Goal: Task Accomplishment & Management: Use online tool/utility

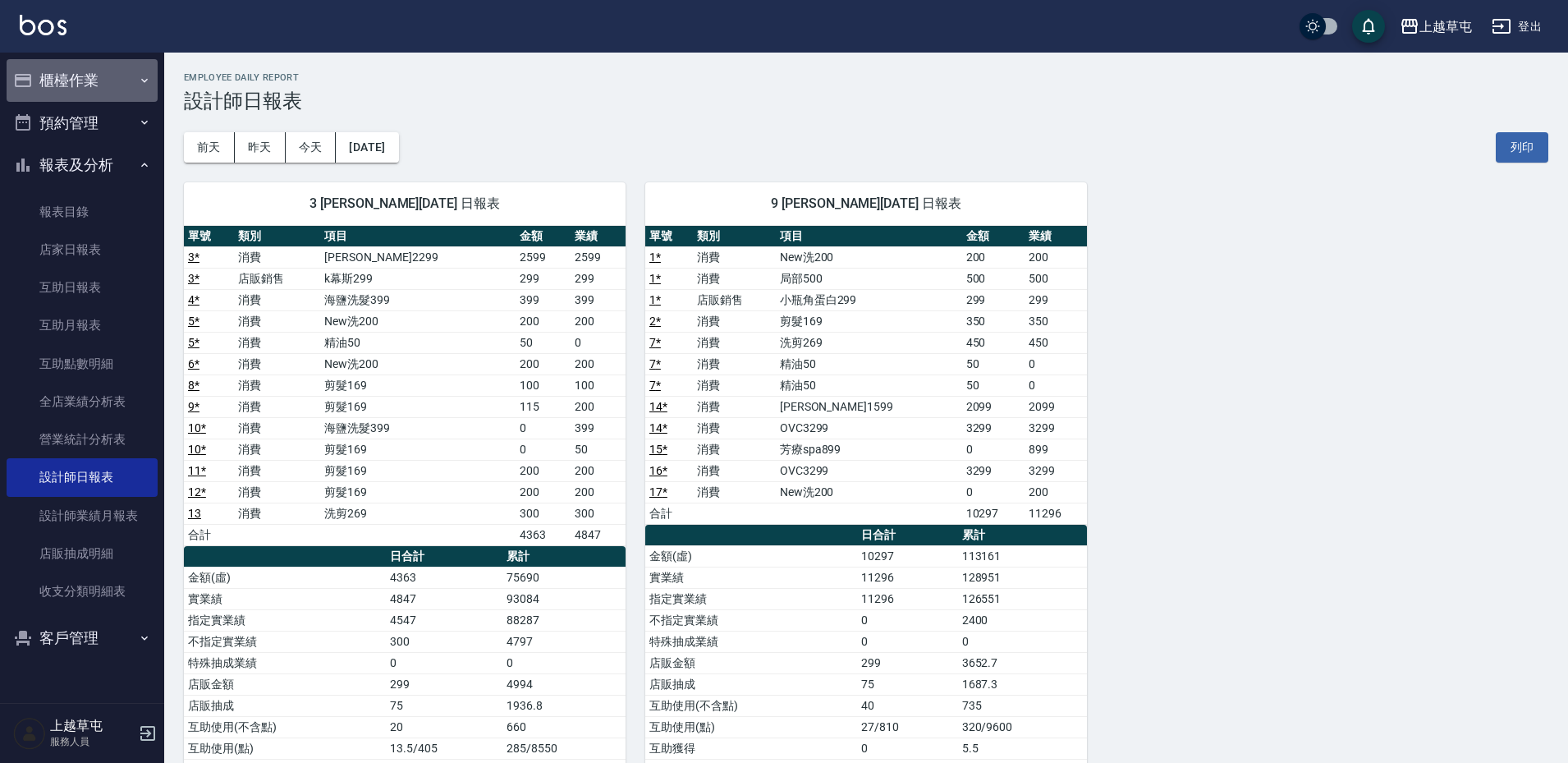
click at [91, 86] on button "櫃檯作業" at bounding box center [82, 81] width 151 height 42
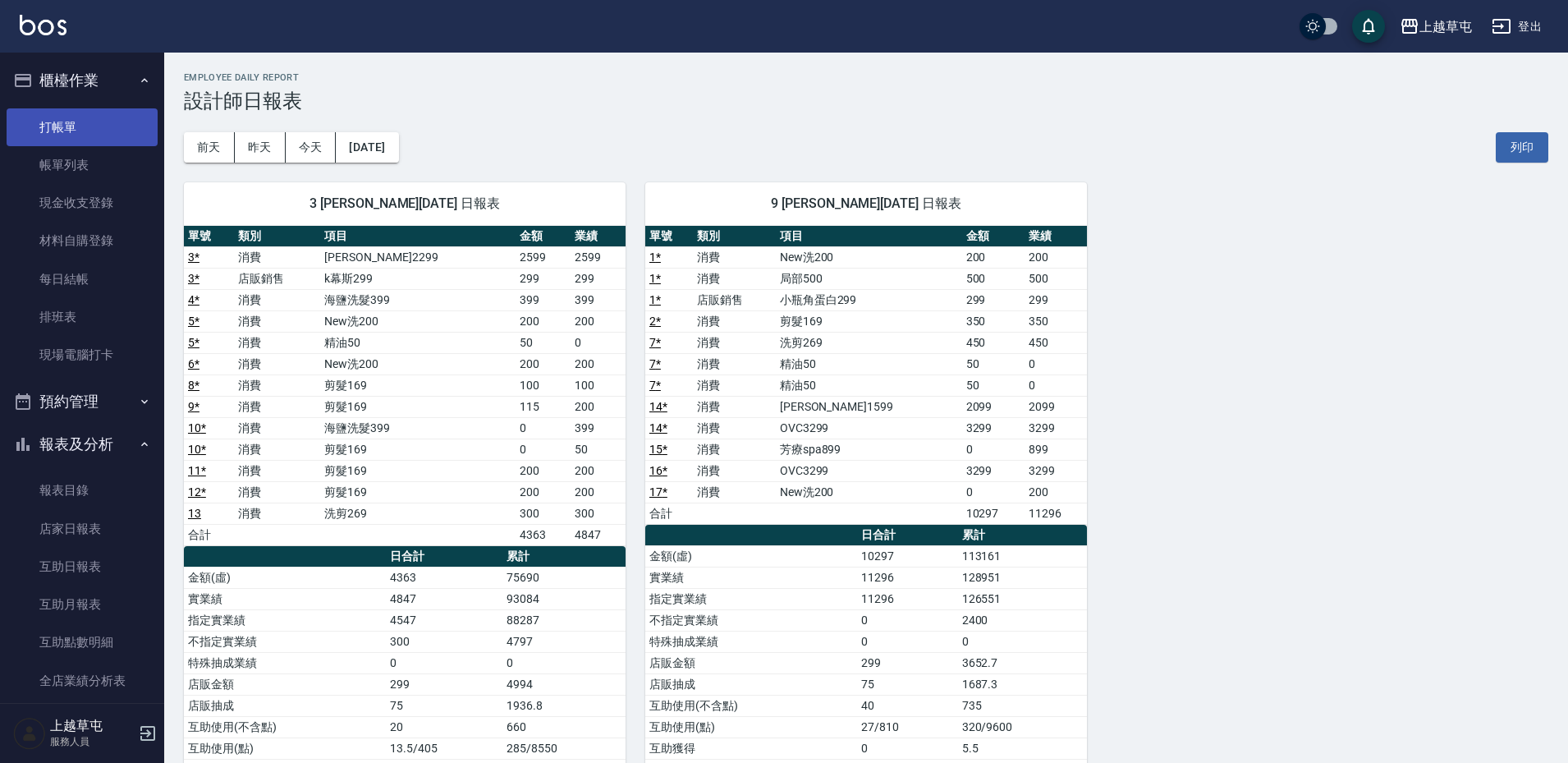
click at [53, 127] on link "打帳單" at bounding box center [82, 127] width 151 height 37
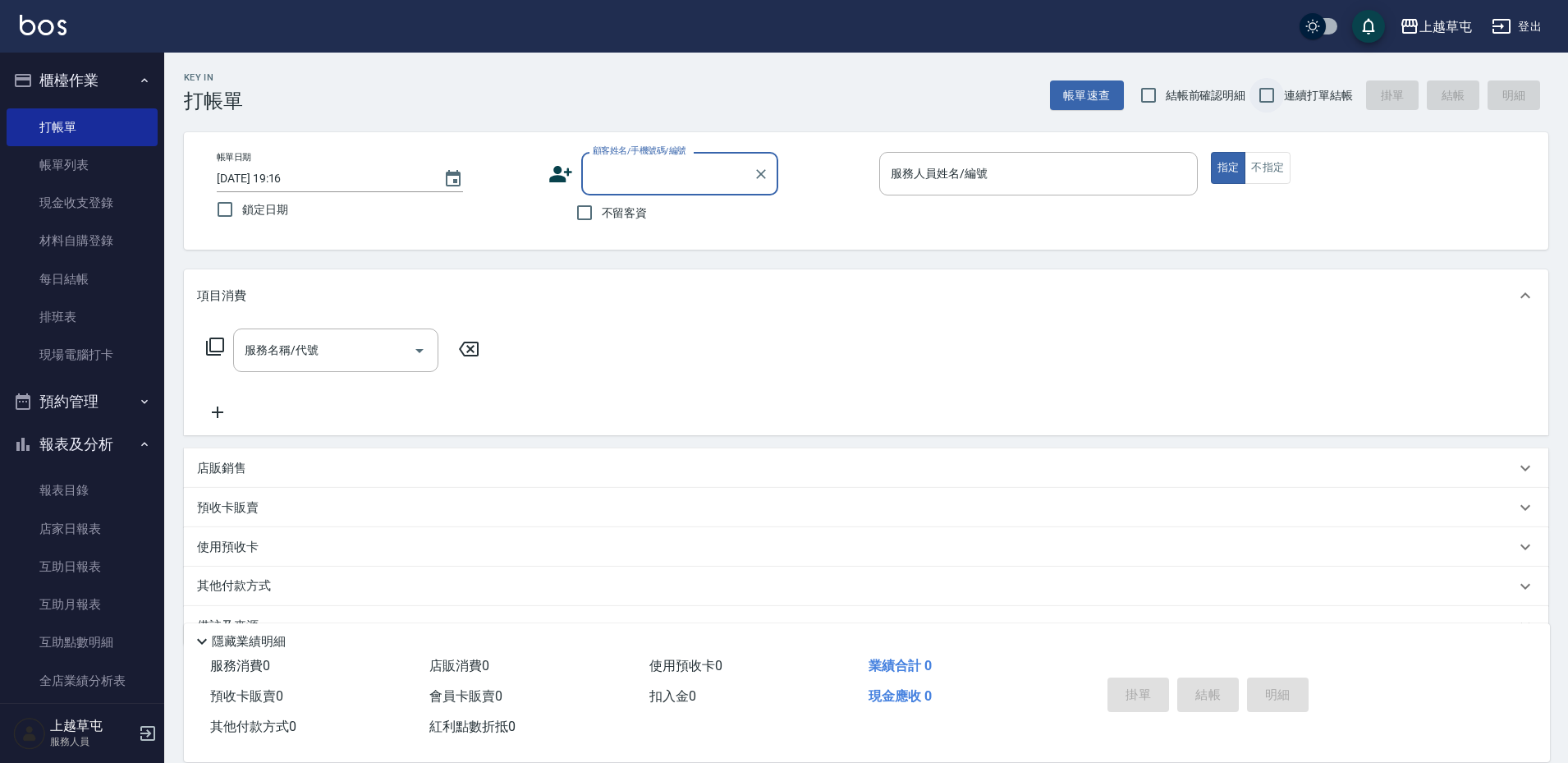
drag, startPoint x: 1261, startPoint y: 93, endPoint x: 1245, endPoint y: 94, distance: 16.0
click at [1260, 93] on input "連續打單結帳" at bounding box center [1267, 95] width 35 height 35
checkbox input "true"
click at [580, 215] on input "不留客資" at bounding box center [584, 212] width 35 height 35
checkbox input "true"
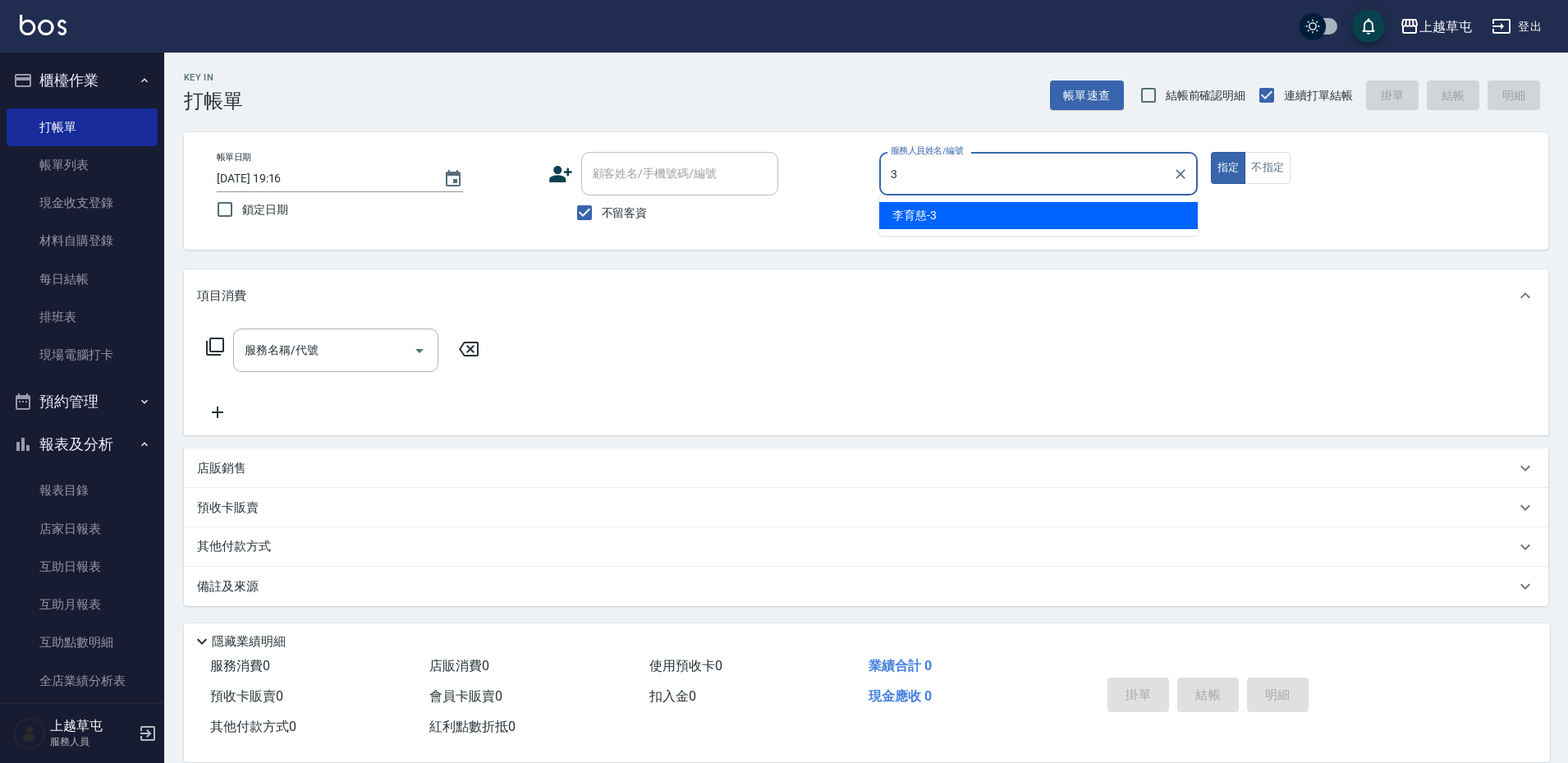
type input "[PERSON_NAME]-3"
type button "true"
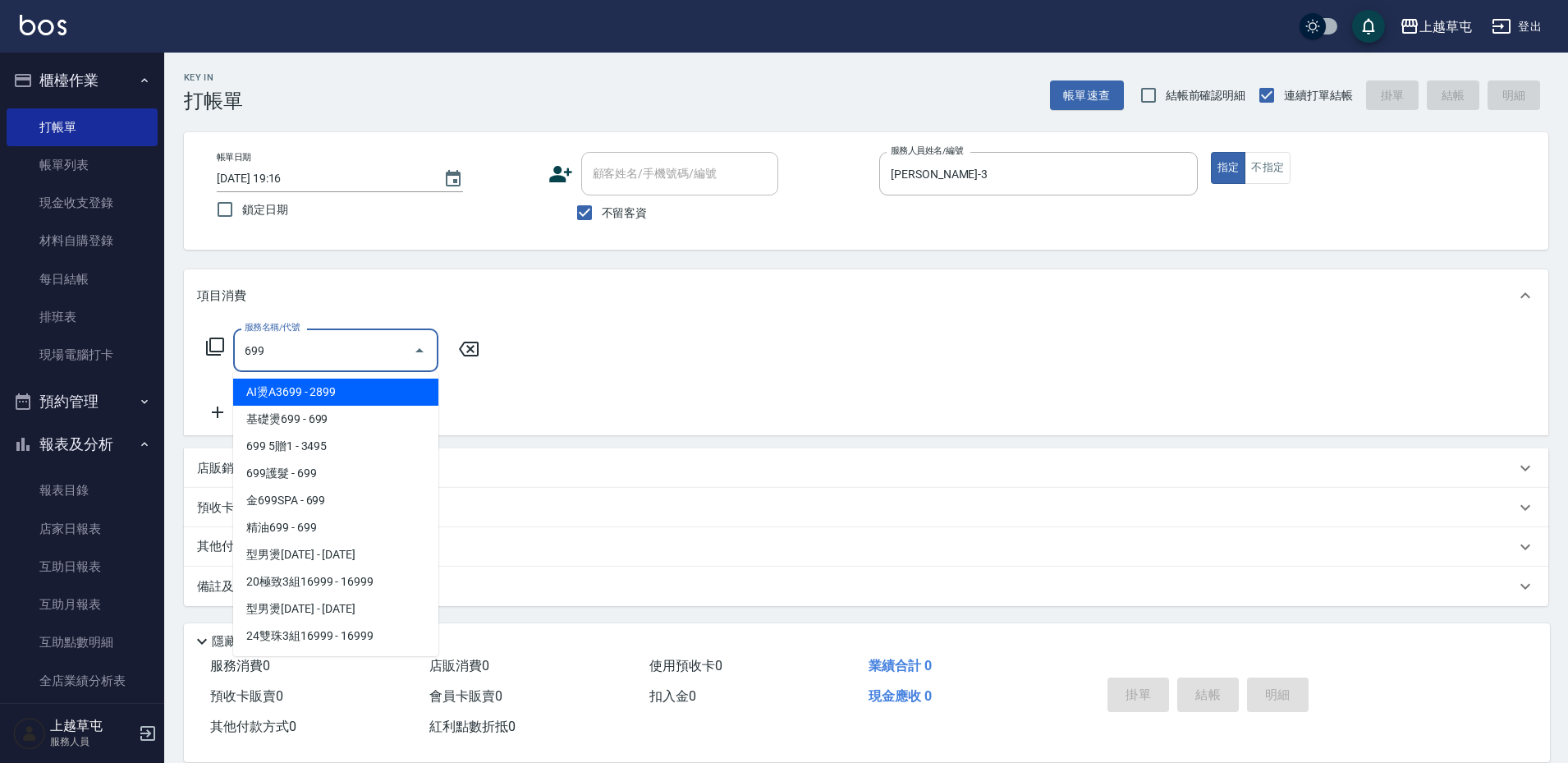
type input "699"
click at [502, 348] on div "服務名稱/代號 服務名稱/代號" at bounding box center [866, 379] width 1364 height 113
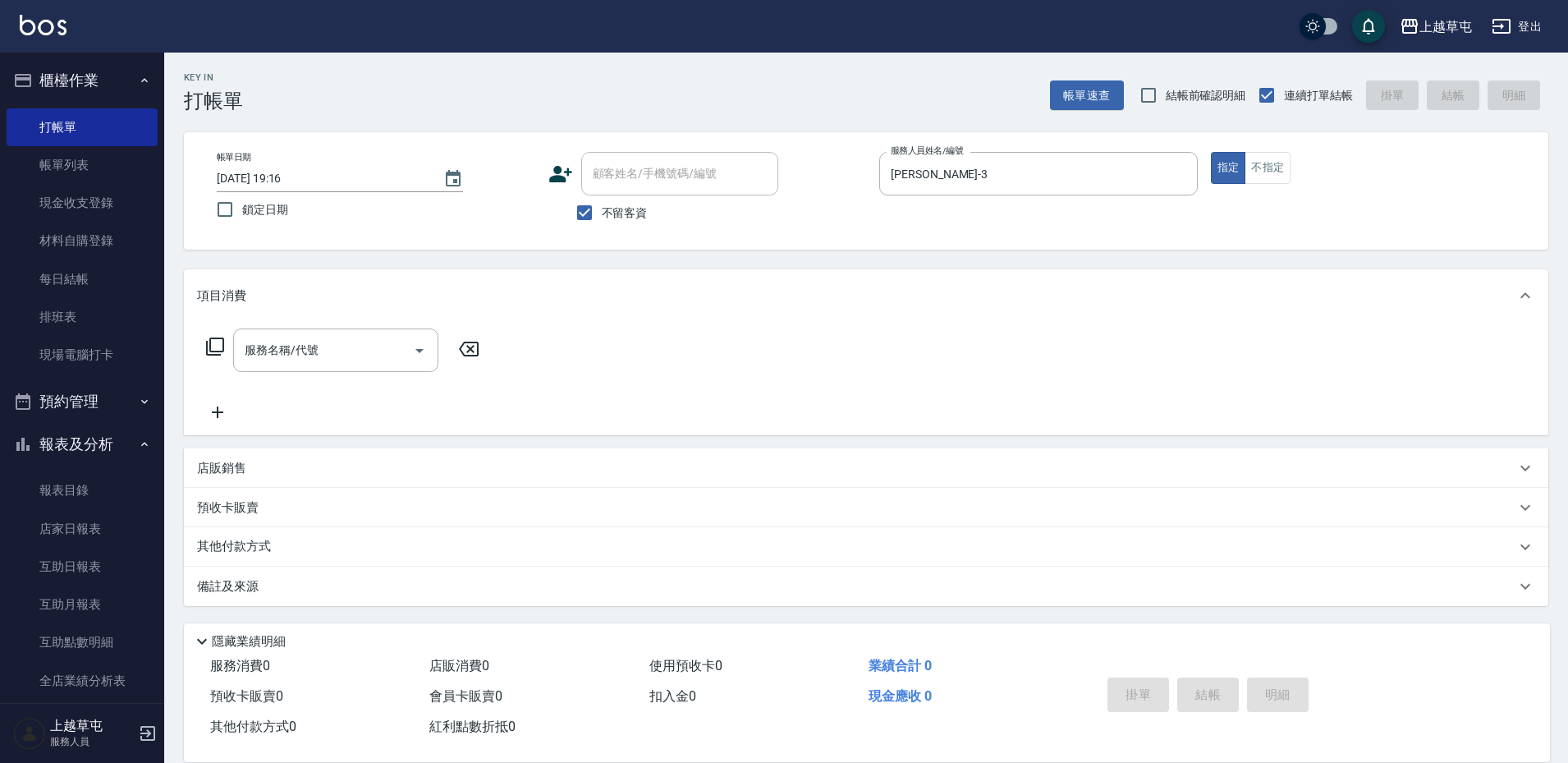
click at [233, 466] on p "店販銷售" at bounding box center [221, 469] width 49 height 17
type input "[PERSON_NAME]-3"
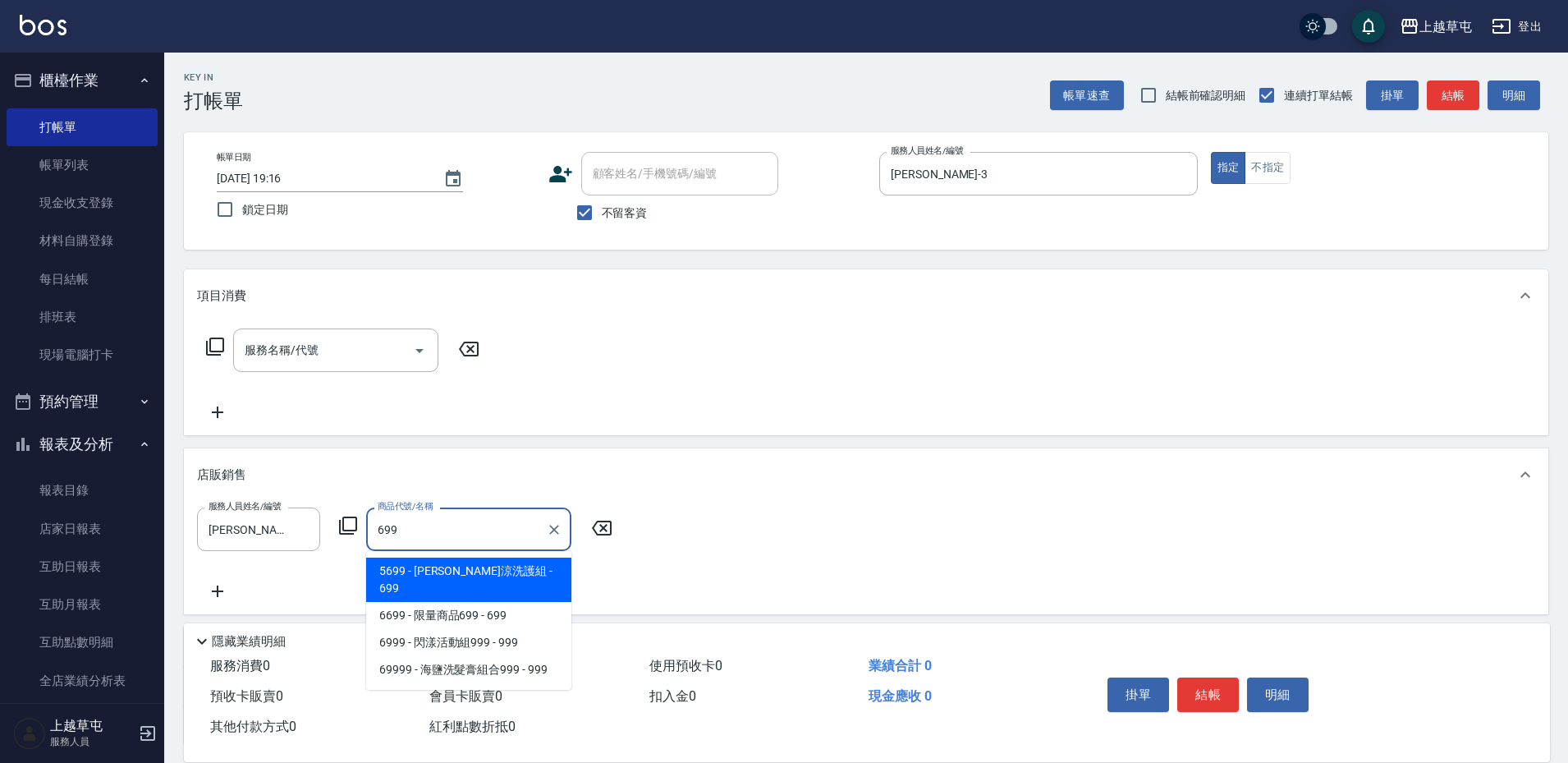
type input "水水沁涼洗護組"
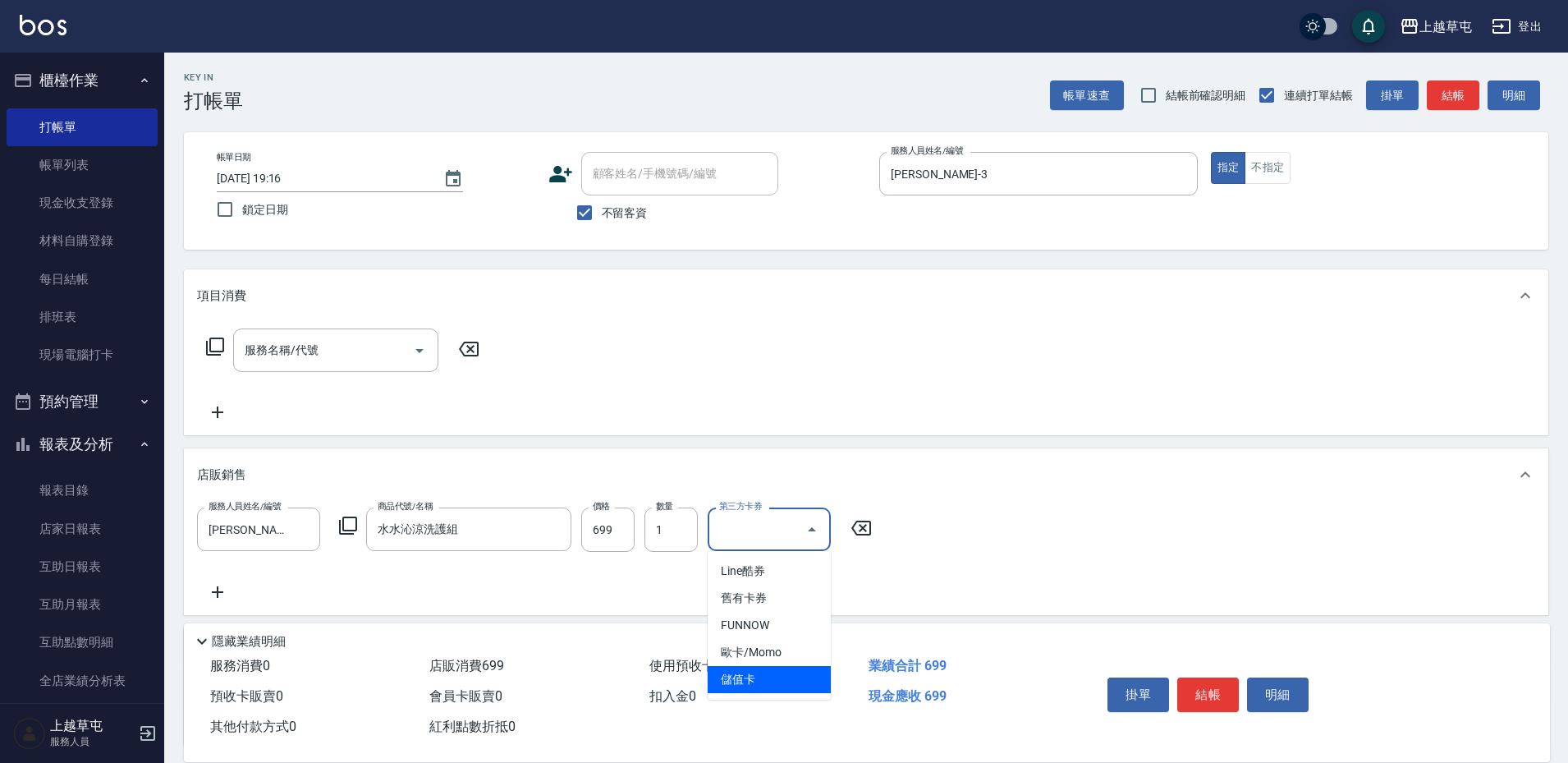
type input "儲值卡"
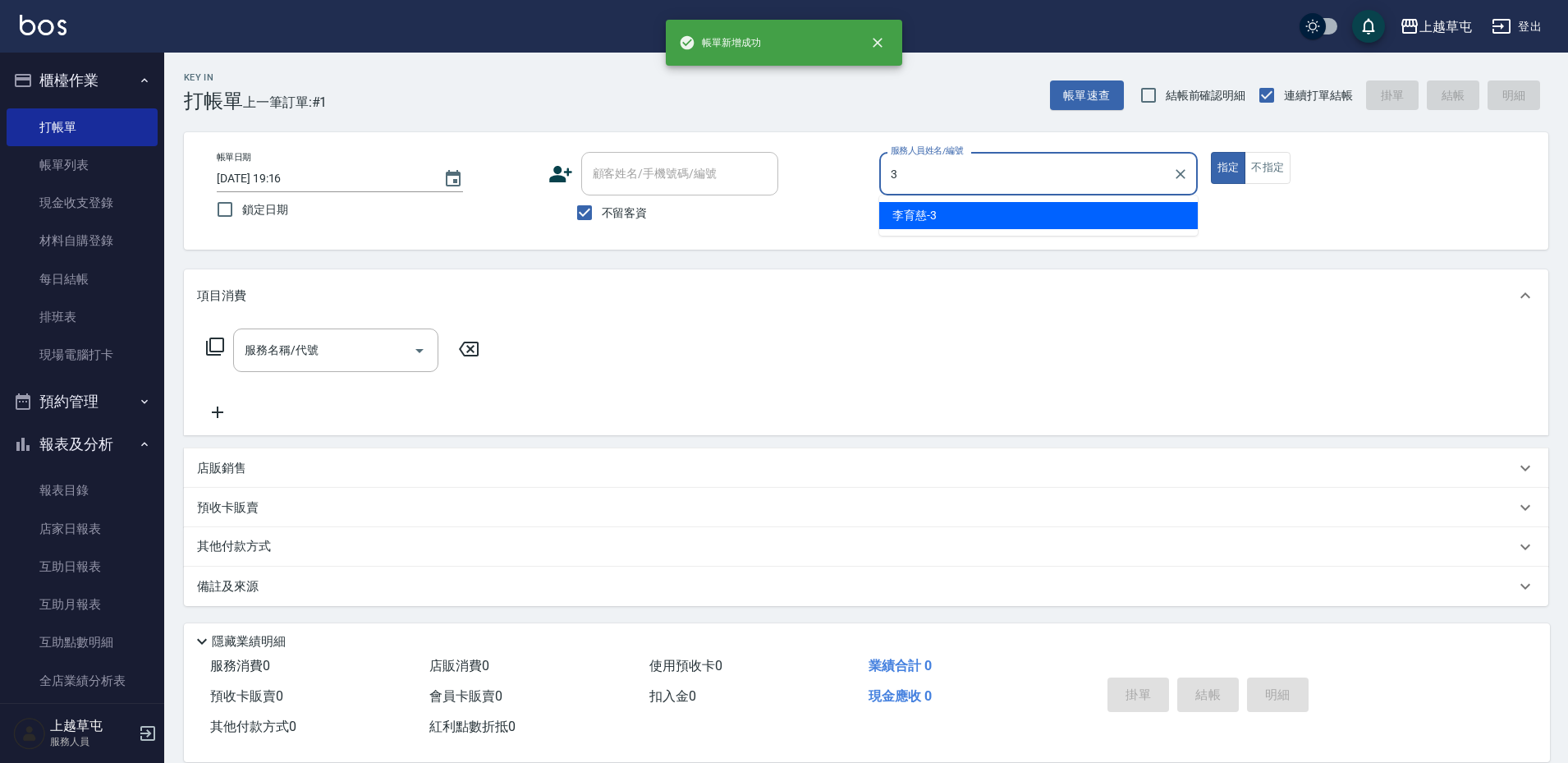
type input "[PERSON_NAME]-3"
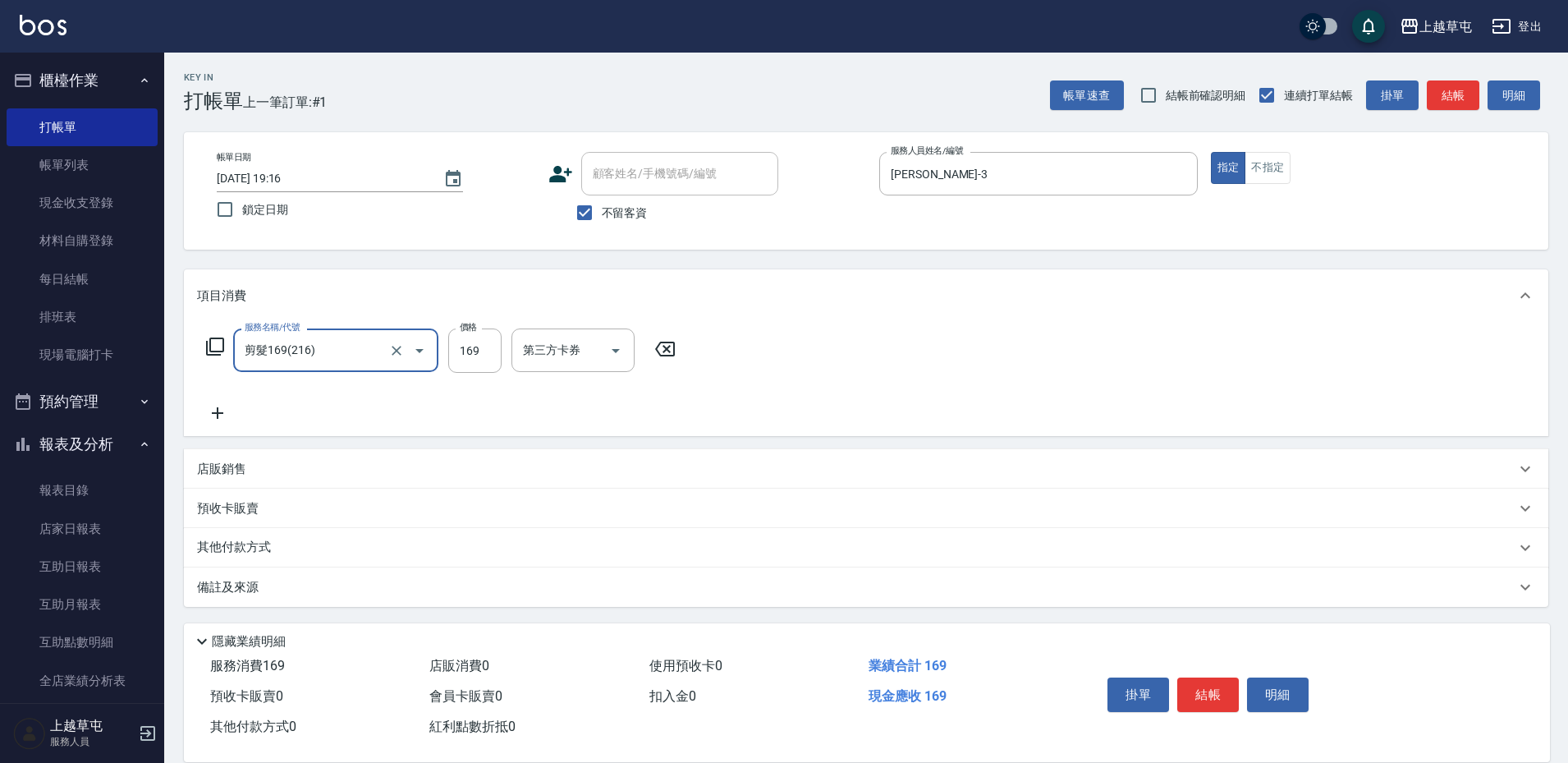
type input "剪髮169(216)"
type input "250"
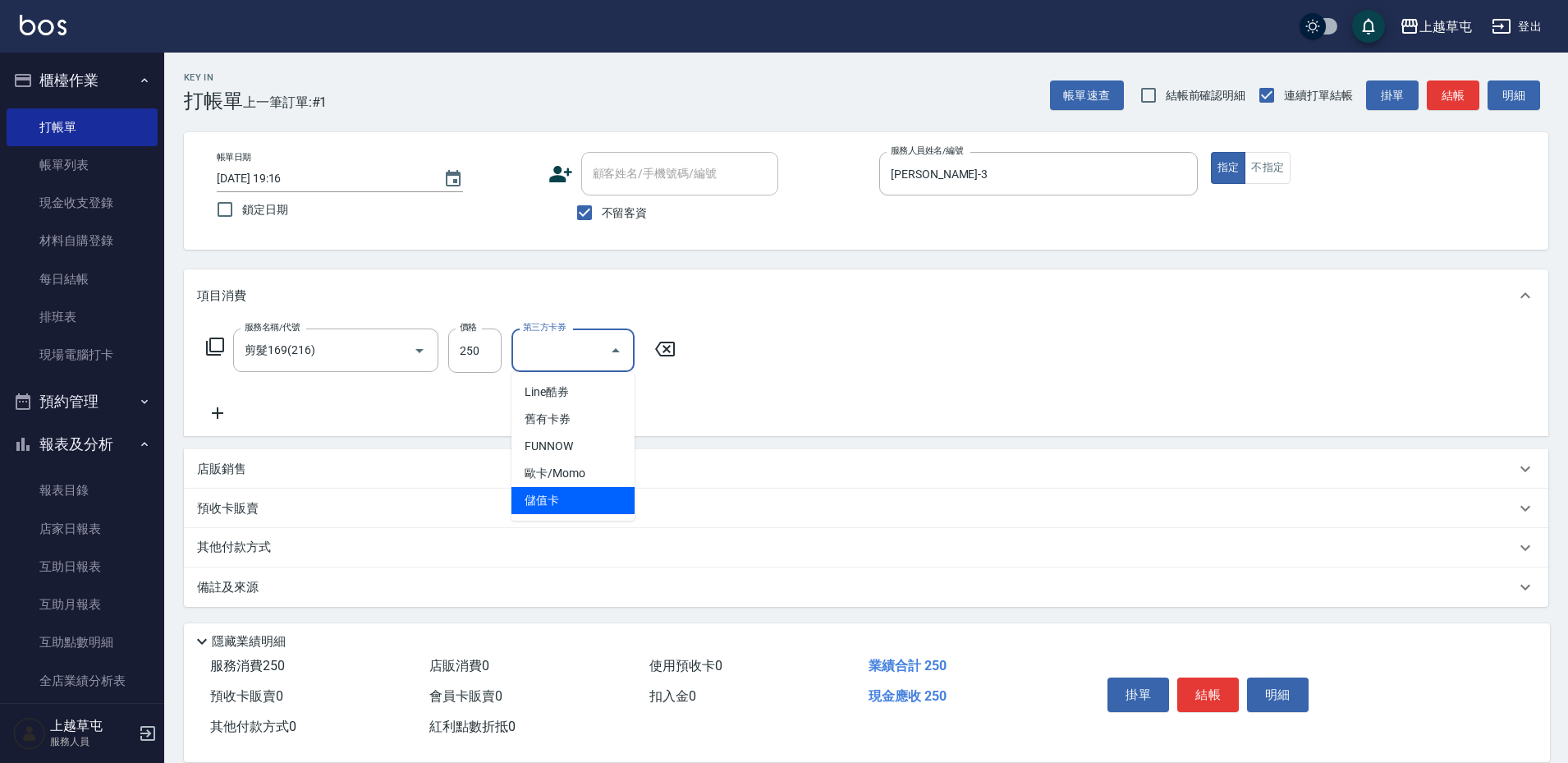
type input "儲值卡"
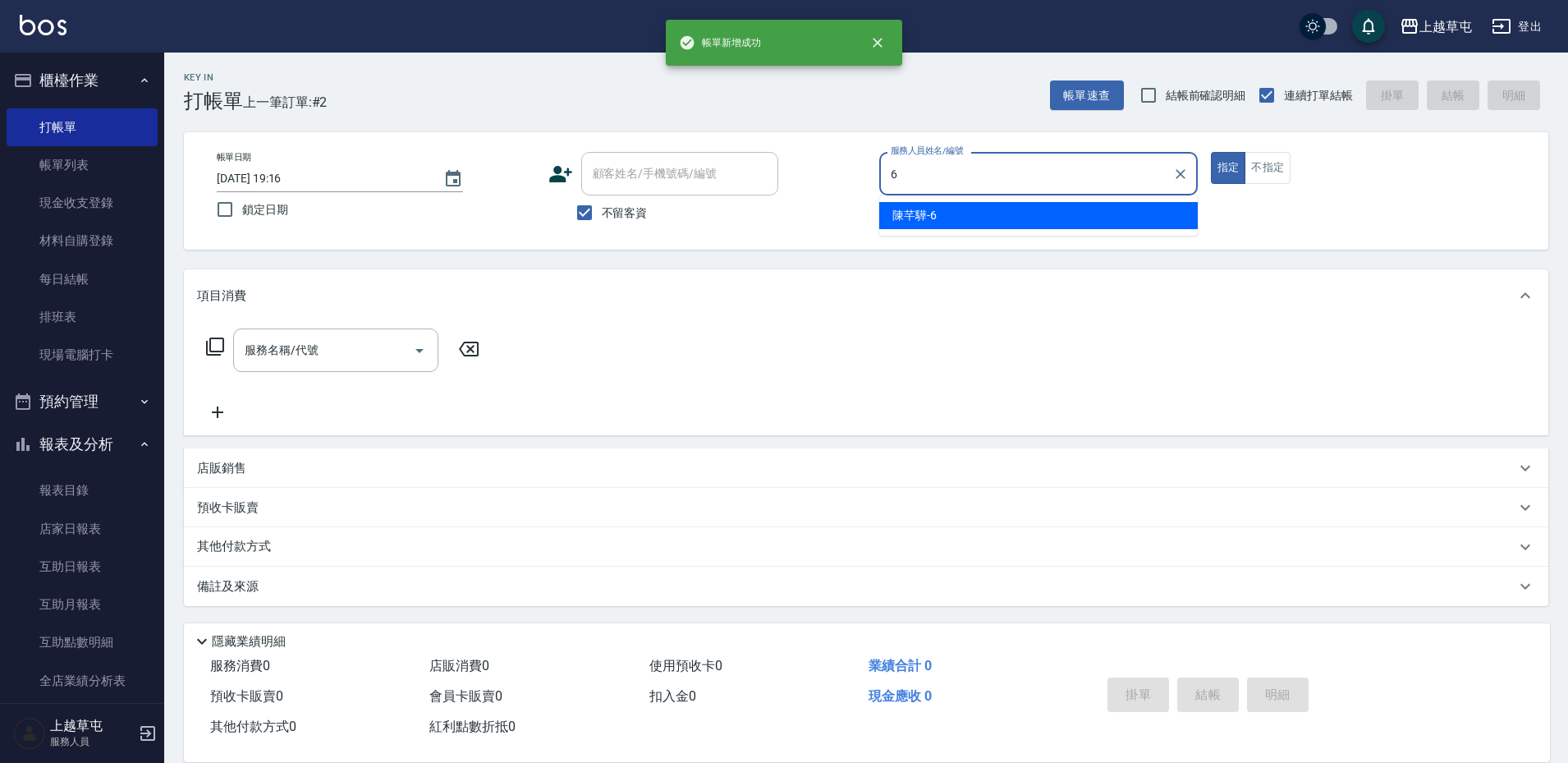
type input "[PERSON_NAME]-6"
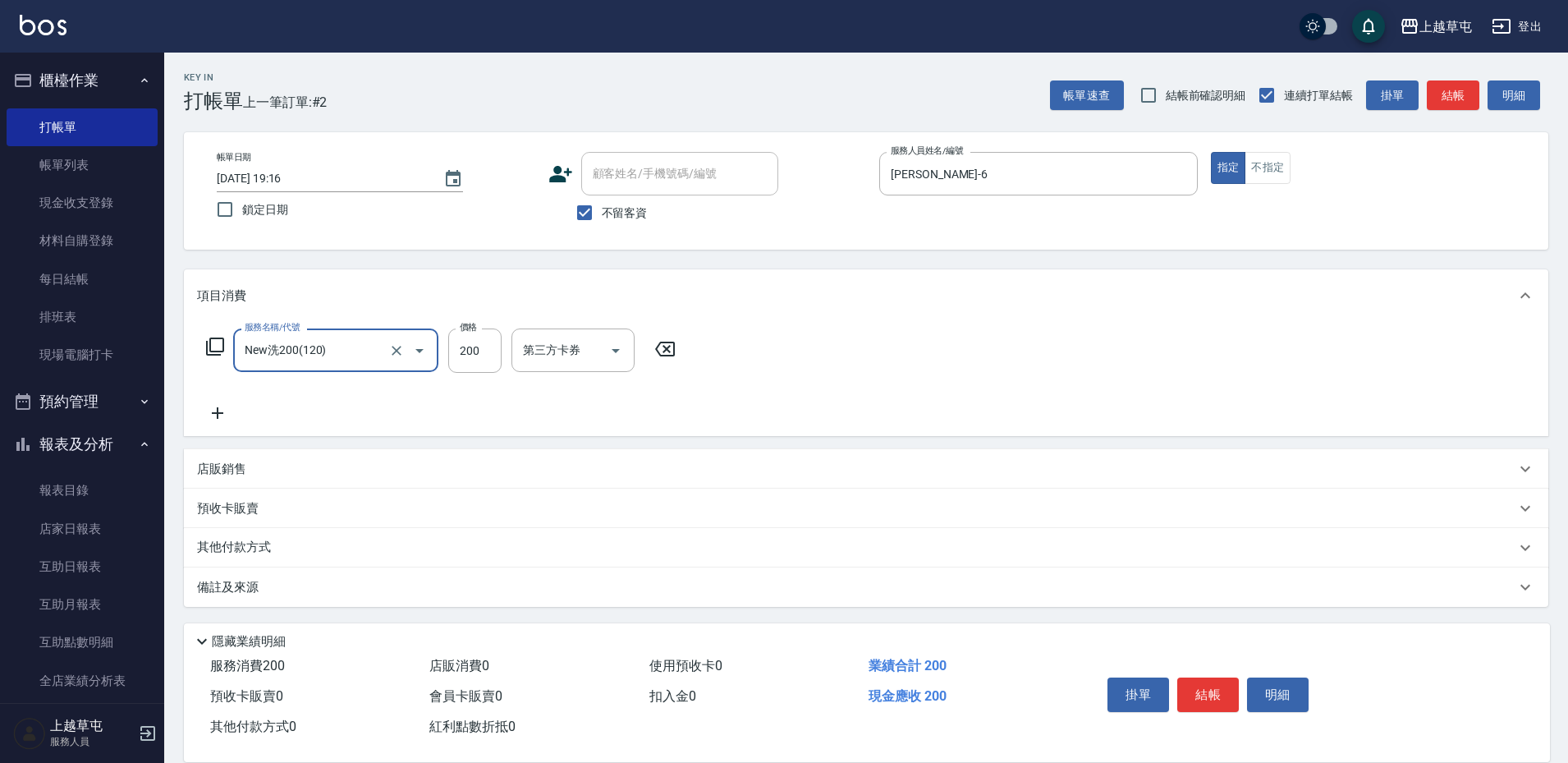
type input "New洗200(120)"
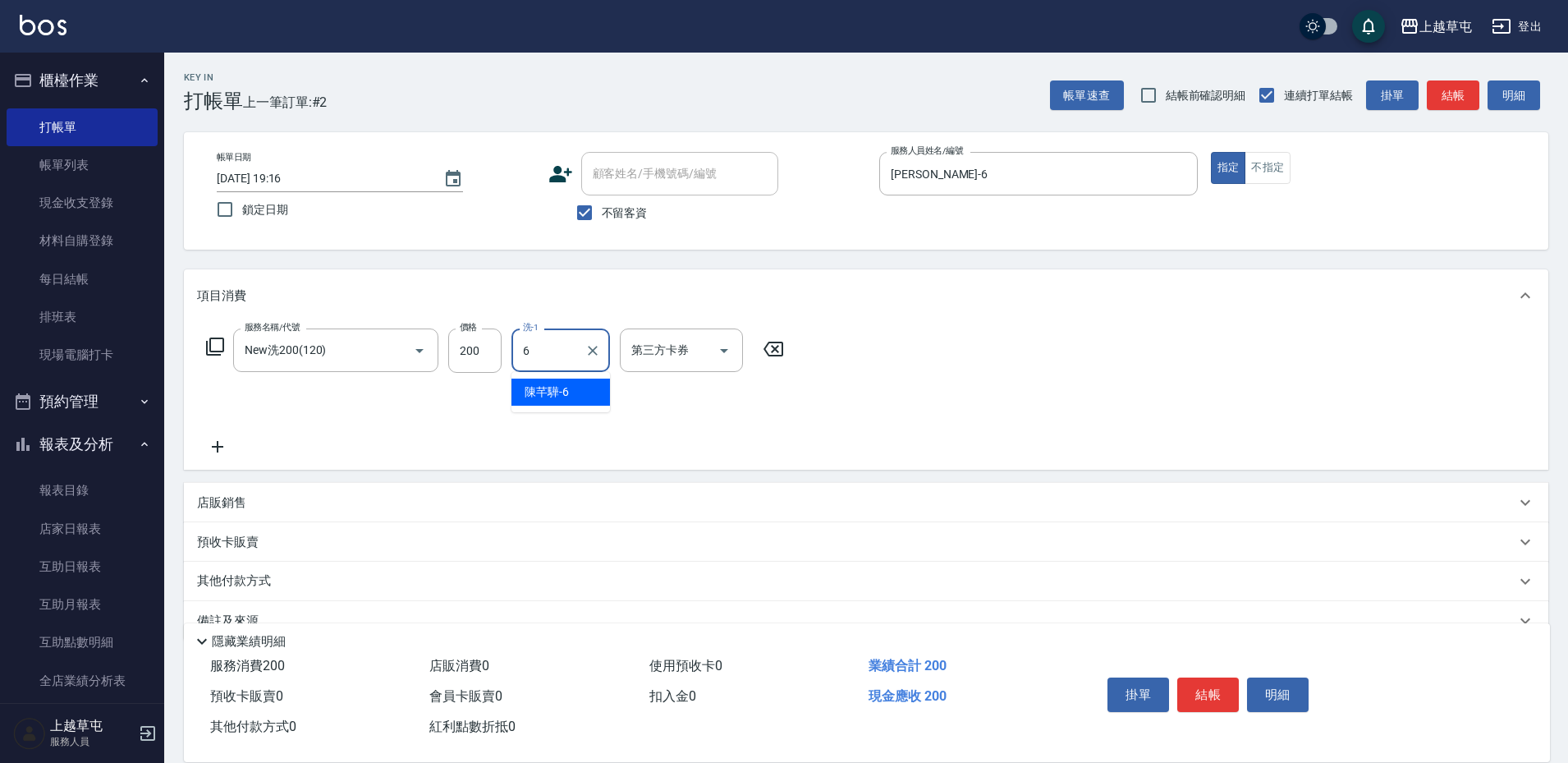
type input "[PERSON_NAME]-6"
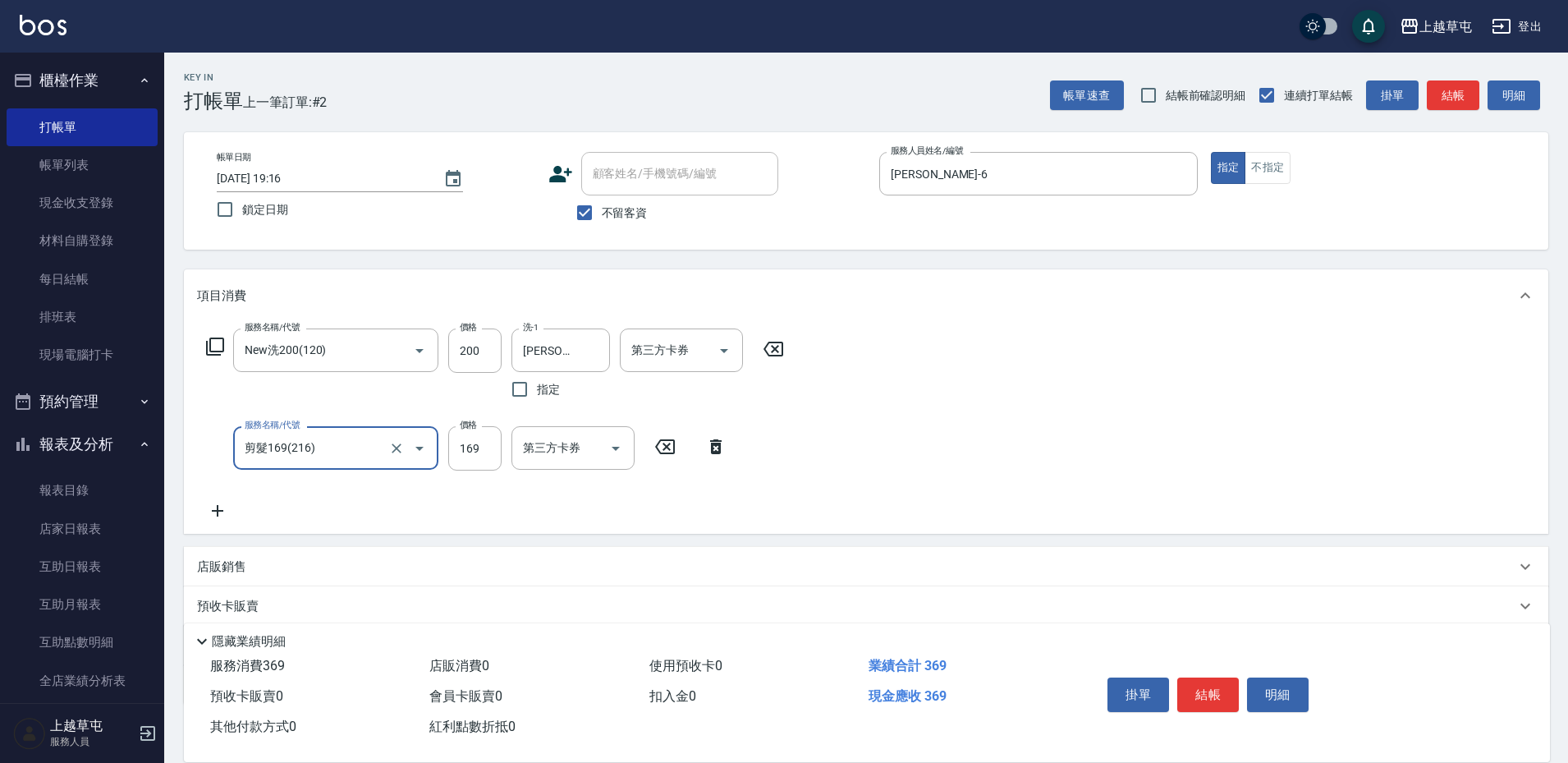
type input "剪髮169(216)"
type input "50"
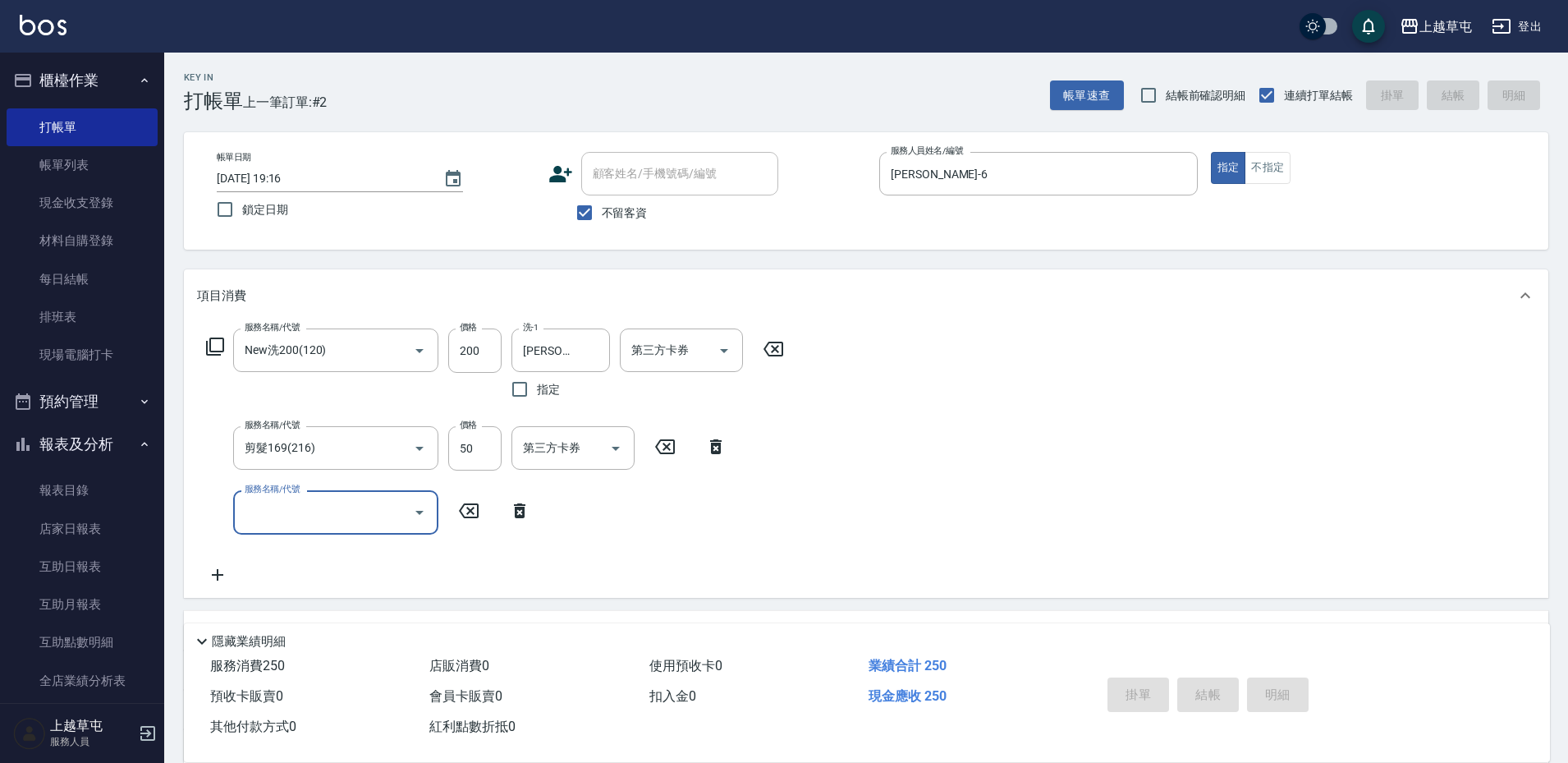
type input "[DATE] 19:17"
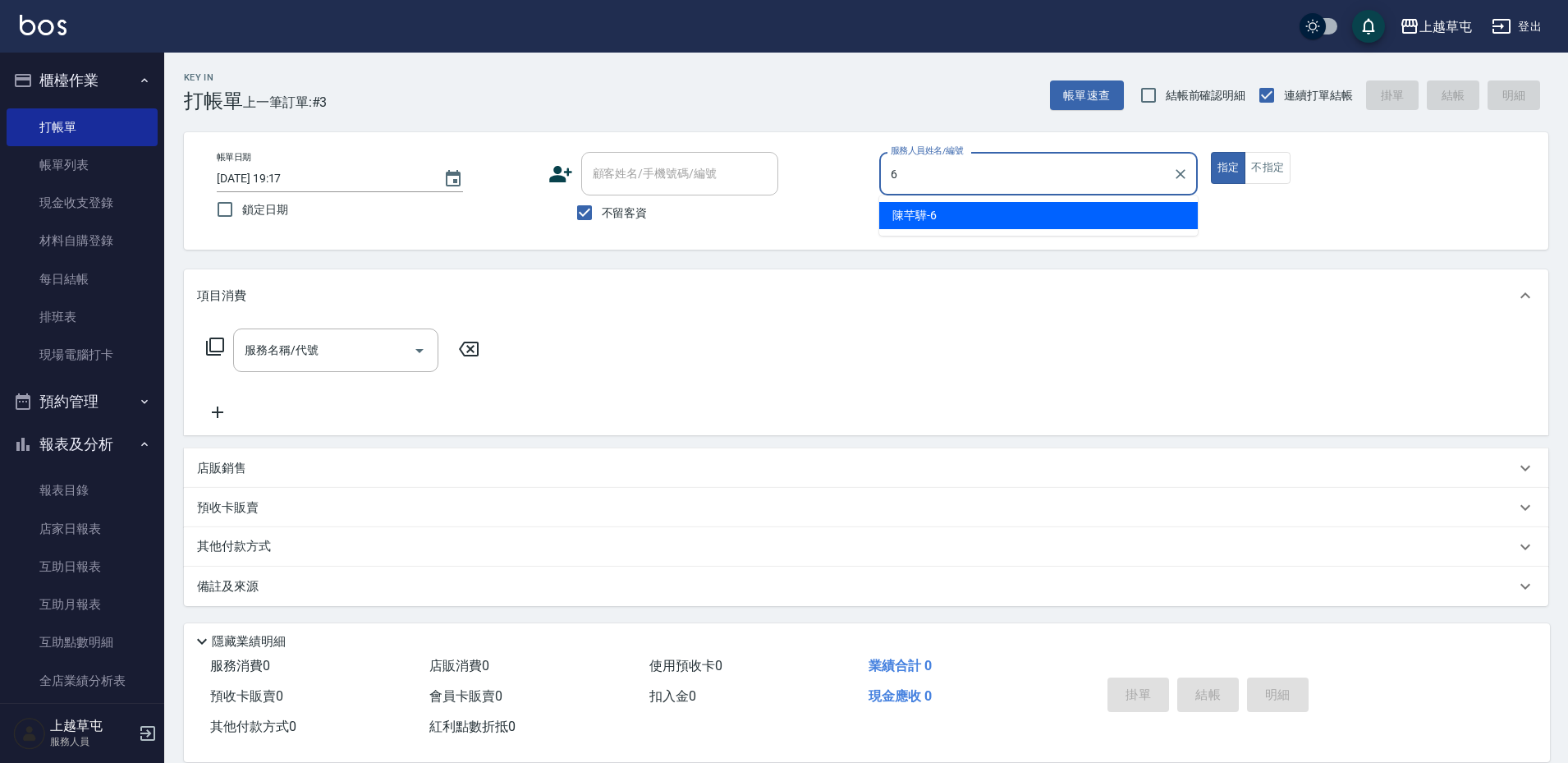
type input "[PERSON_NAME]-6"
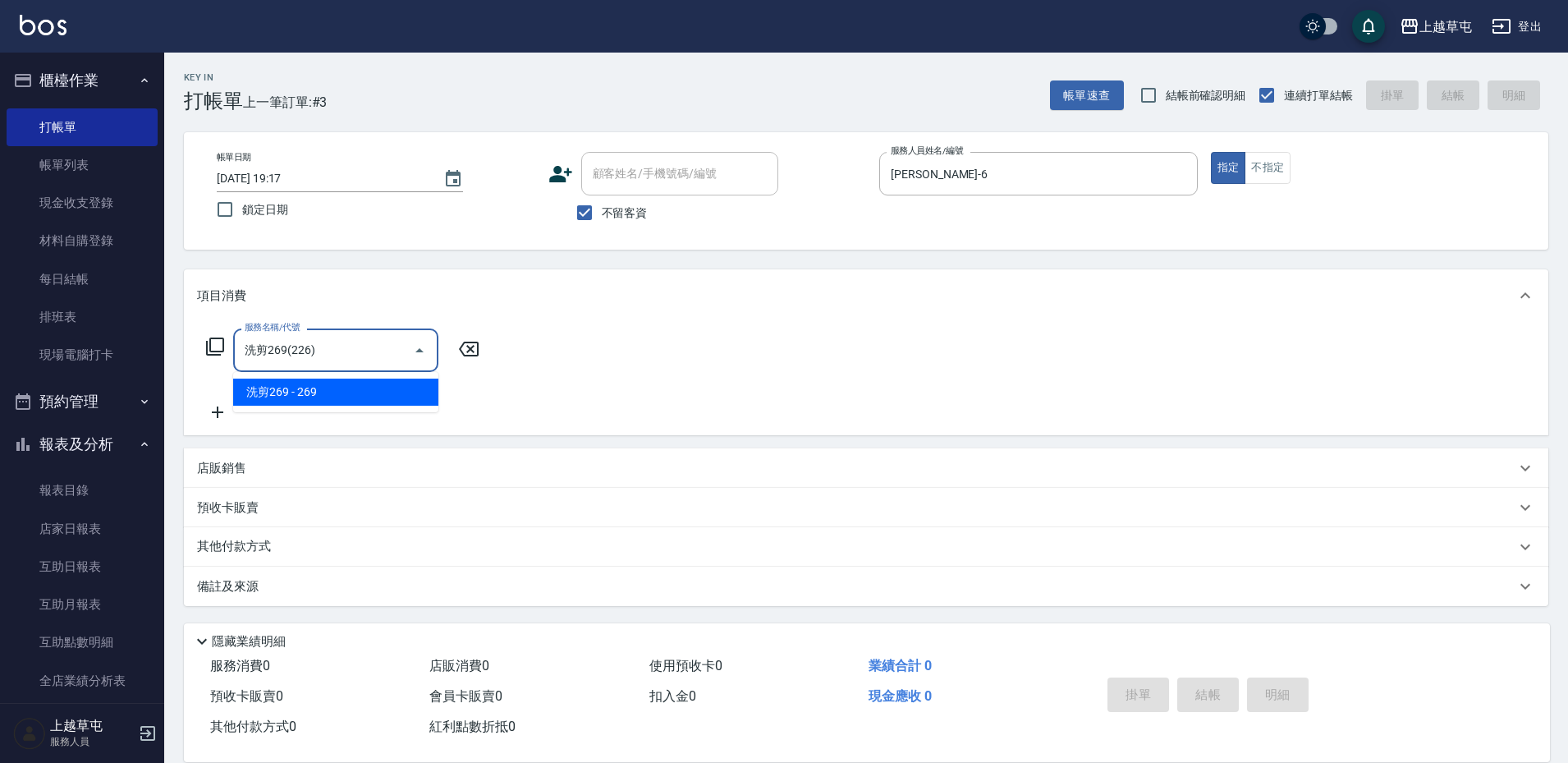
type input "洗剪269(226)"
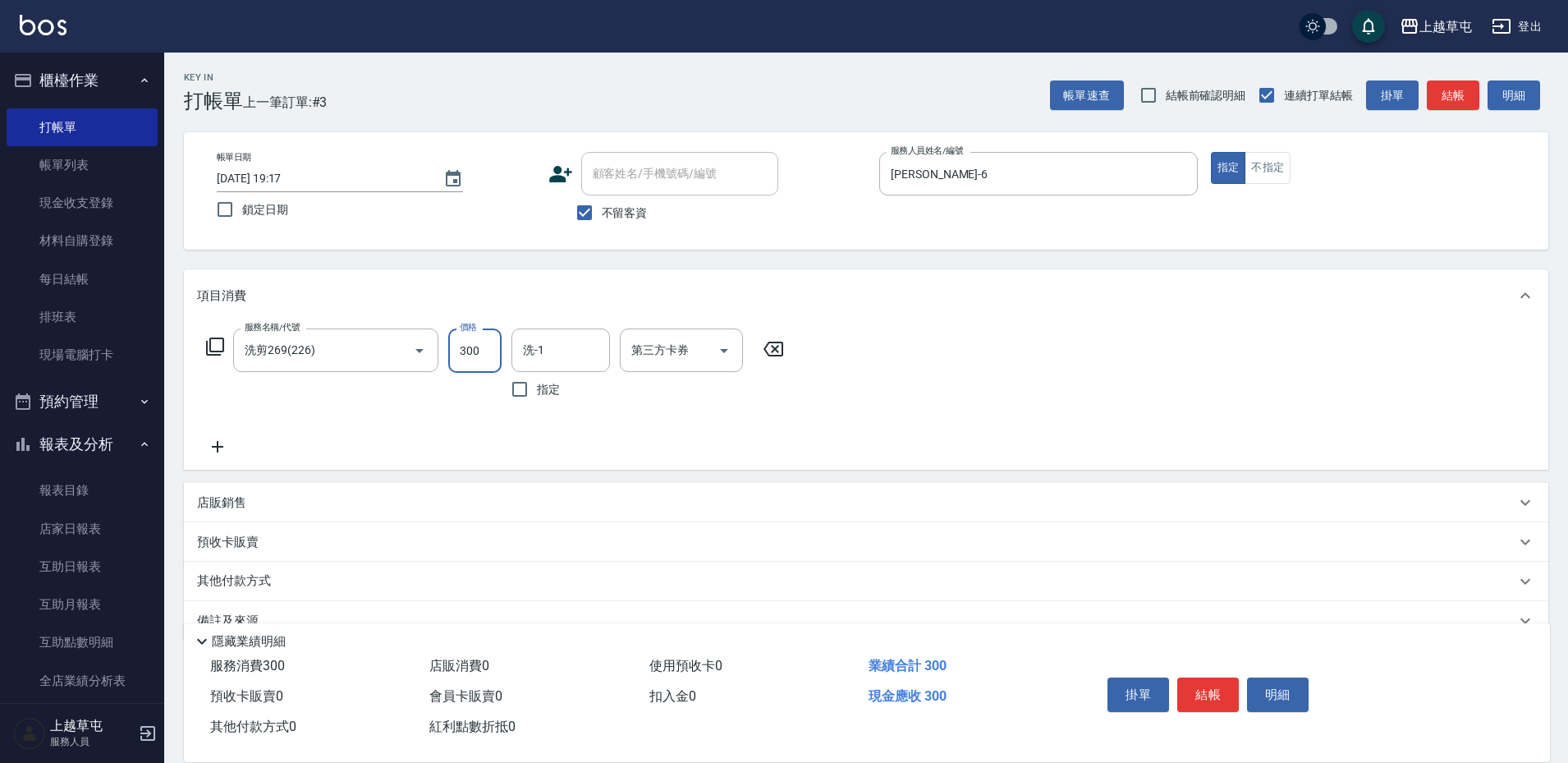
type input "300"
type input "[PERSON_NAME]-6"
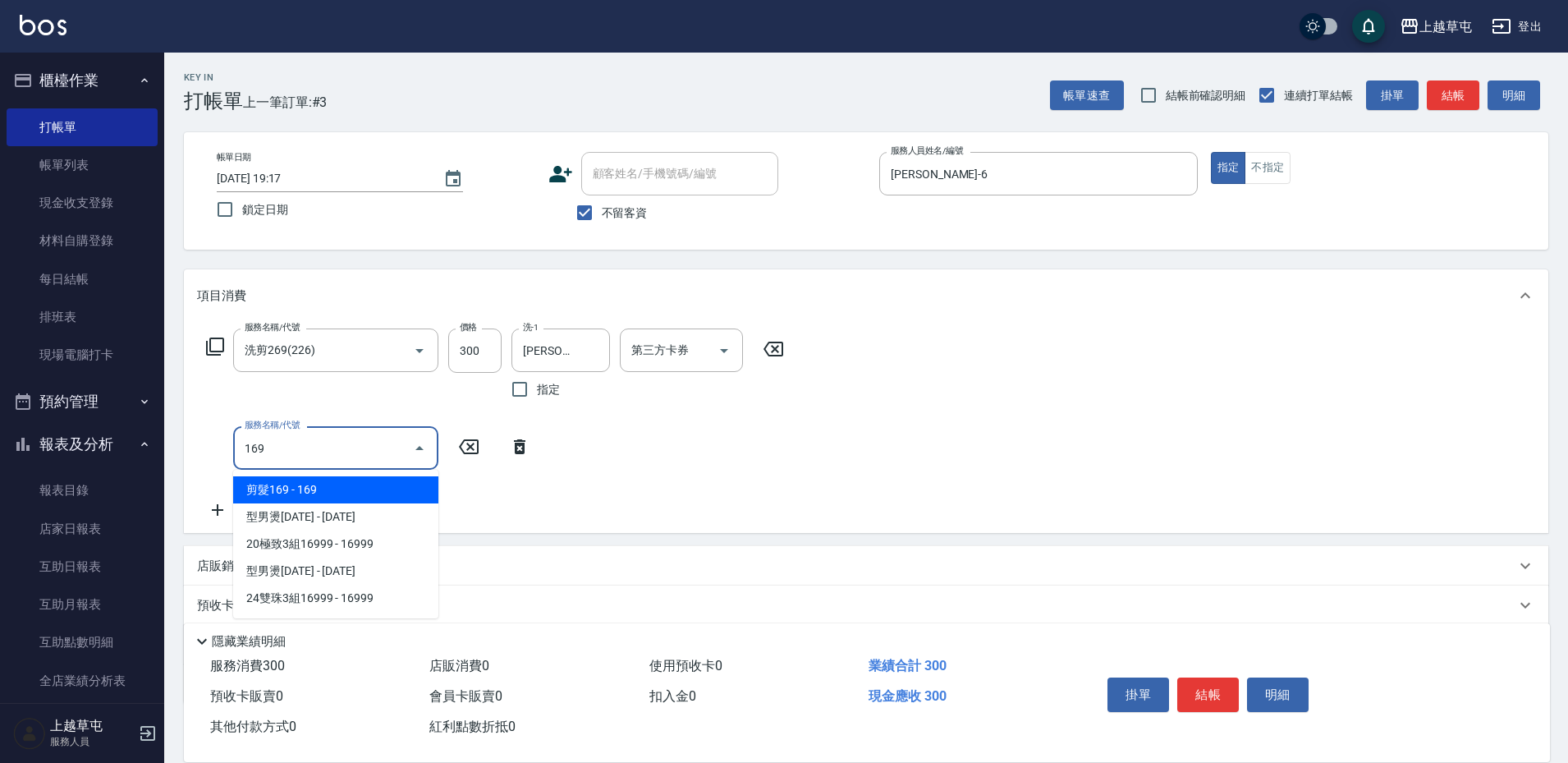
type input "剪髮169(216)"
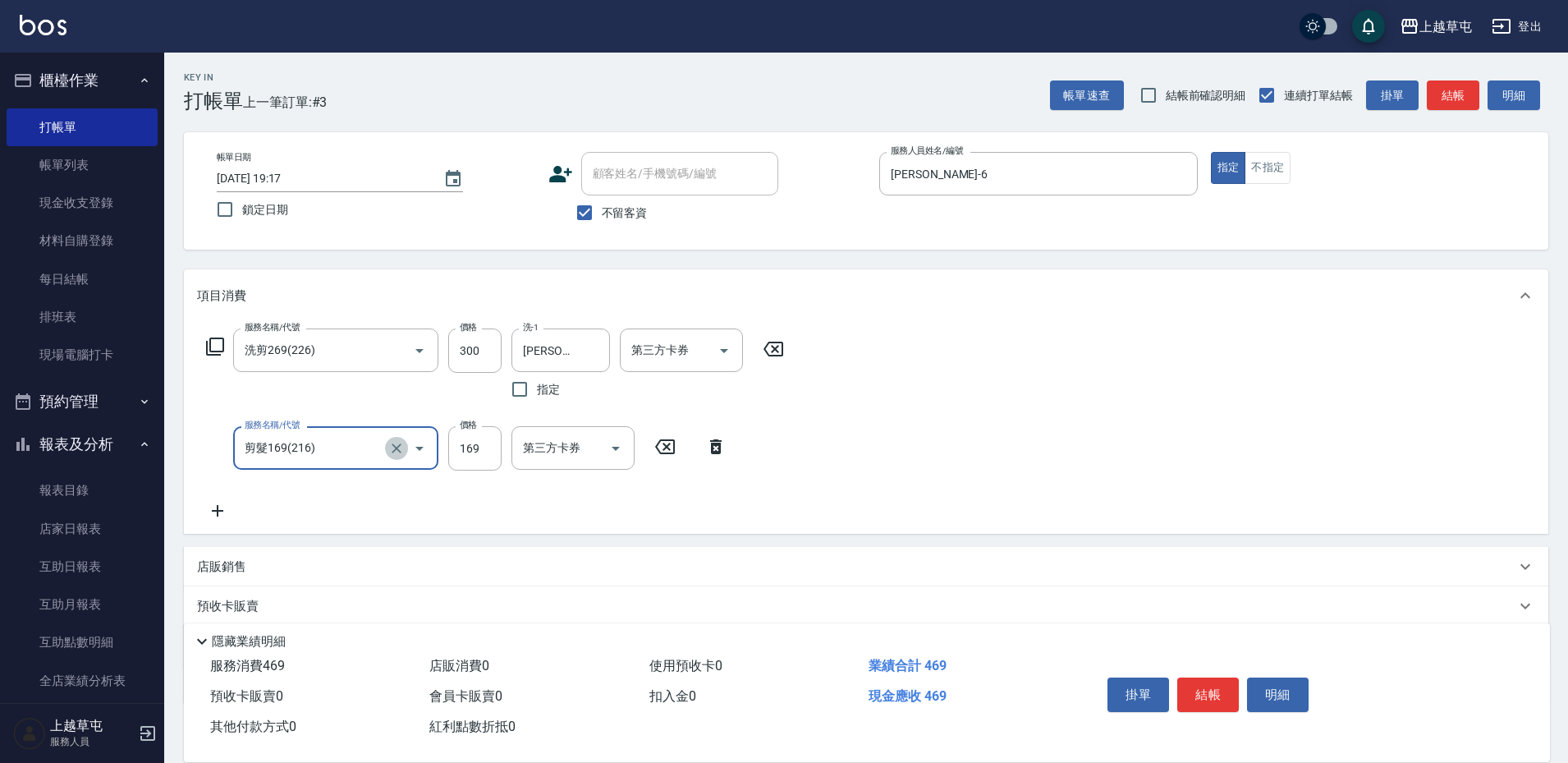
click at [399, 450] on icon "Clear" at bounding box center [397, 448] width 10 height 10
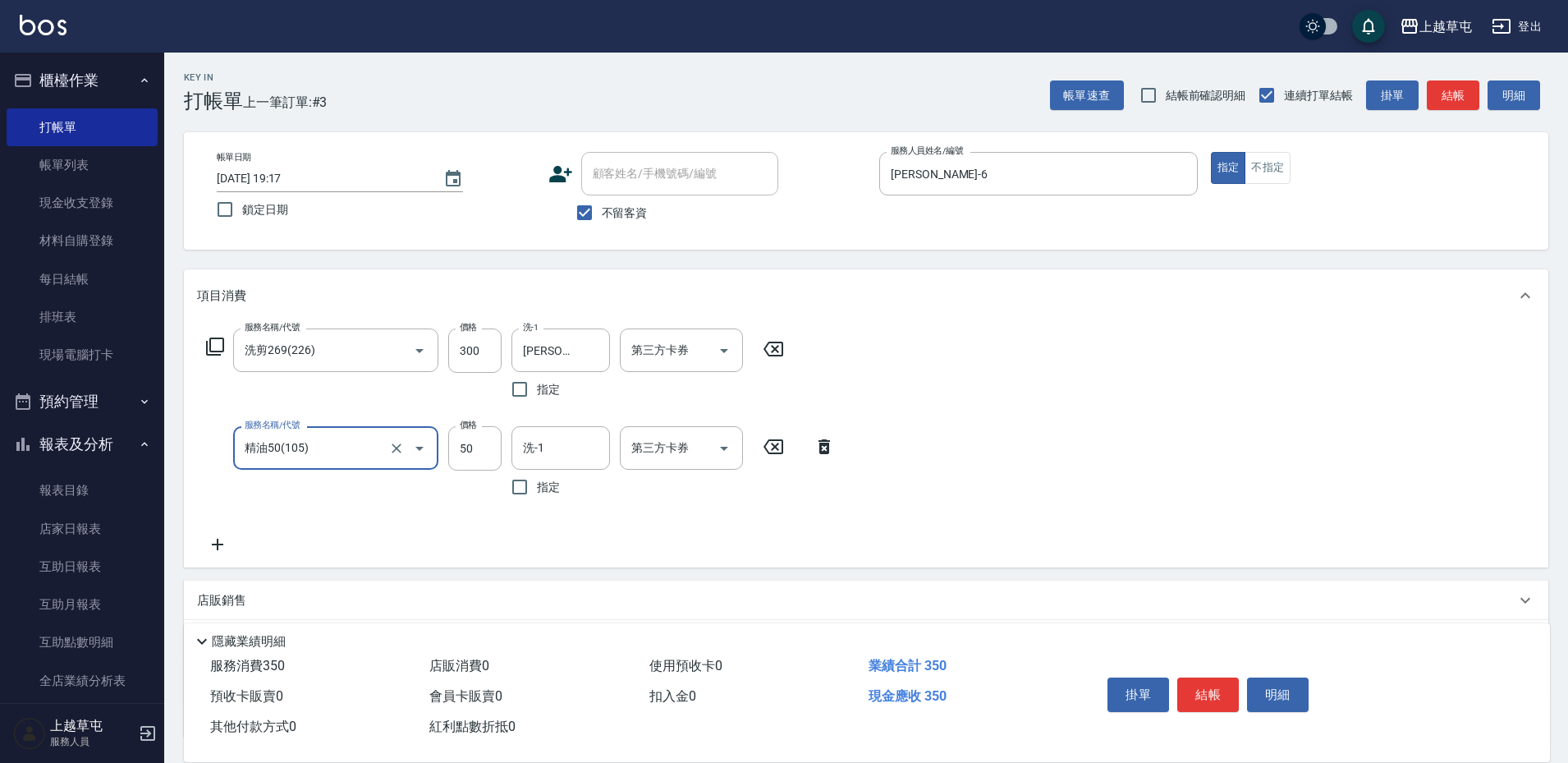
type input "精油50(105)"
type input "[PERSON_NAME]-6"
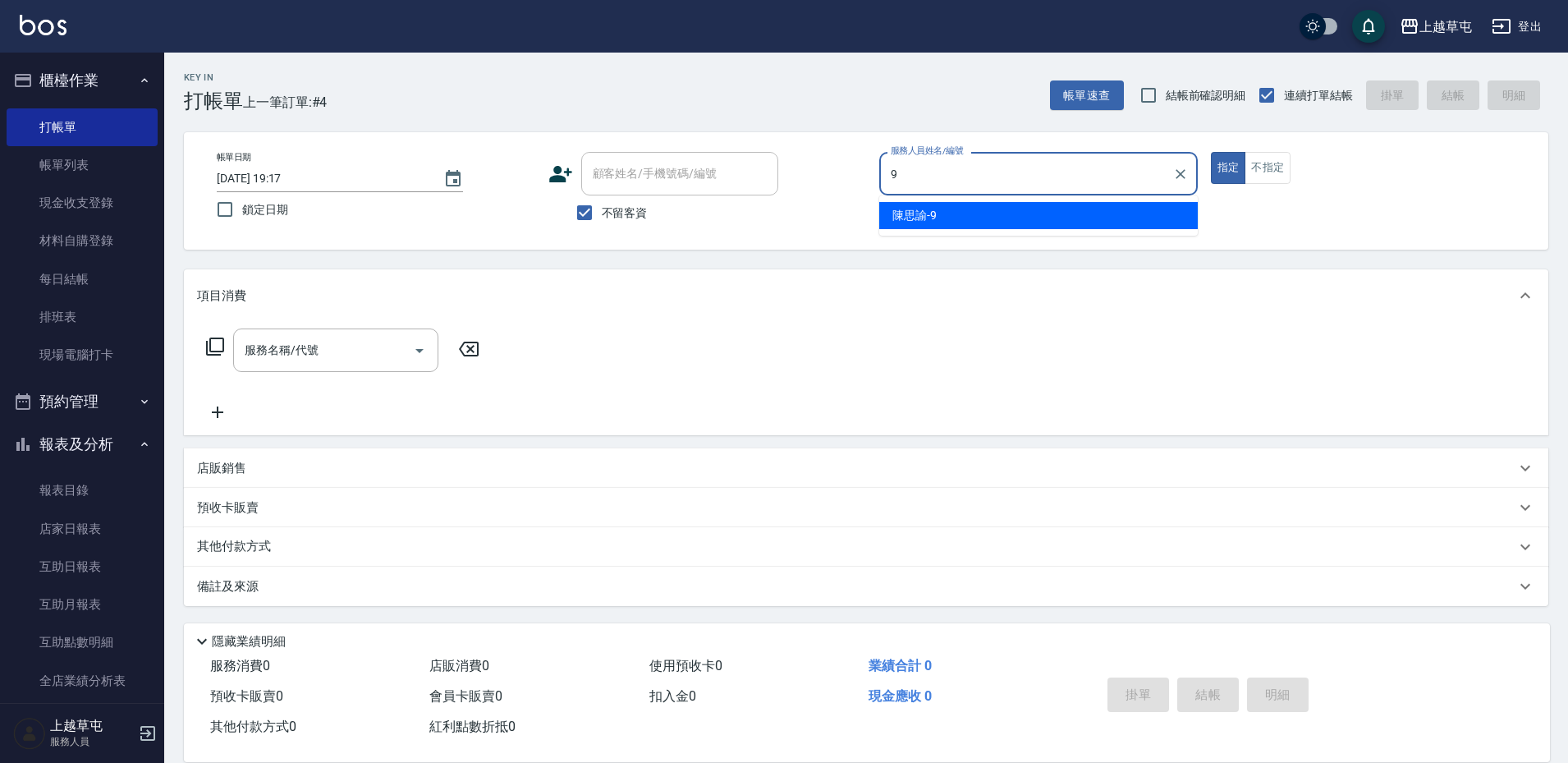
type input "[PERSON_NAME]-9"
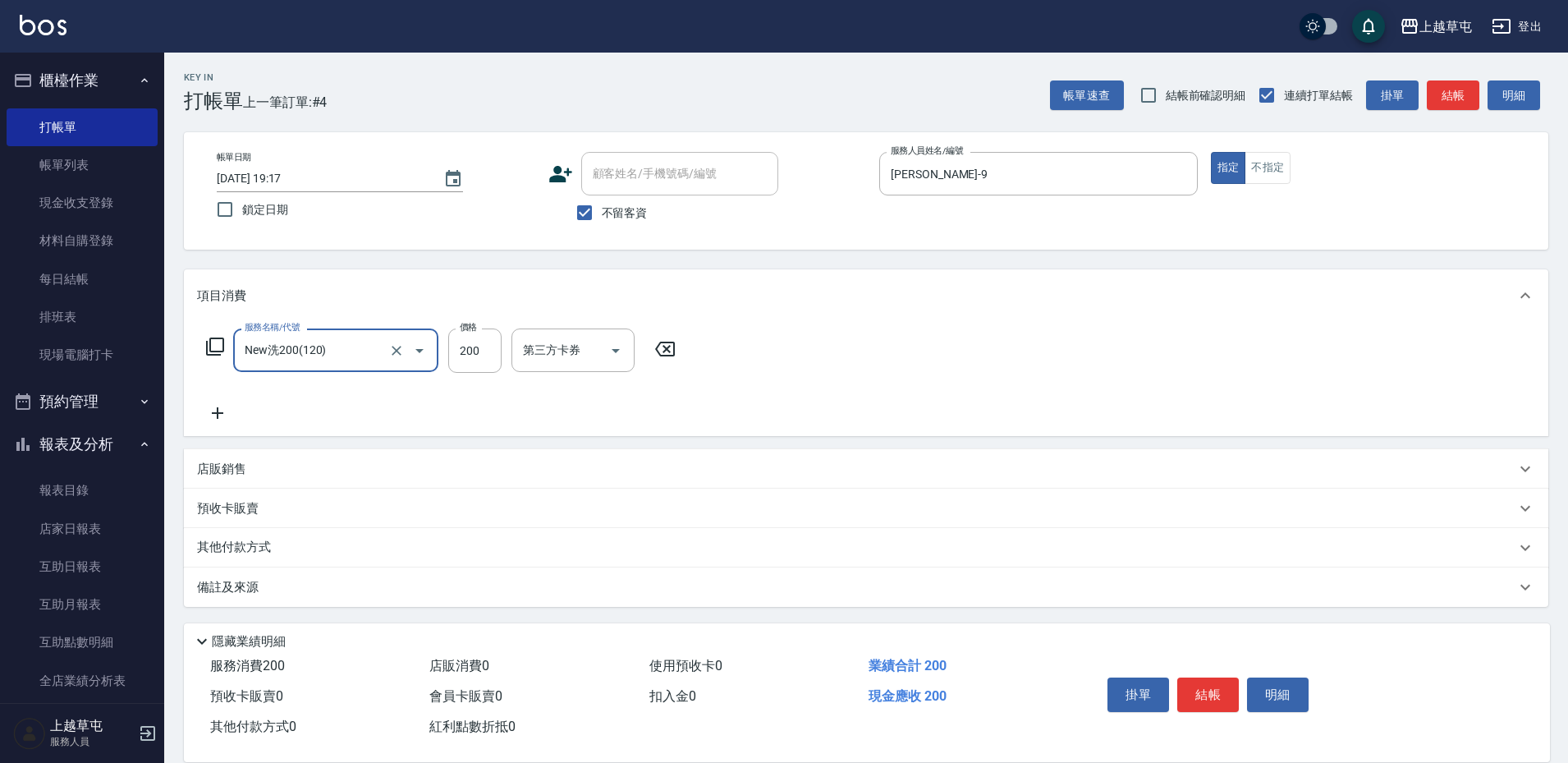
type input "New洗200(120)"
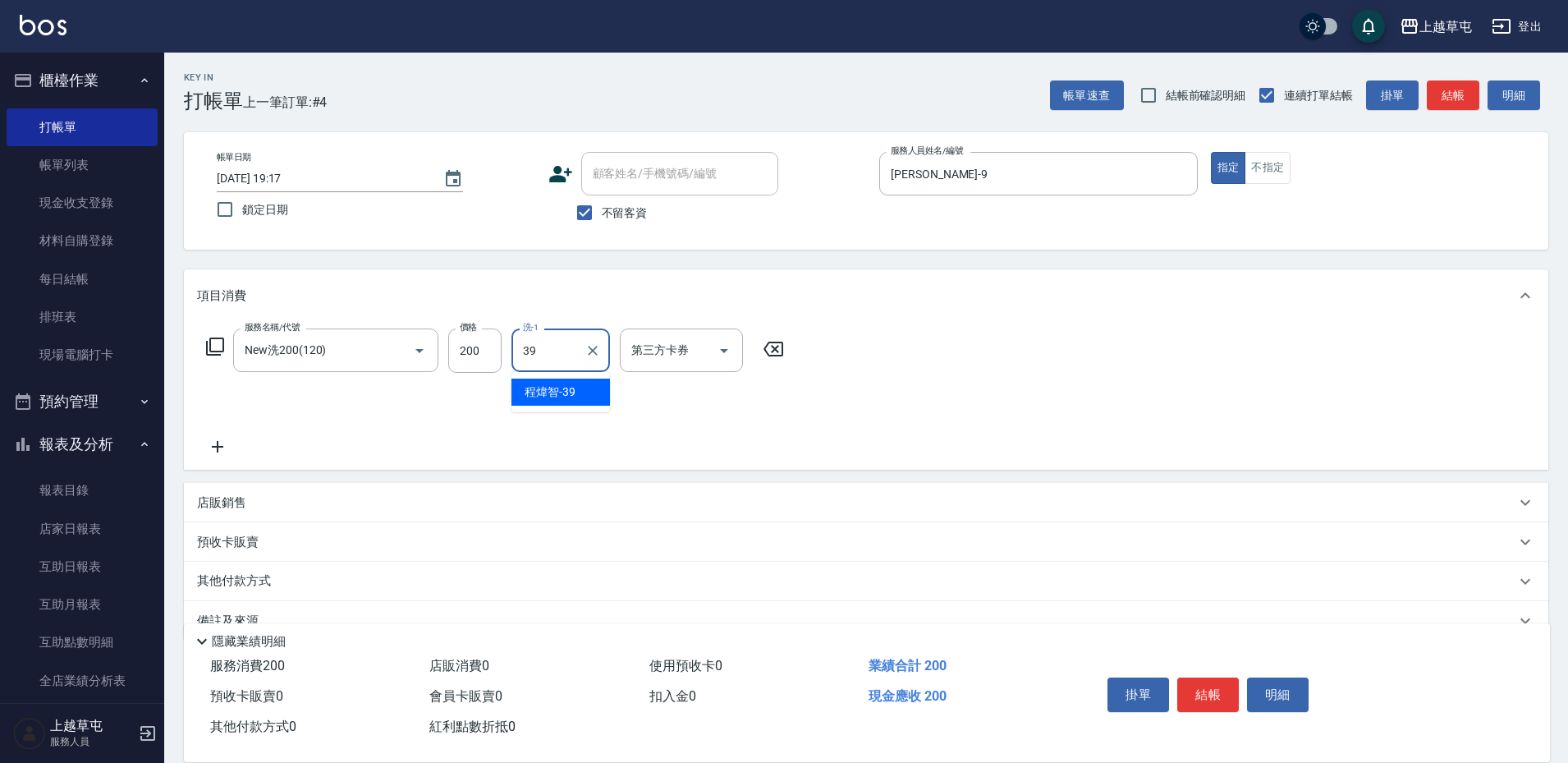
type input "[PERSON_NAME]-39"
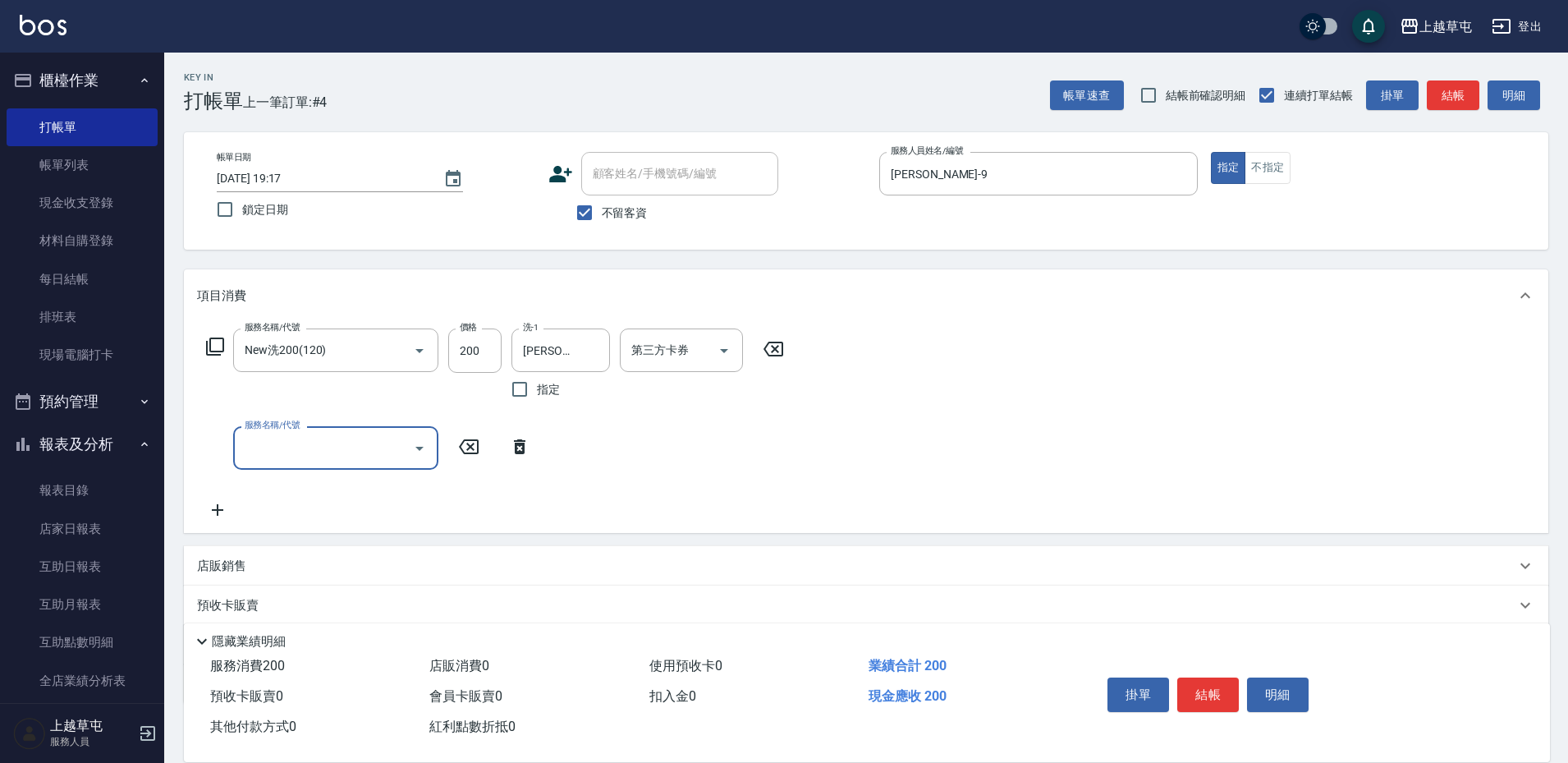
type input "1"
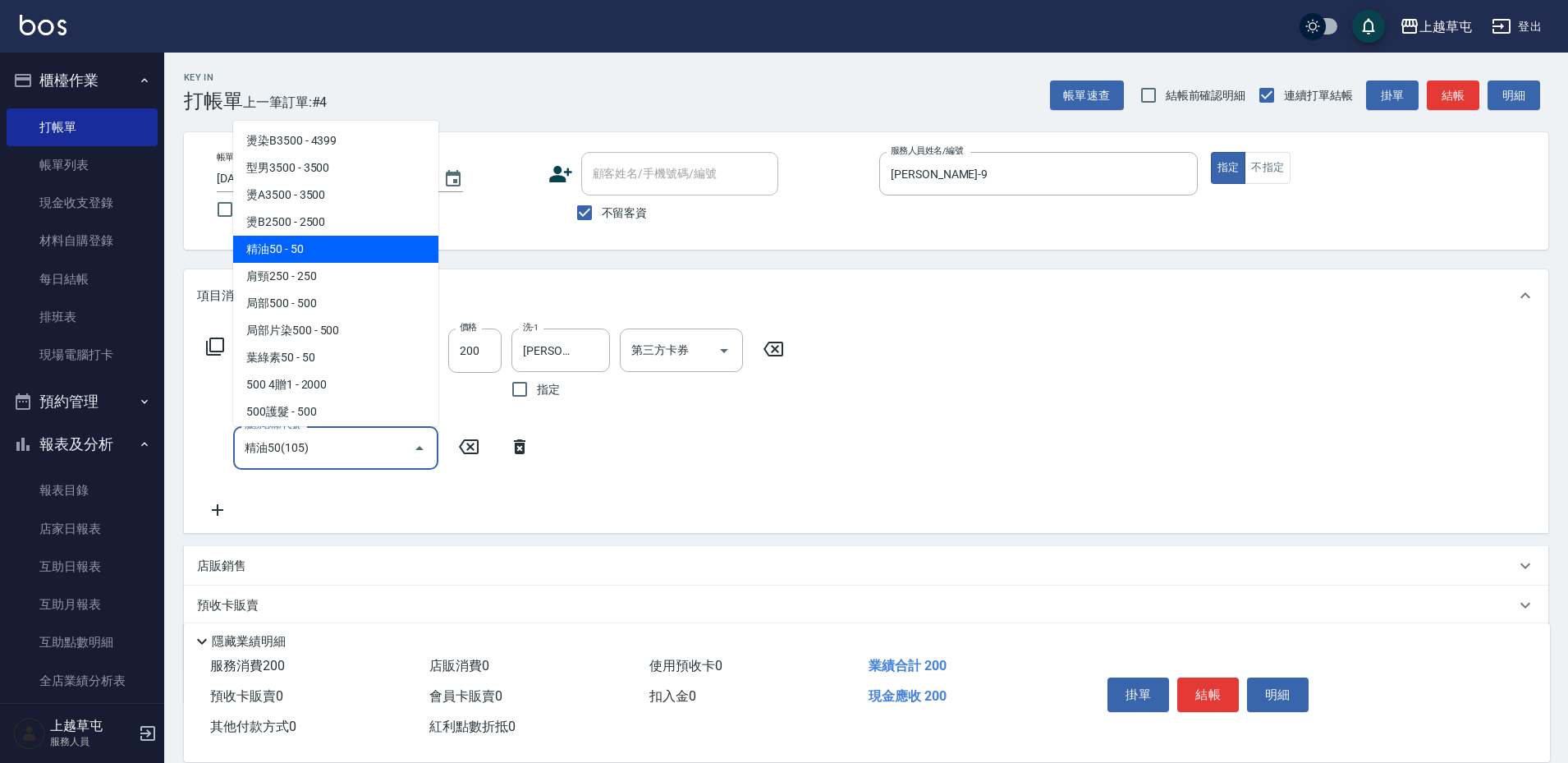
type input "精油50(105)"
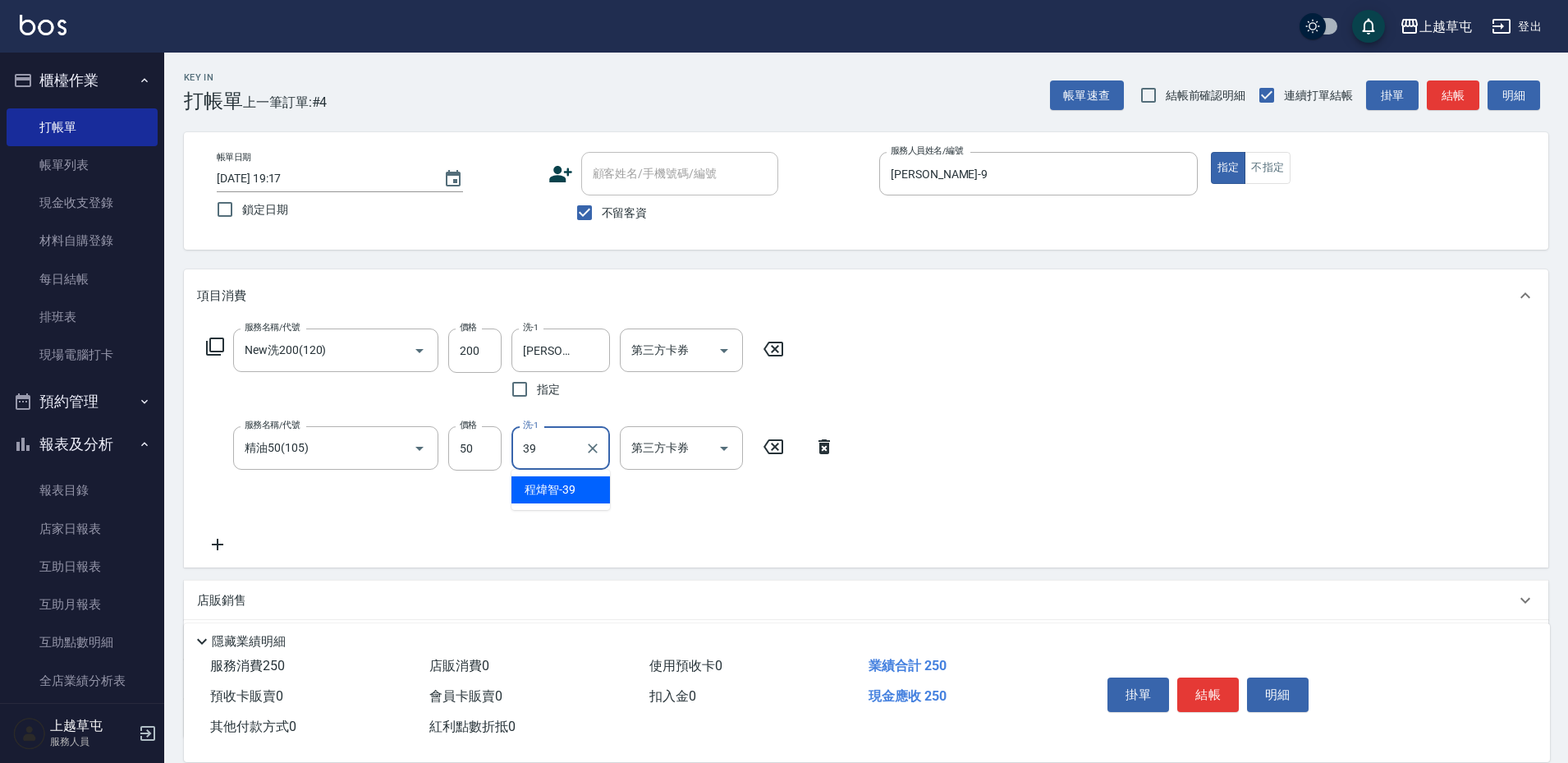
type input "[PERSON_NAME]-39"
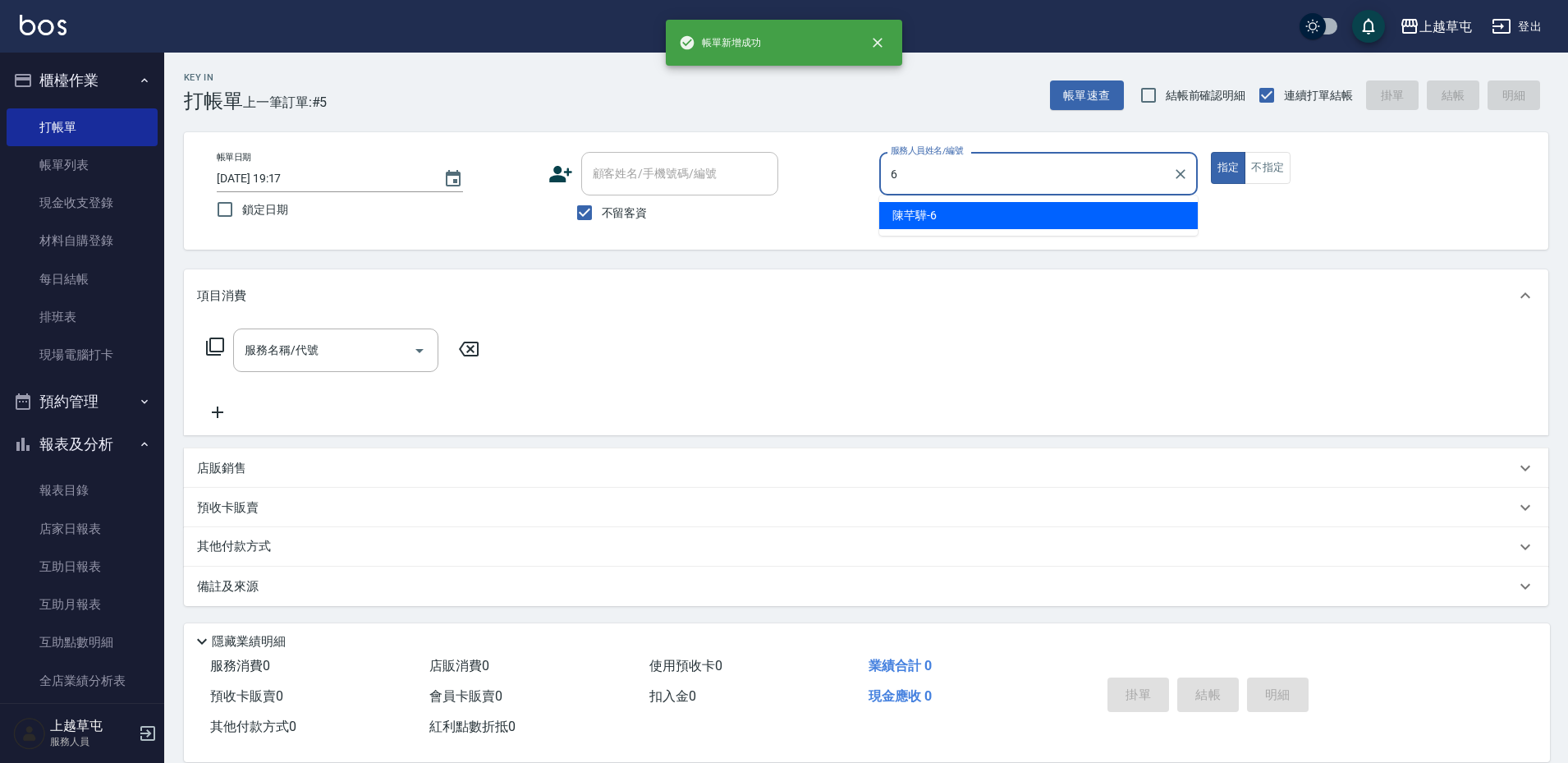
type input "[PERSON_NAME]-6"
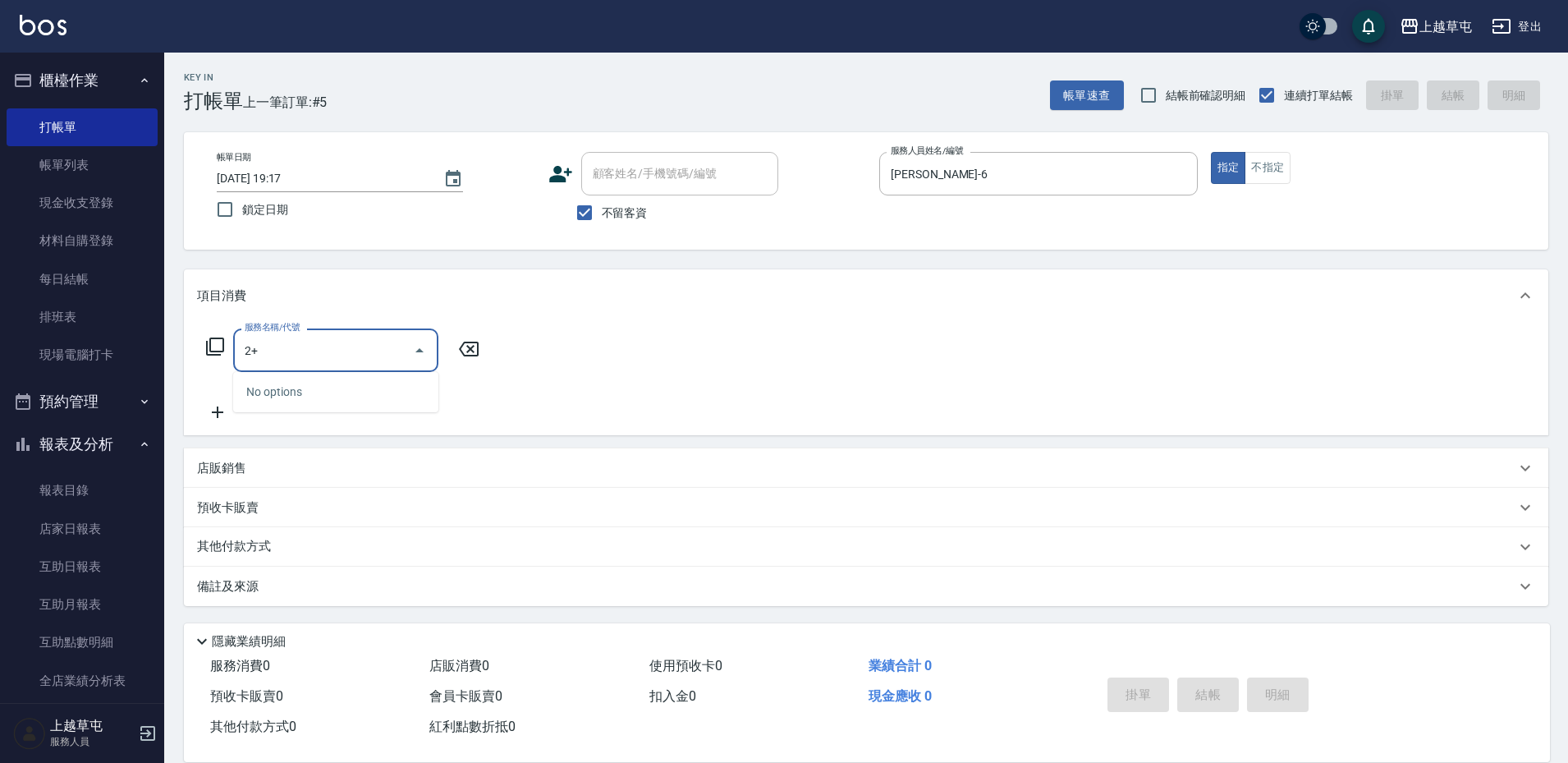
type input "2"
type input "洗剪269(226)"
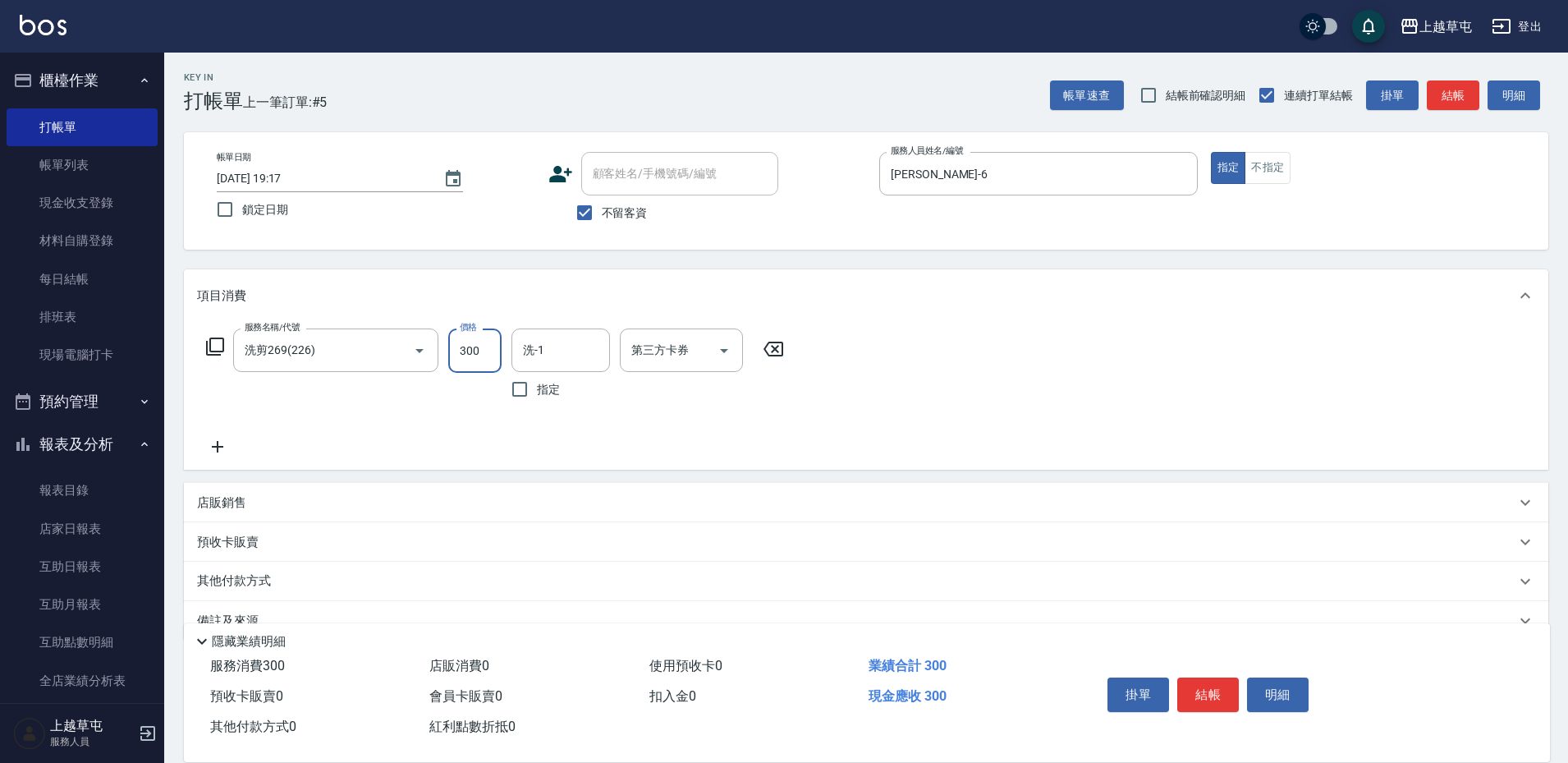
type input "300"
type input "[PERSON_NAME]-6"
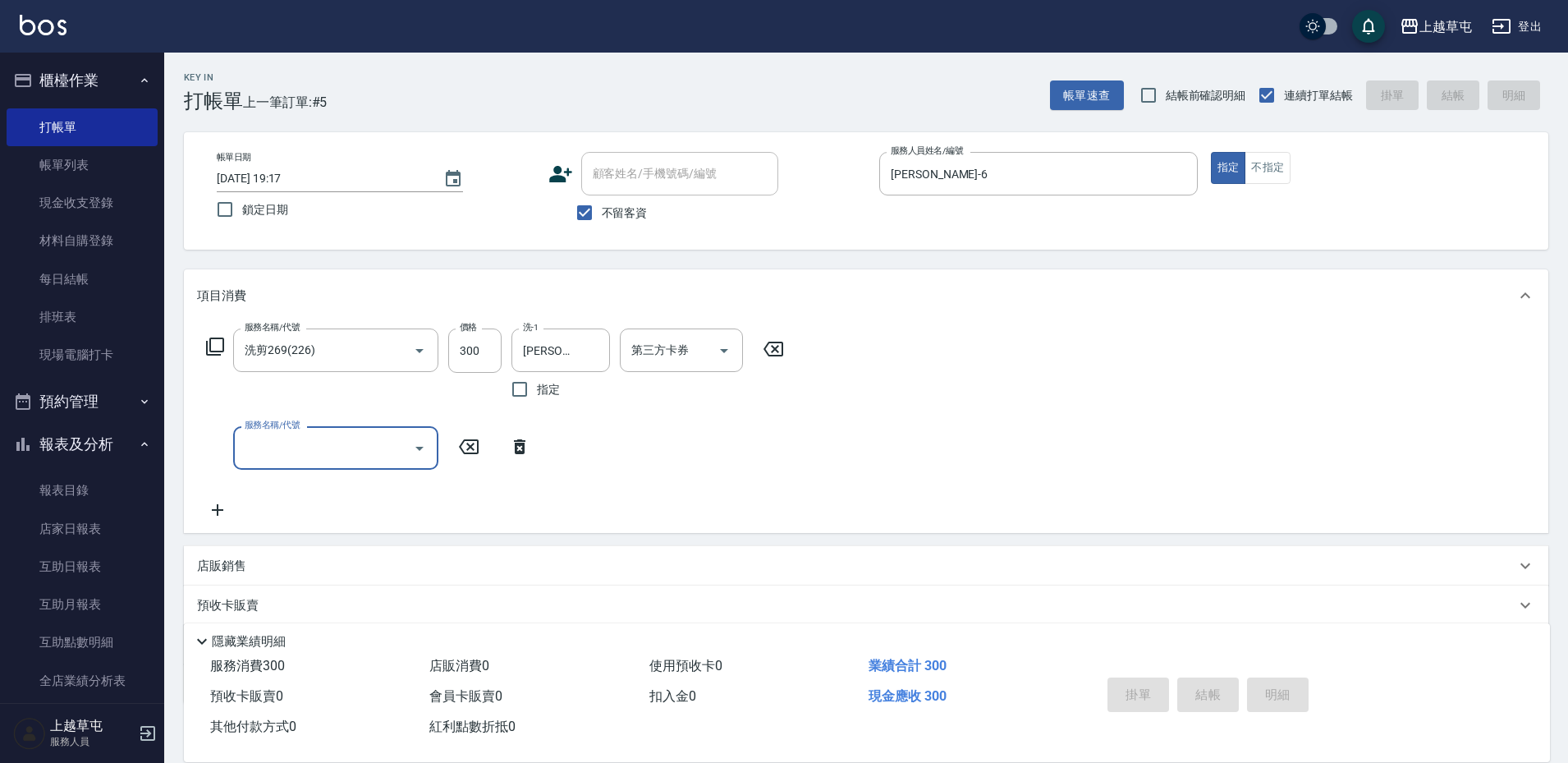
type input "[DATE] 19:18"
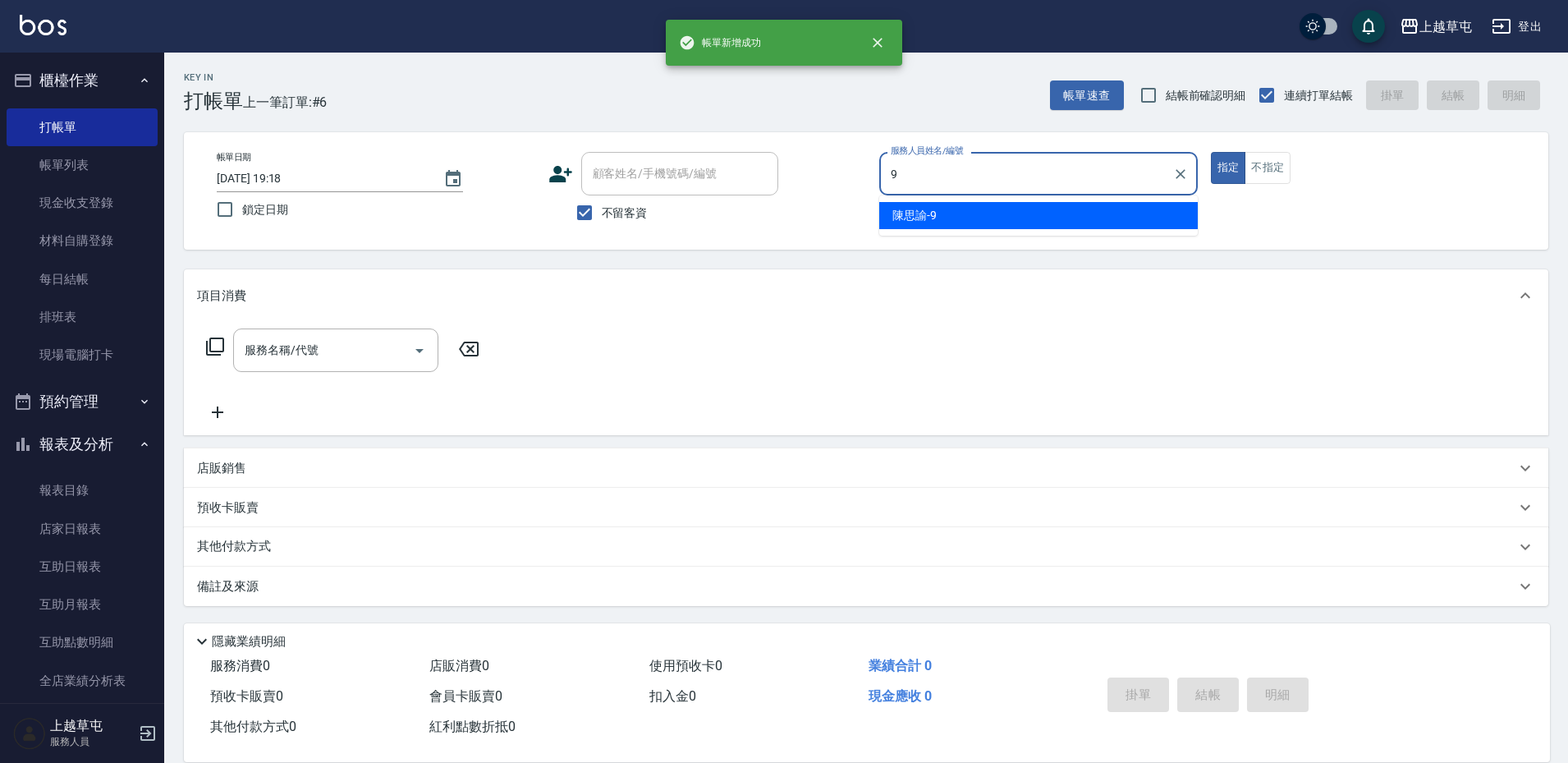
type input "[PERSON_NAME]-9"
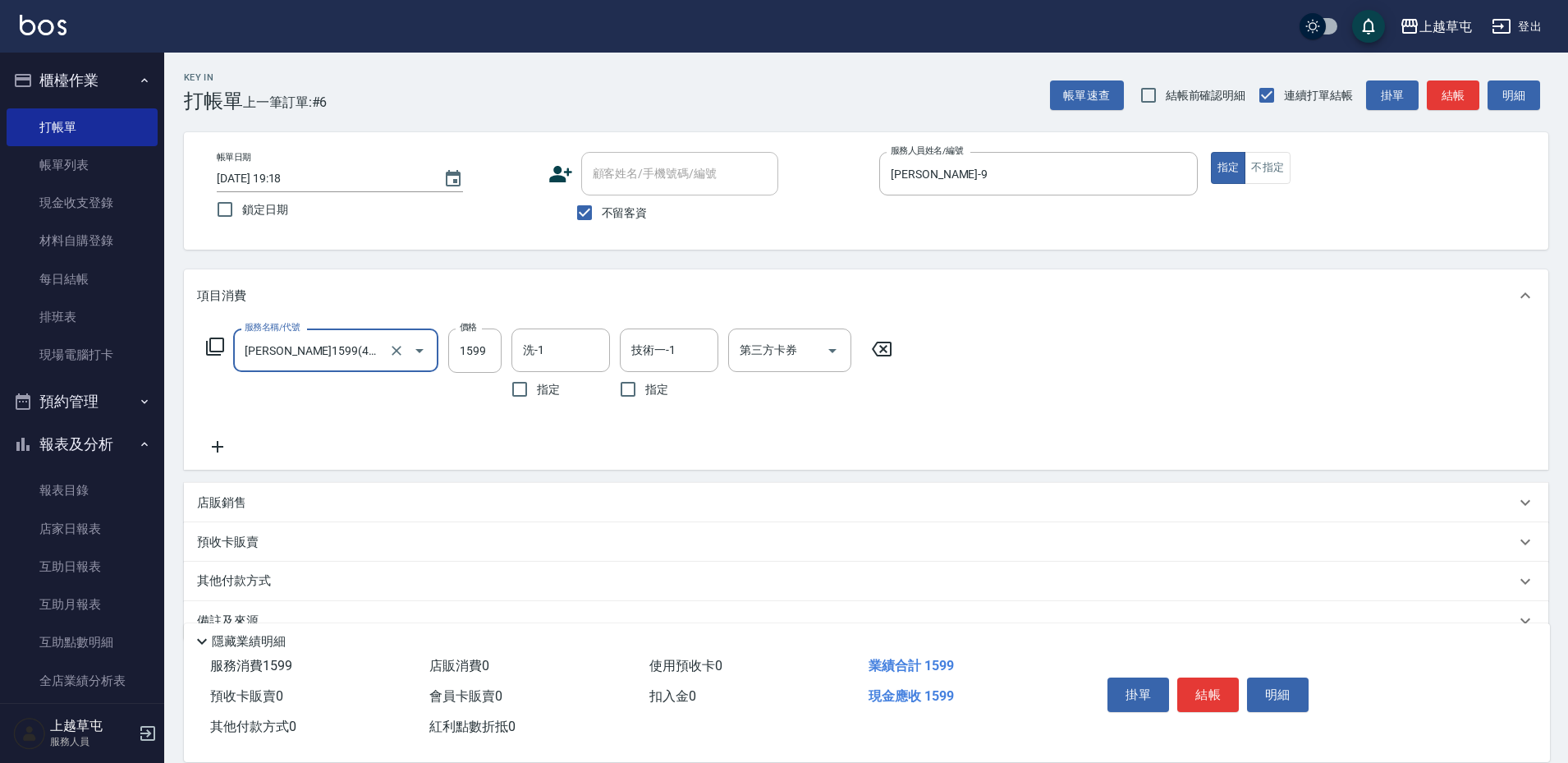
type input "[PERSON_NAME]1599(41599)"
type input "1709"
type input "[PERSON_NAME]-39"
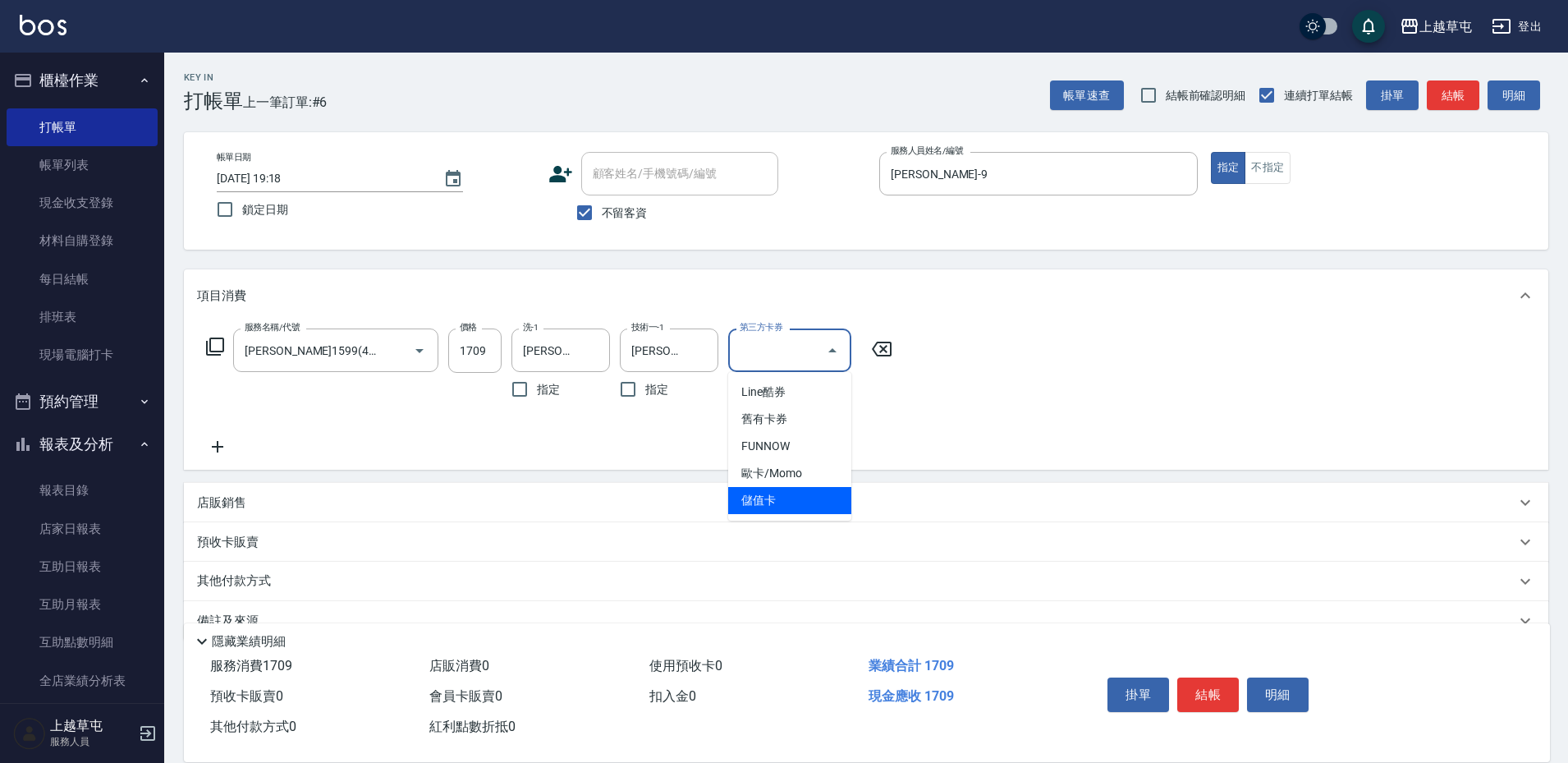
type input "儲值卡"
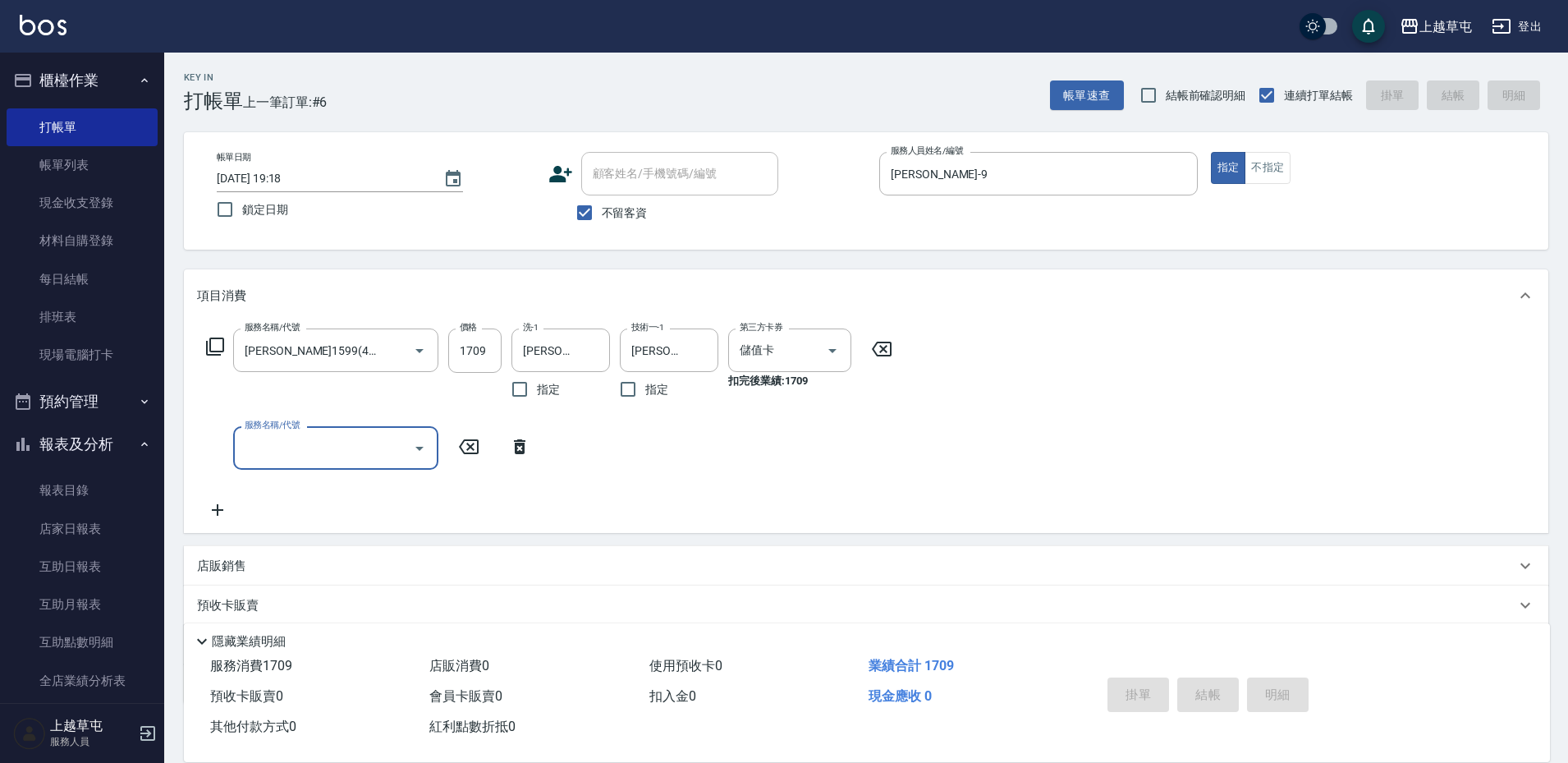
type input "[DATE] 19:20"
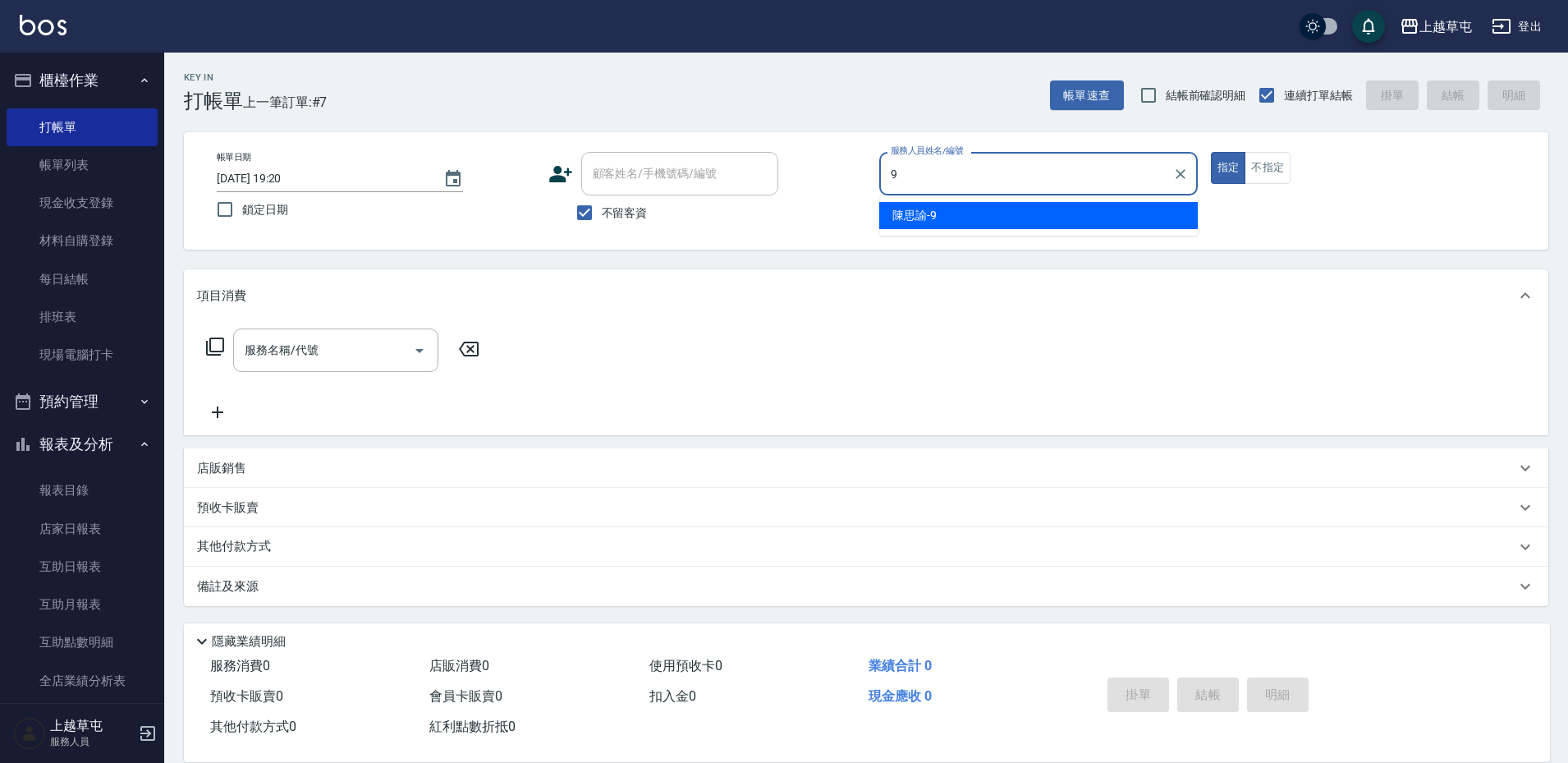
type input "[PERSON_NAME]-9"
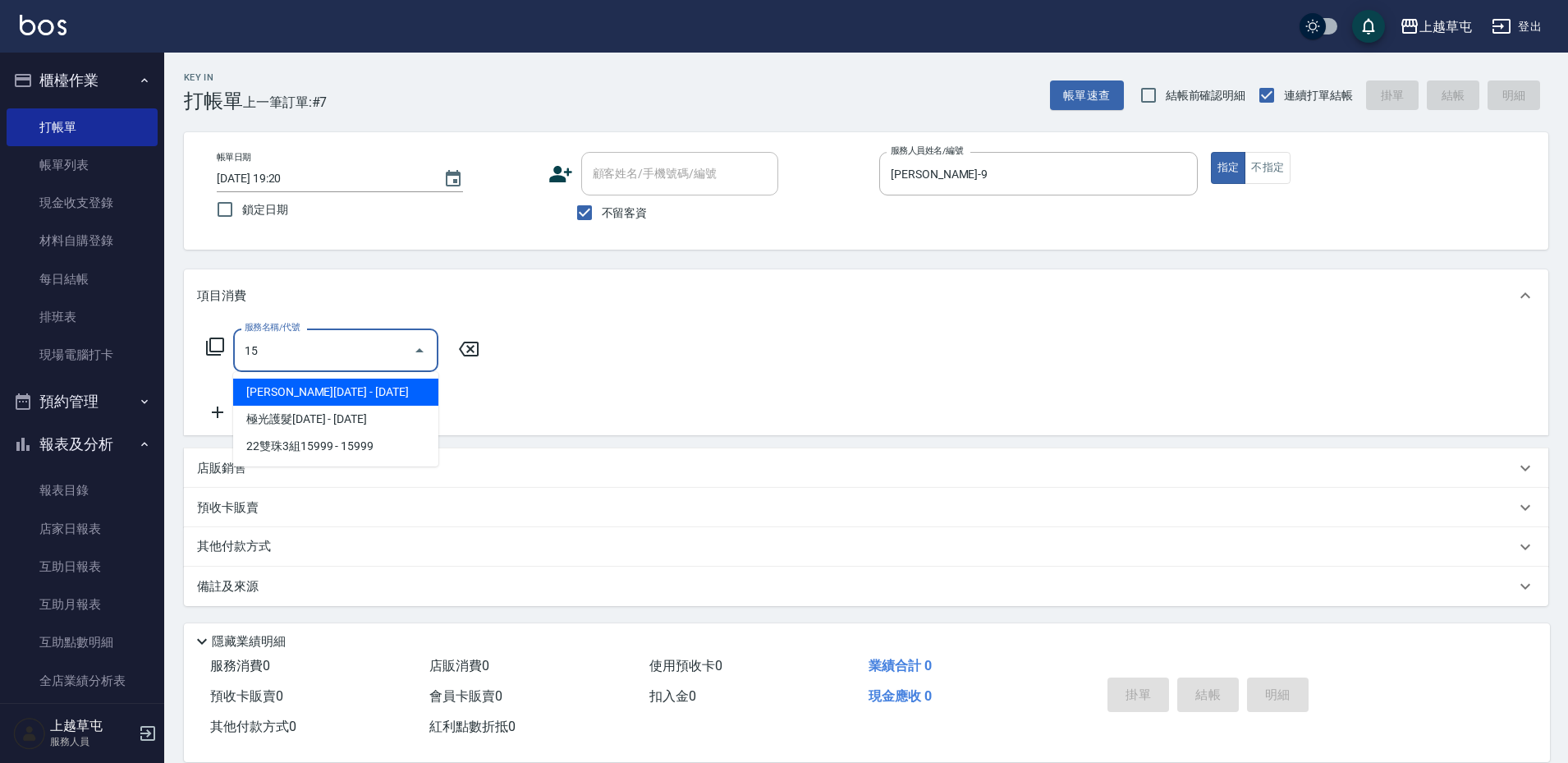
type input "1"
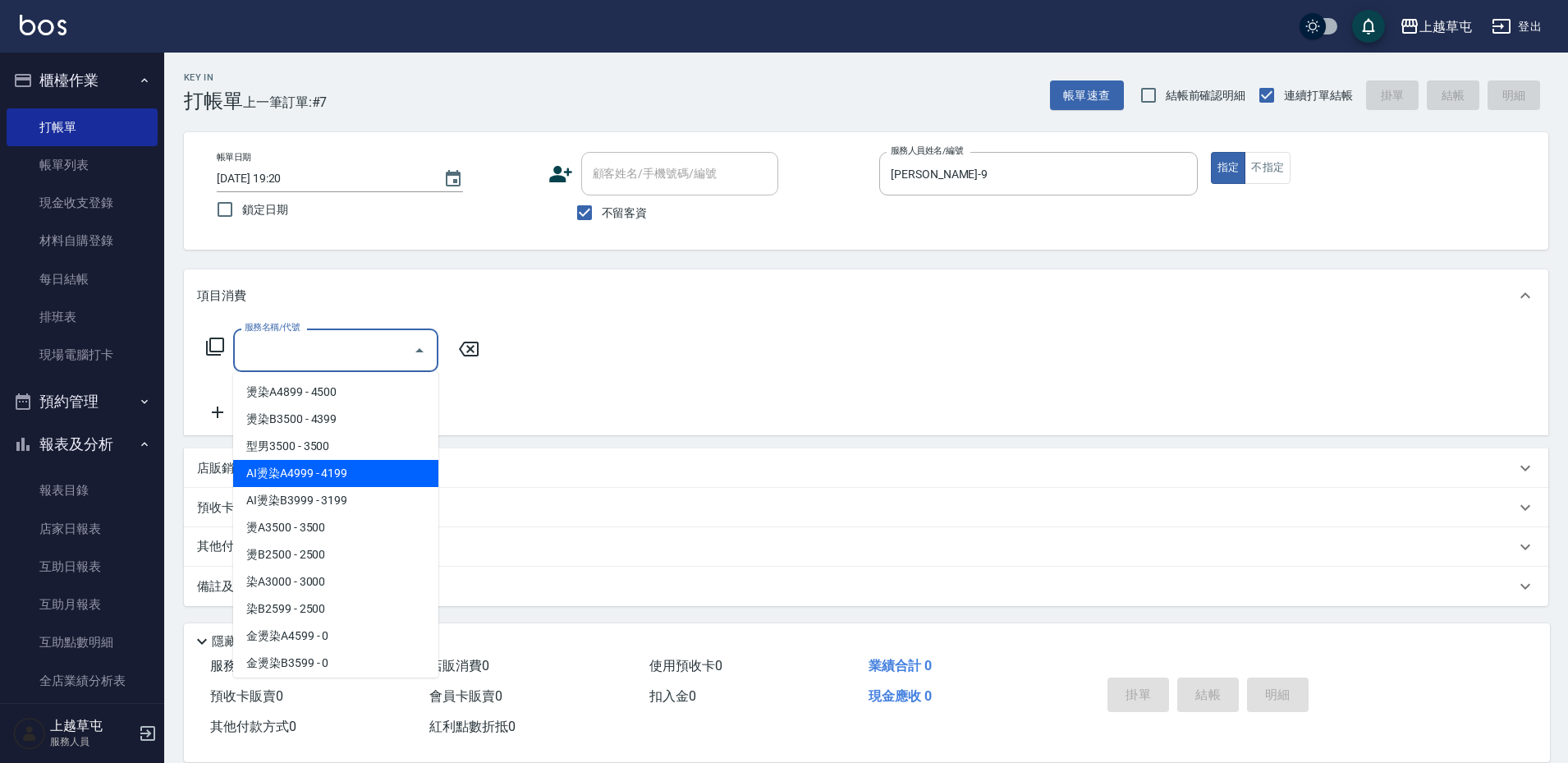
type input "AI燙染A4999(011)"
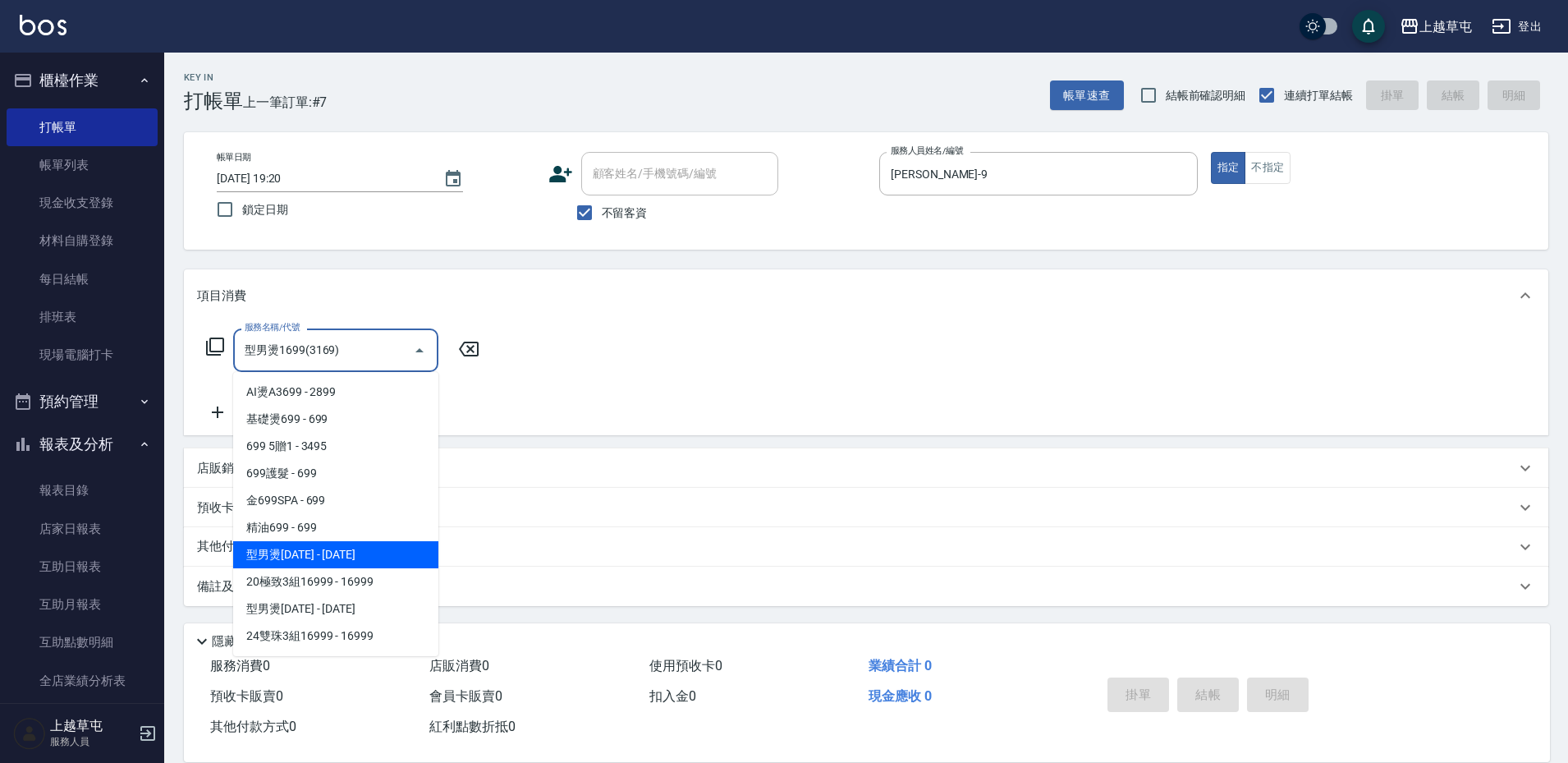
type input "."
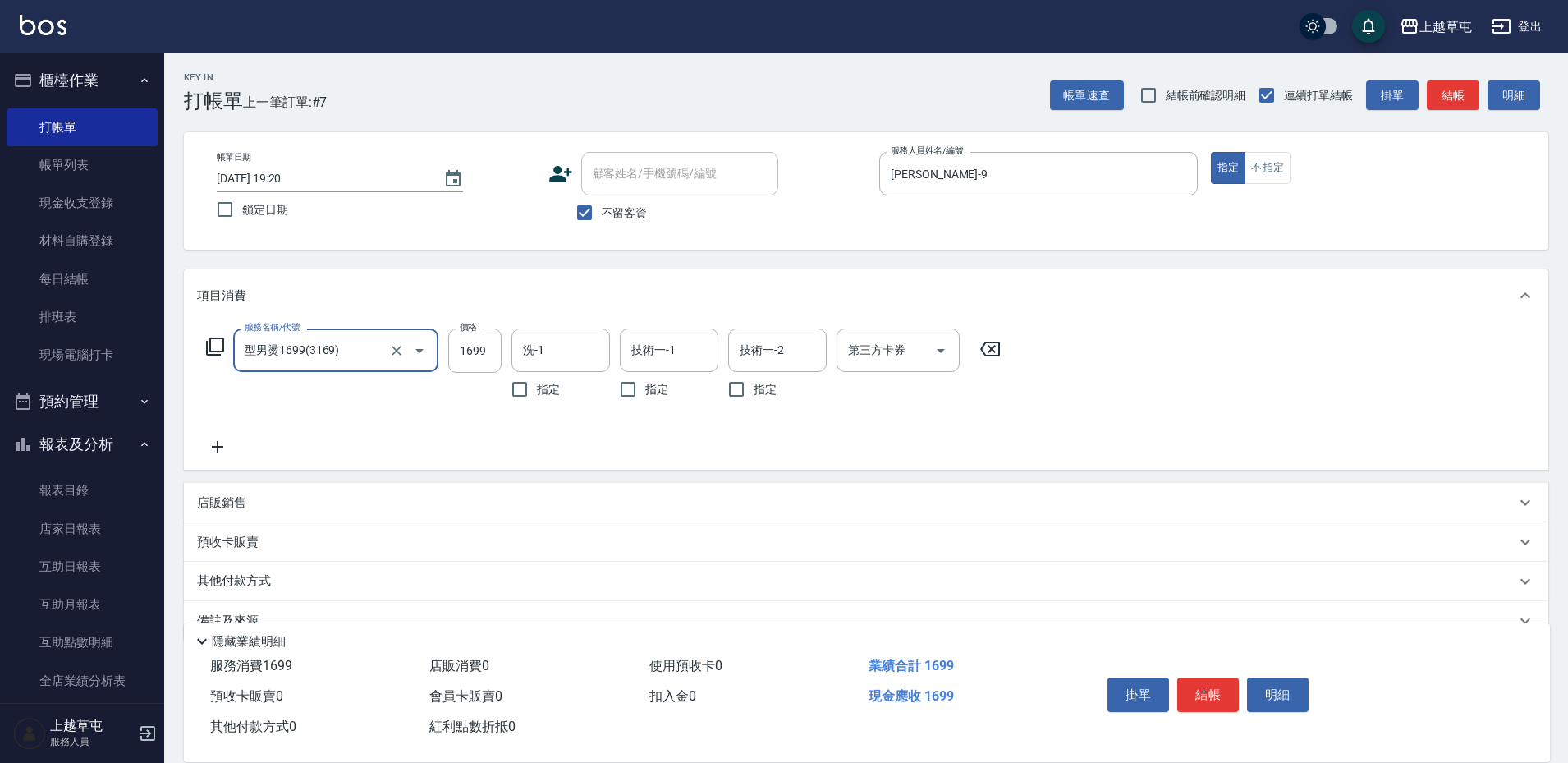
type input "型男燙1699(3169)"
type input "1500"
type input "[PERSON_NAME]-39"
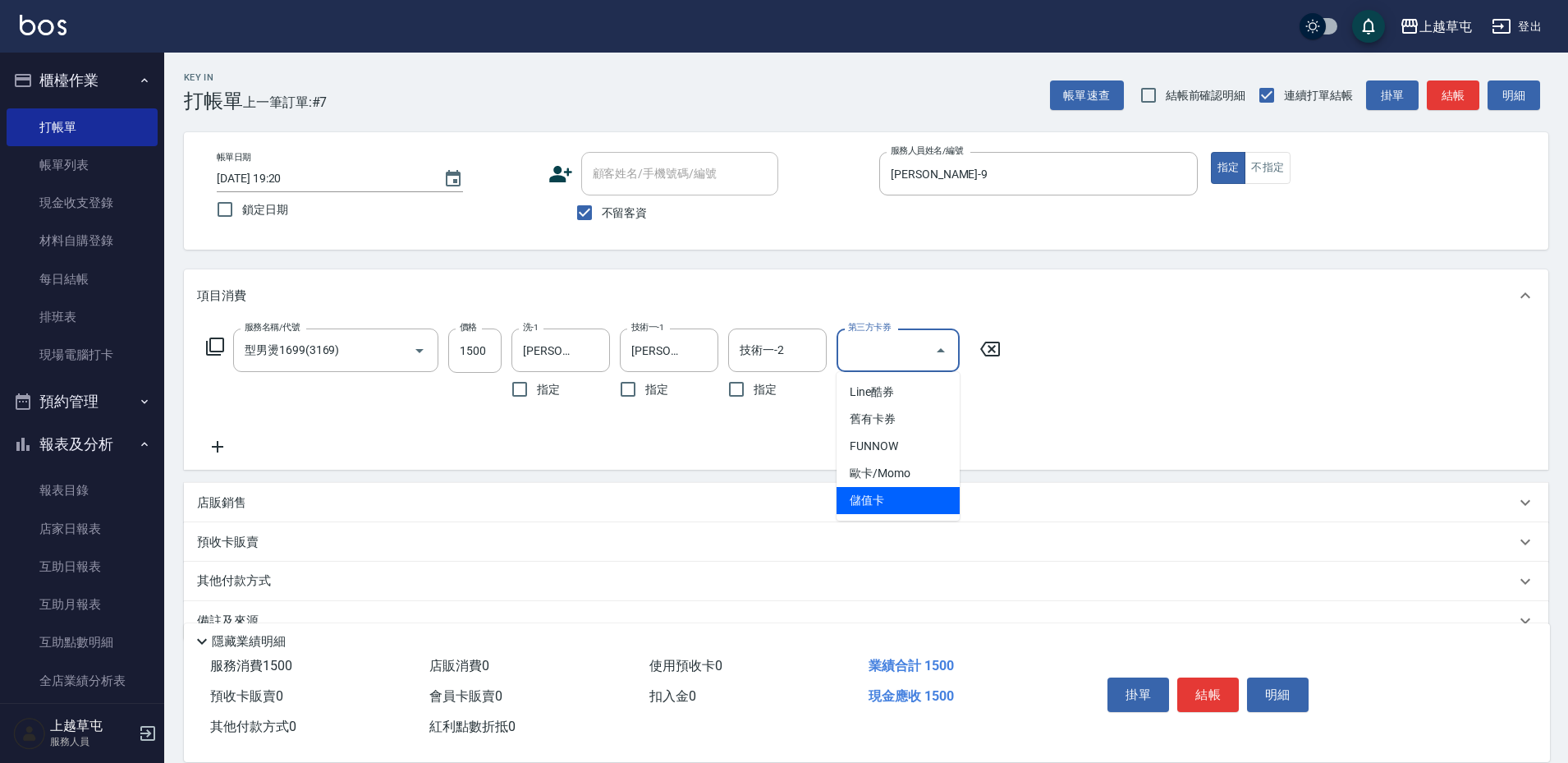
type input "儲值卡"
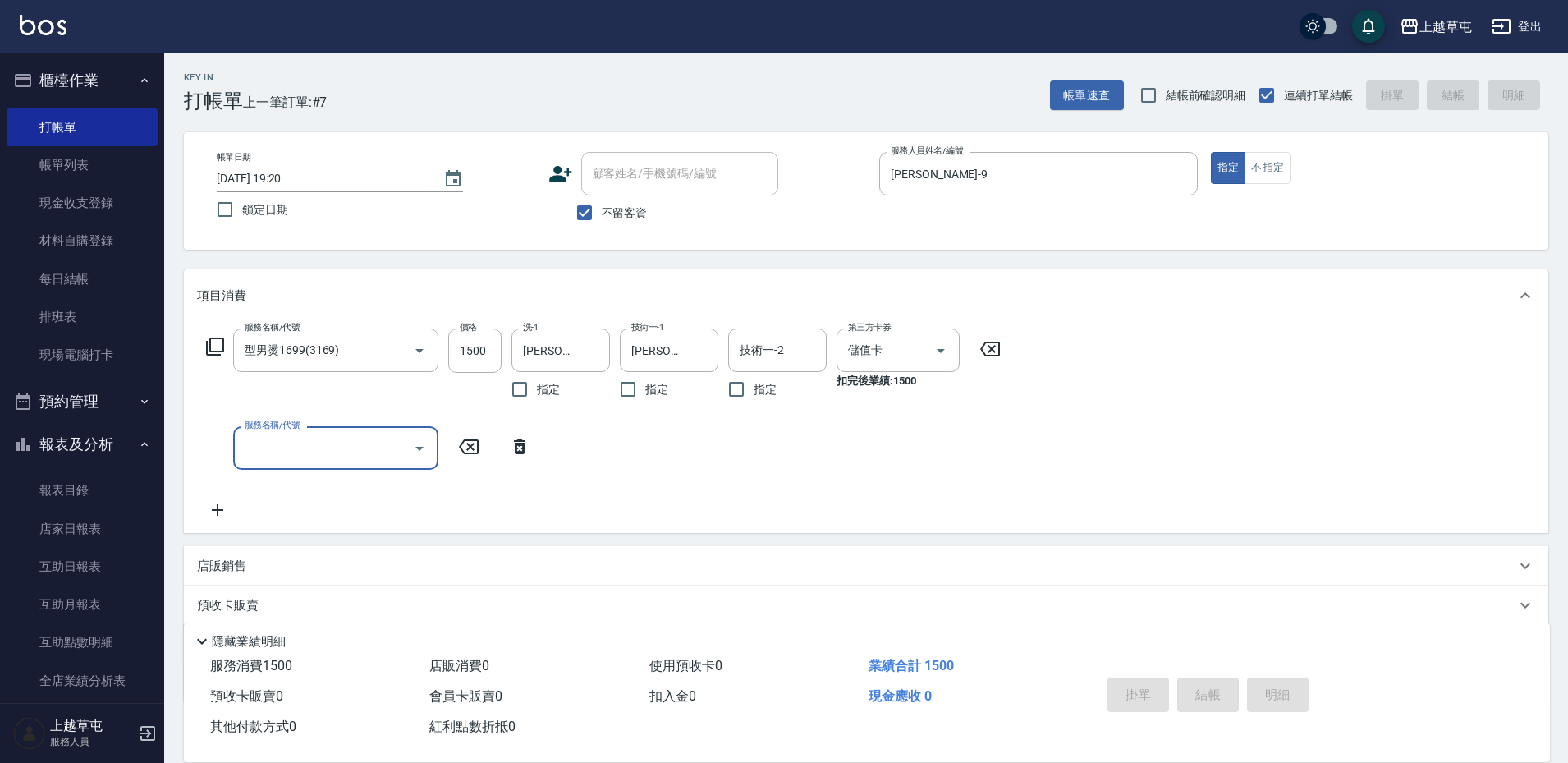
type input "[DATE] 19:21"
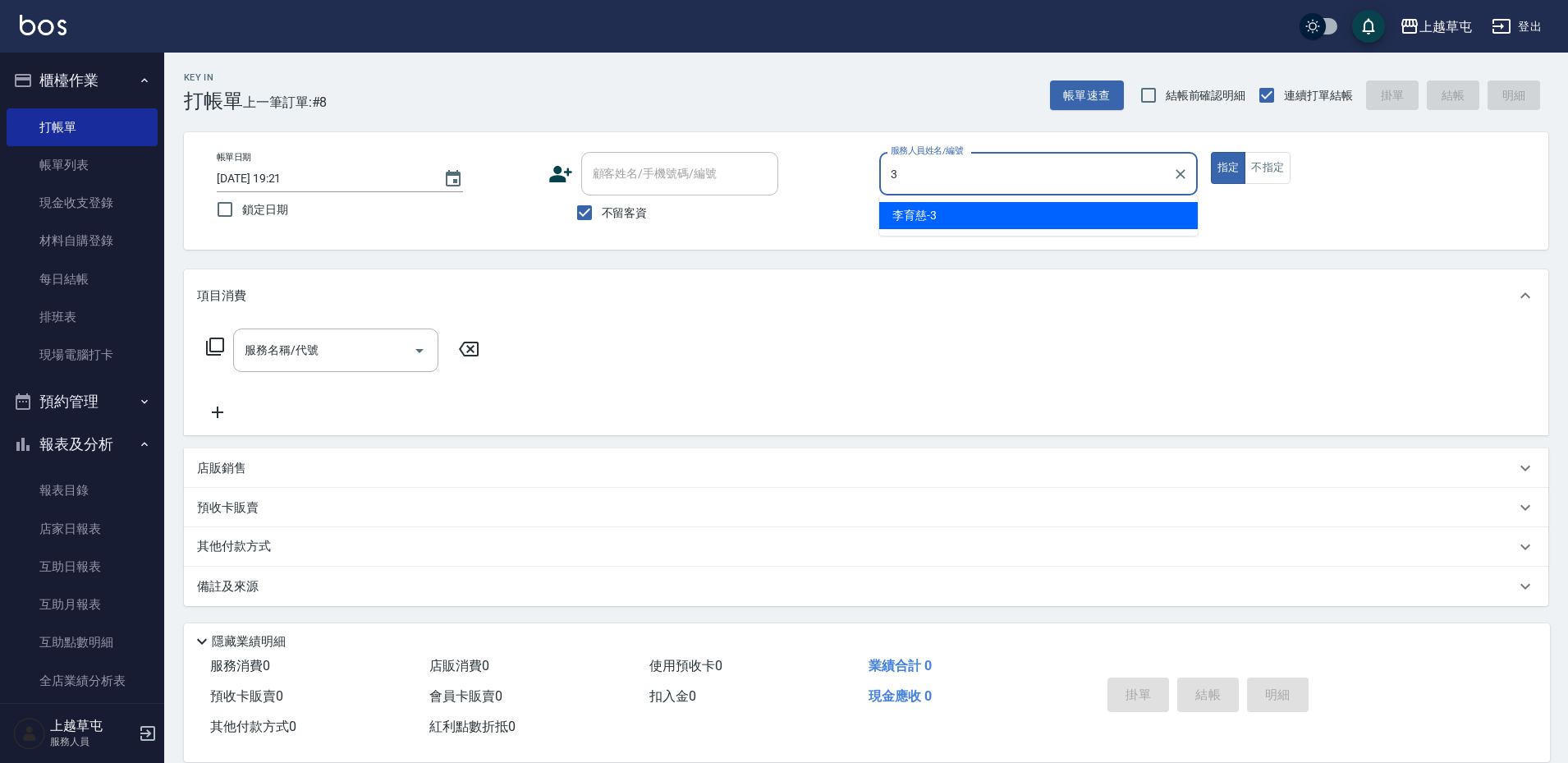
type input "[PERSON_NAME]-3"
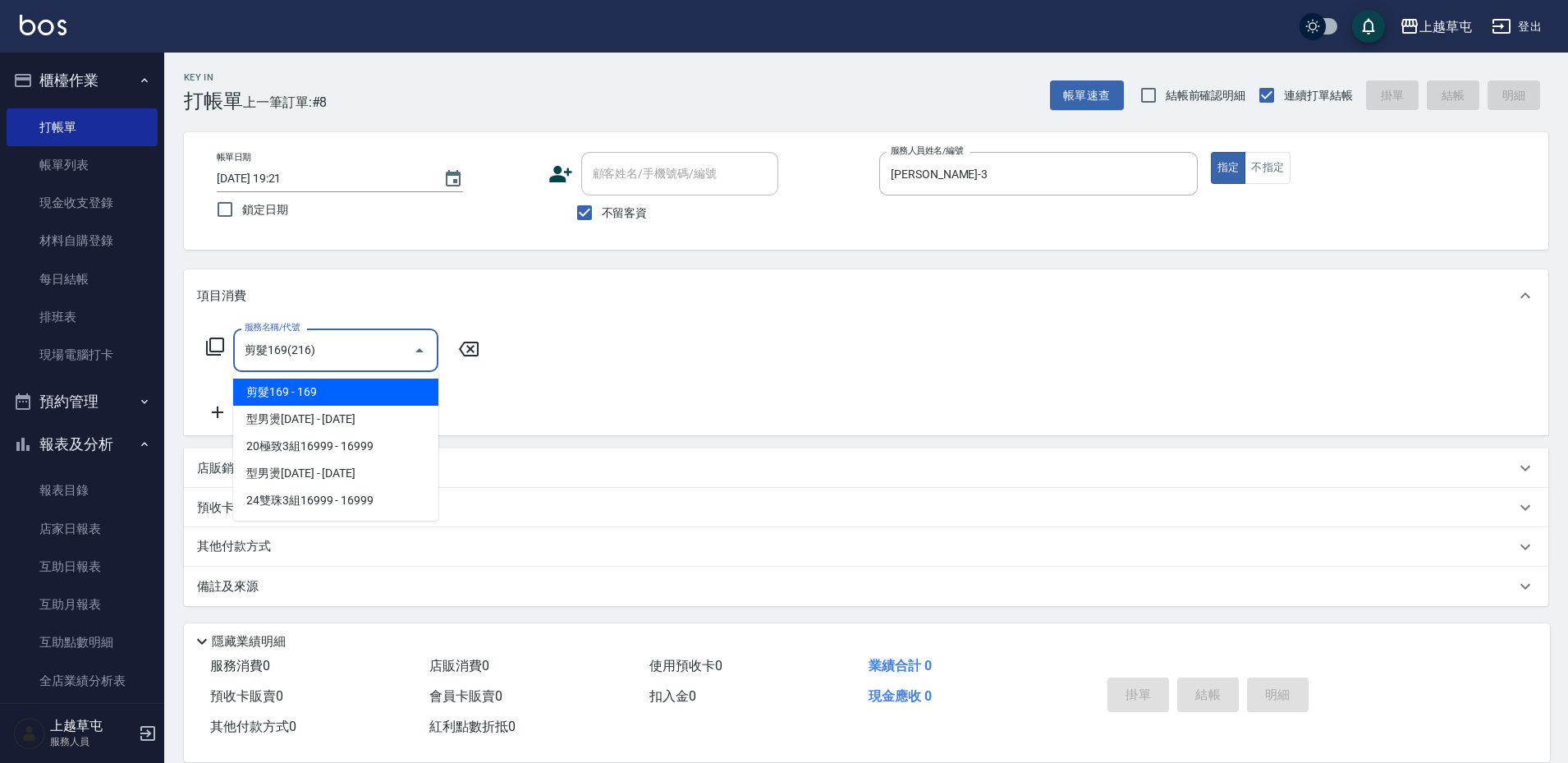
type input "剪髮169(216)"
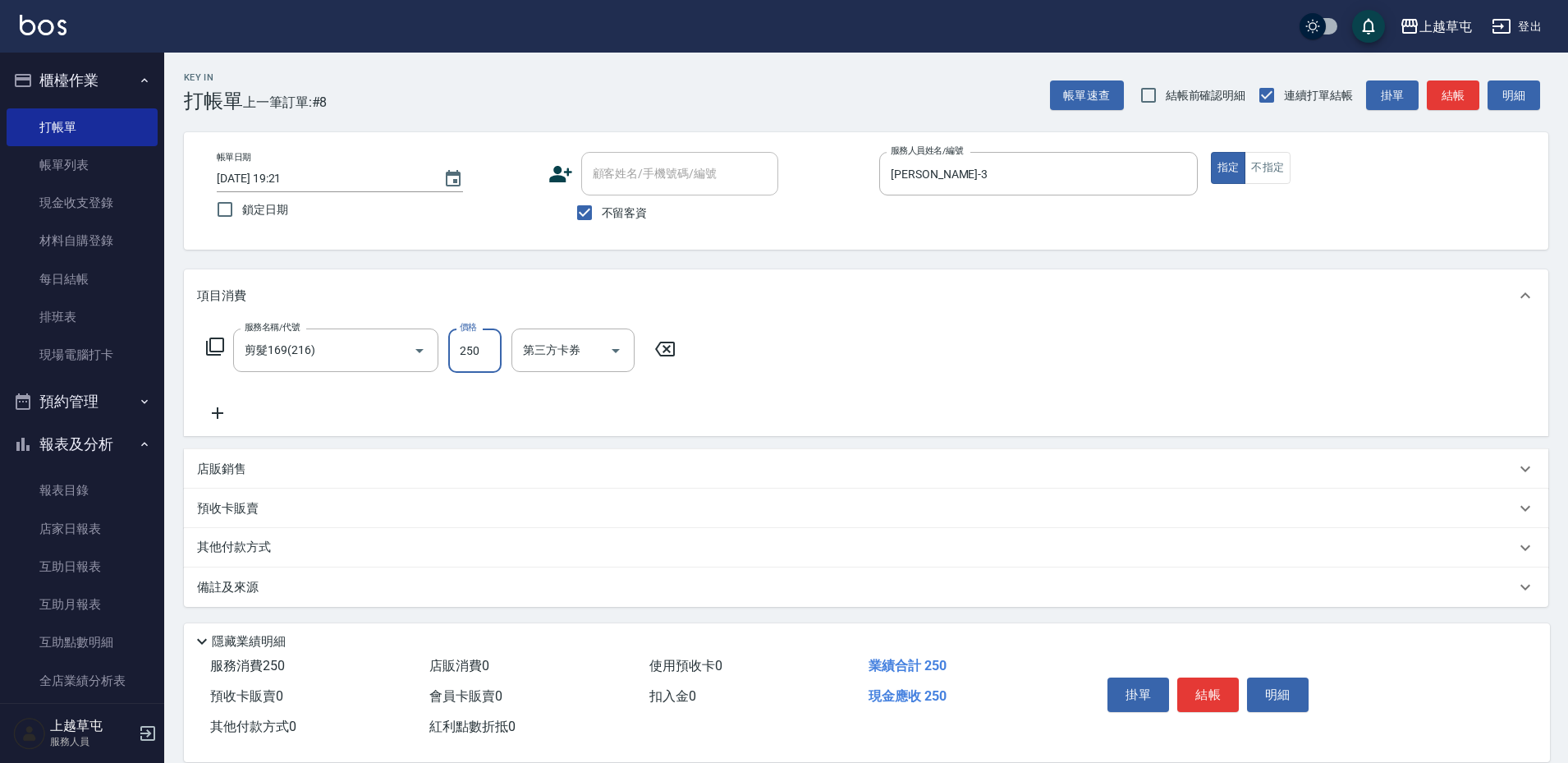
type input "250"
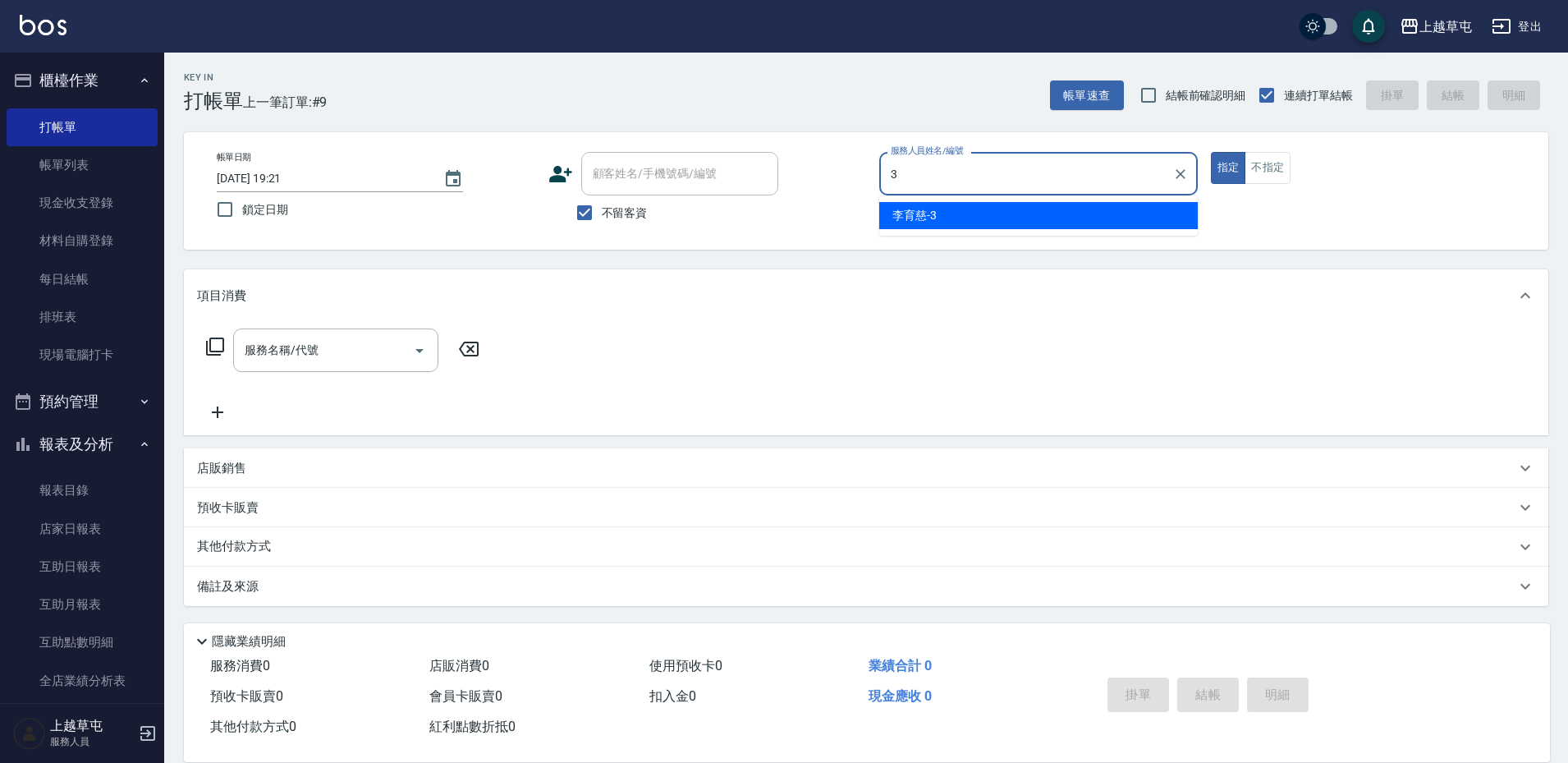
type input "[PERSON_NAME]-3"
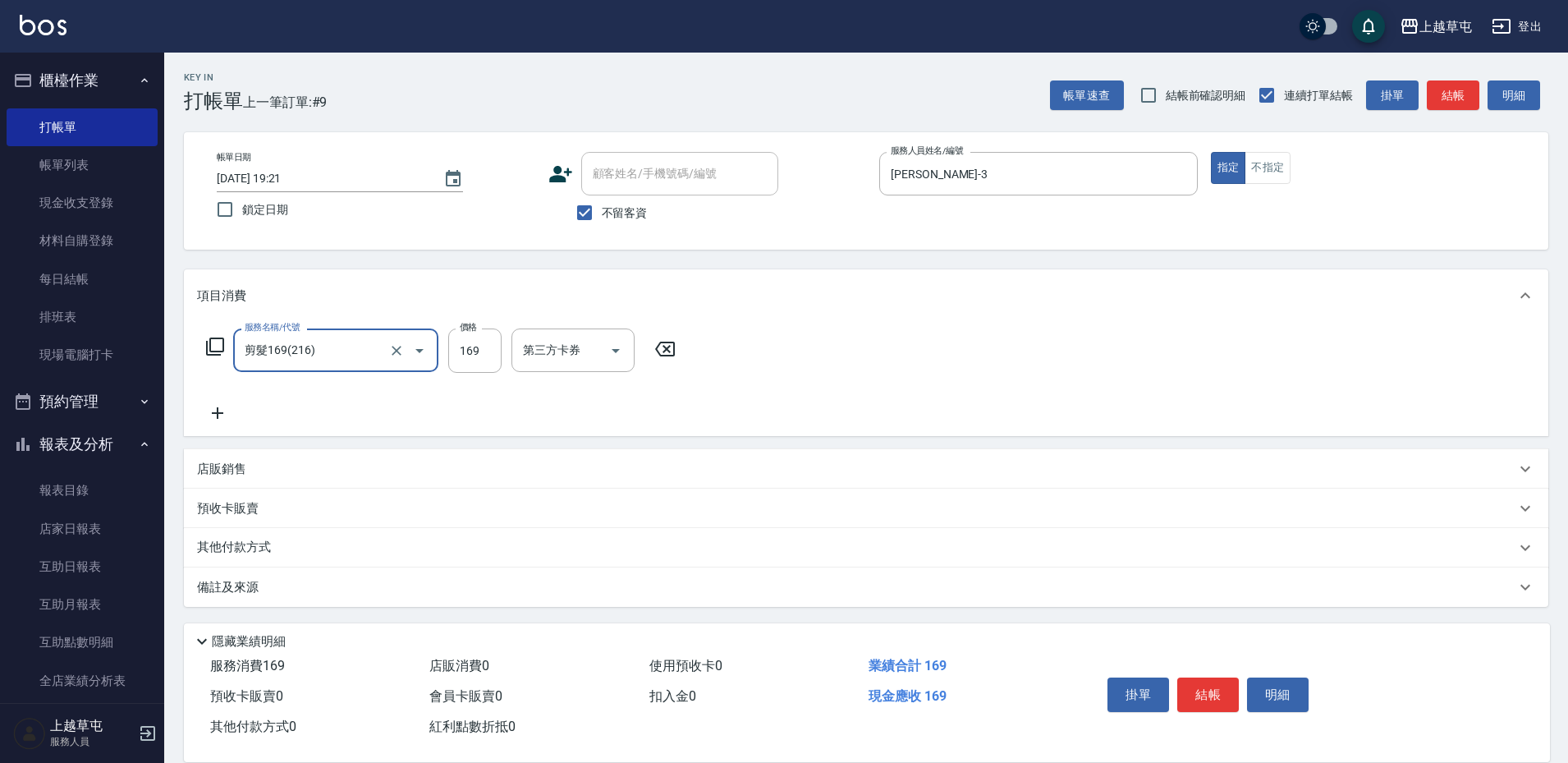
type input "剪髮169(216)"
type input "250"
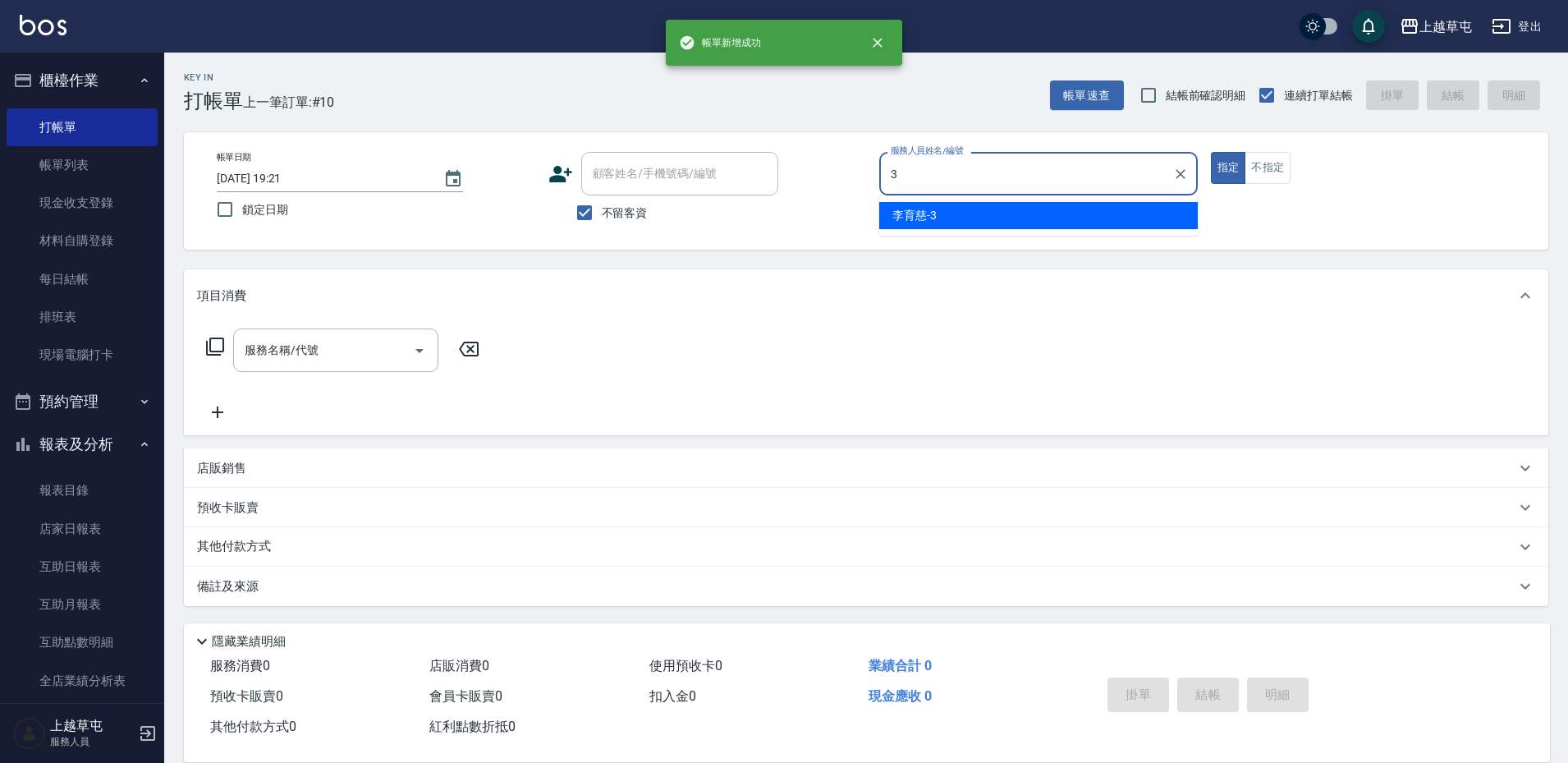
type input "[PERSON_NAME]-3"
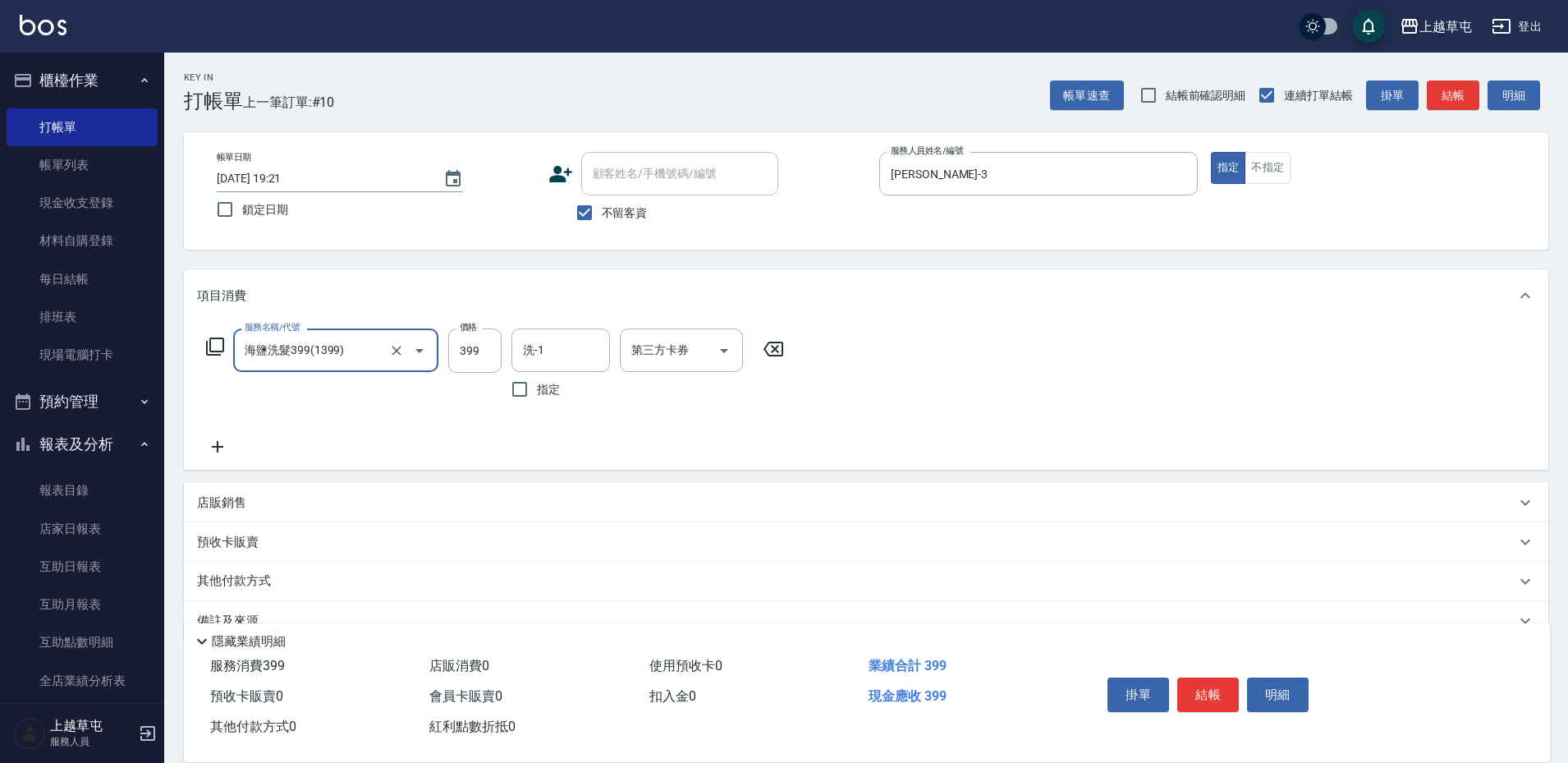
type input "海鹽洗髮399(1399)"
type input "[PERSON_NAME]-39"
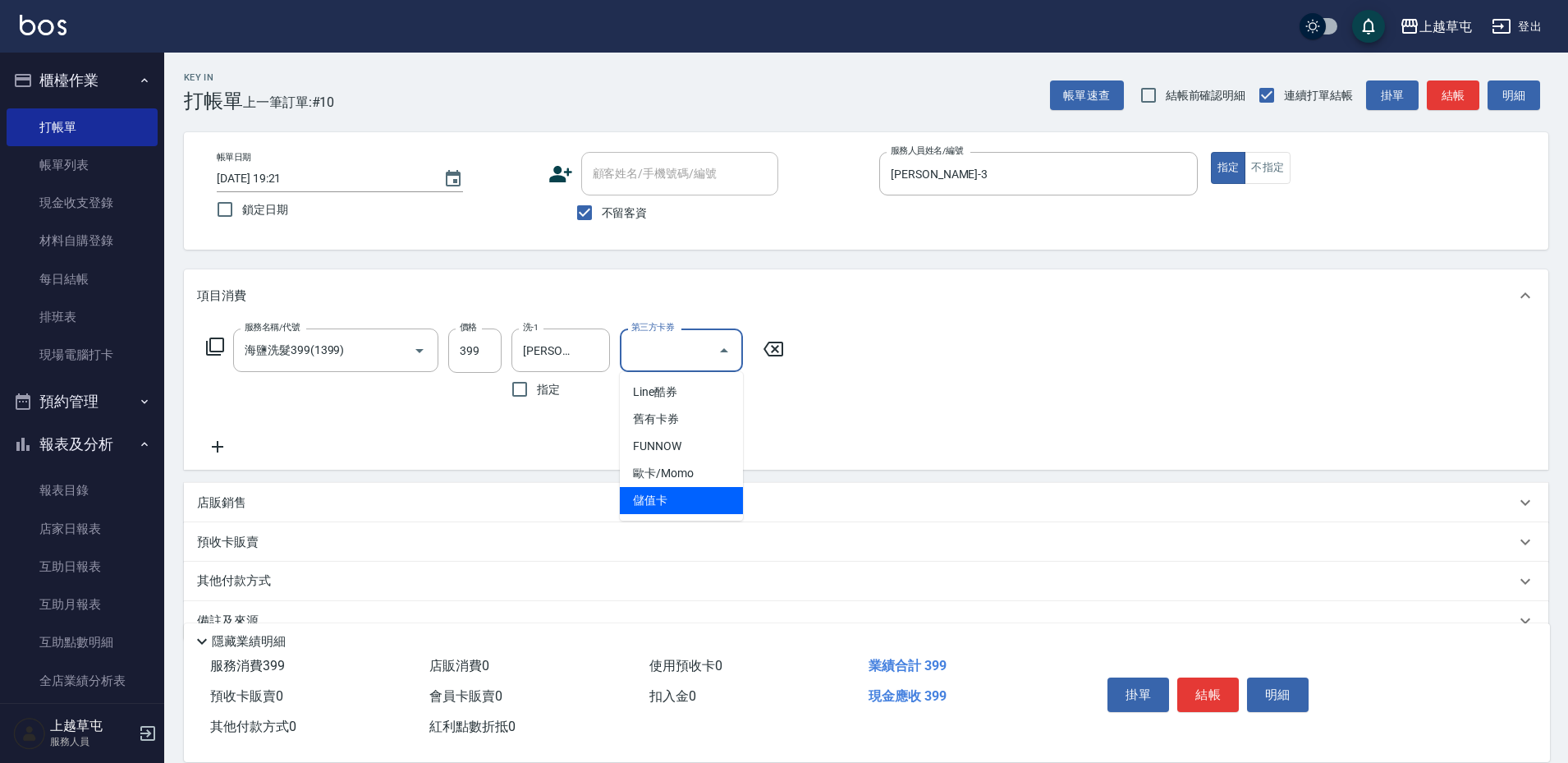
type input "儲值卡"
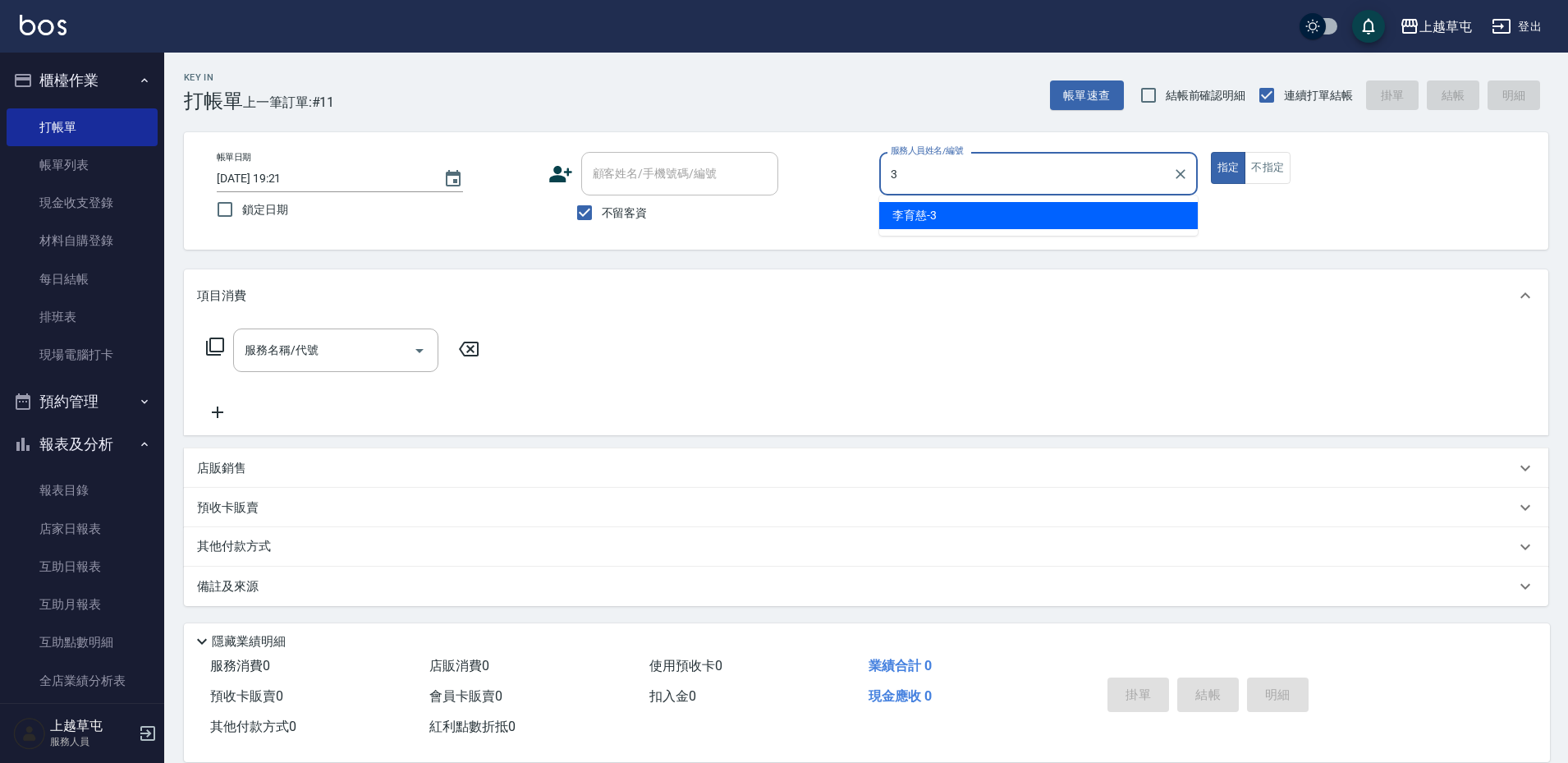
type input "[PERSON_NAME]-3"
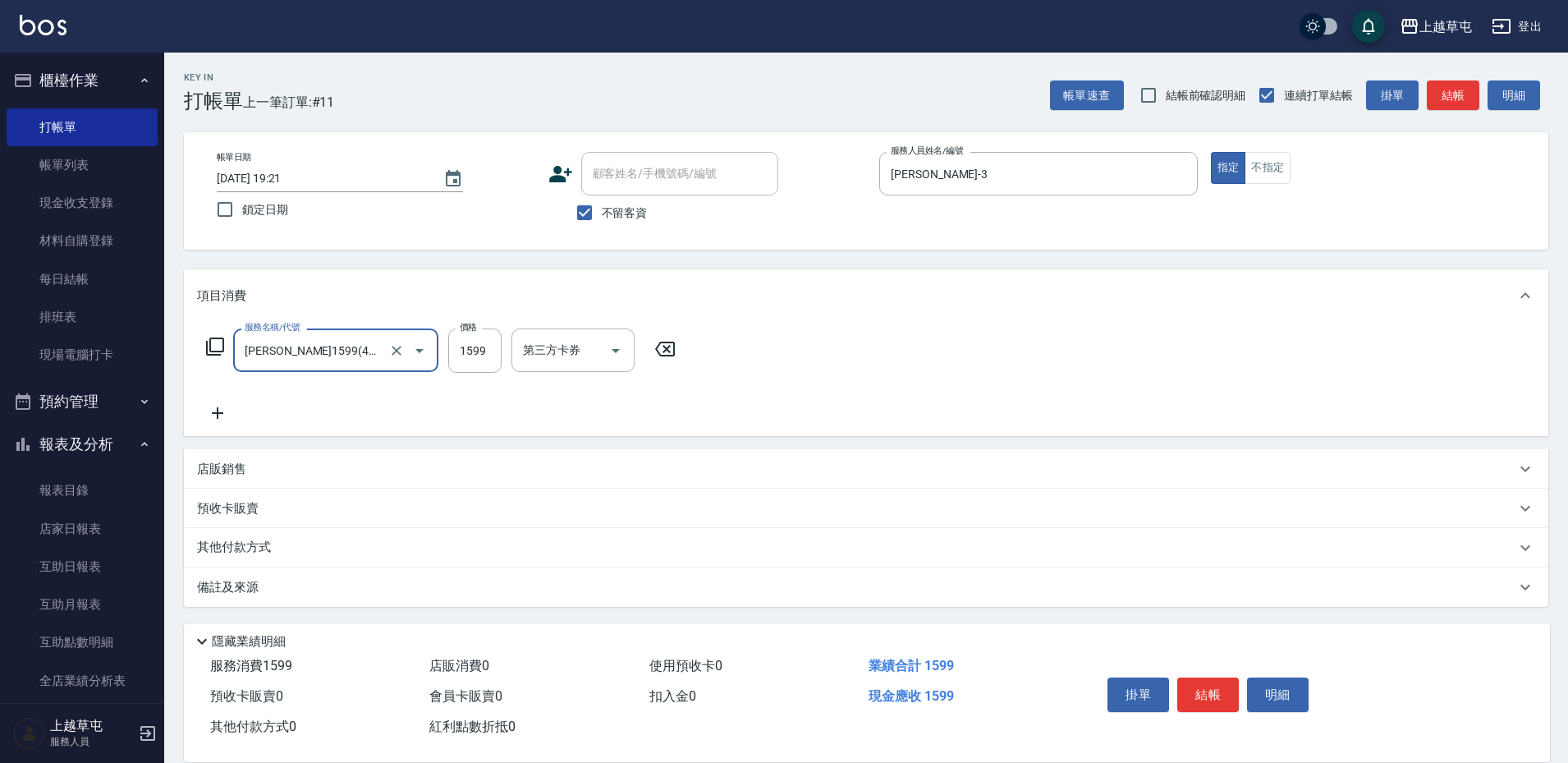
type input "[PERSON_NAME]1599(41599)"
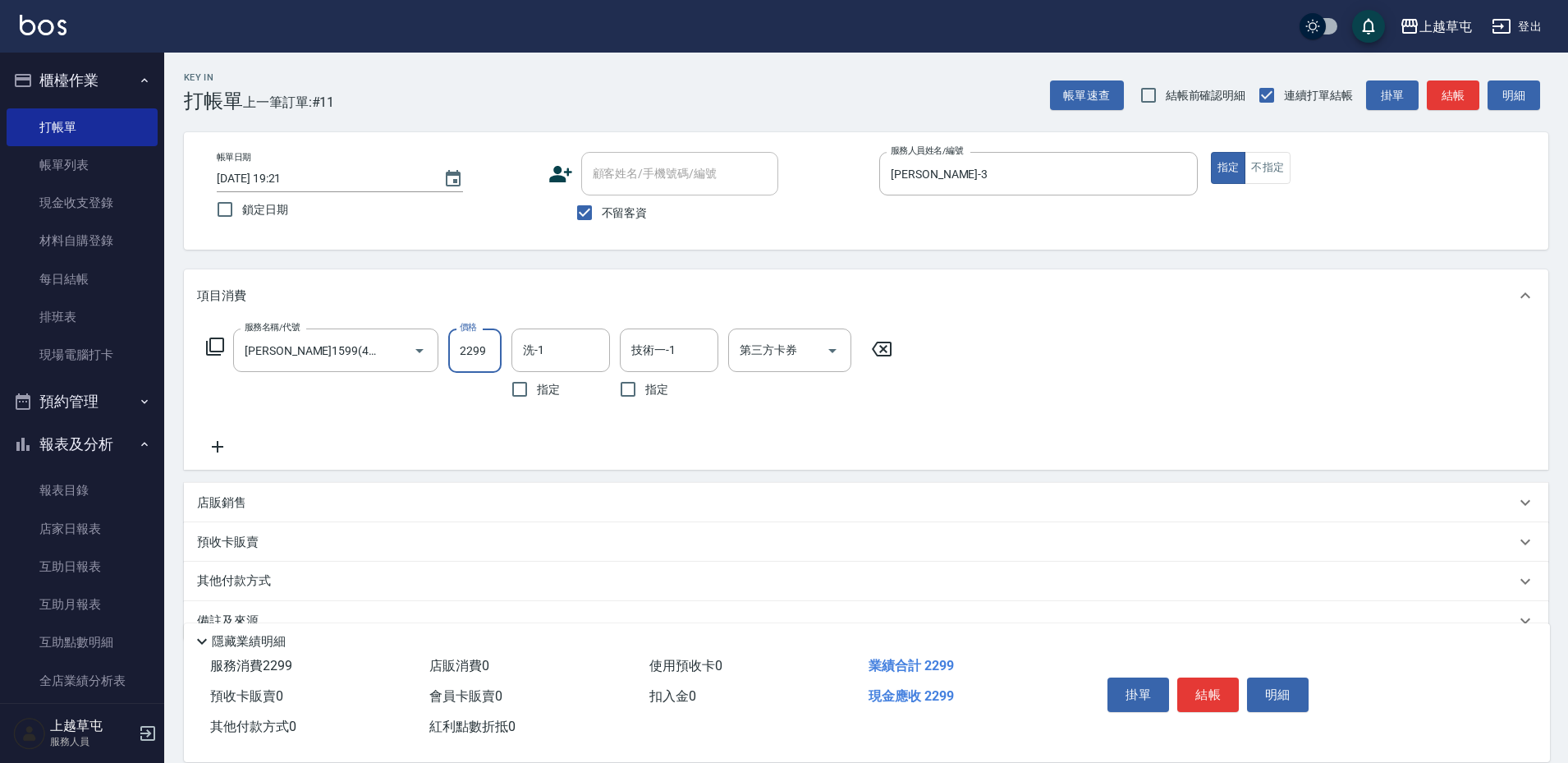
type input "2299"
type input "[PERSON_NAME]-39"
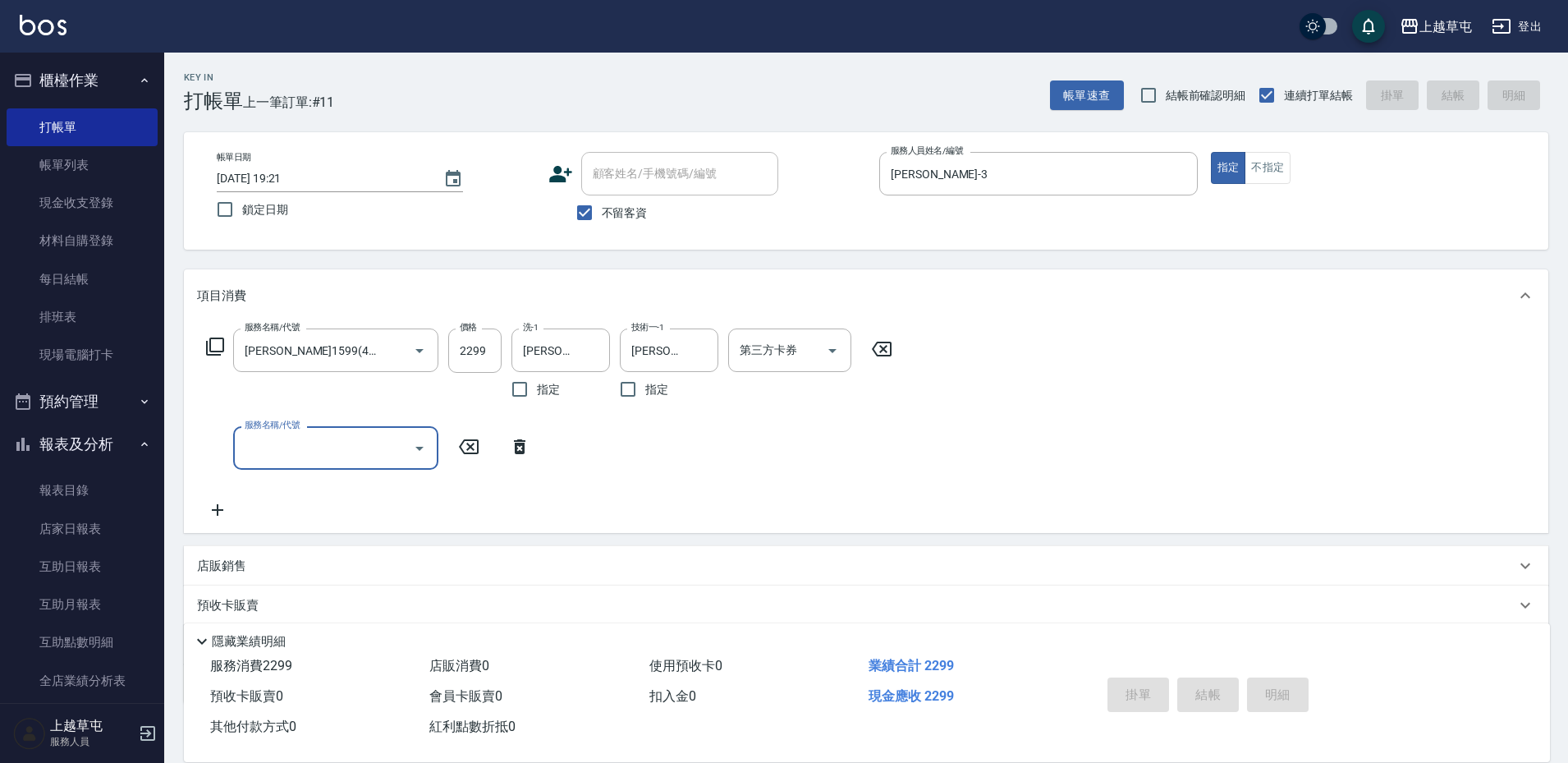
type input "[DATE] 19:22"
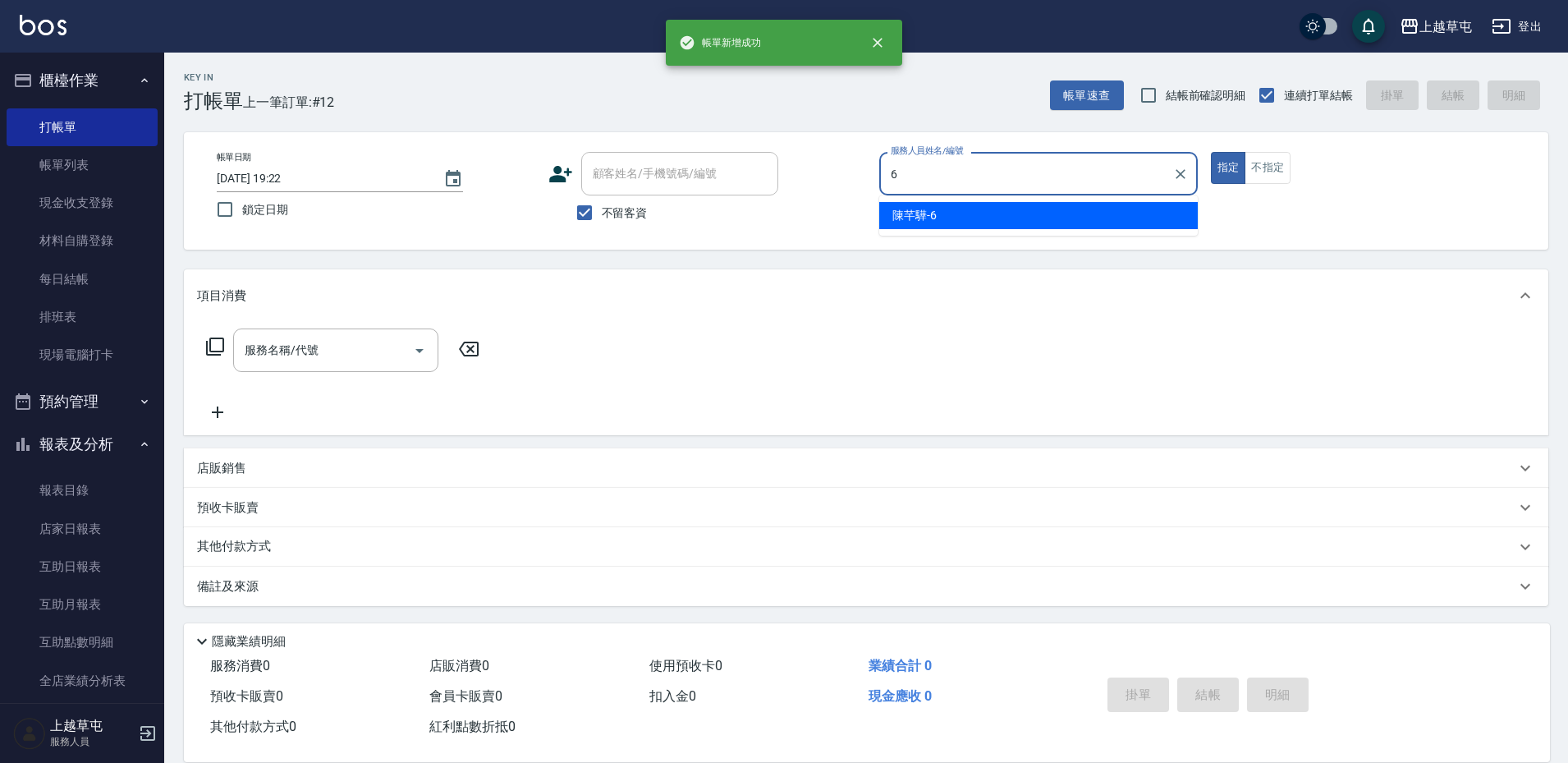
type input "[PERSON_NAME]-6"
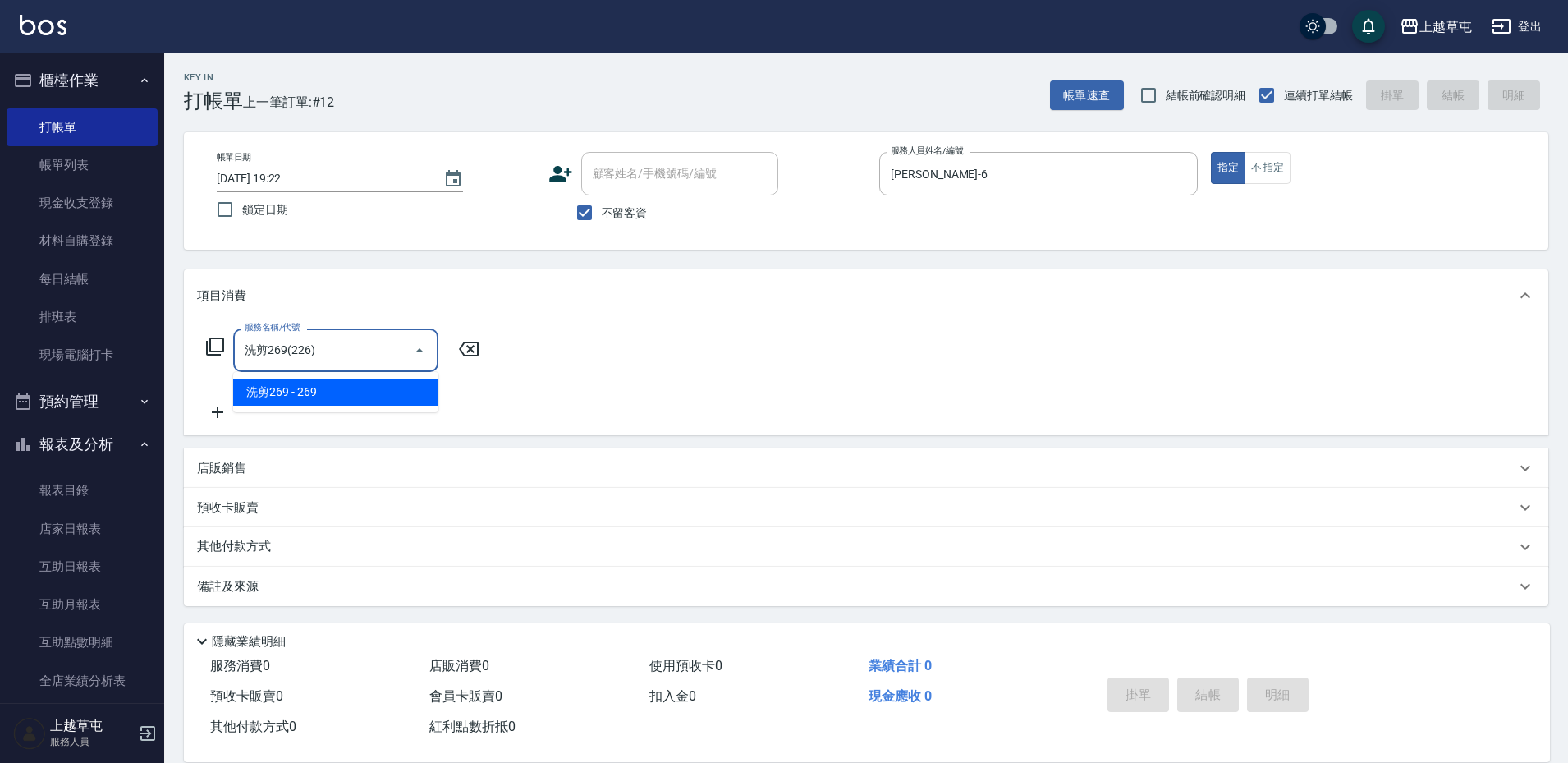
type input "洗剪269(226)"
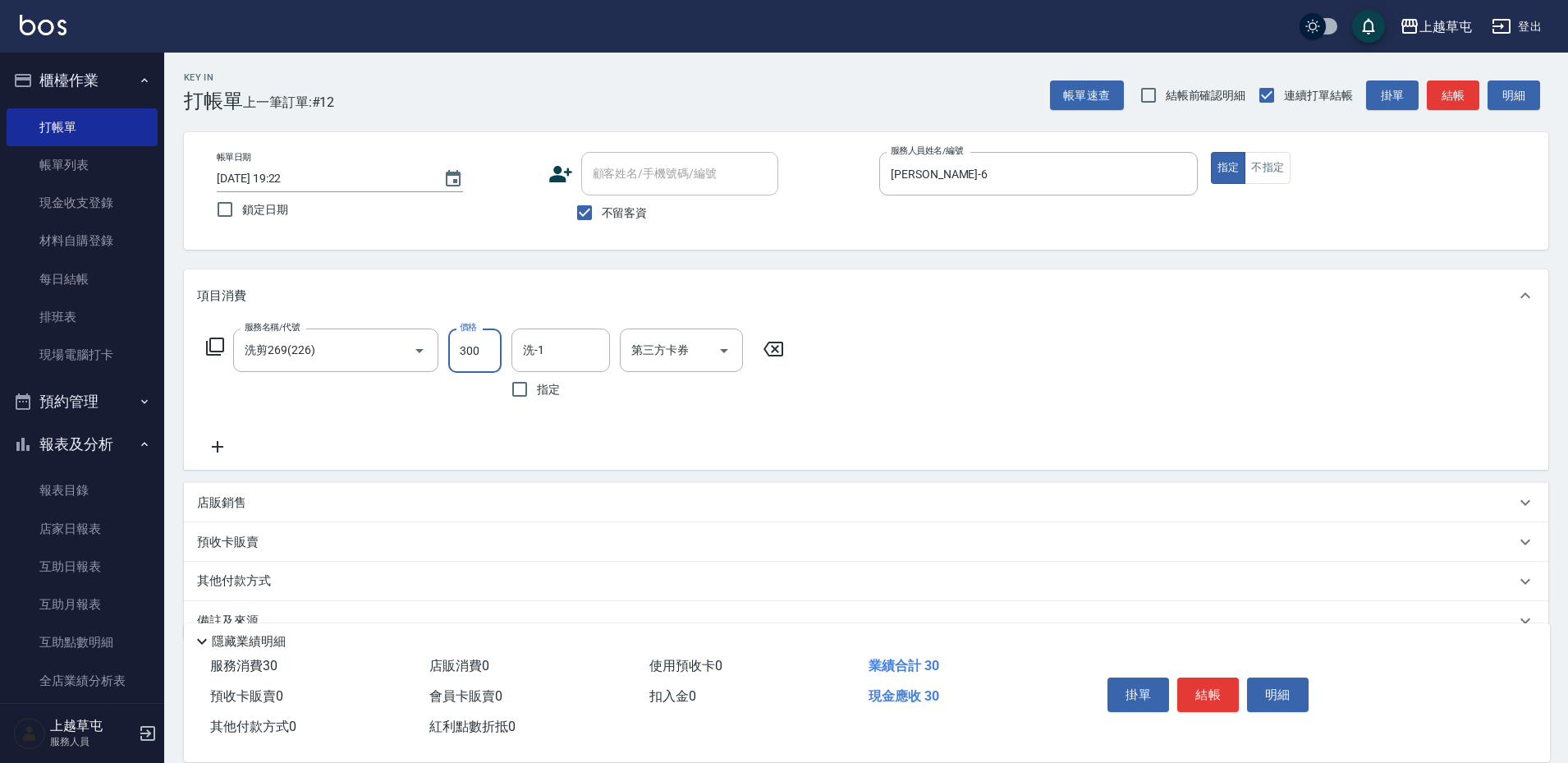
type input "300"
type input "[PERSON_NAME]-6"
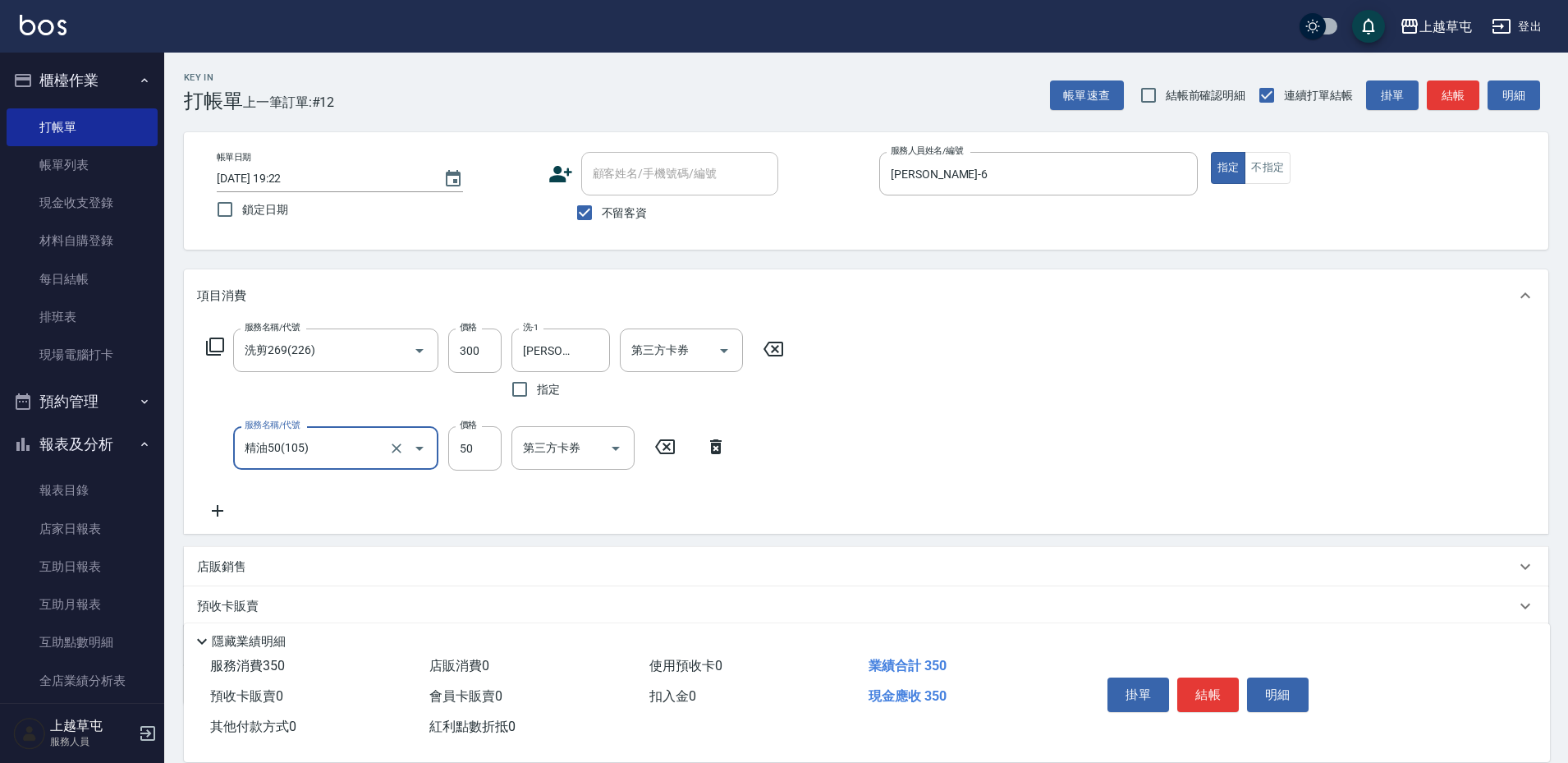
type input "精油50(105)"
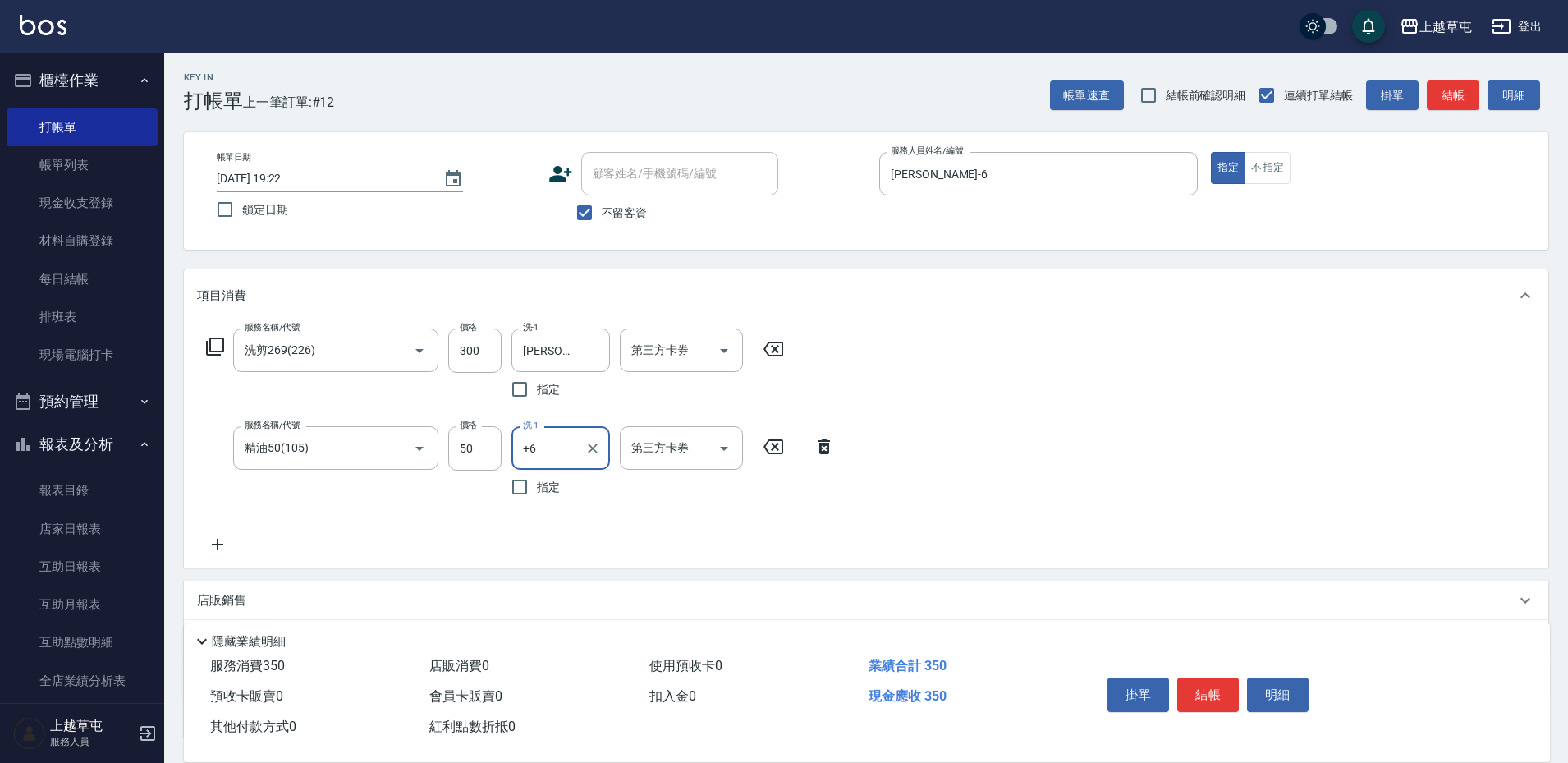
type input "+6"
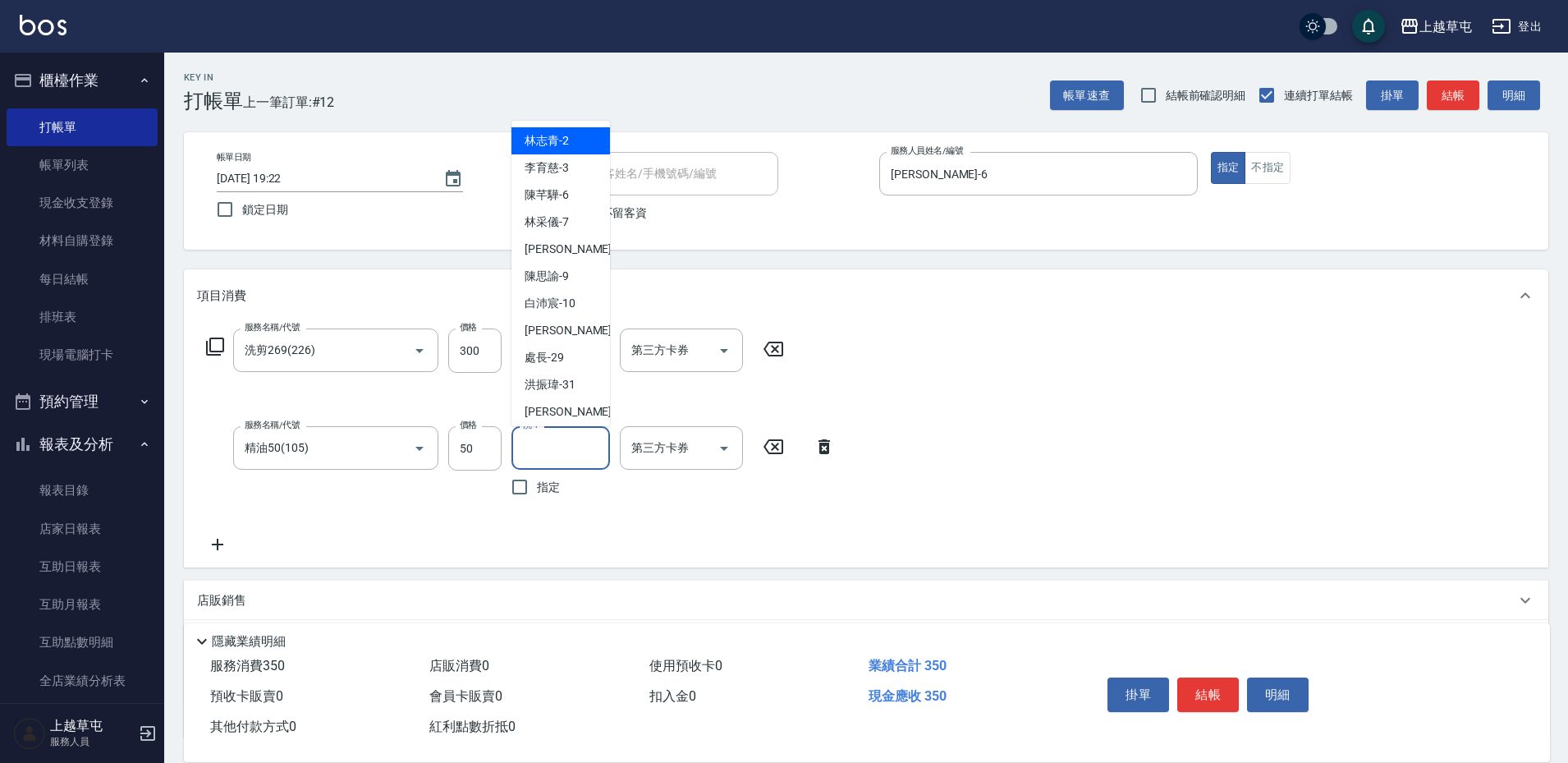
drag, startPoint x: 595, startPoint y: 445, endPoint x: 585, endPoint y: 437, distance: 12.8
click at [595, 444] on input "洗-1" at bounding box center [560, 448] width 84 height 29
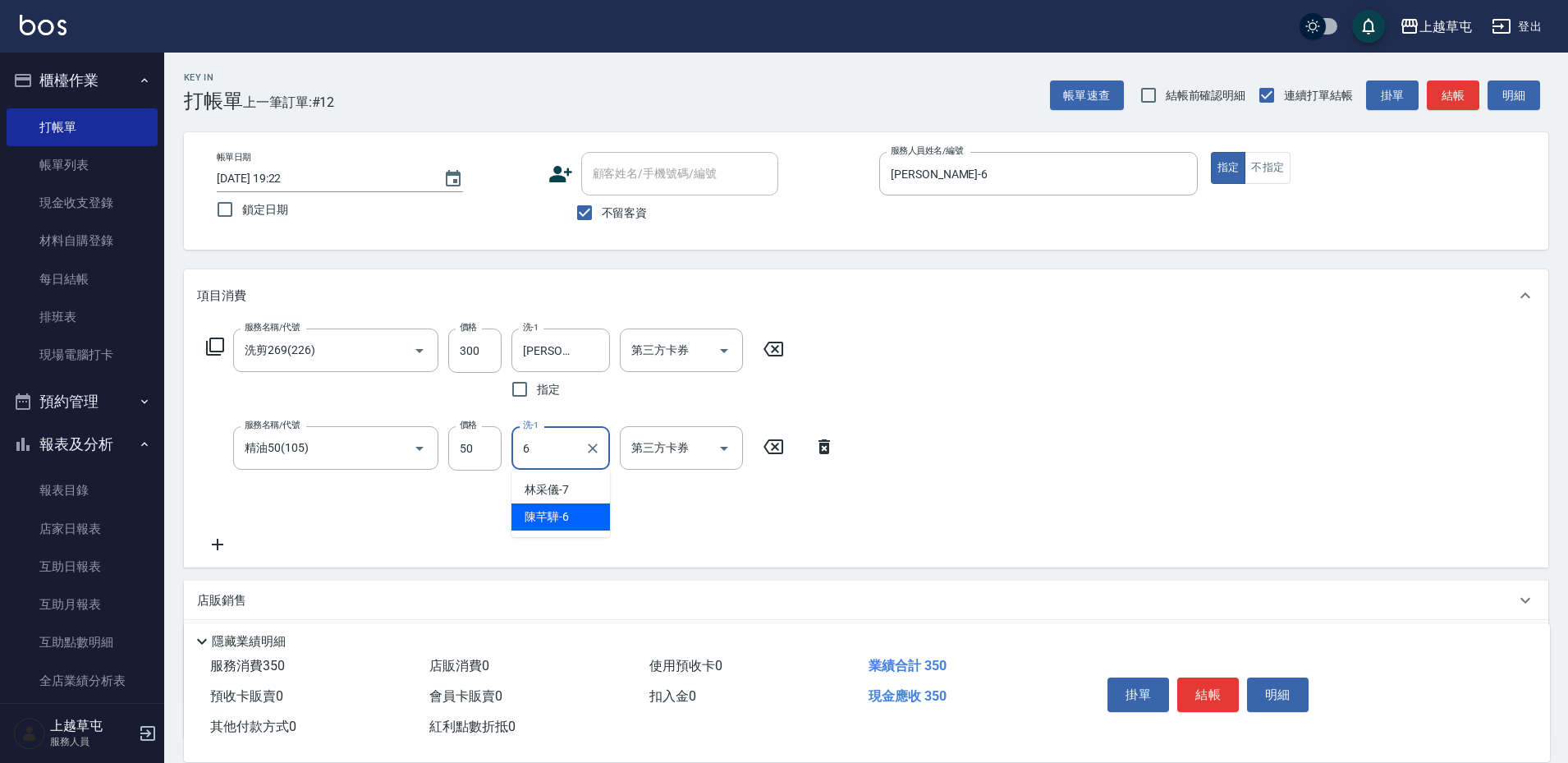
type input "[PERSON_NAME]-6"
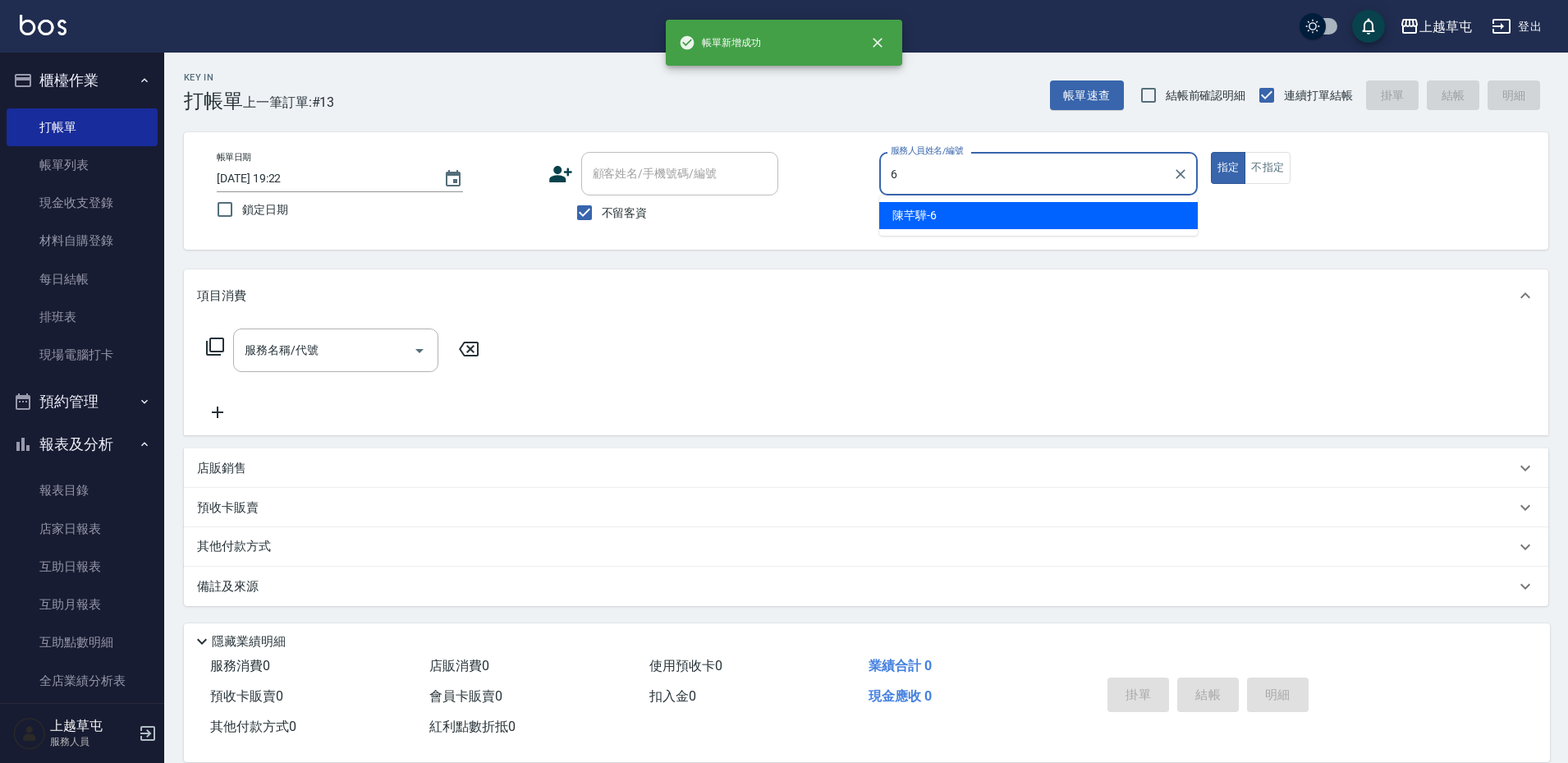
type input "[PERSON_NAME]-6"
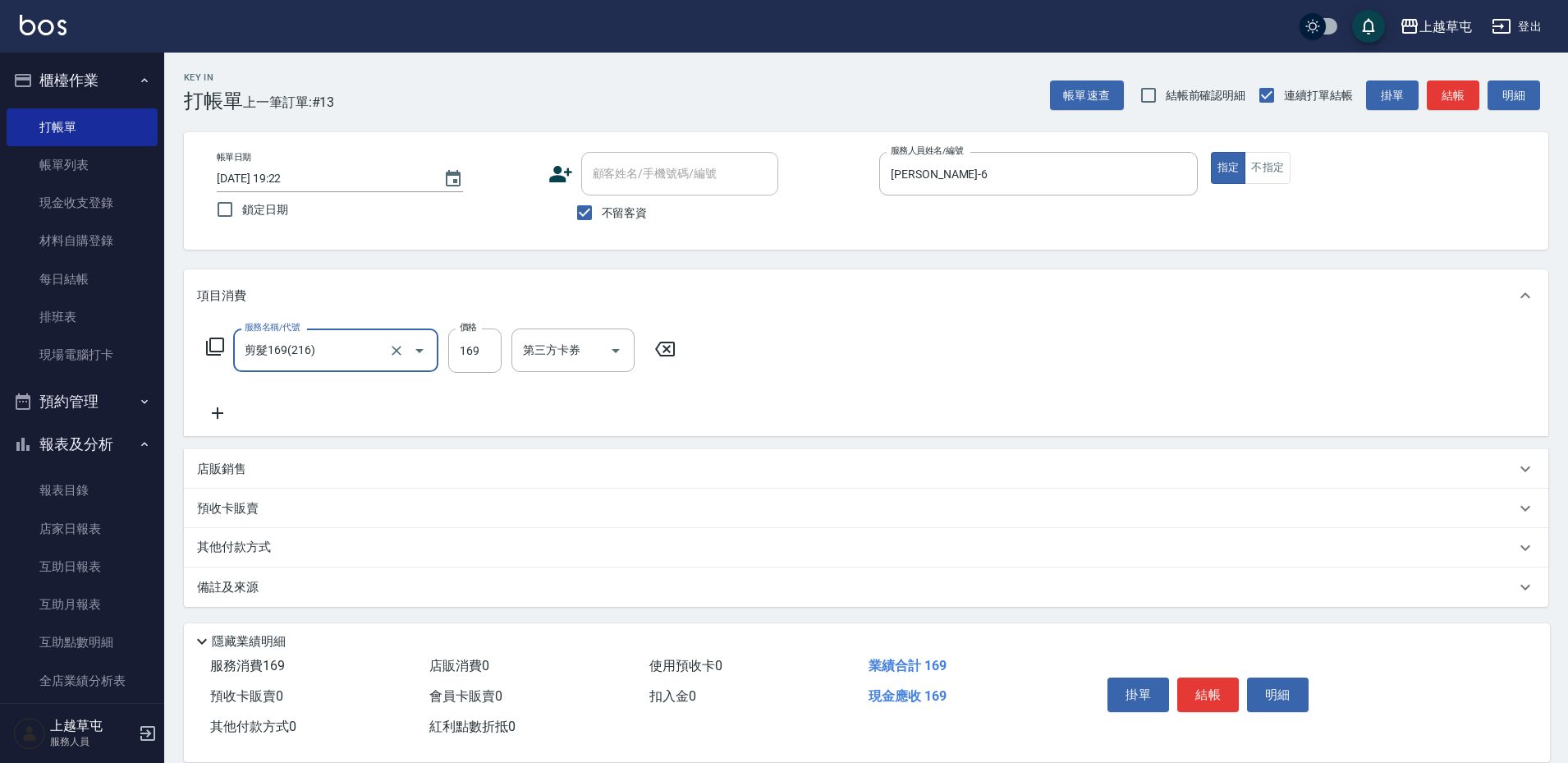
type input "剪髮169(216)"
type input "50"
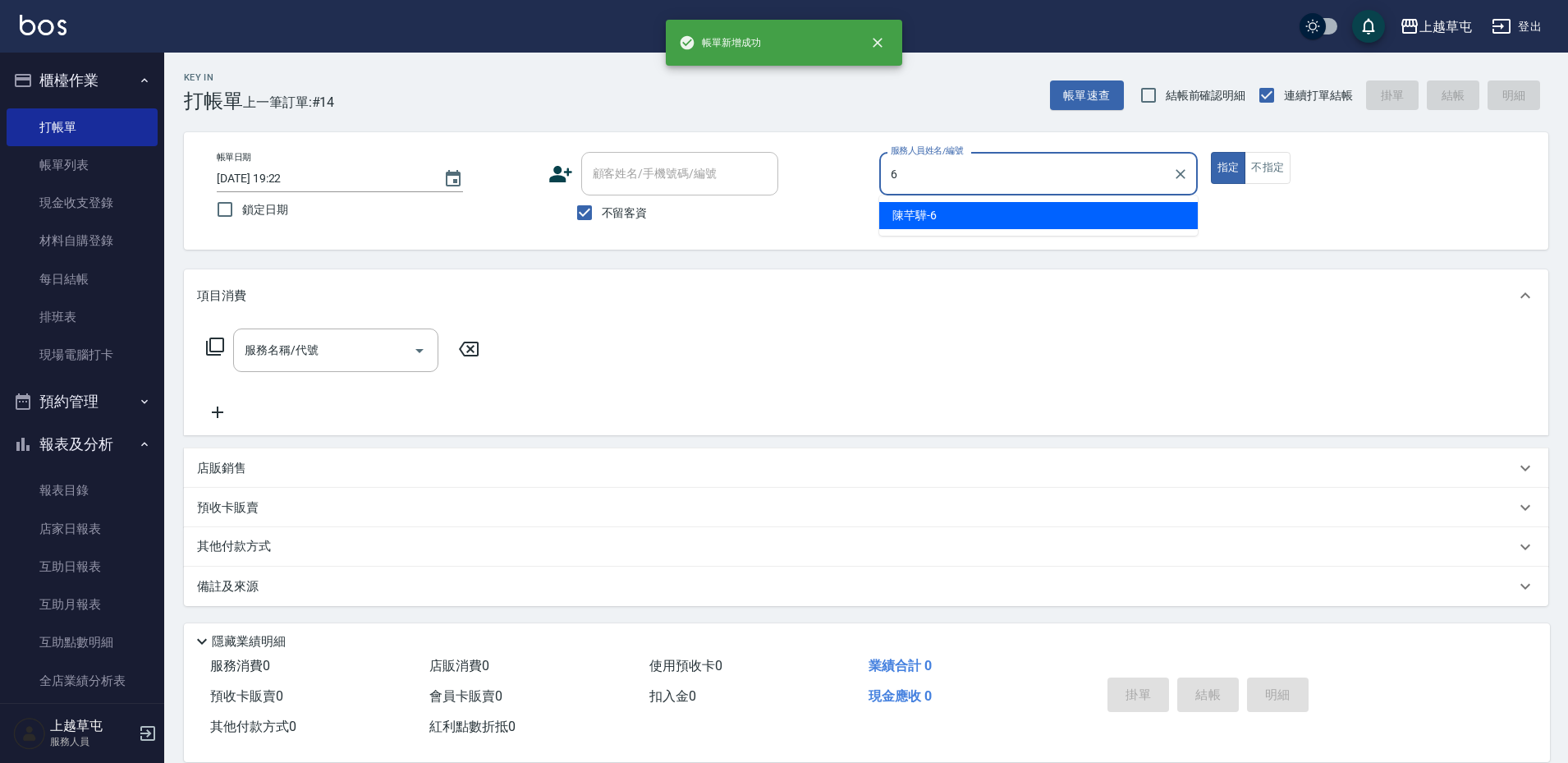
type input "[PERSON_NAME]-6"
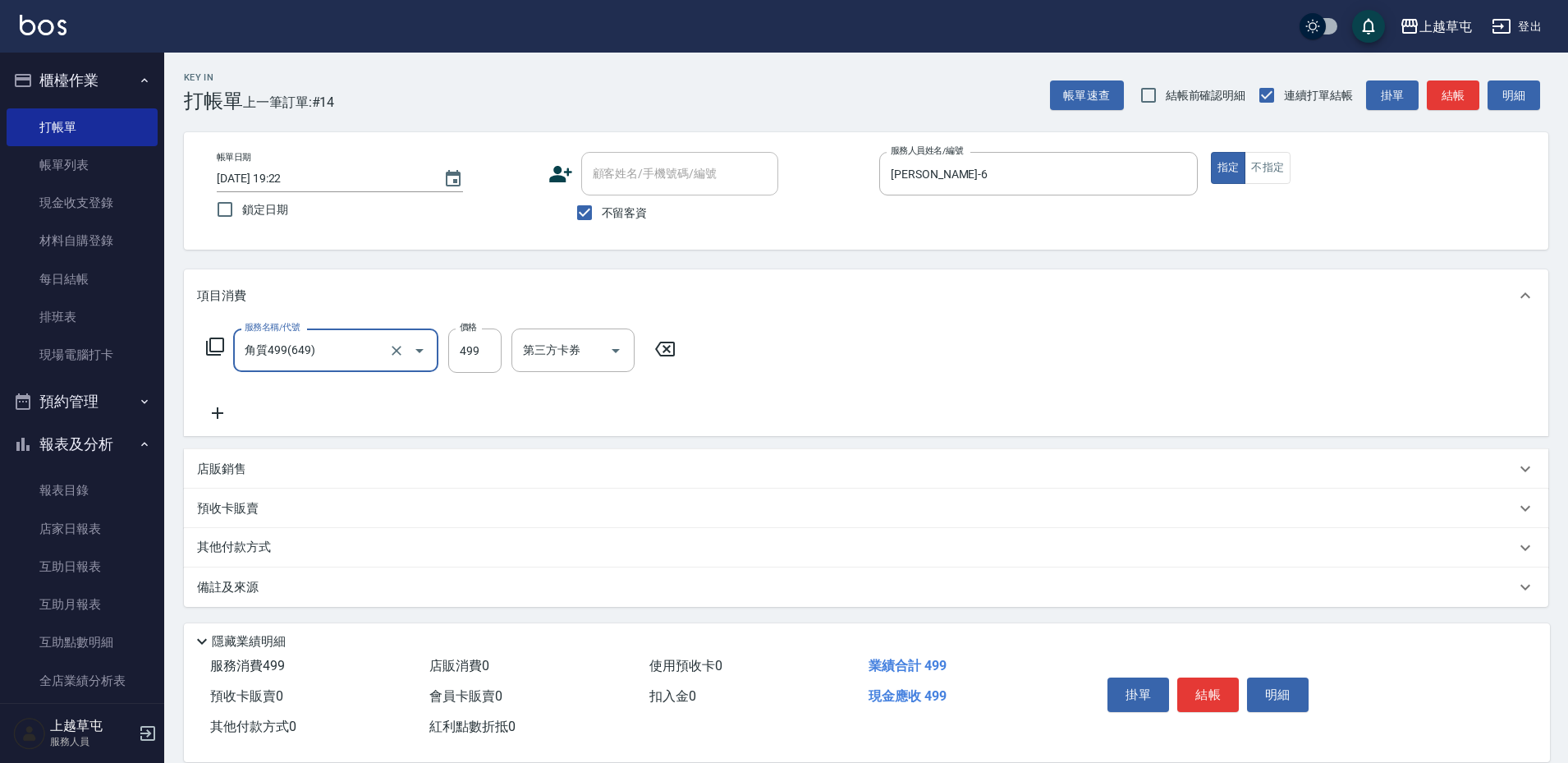
type input "角質499(649)"
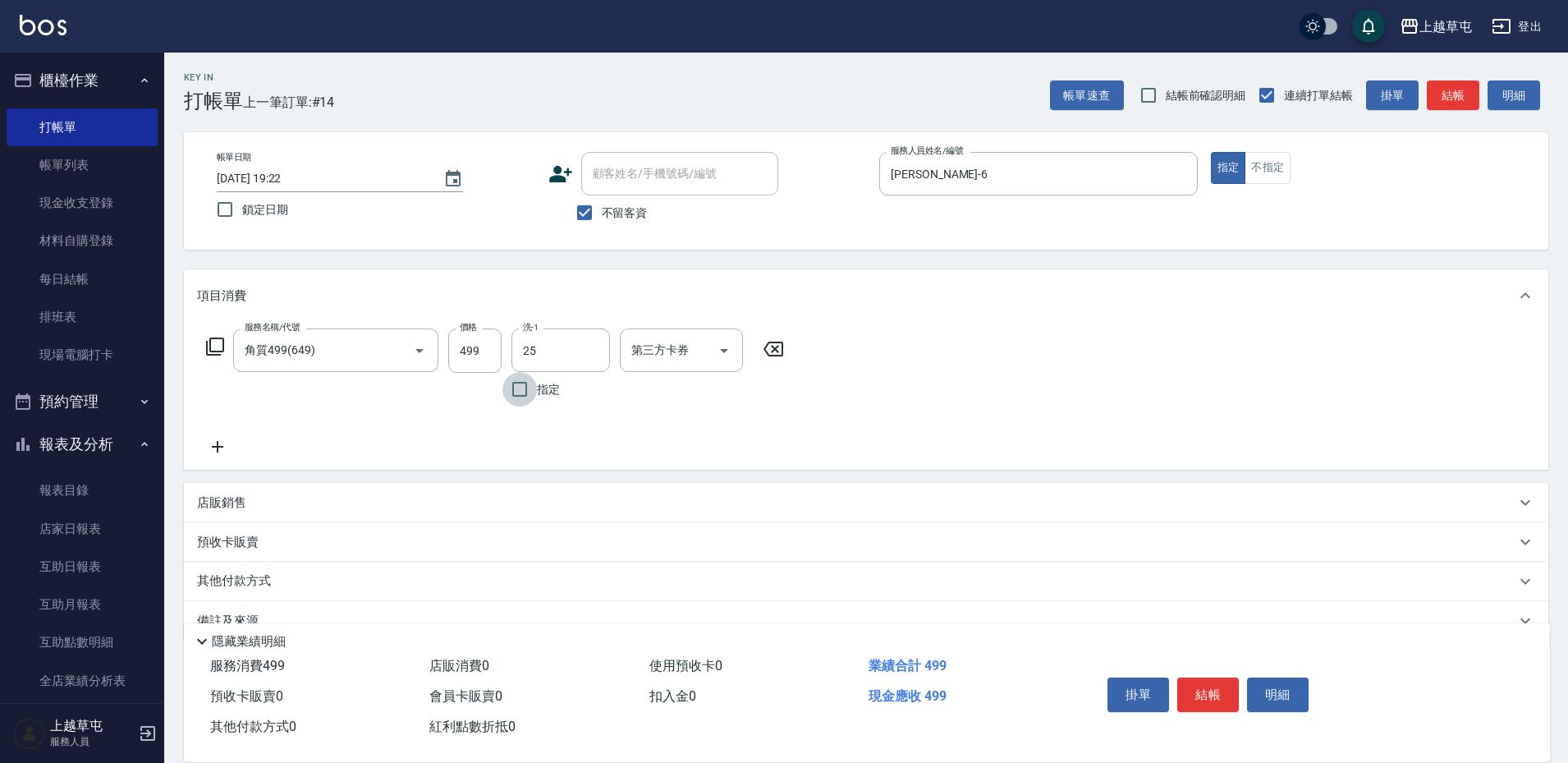
type input "[PERSON_NAME]25"
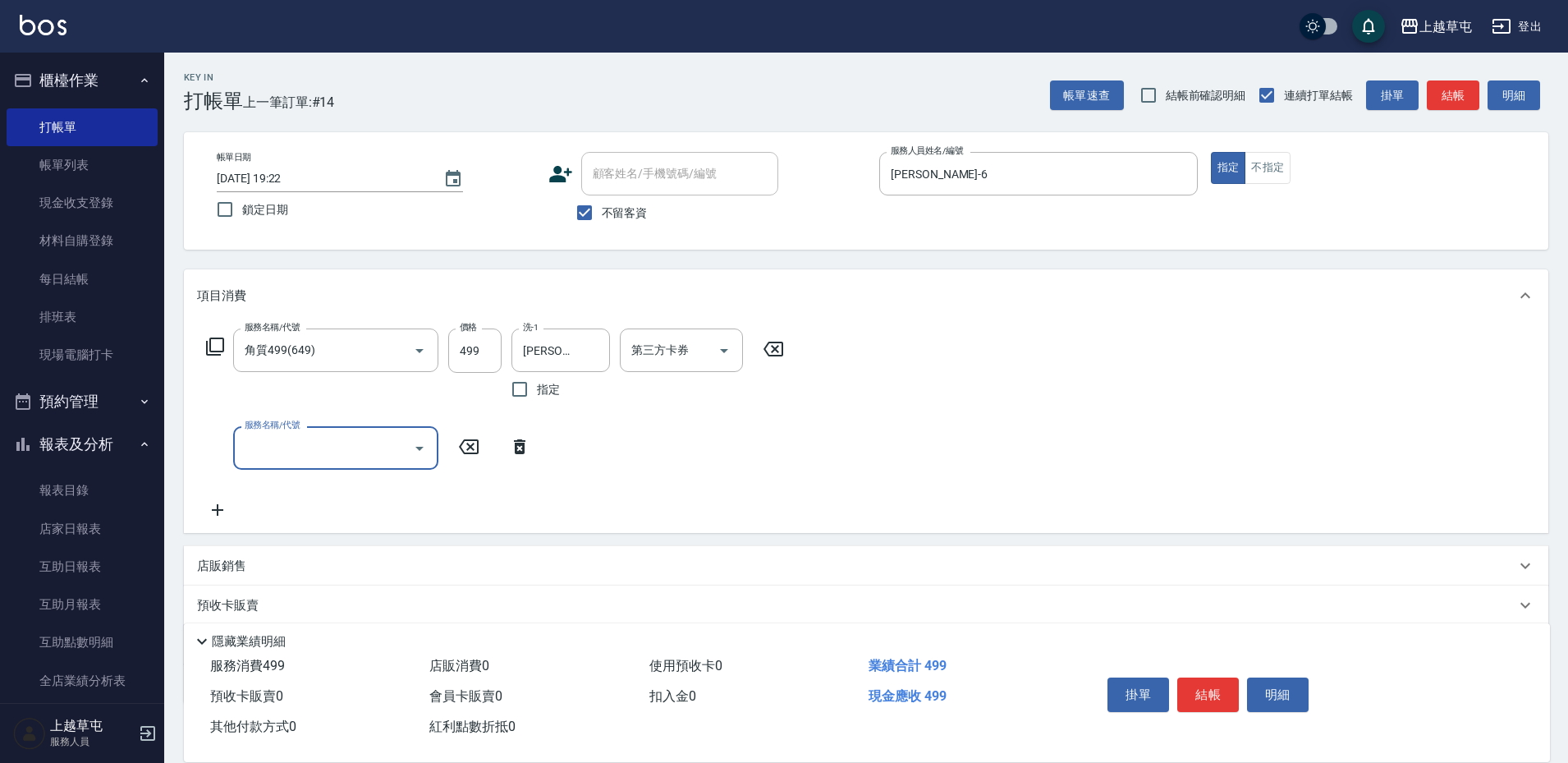
type input "5"
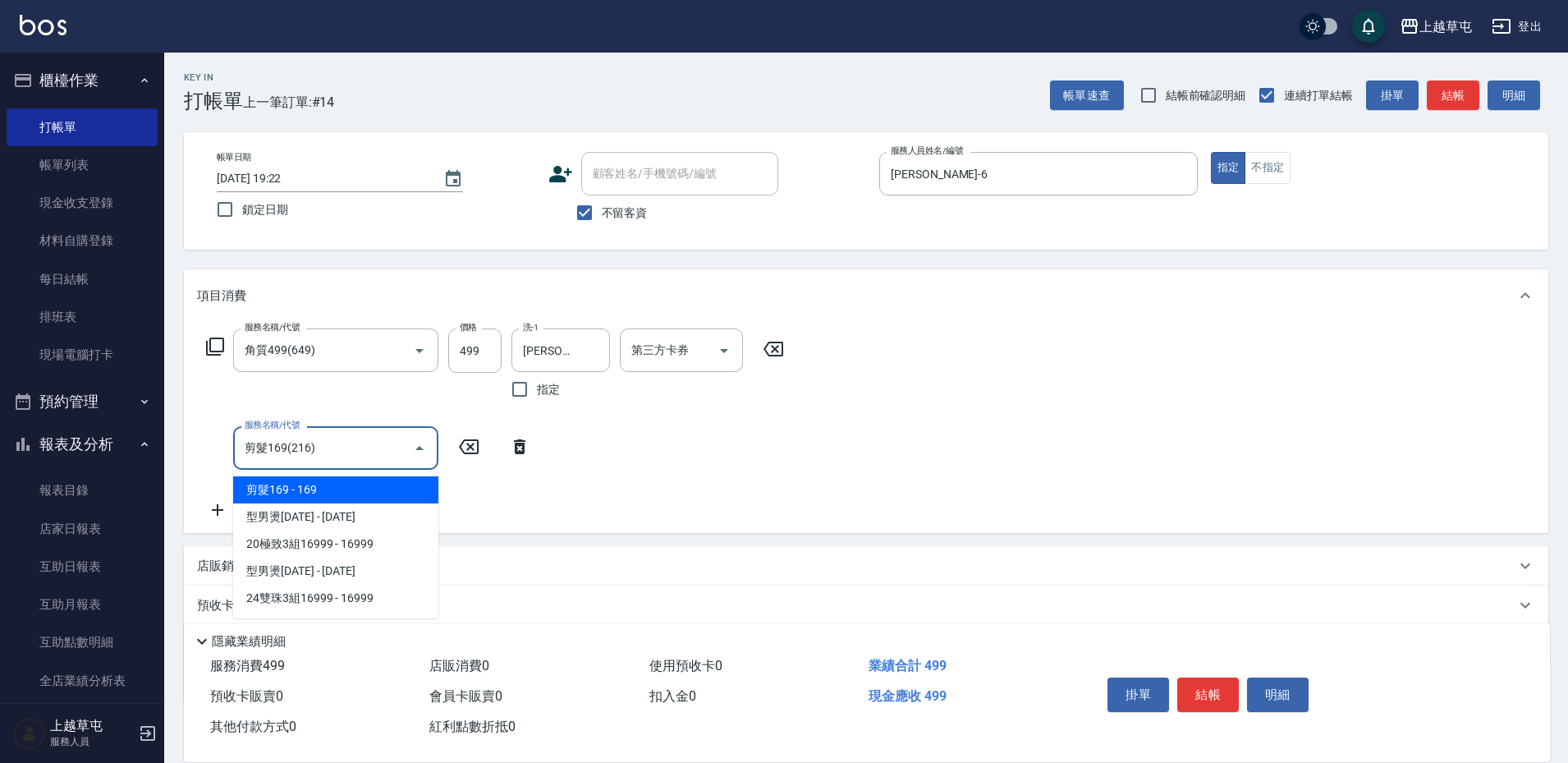
type input "剪髮169(216)"
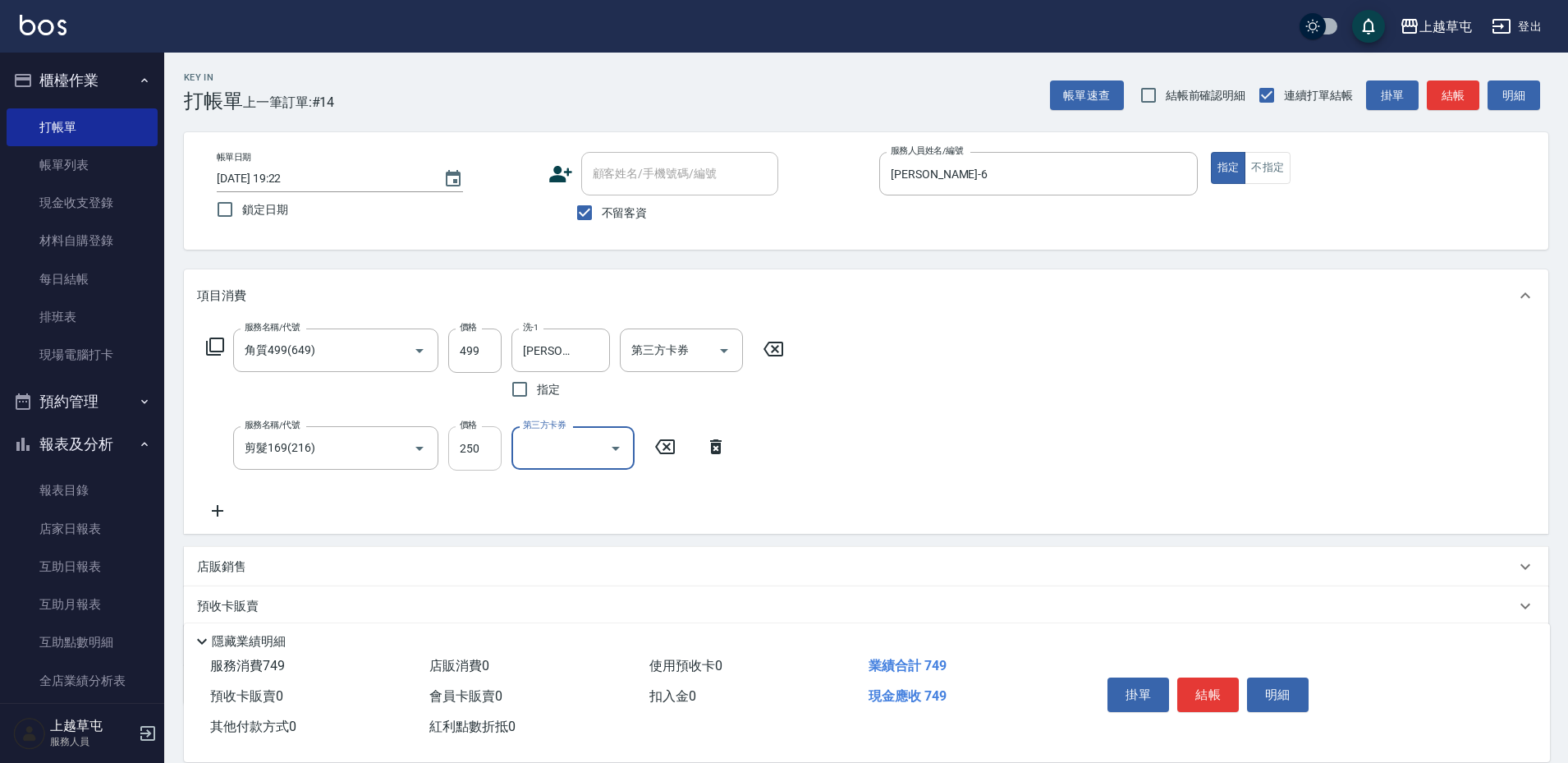
click at [489, 438] on input "250" at bounding box center [476, 448] width 54 height 44
type input "50"
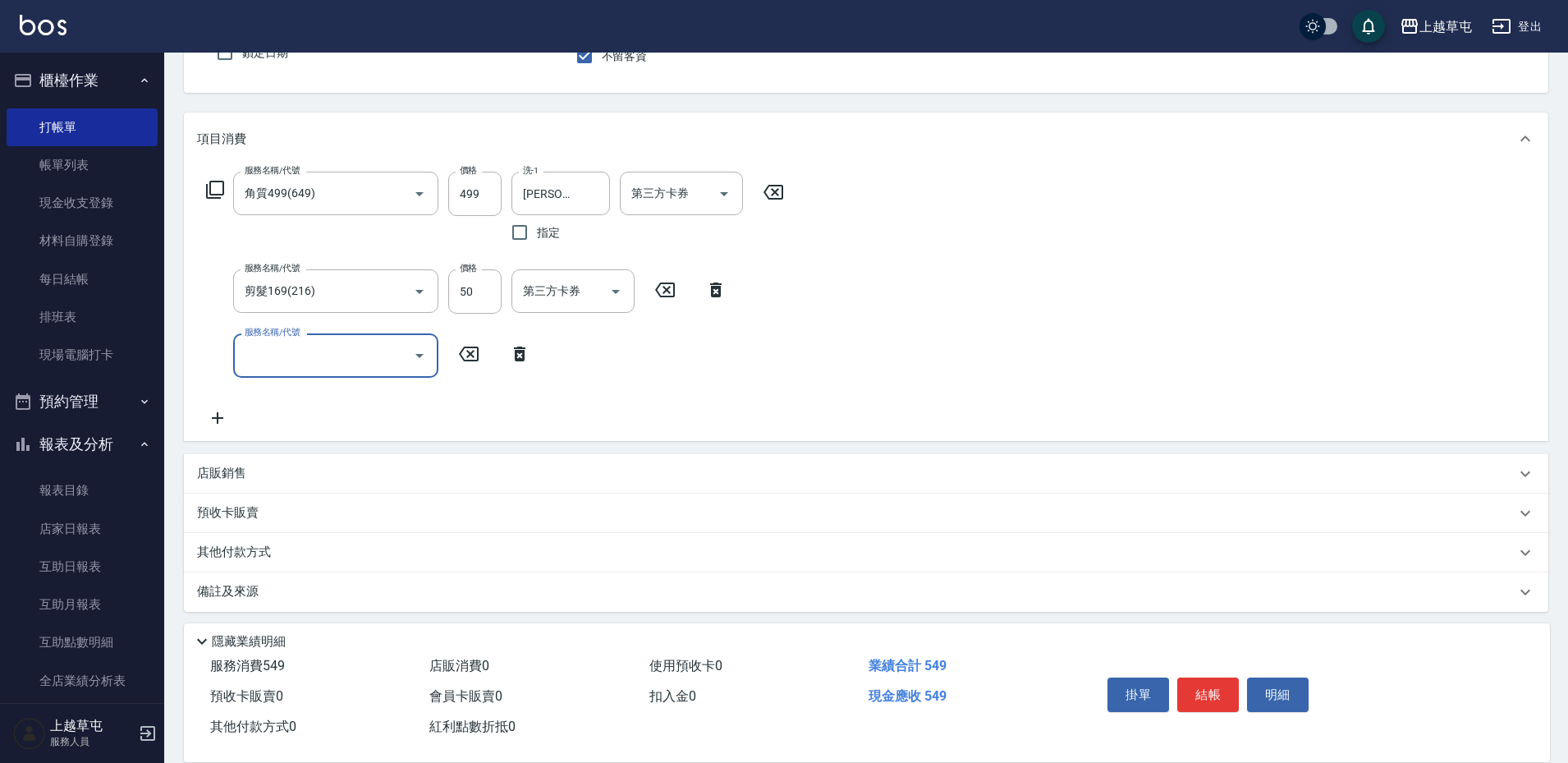
scroll to position [163, 0]
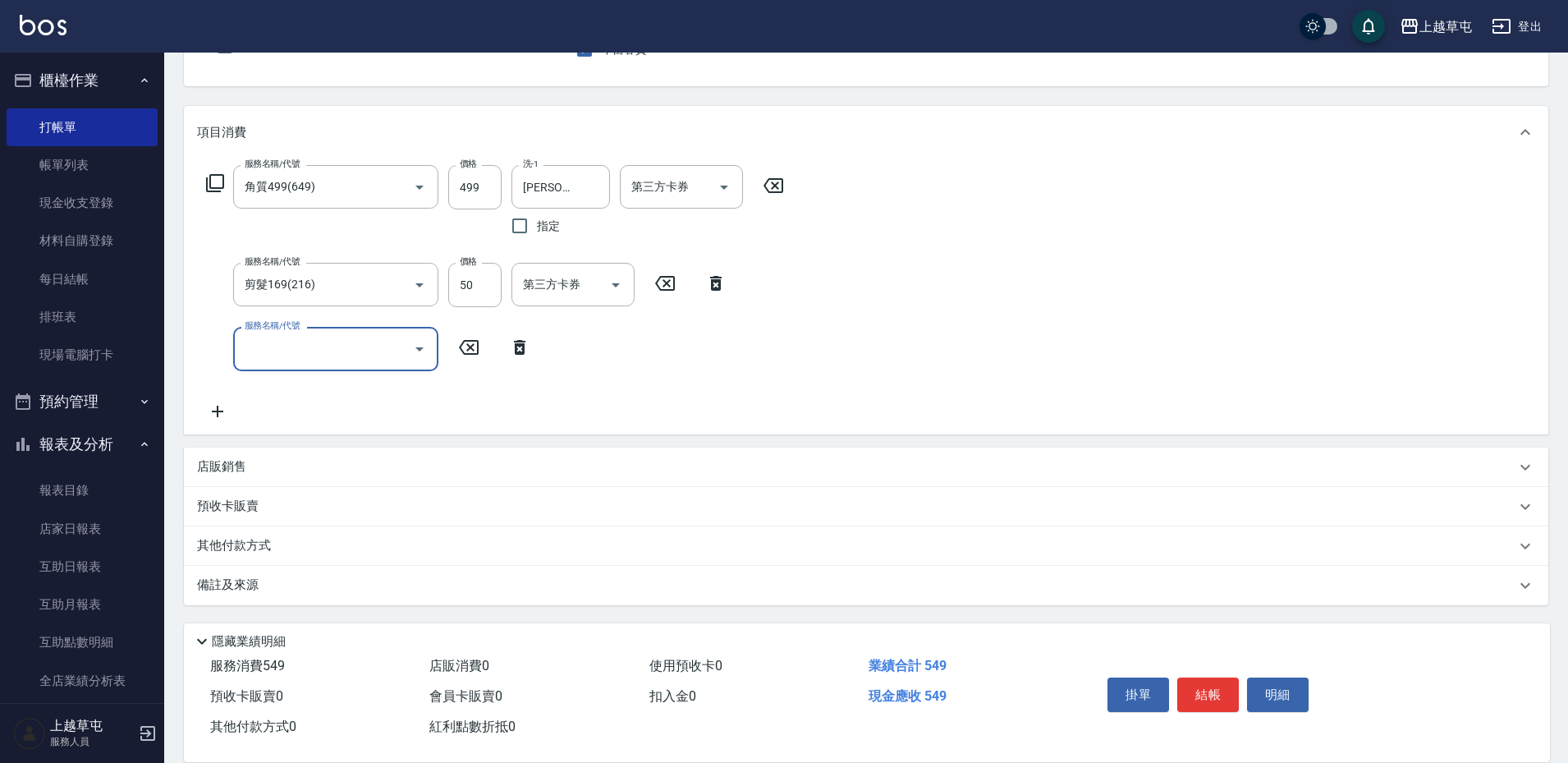
click at [208, 456] on div "店販銷售" at bounding box center [866, 467] width 1364 height 39
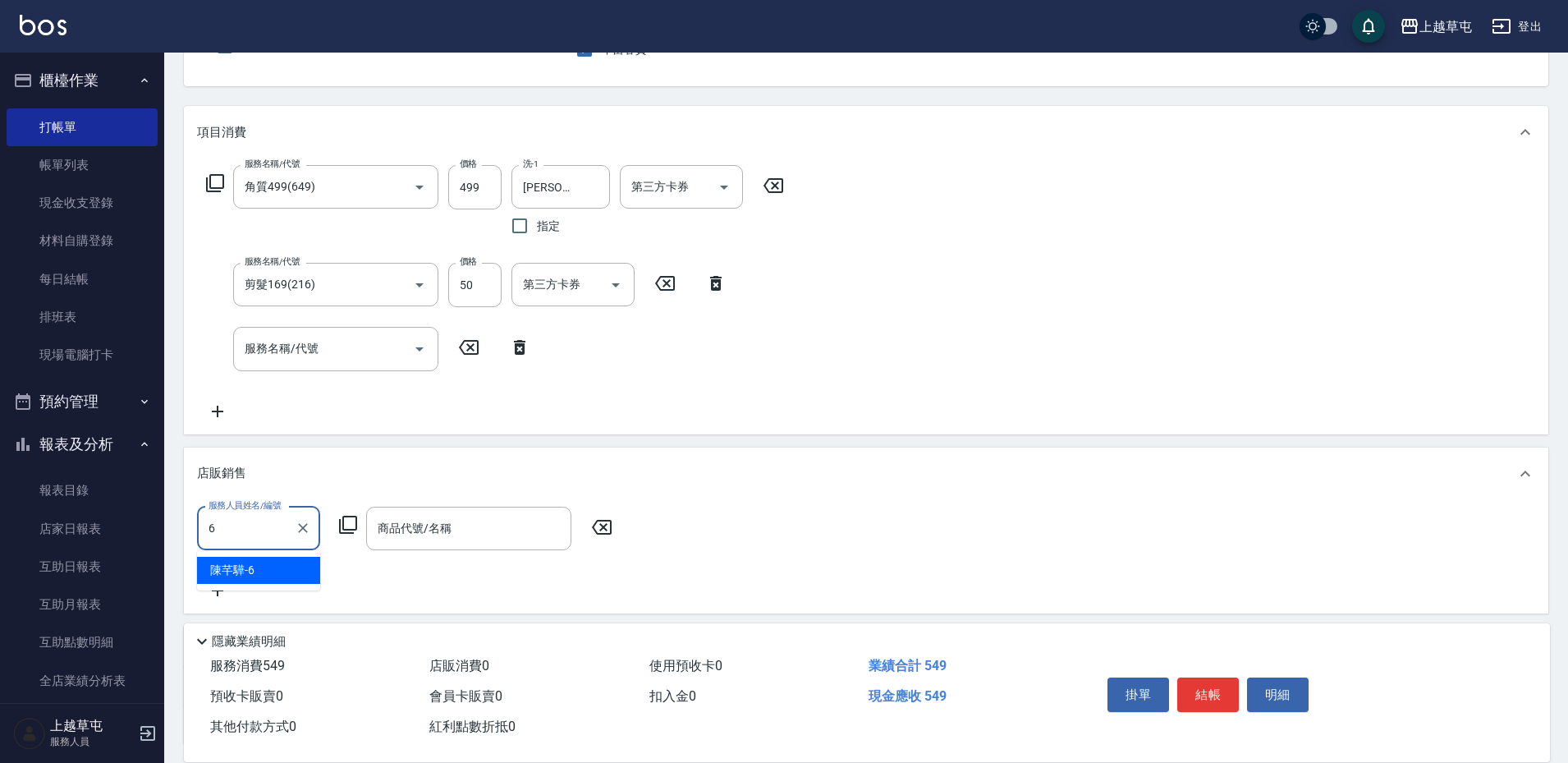
type input "[PERSON_NAME]-6"
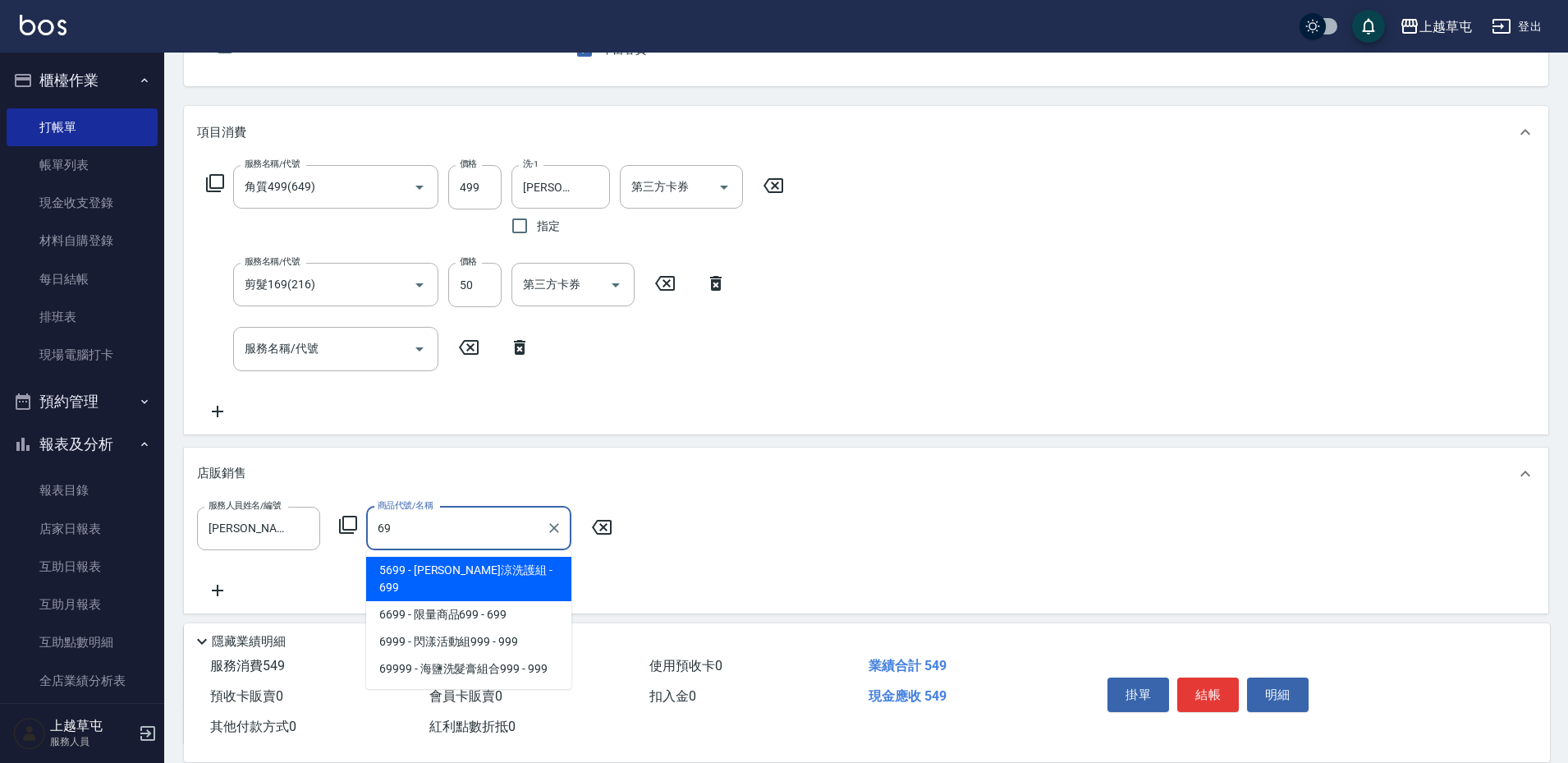
type input "6"
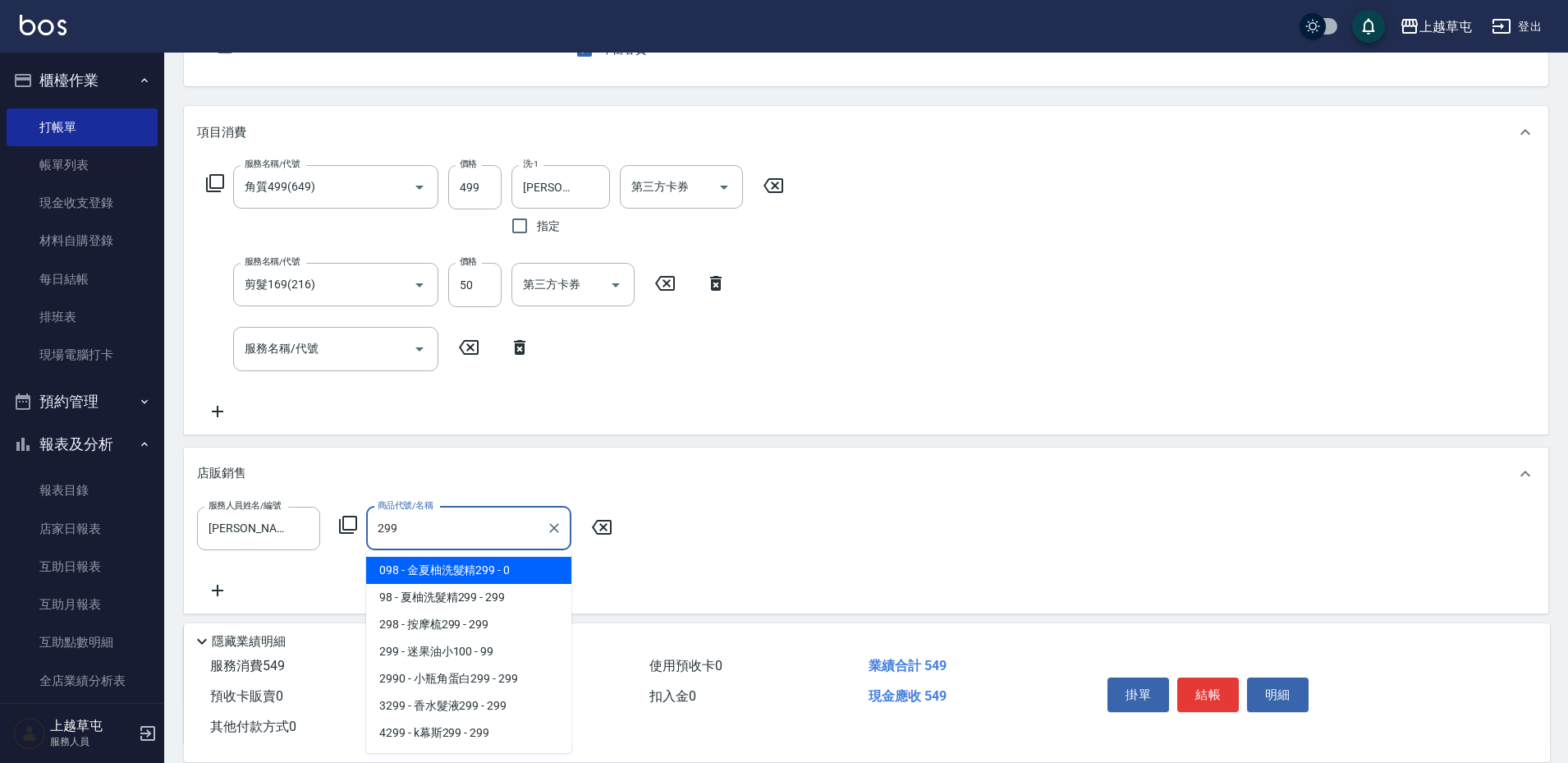
type input "金夏柚洗髮精299"
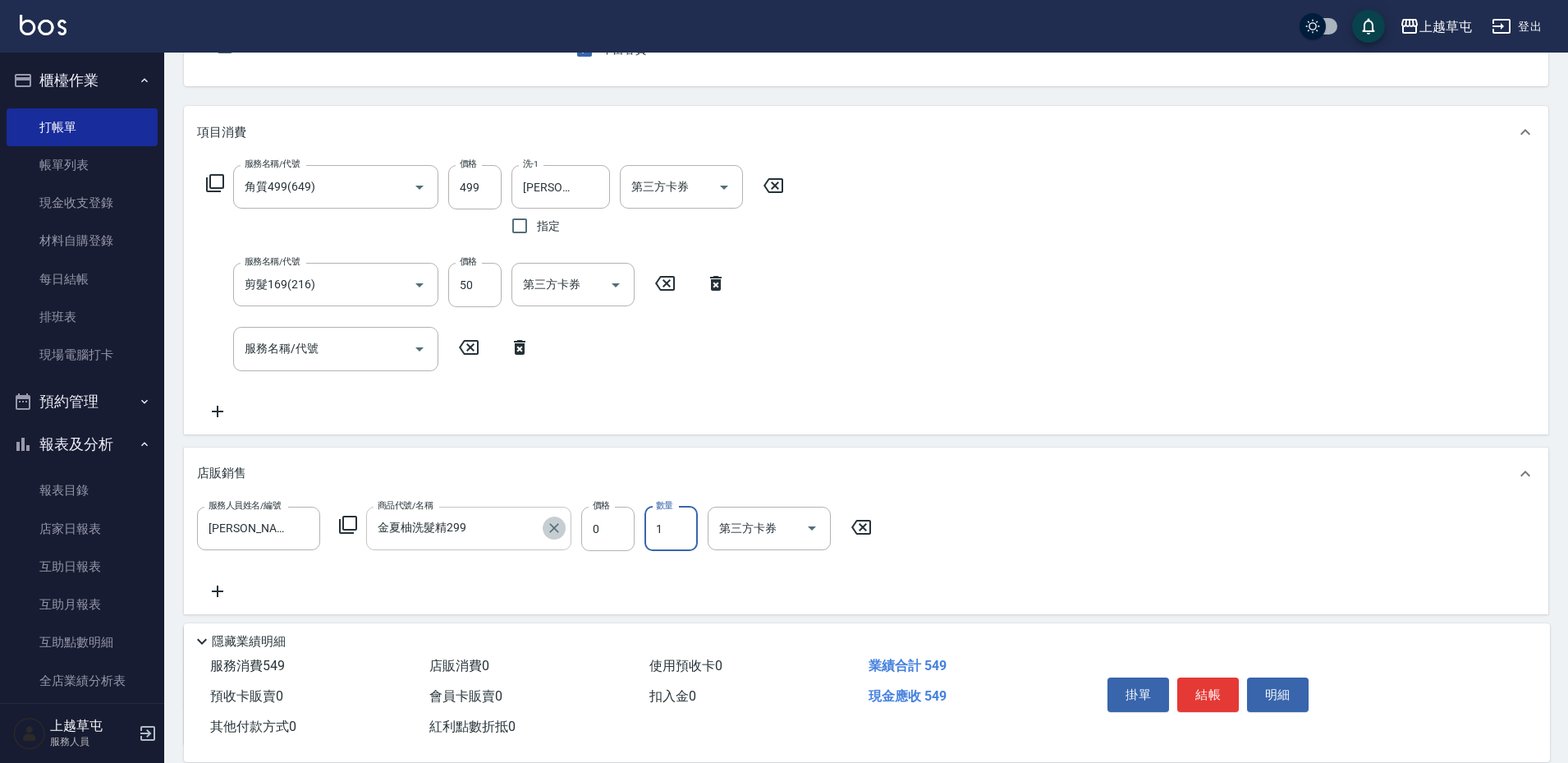
click at [554, 521] on icon "Clear" at bounding box center [553, 528] width 16 height 16
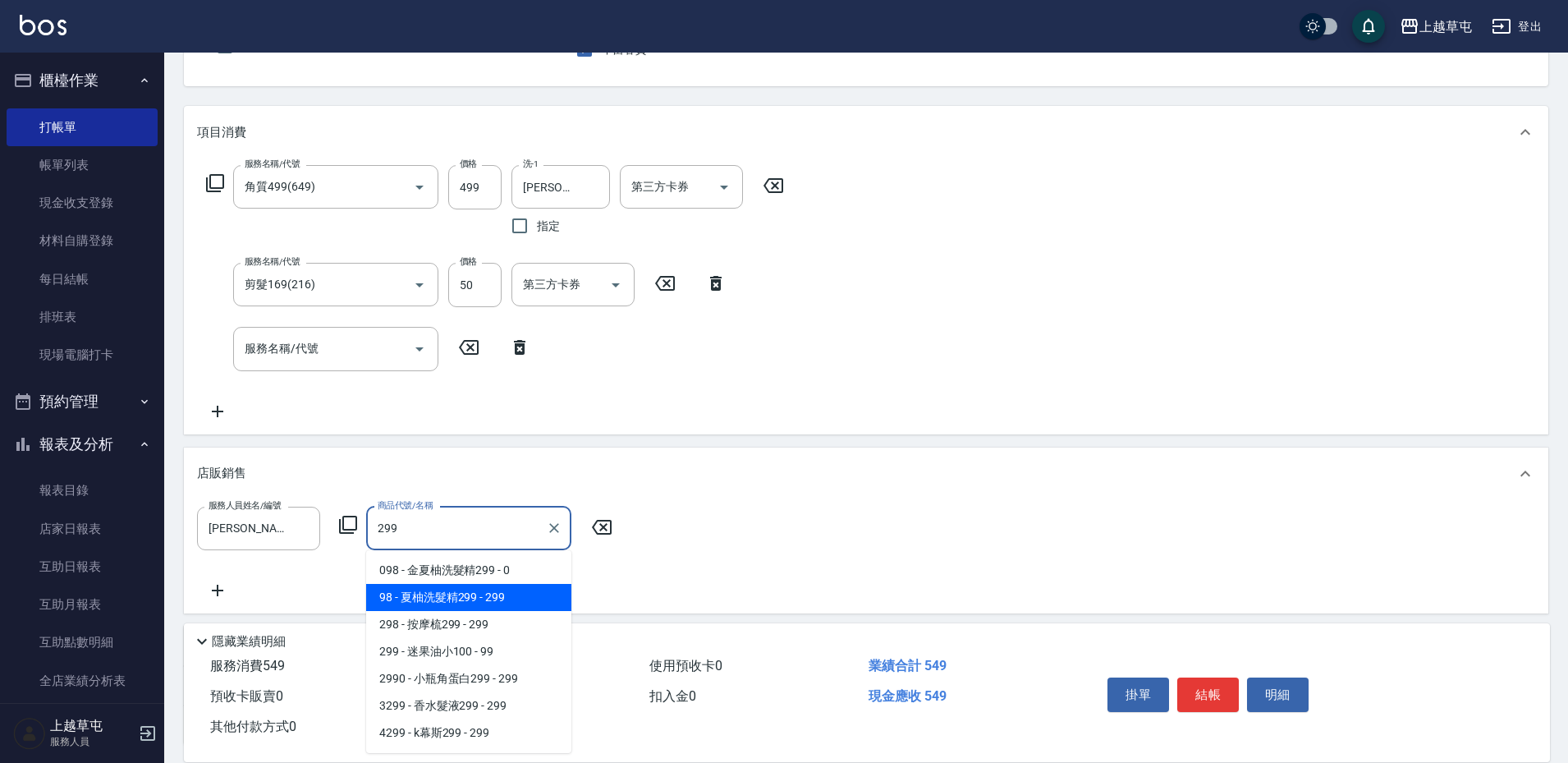
type input "夏柚洗髮精299"
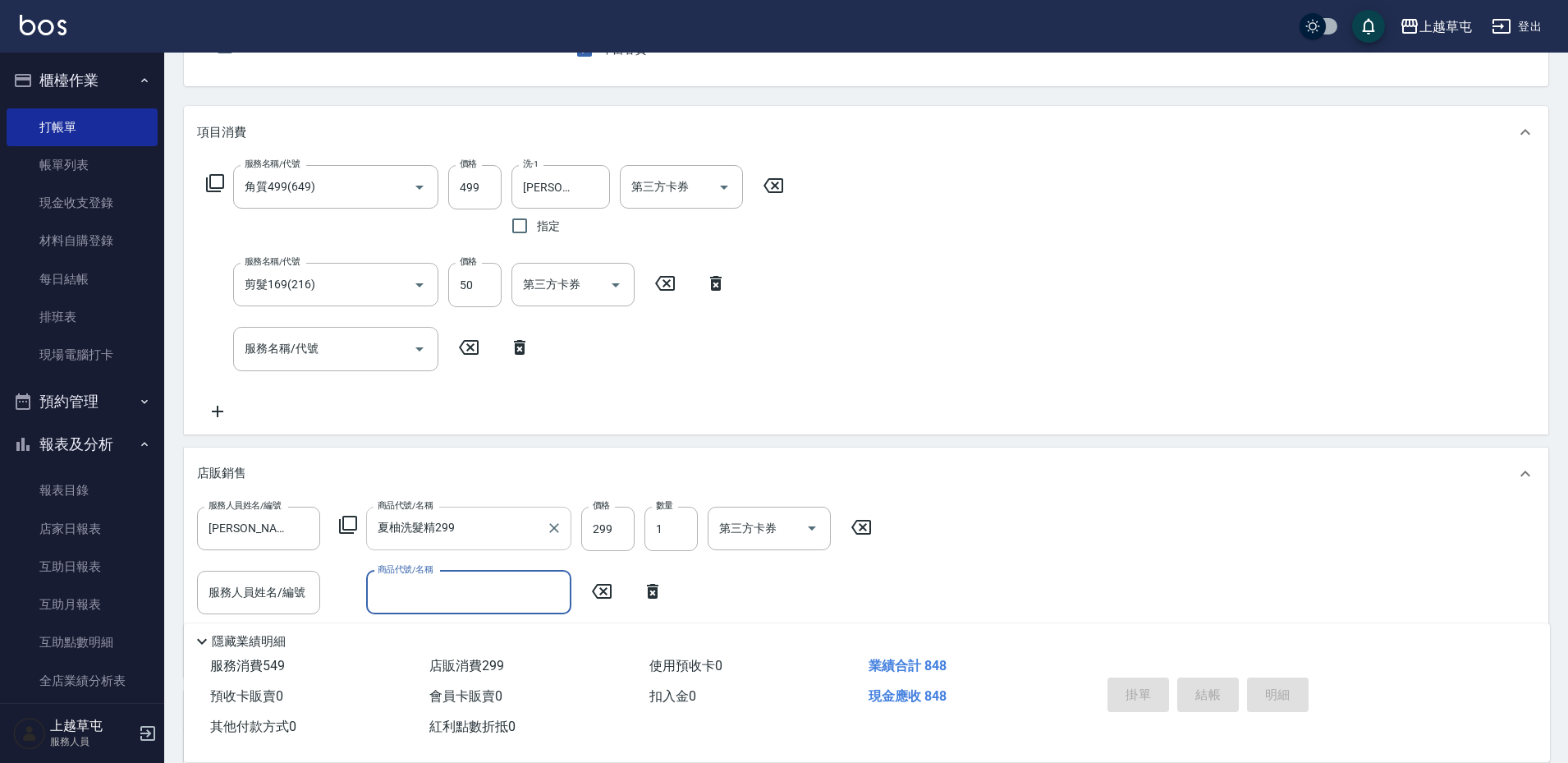
type input "[DATE] 19:23"
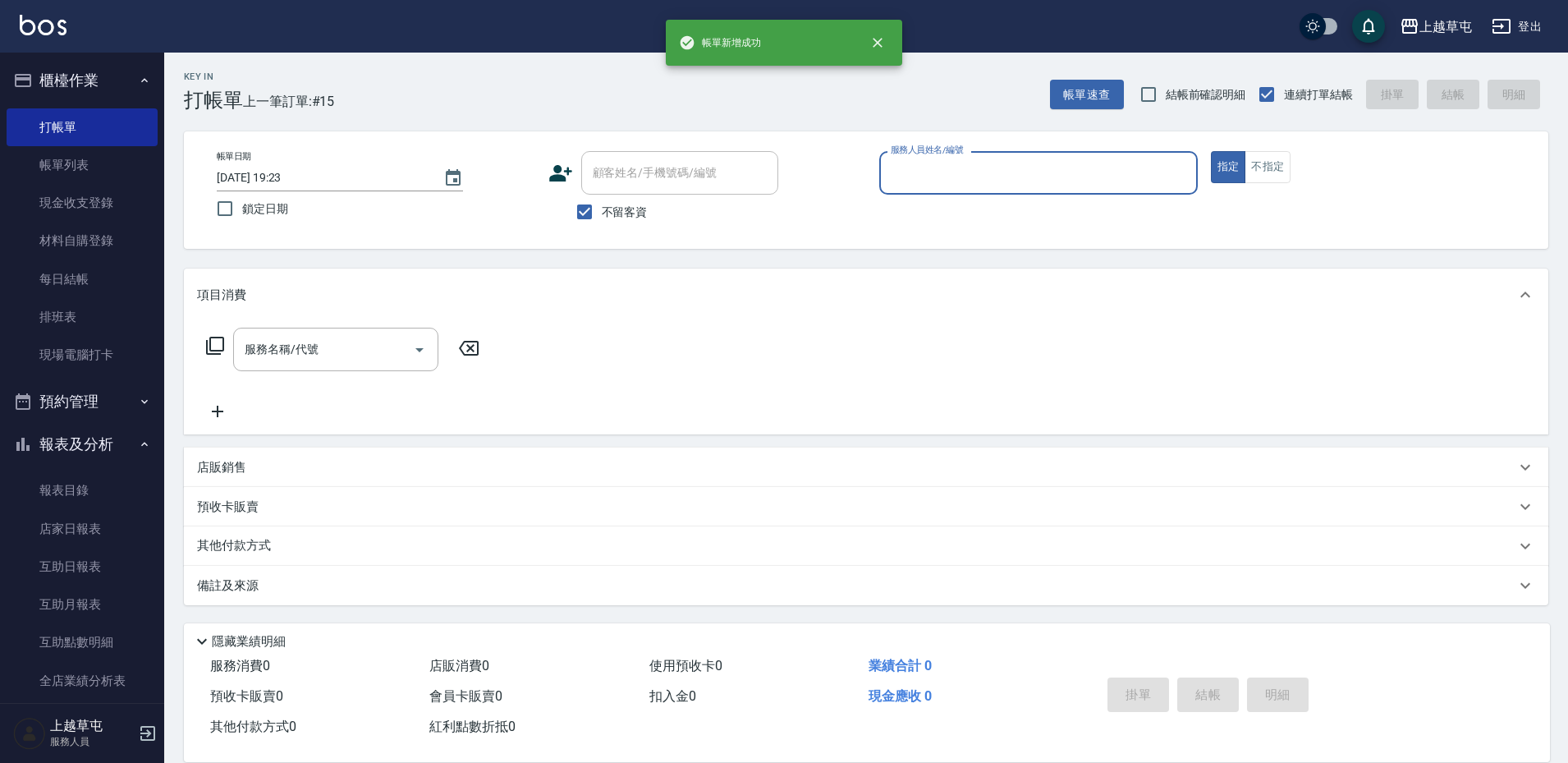
scroll to position [1, 0]
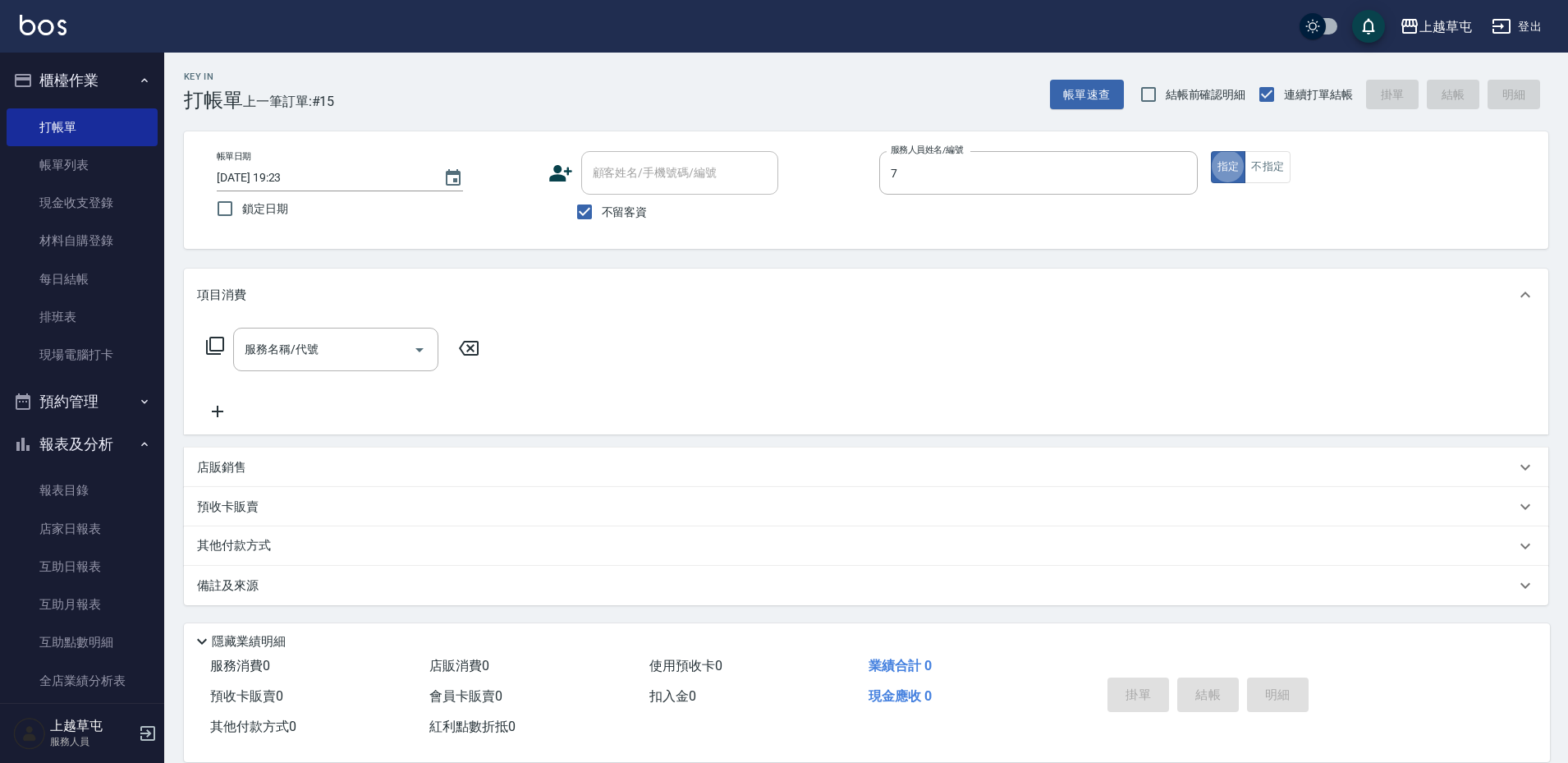
type input "[PERSON_NAME]-7"
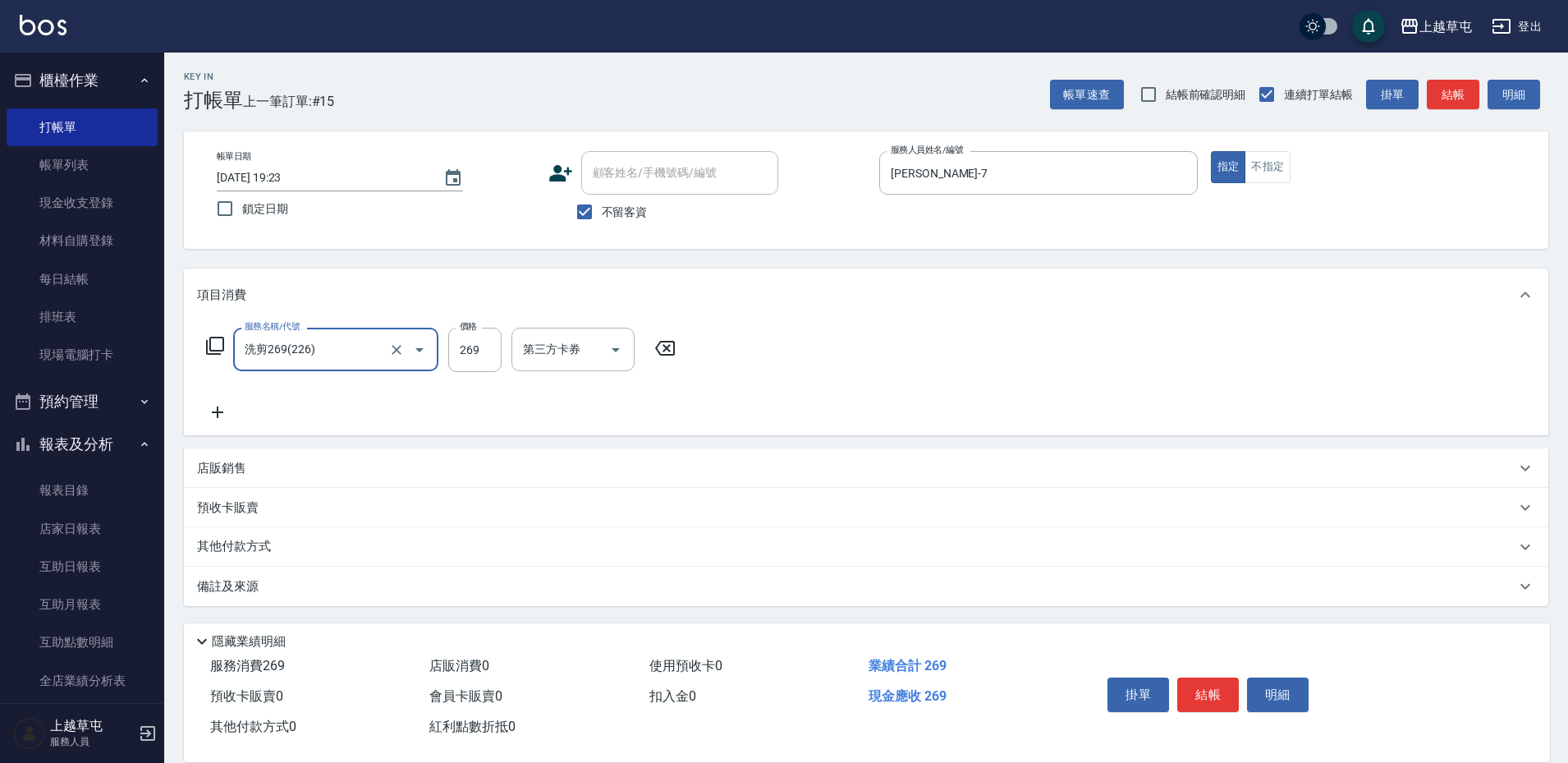
type input "洗剪269(226)"
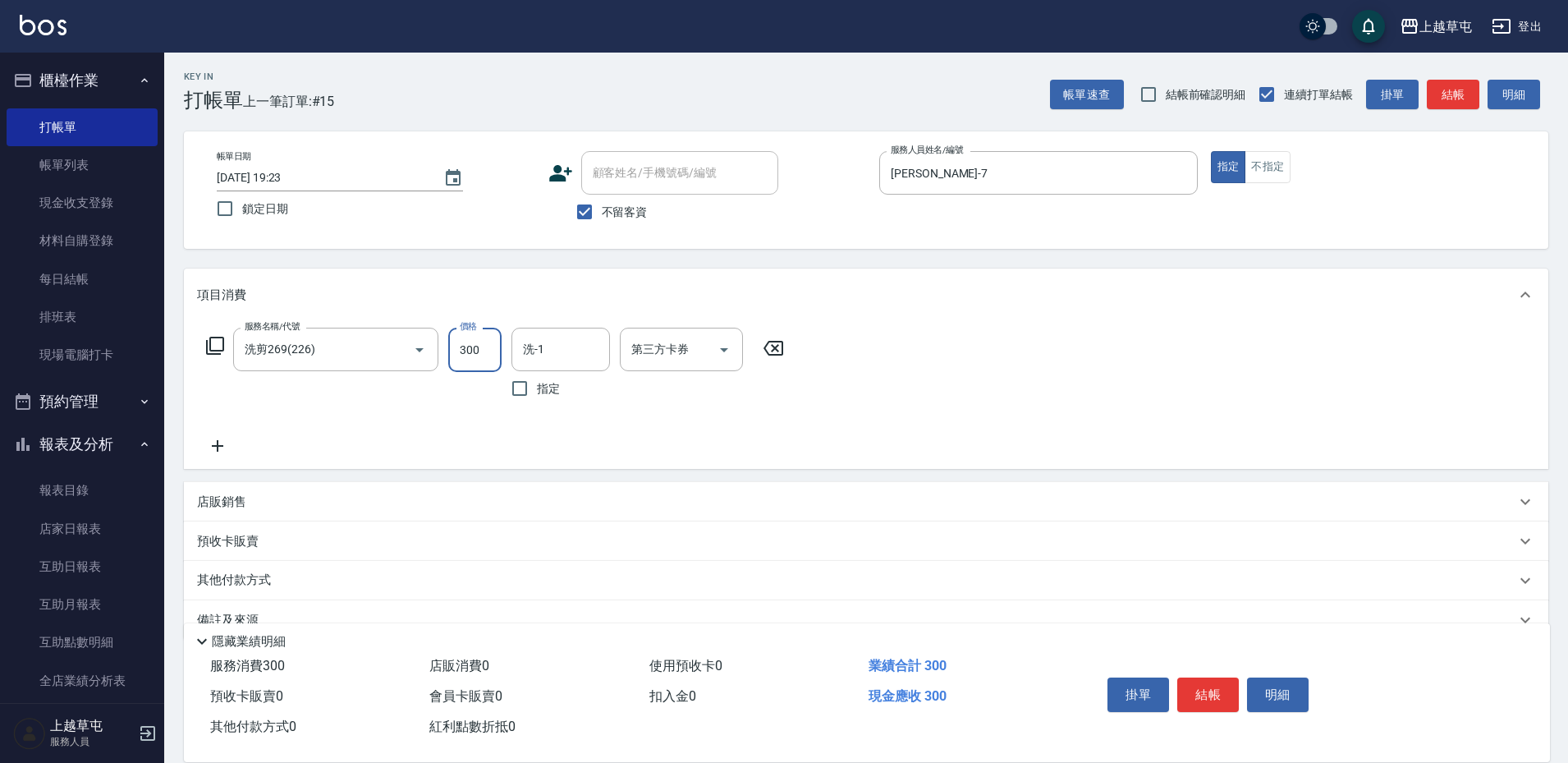
type input "300"
type input "[PERSON_NAME]-39"
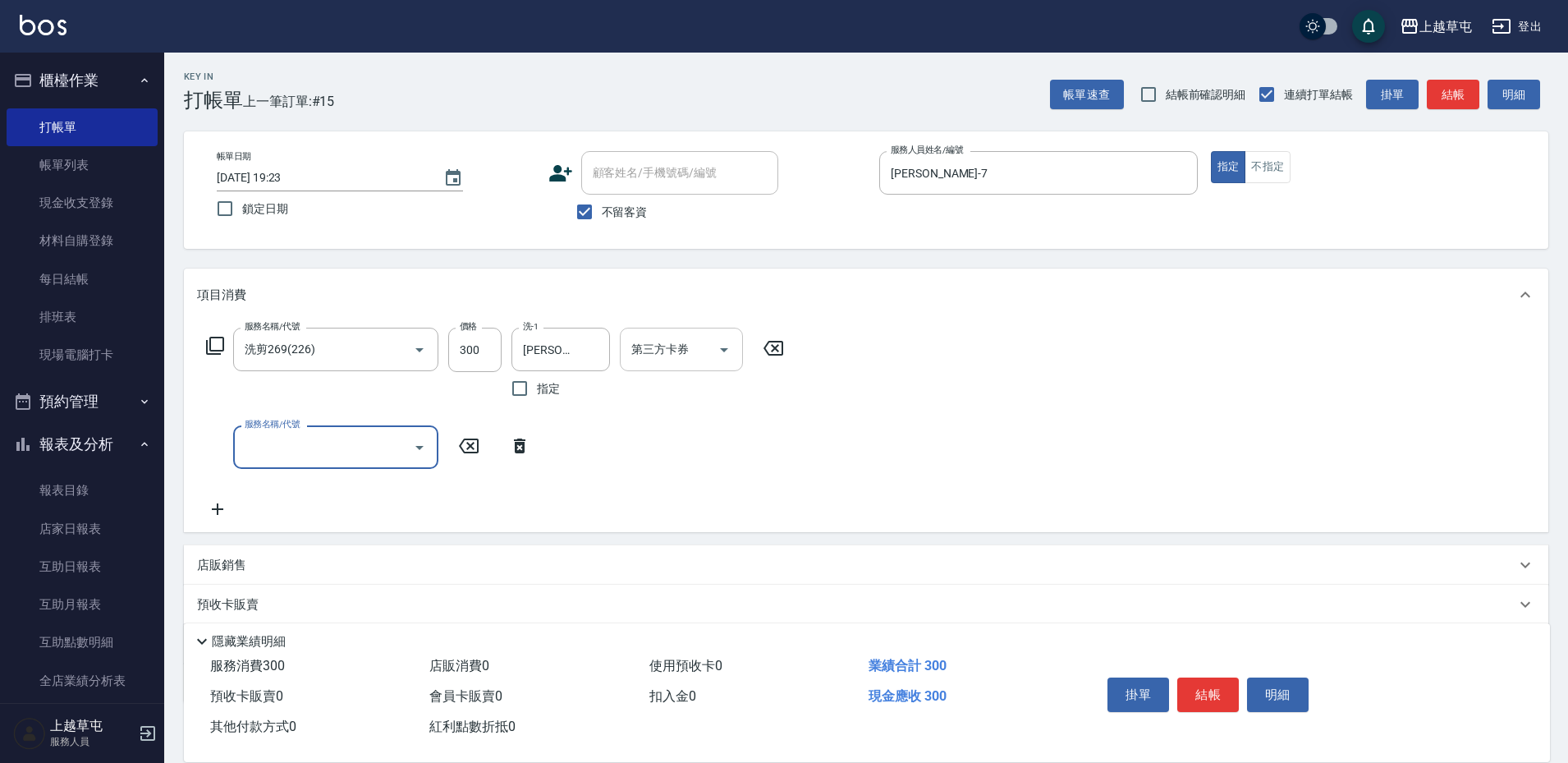
click at [671, 346] on div "第三方卡券 第三方卡券" at bounding box center [681, 349] width 123 height 43
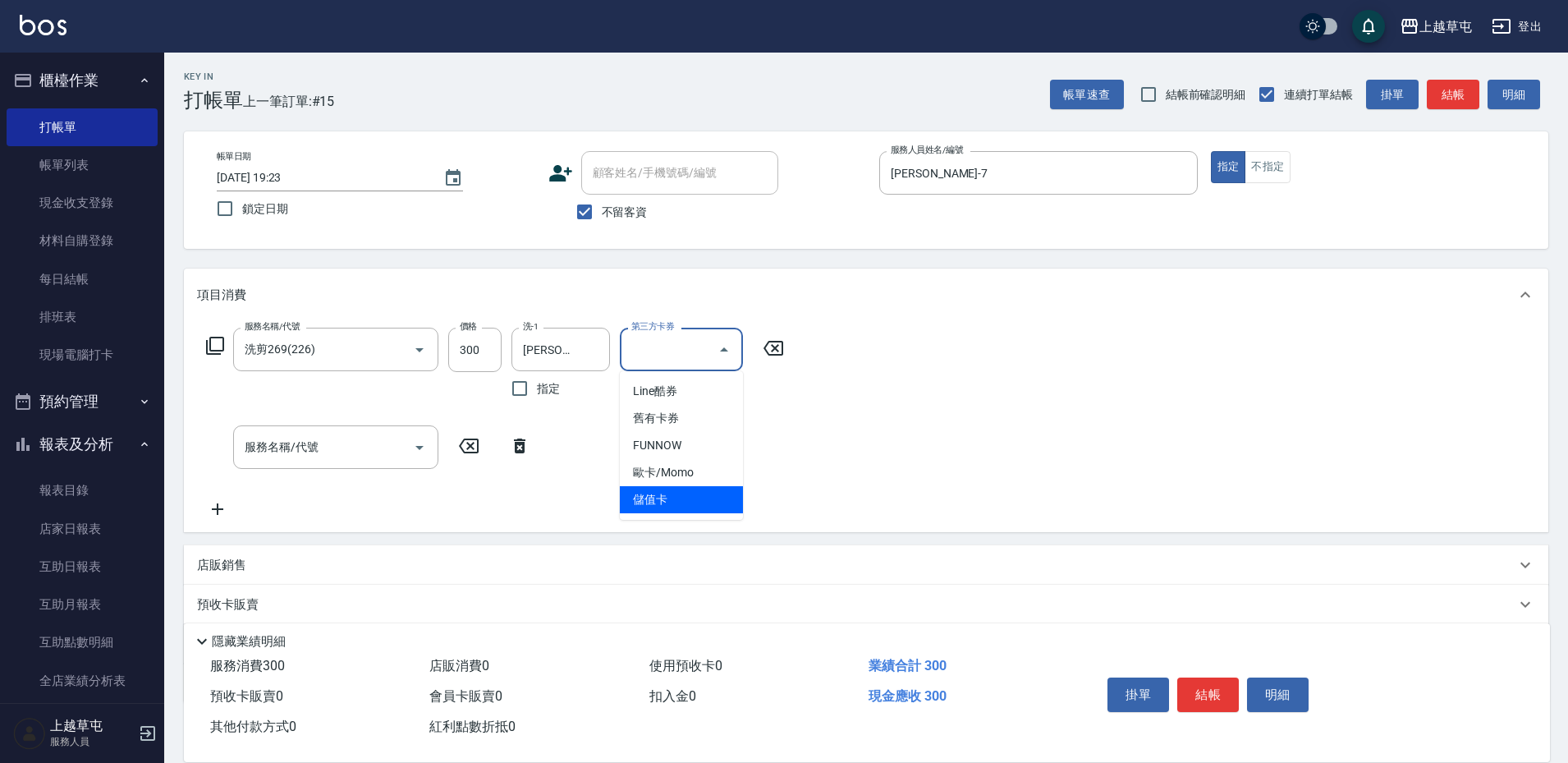
click at [669, 494] on span "儲值卡" at bounding box center [681, 500] width 123 height 27
type input "儲值卡"
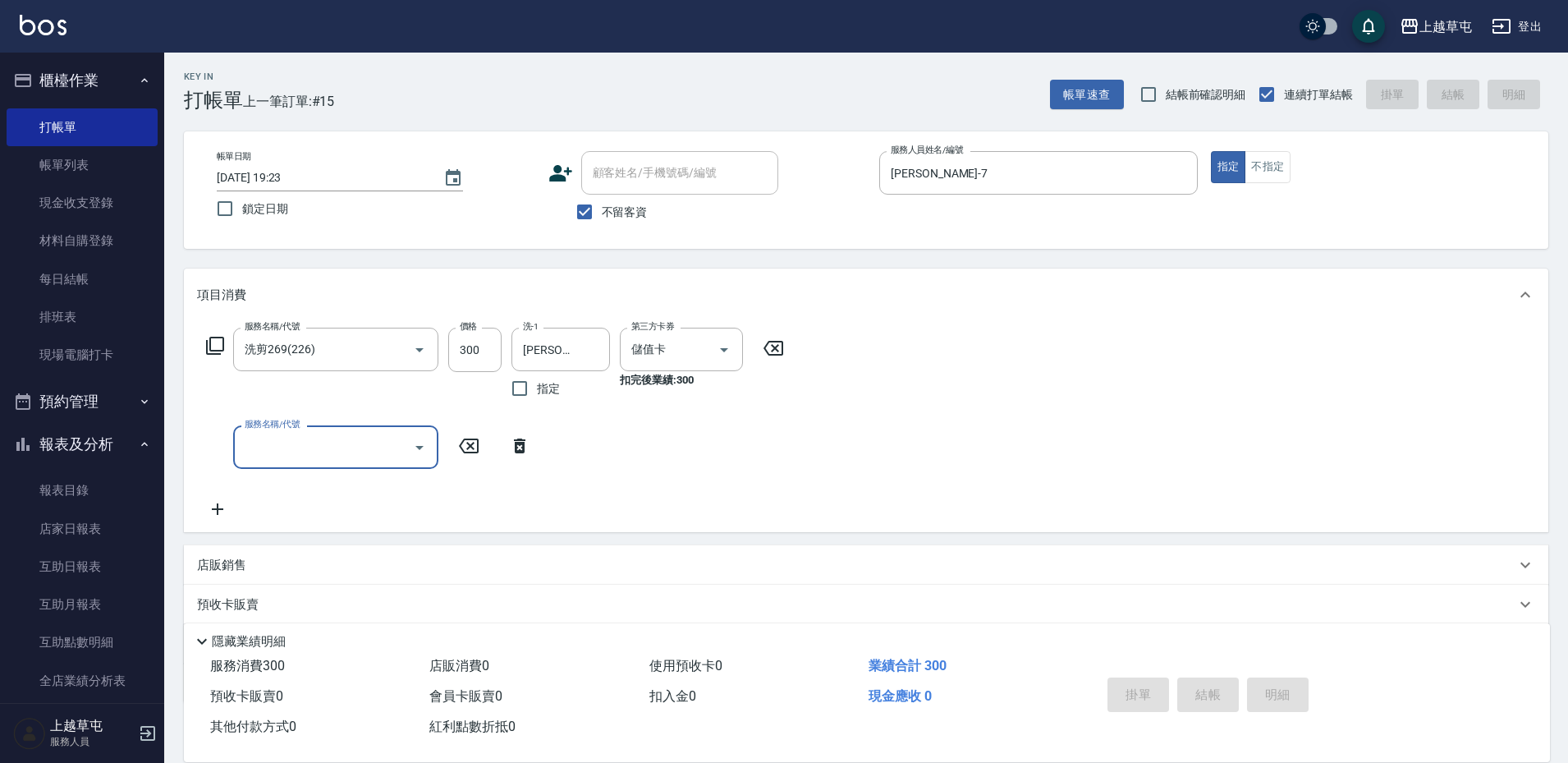
type input "[DATE] 19:26"
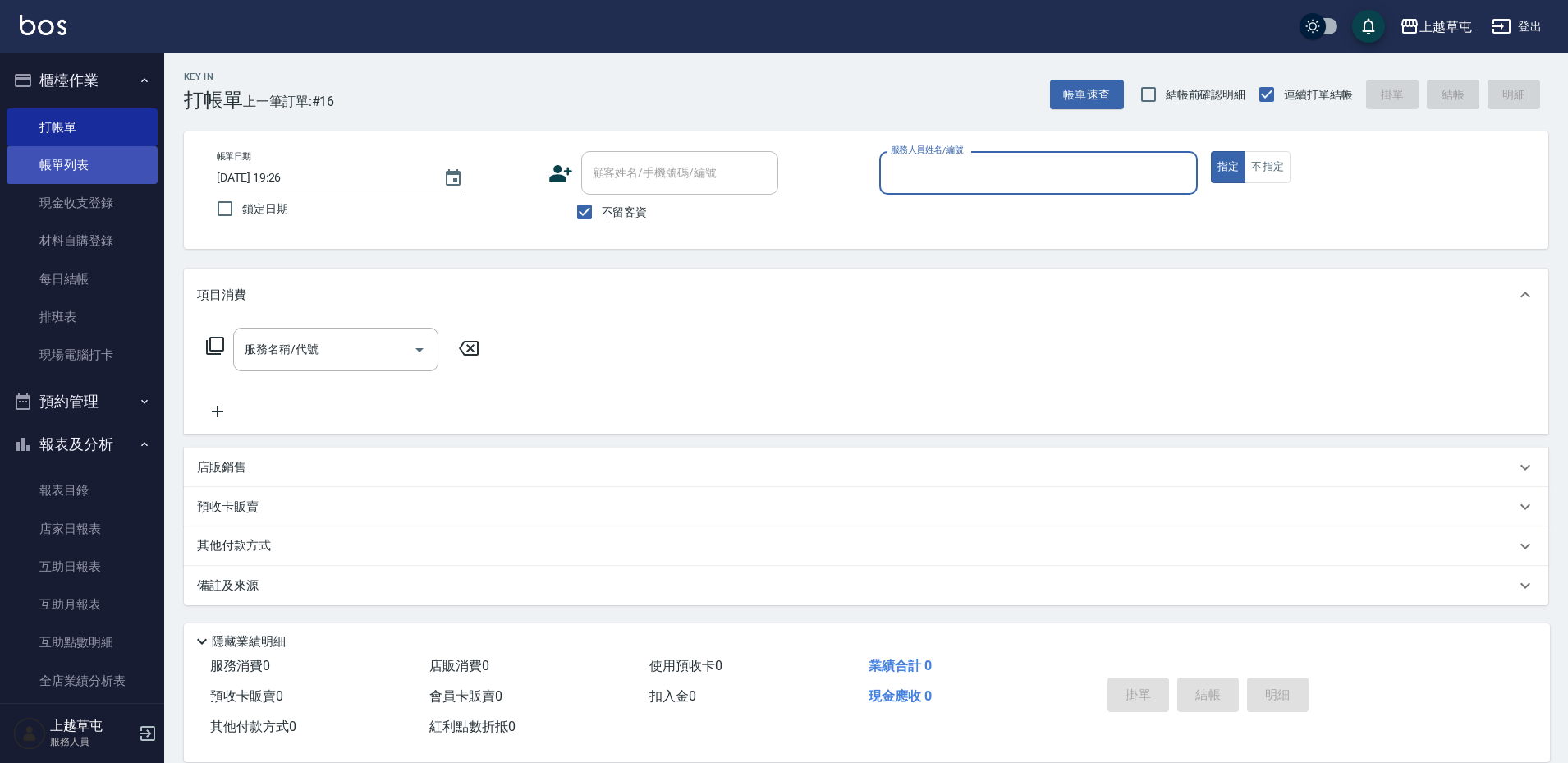
click at [52, 162] on link "帳單列表" at bounding box center [82, 164] width 151 height 37
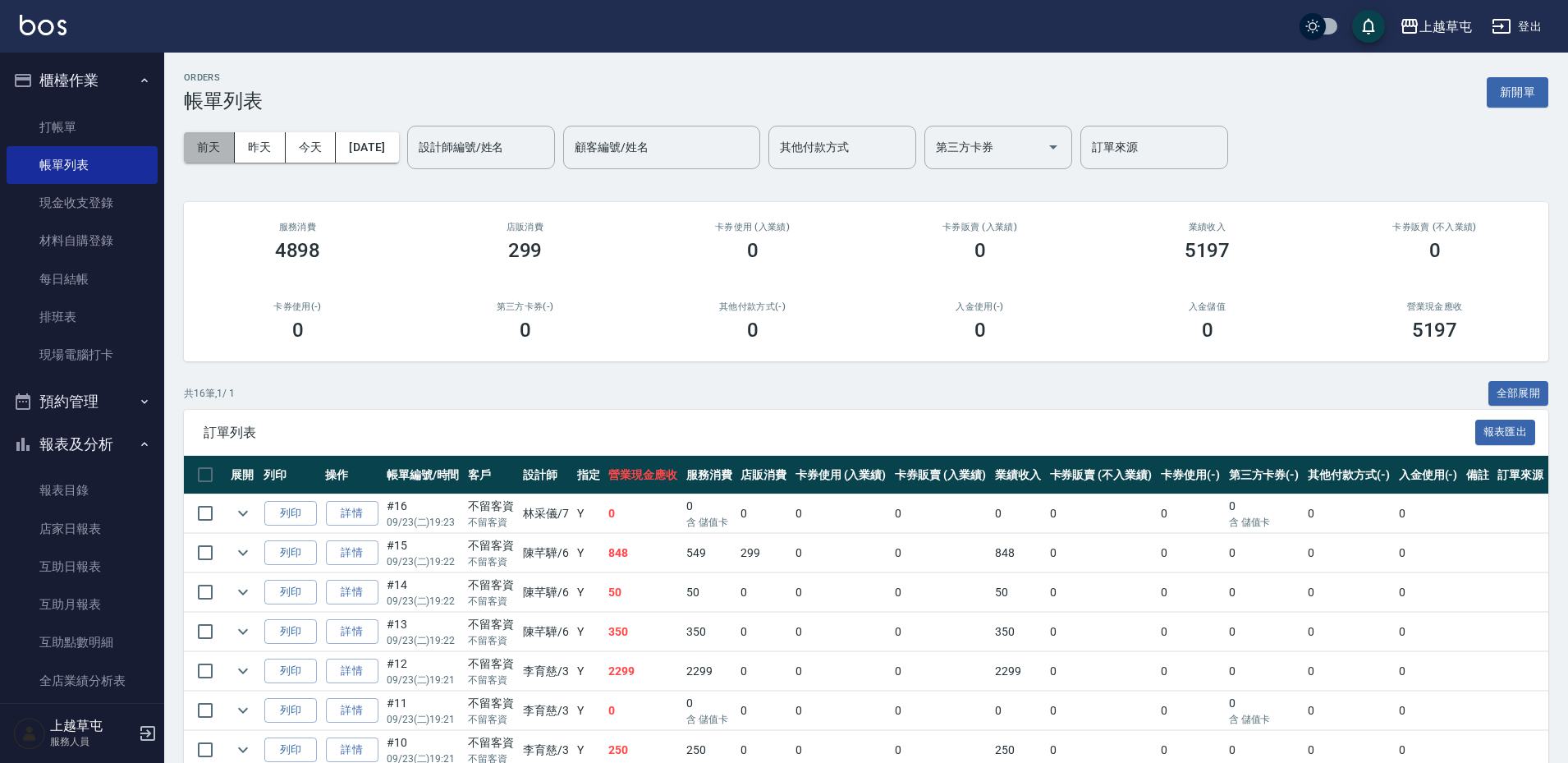
click at [217, 144] on button "前天" at bounding box center [208, 148] width 51 height 31
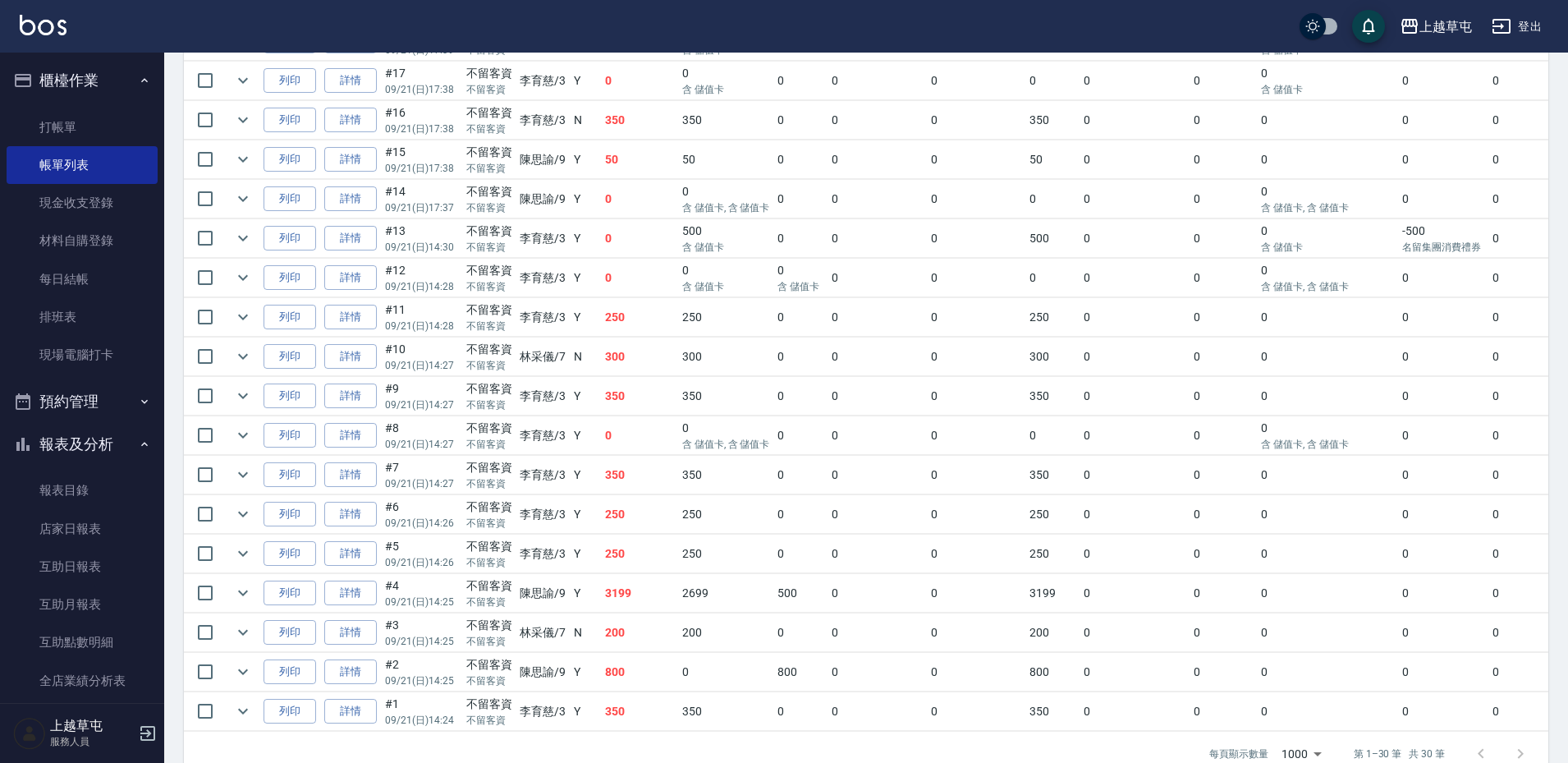
scroll to position [908, 0]
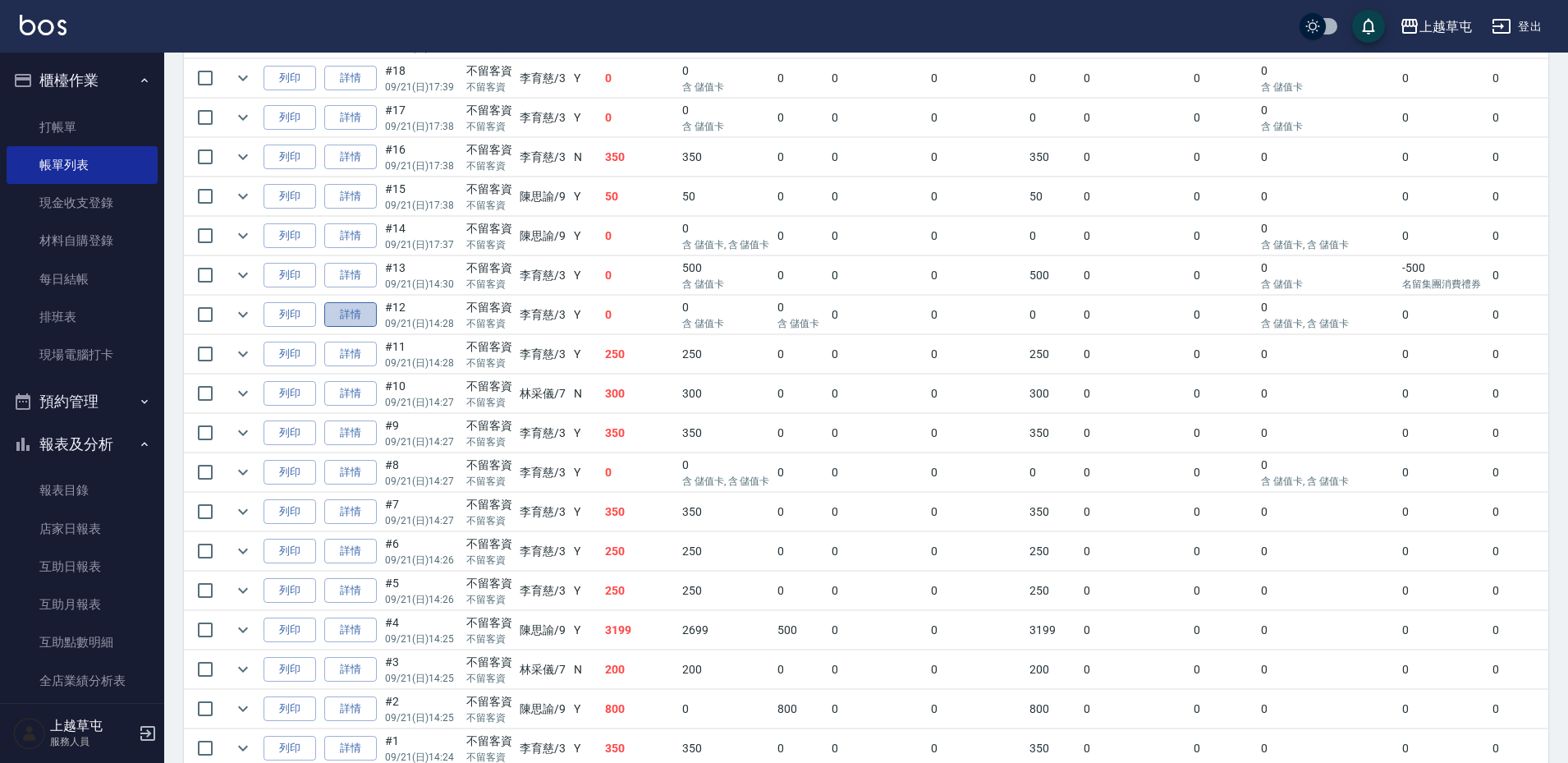
click at [343, 313] on link "詳情" at bounding box center [351, 314] width 53 height 25
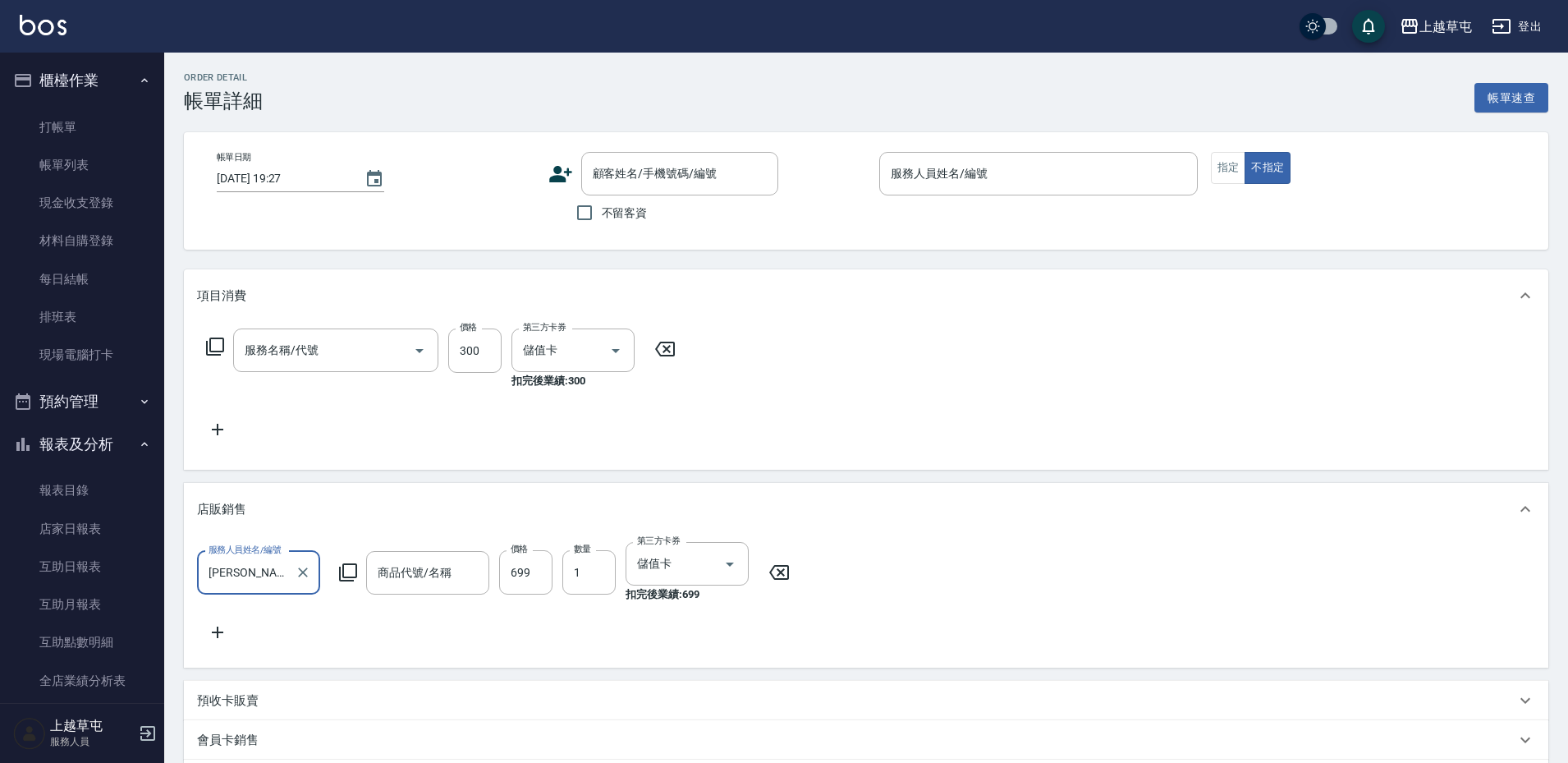
type input "[DATE] 14:28"
checkbox input "true"
type input "[PERSON_NAME]-3"
type input "洗剪269(226)"
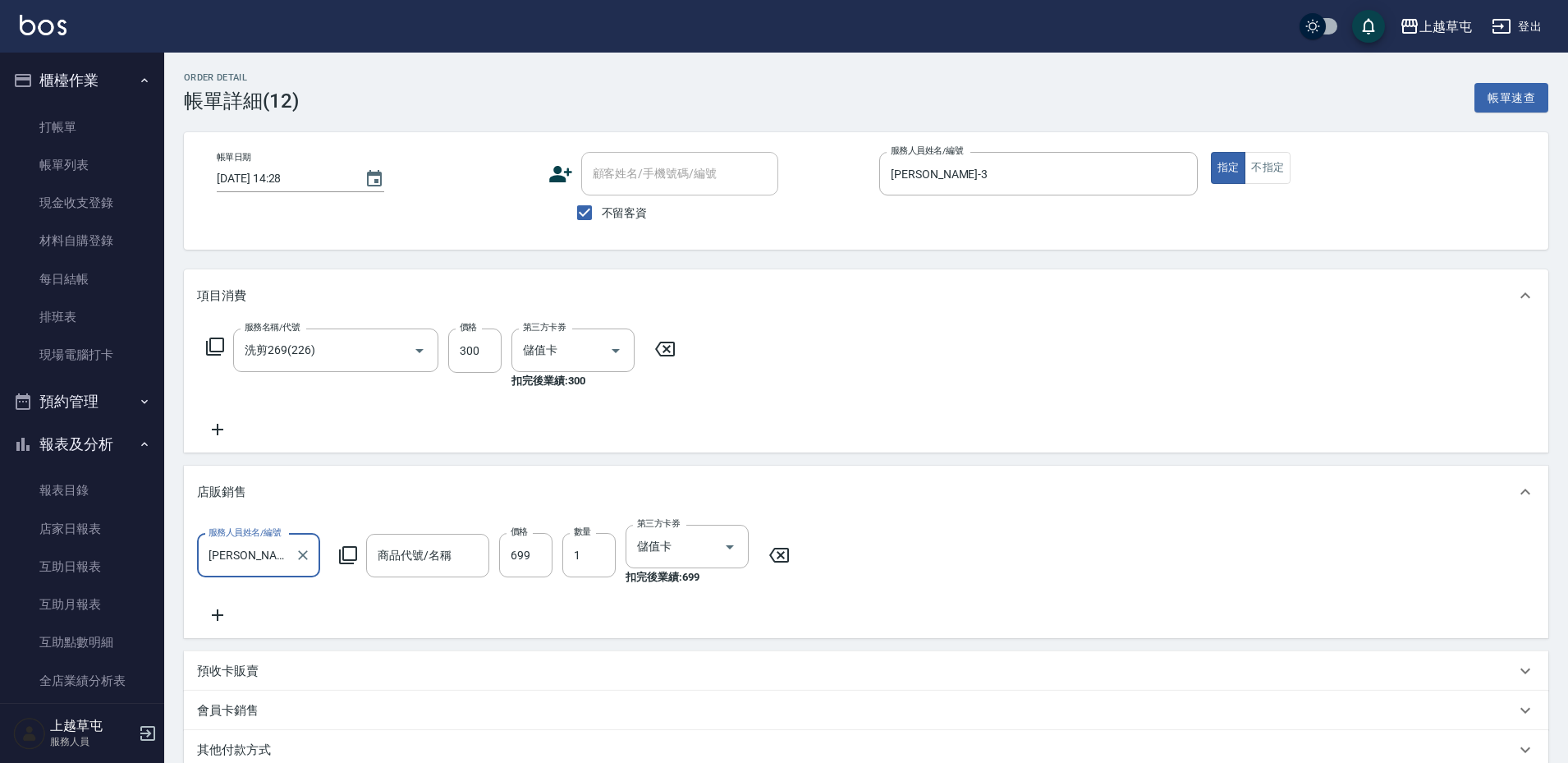
type input "水水沁涼洗護組"
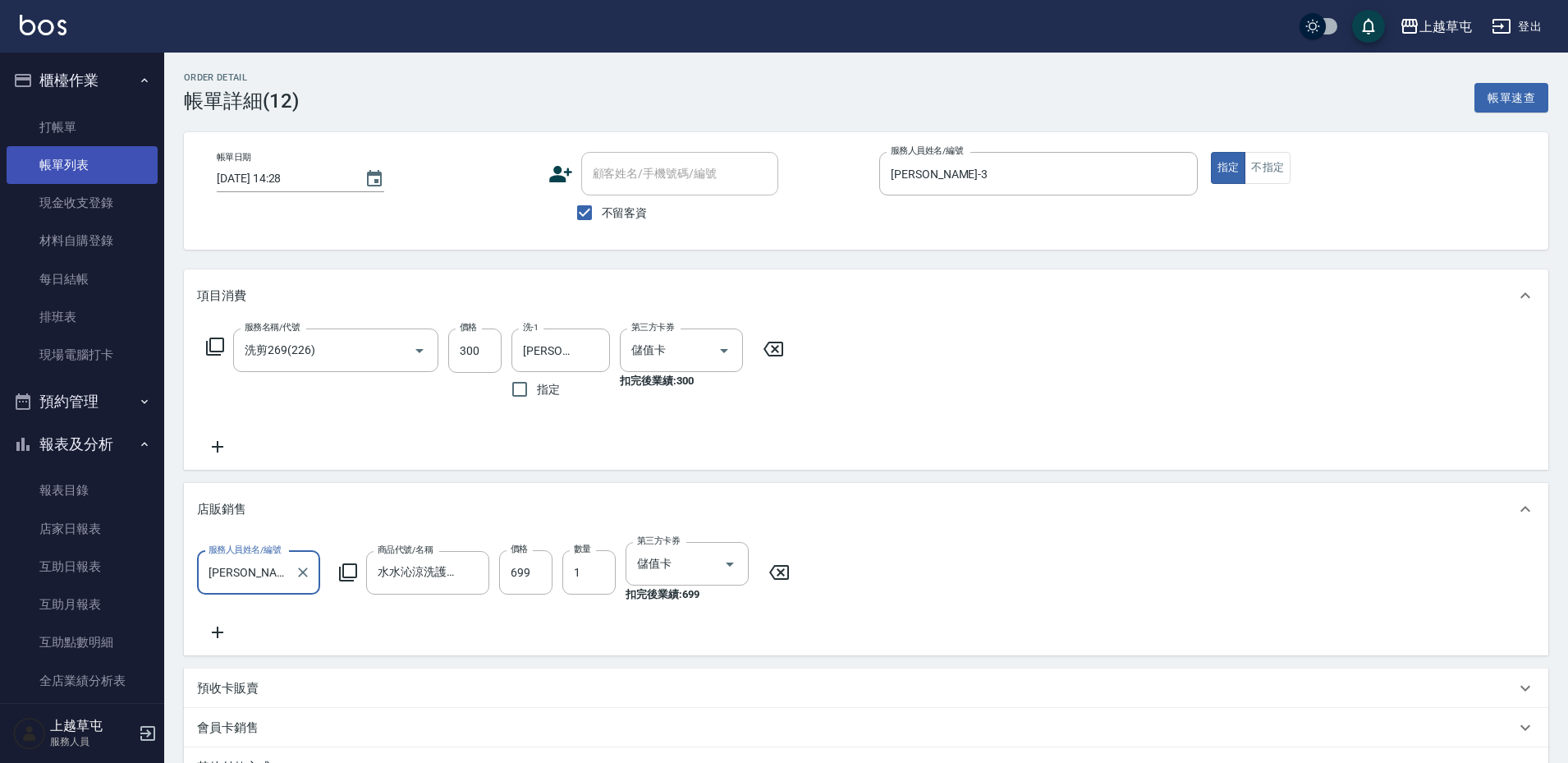
click at [62, 165] on link "帳單列表" at bounding box center [82, 164] width 151 height 37
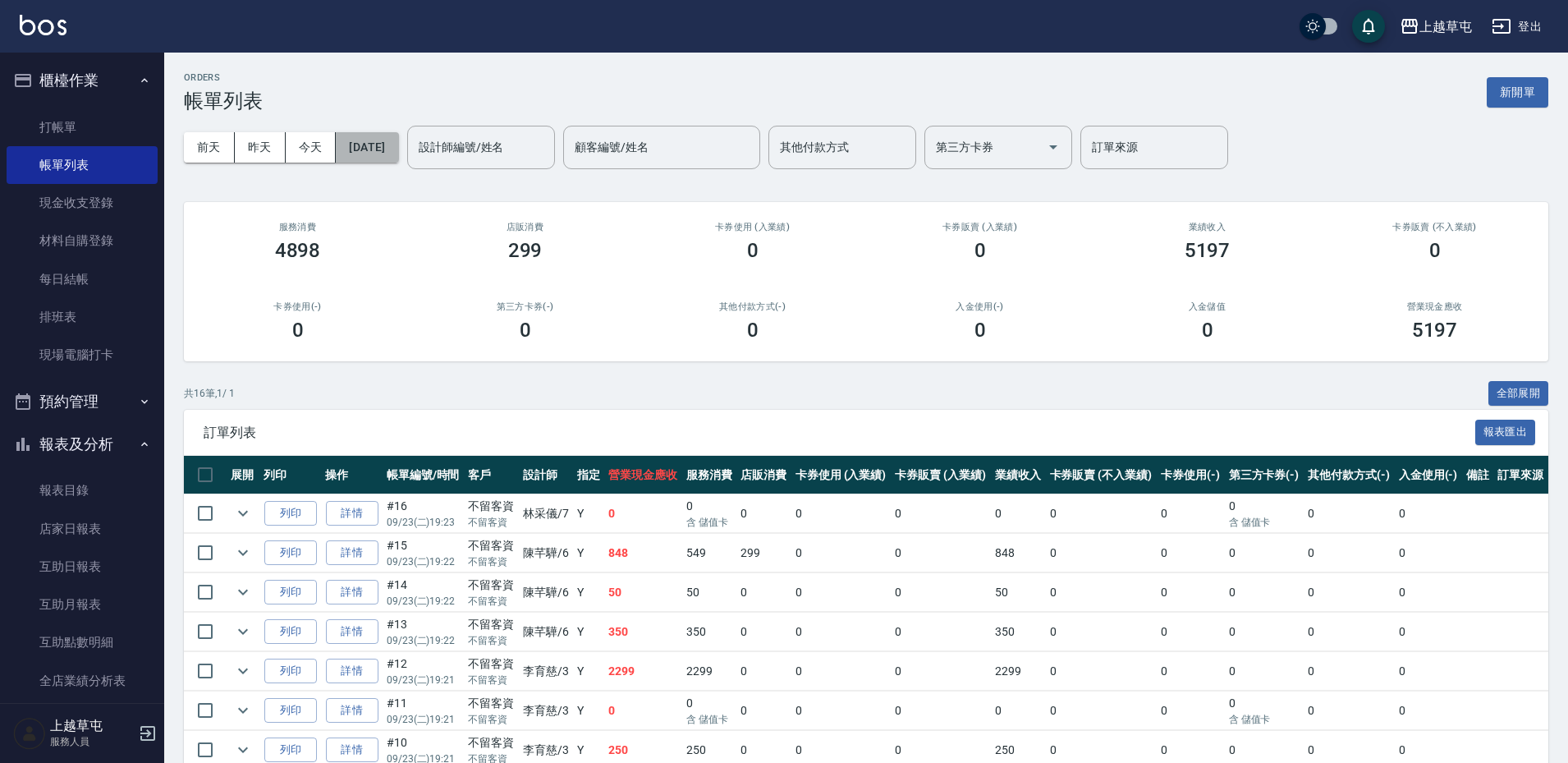
click at [372, 144] on button "[DATE]" at bounding box center [367, 148] width 62 height 31
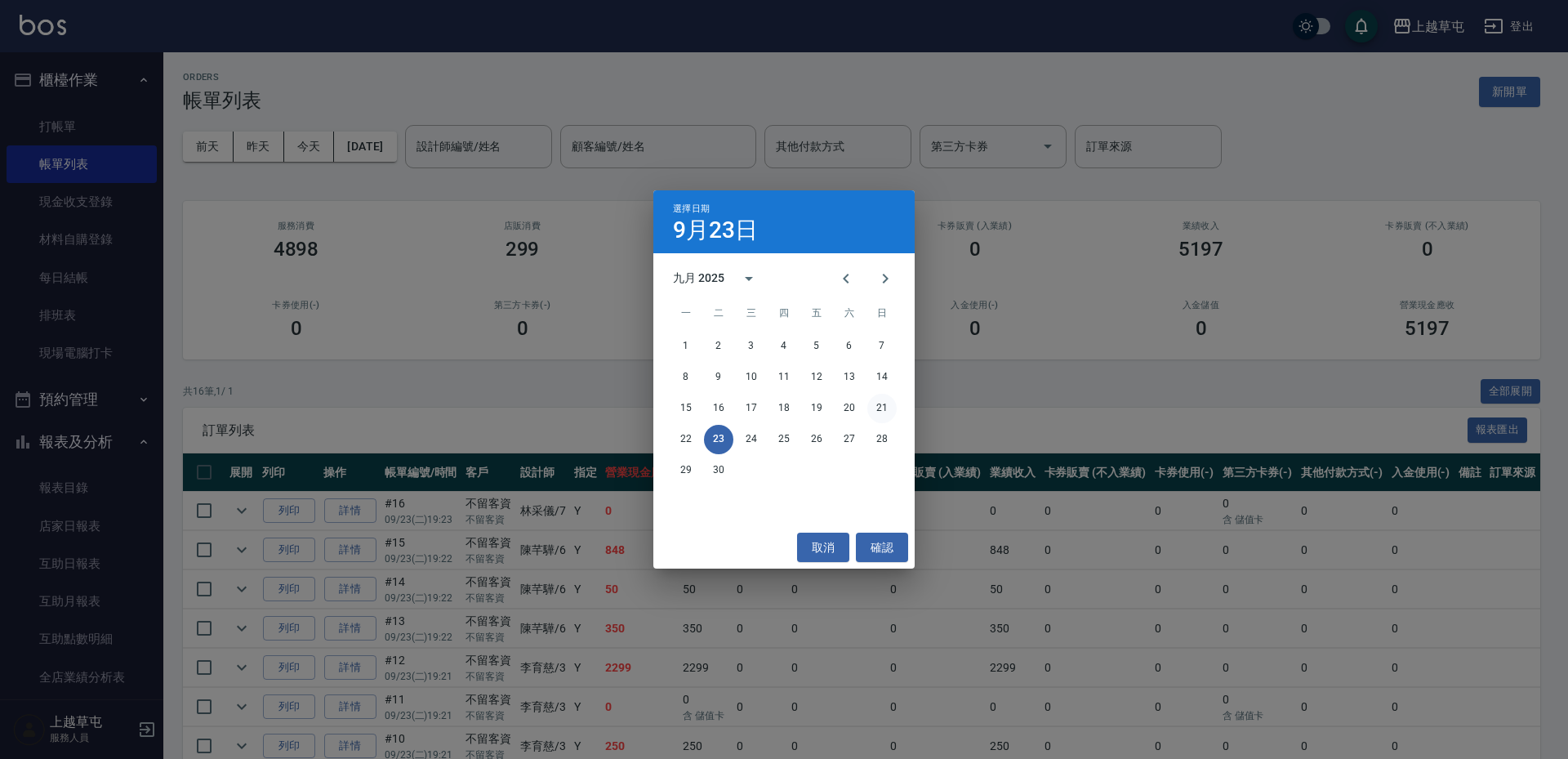
click at [883, 412] on button "21" at bounding box center [882, 408] width 30 height 30
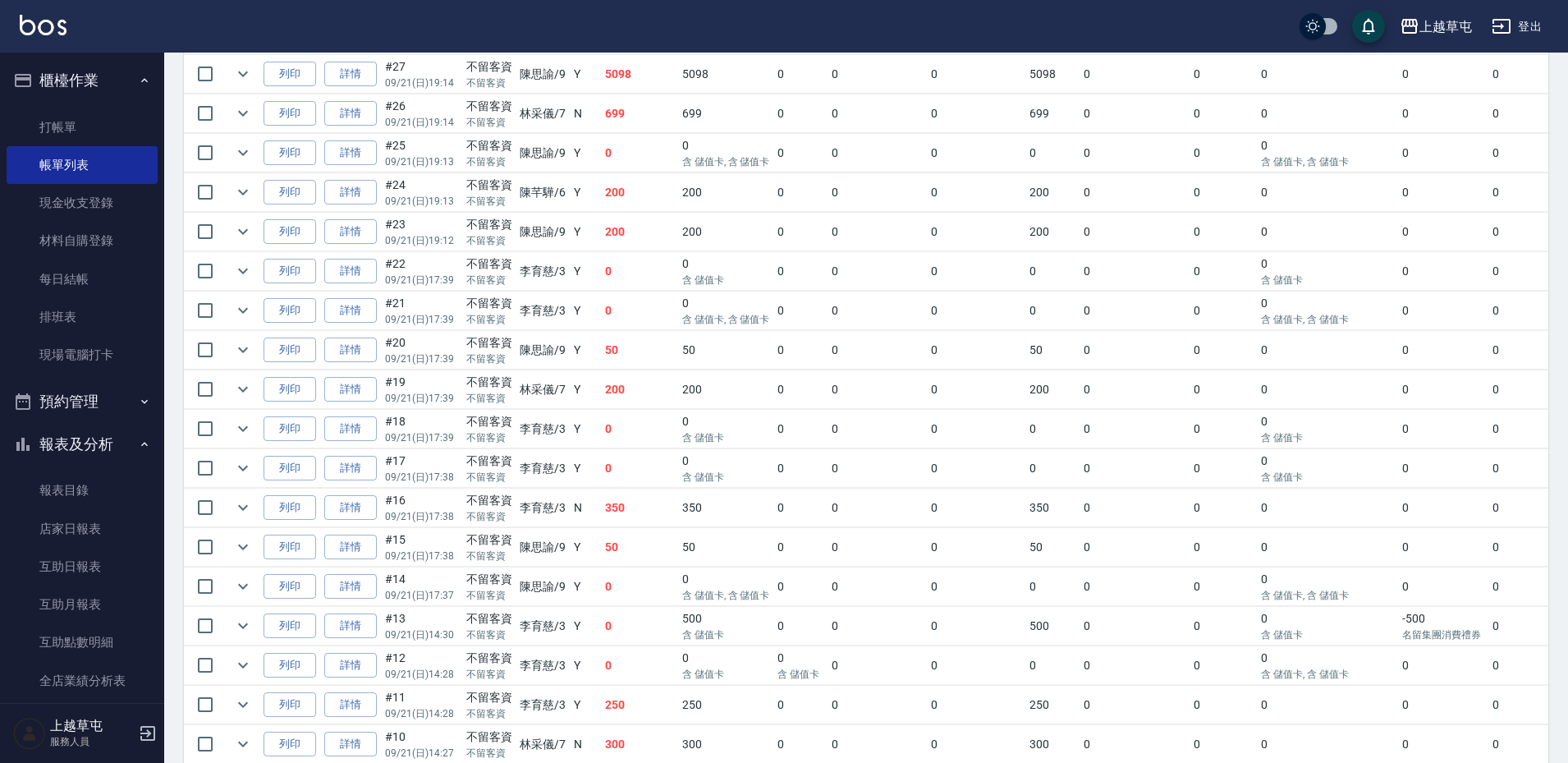
scroll to position [575, 0]
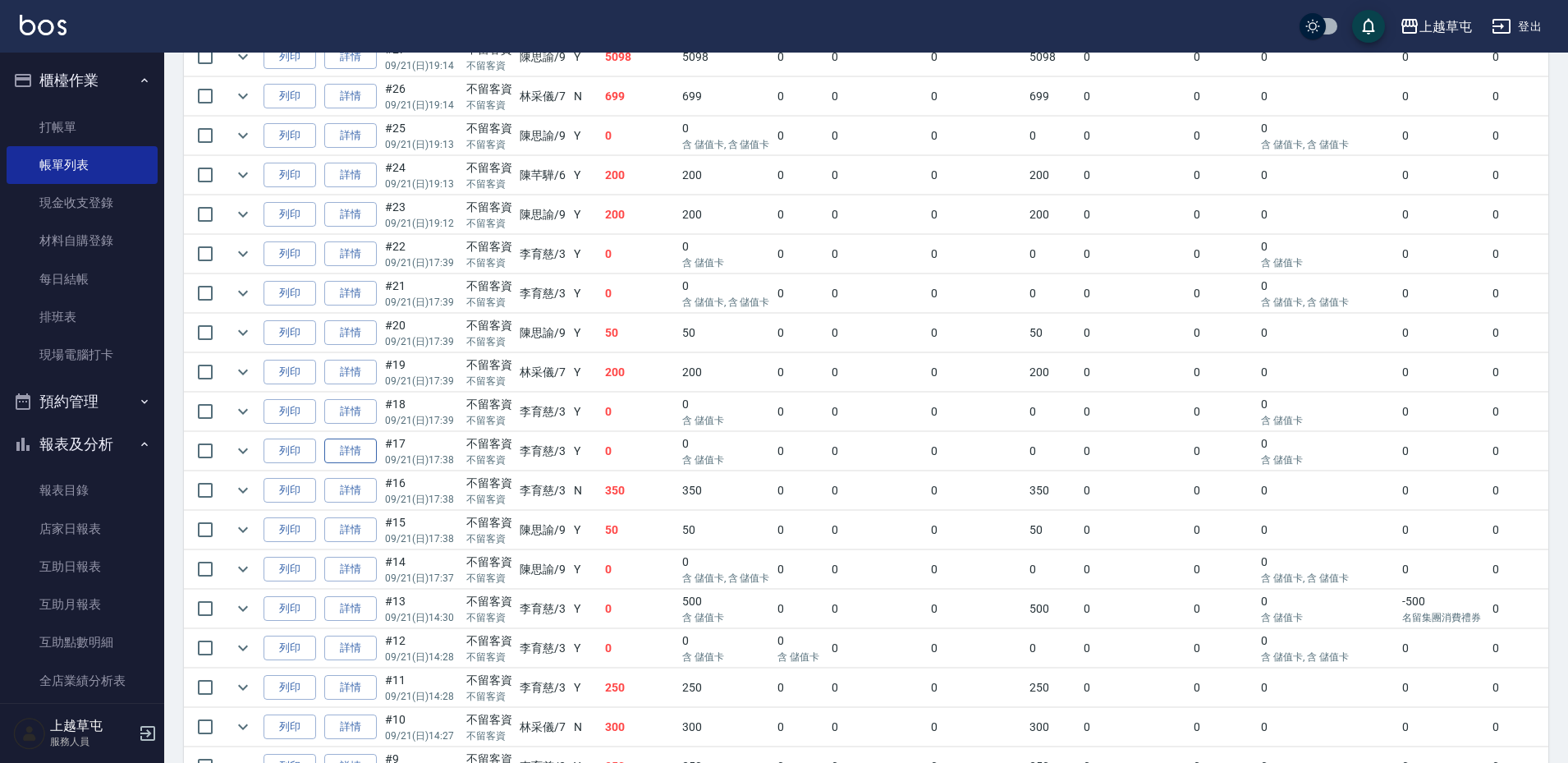
click at [355, 452] on link "詳情" at bounding box center [351, 451] width 53 height 25
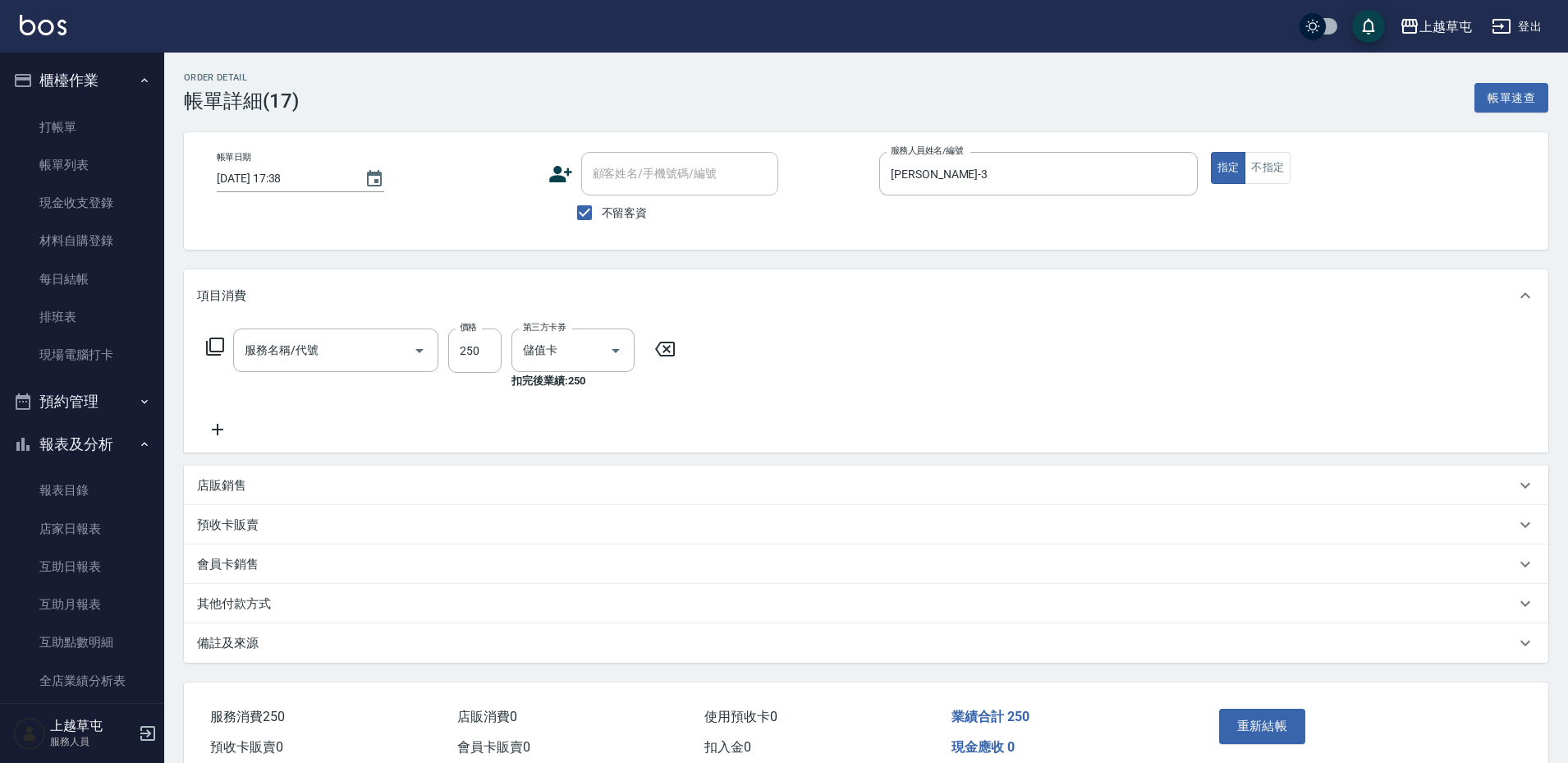
type input "[DATE] 17:38"
checkbox input "true"
type input "[PERSON_NAME]-3"
type input "剪髮169(216)"
click at [594, 352] on icon "Clear" at bounding box center [593, 351] width 10 height 10
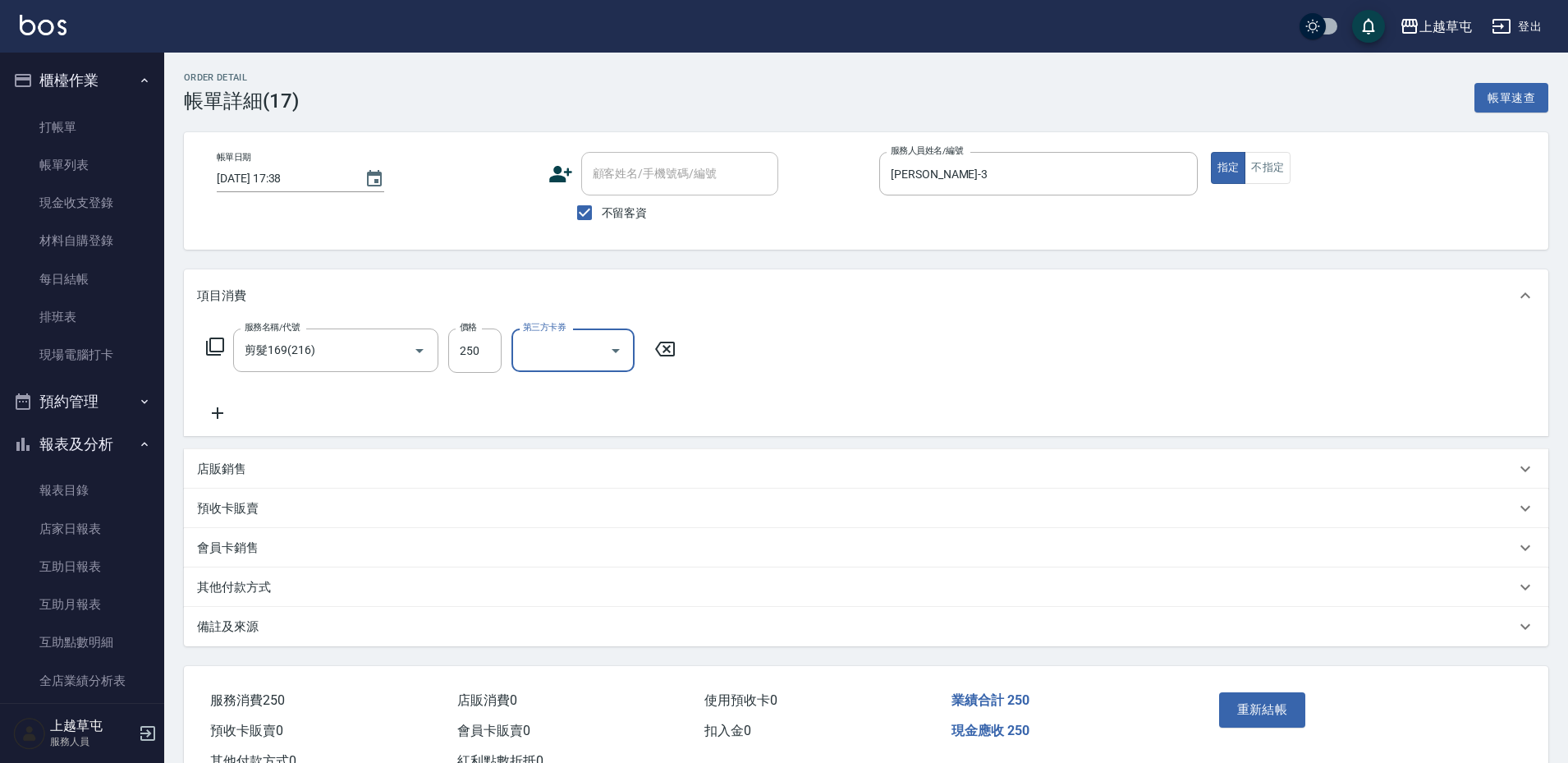
click at [714, 392] on div "服務名稱/代號 剪髮169(216) 服務名稱/代號 價格 250 價格 第三方卡券 第三方卡券" at bounding box center [866, 379] width 1364 height 114
click at [1267, 710] on button "重新結帳" at bounding box center [1262, 709] width 87 height 35
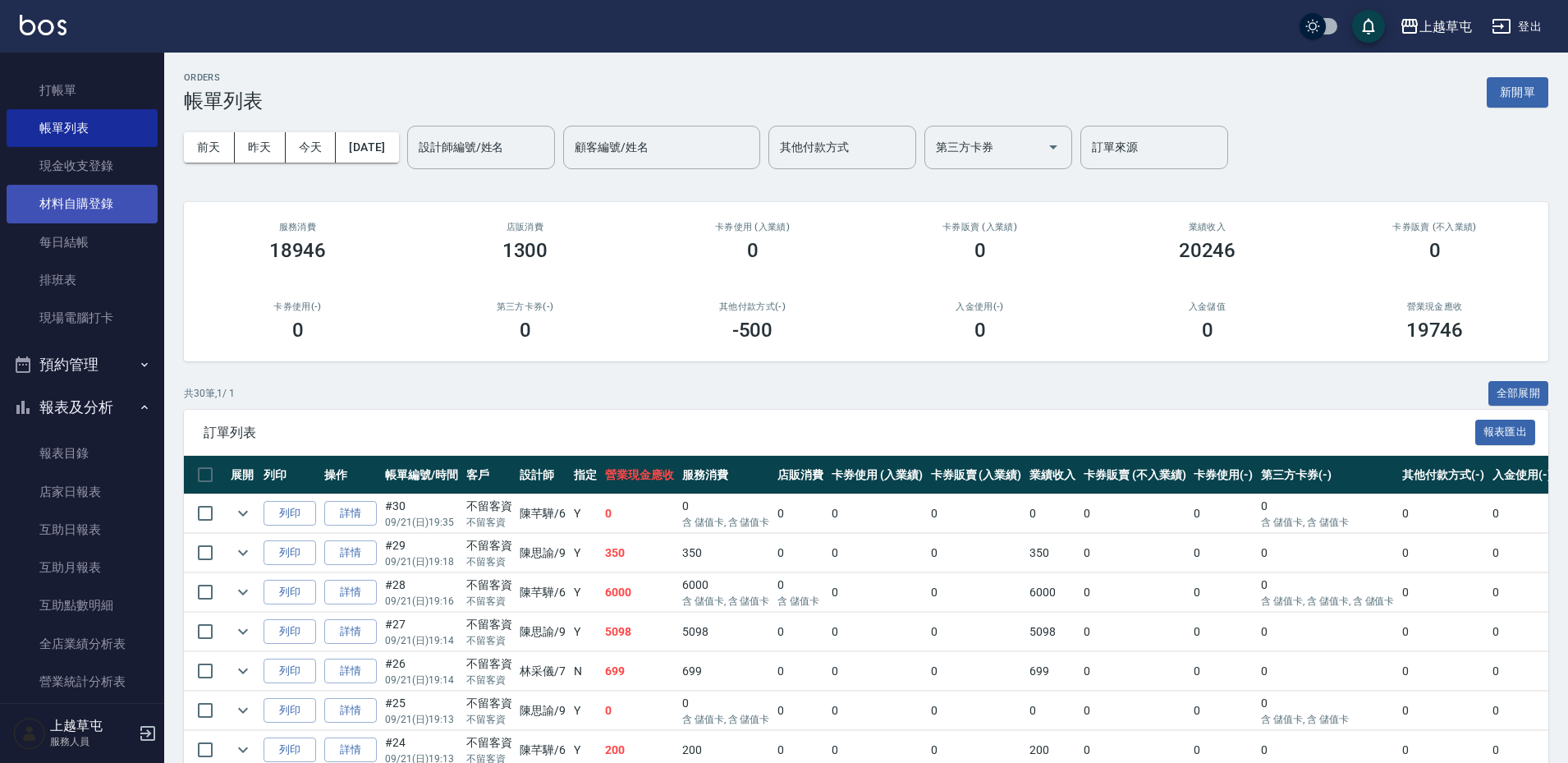
scroll to position [9, 0]
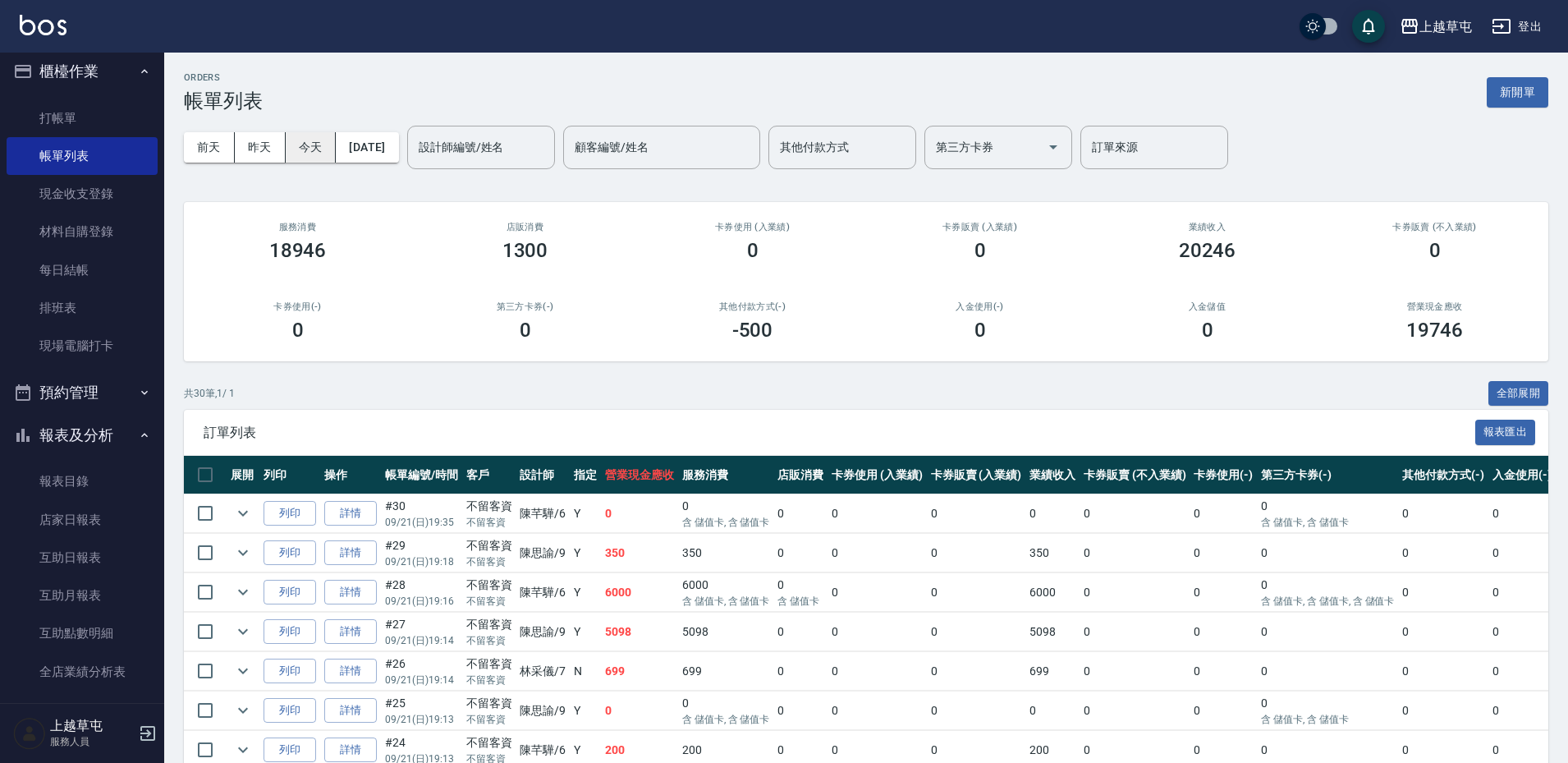
click at [304, 144] on button "今天" at bounding box center [310, 148] width 51 height 31
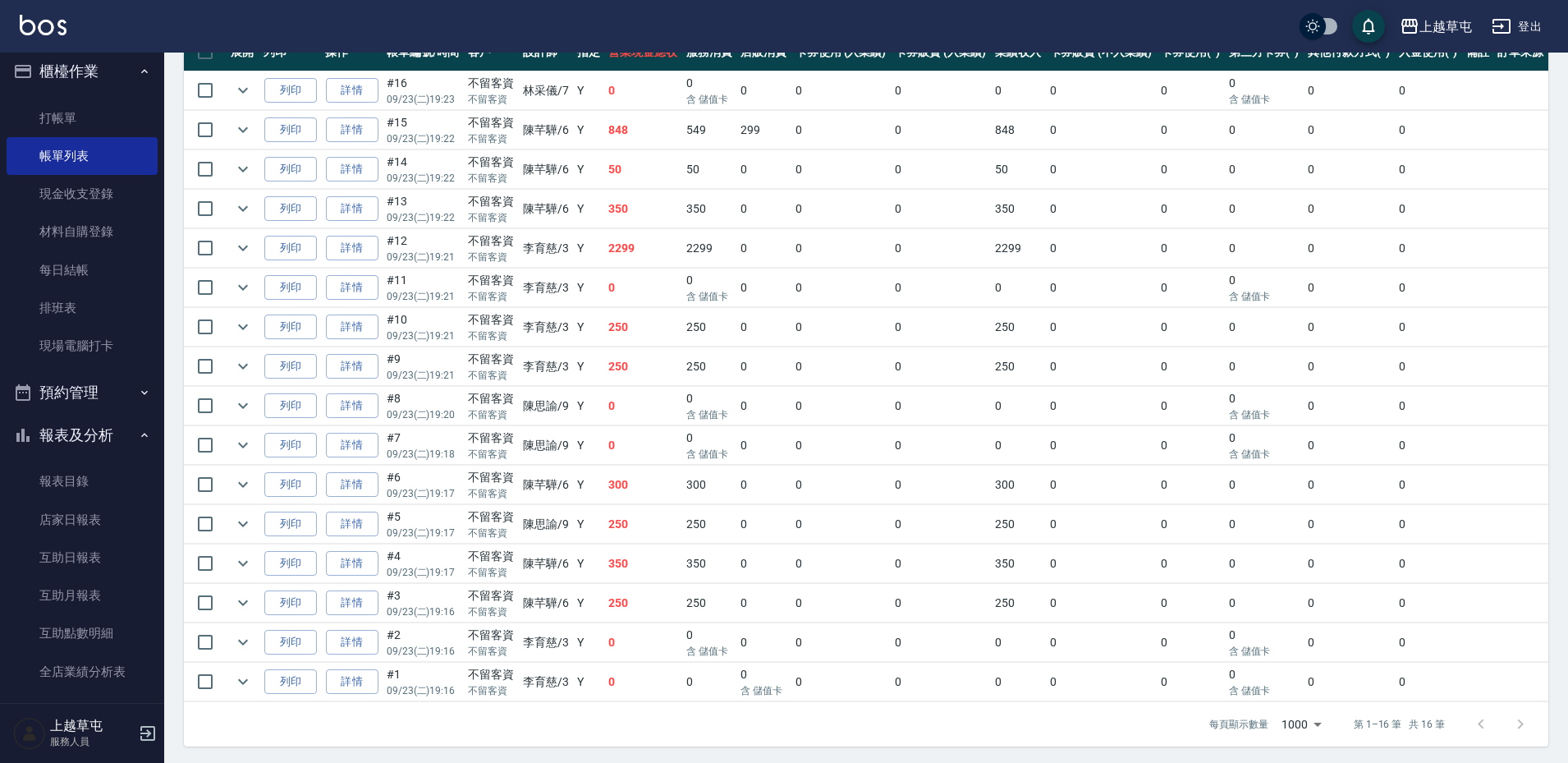
scroll to position [426, 0]
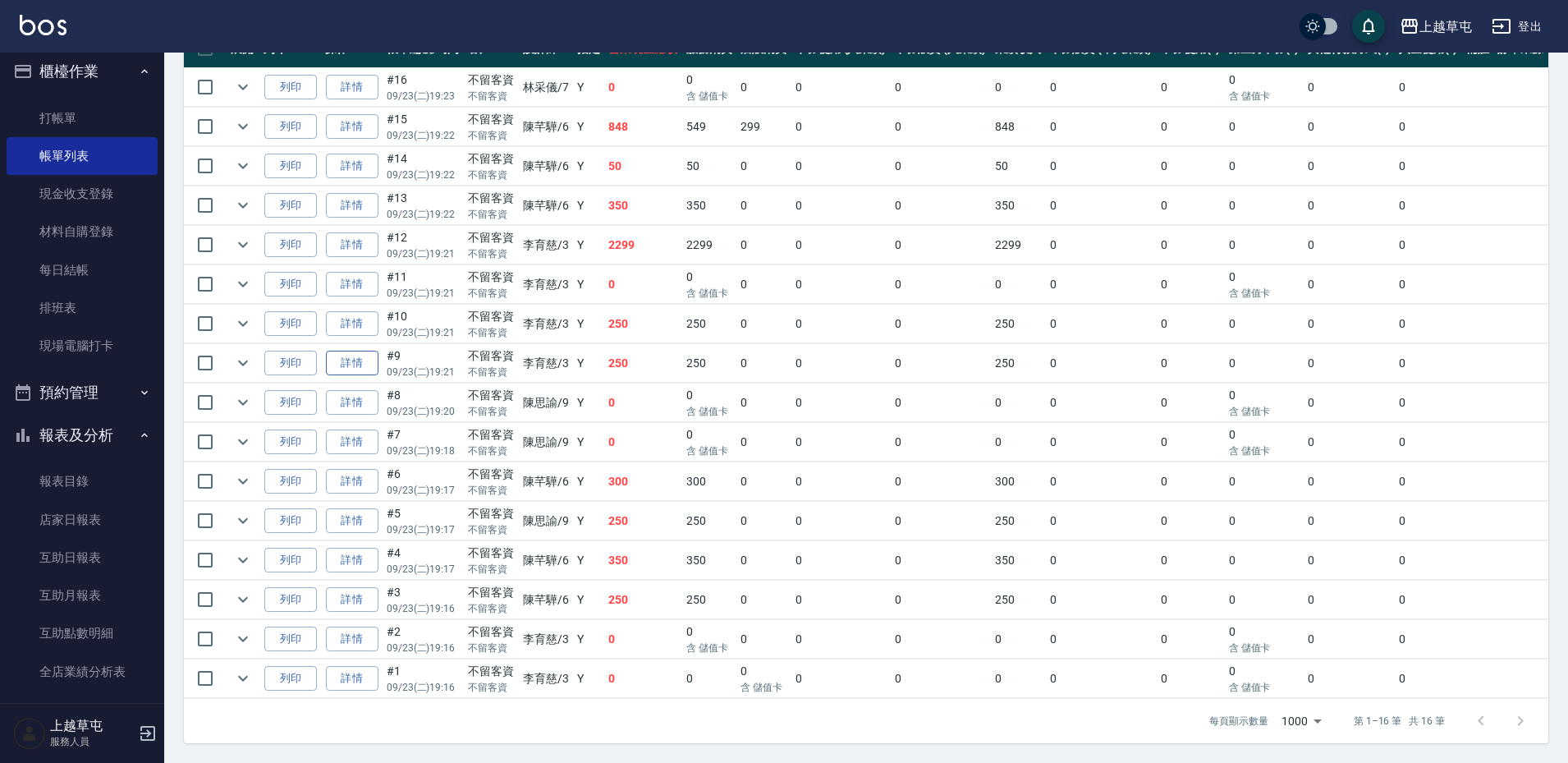
click at [357, 365] on link "詳情" at bounding box center [352, 363] width 53 height 25
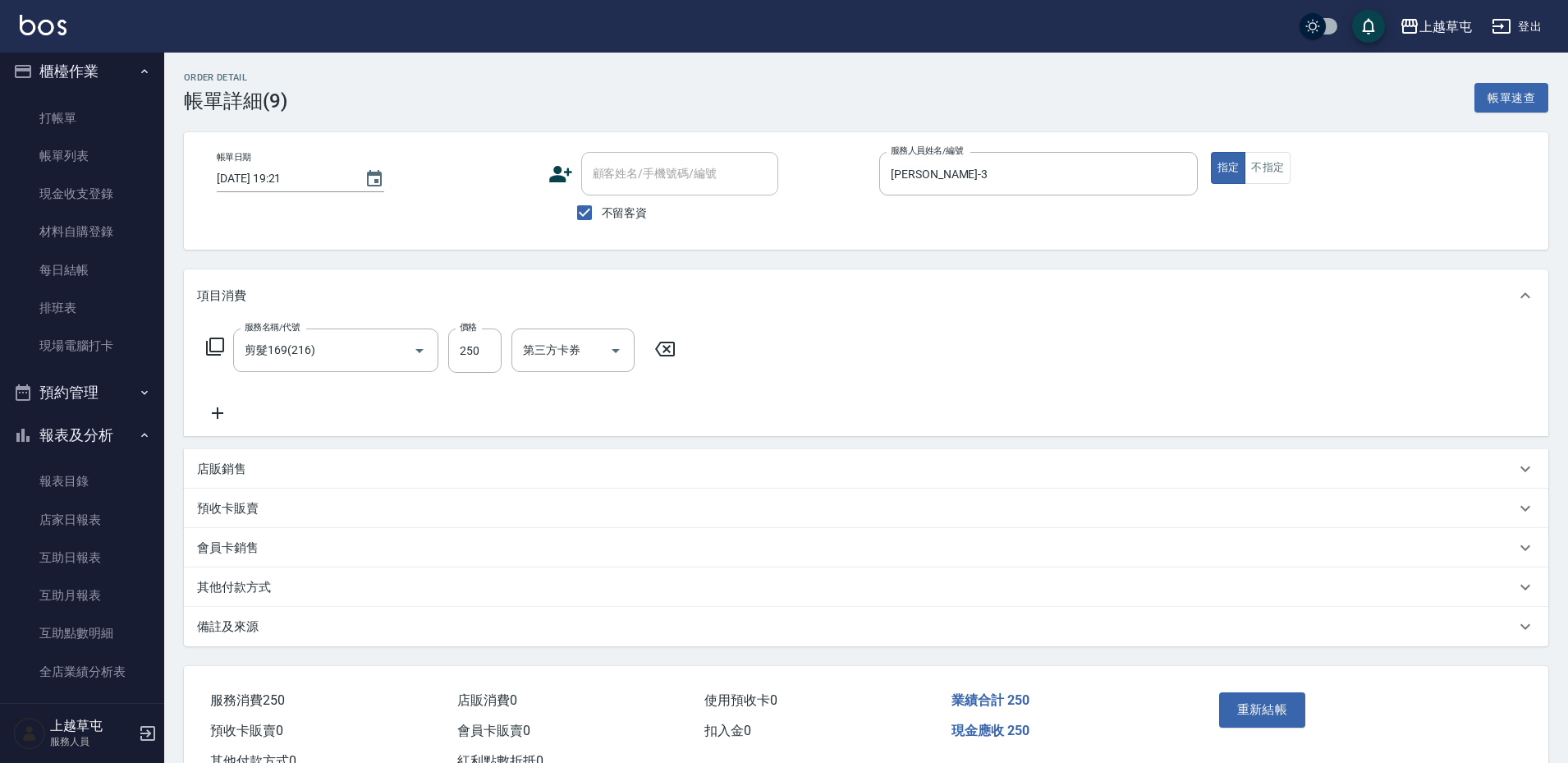
type input "[DATE] 19:21"
checkbox input "true"
type input "[PERSON_NAME]-3"
type input "剪髮169(216)"
click at [616, 352] on icon "Open" at bounding box center [616, 351] width 9 height 4
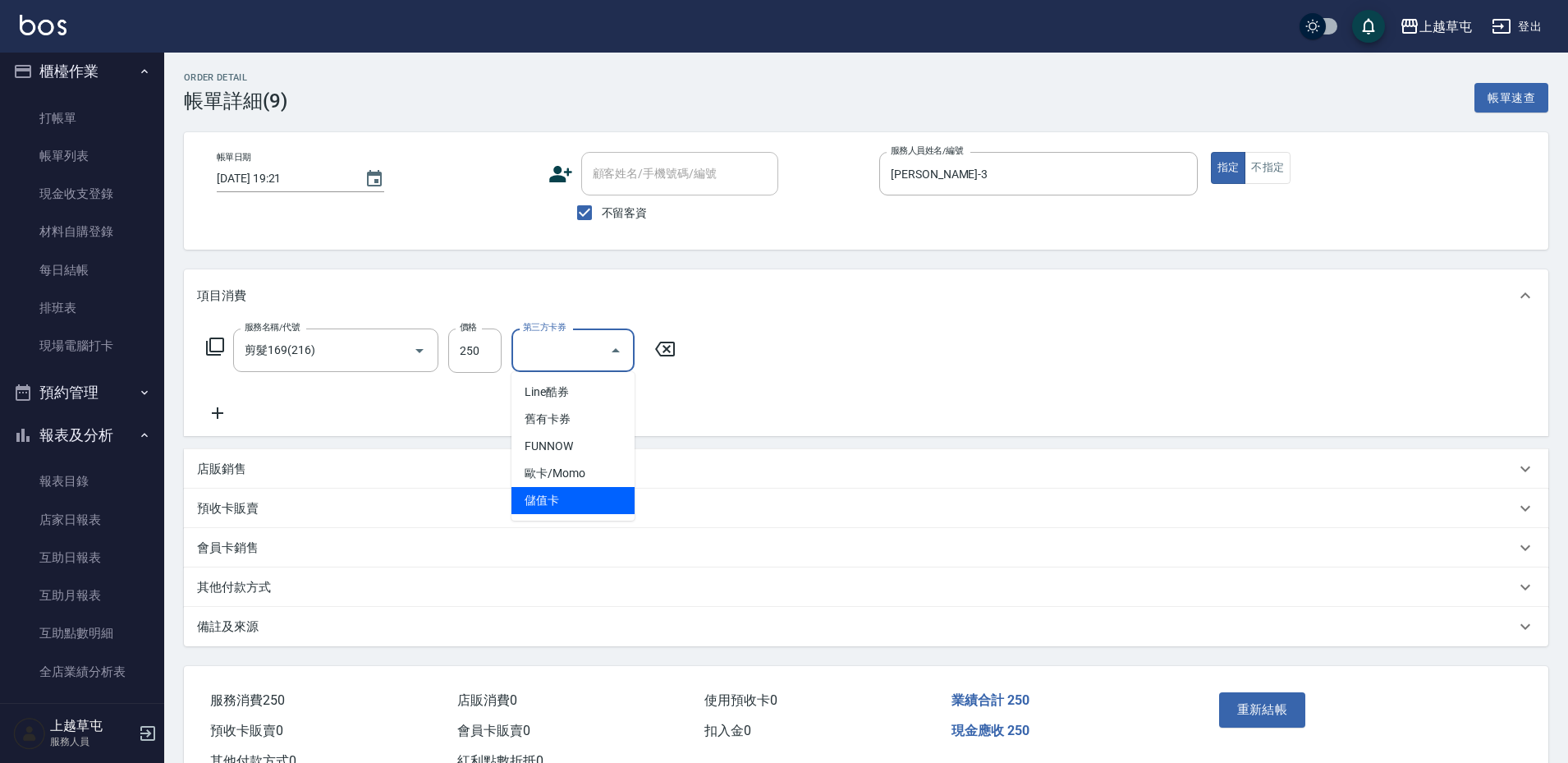
click at [584, 501] on span "儲值卡" at bounding box center [573, 501] width 123 height 27
type input "儲值卡"
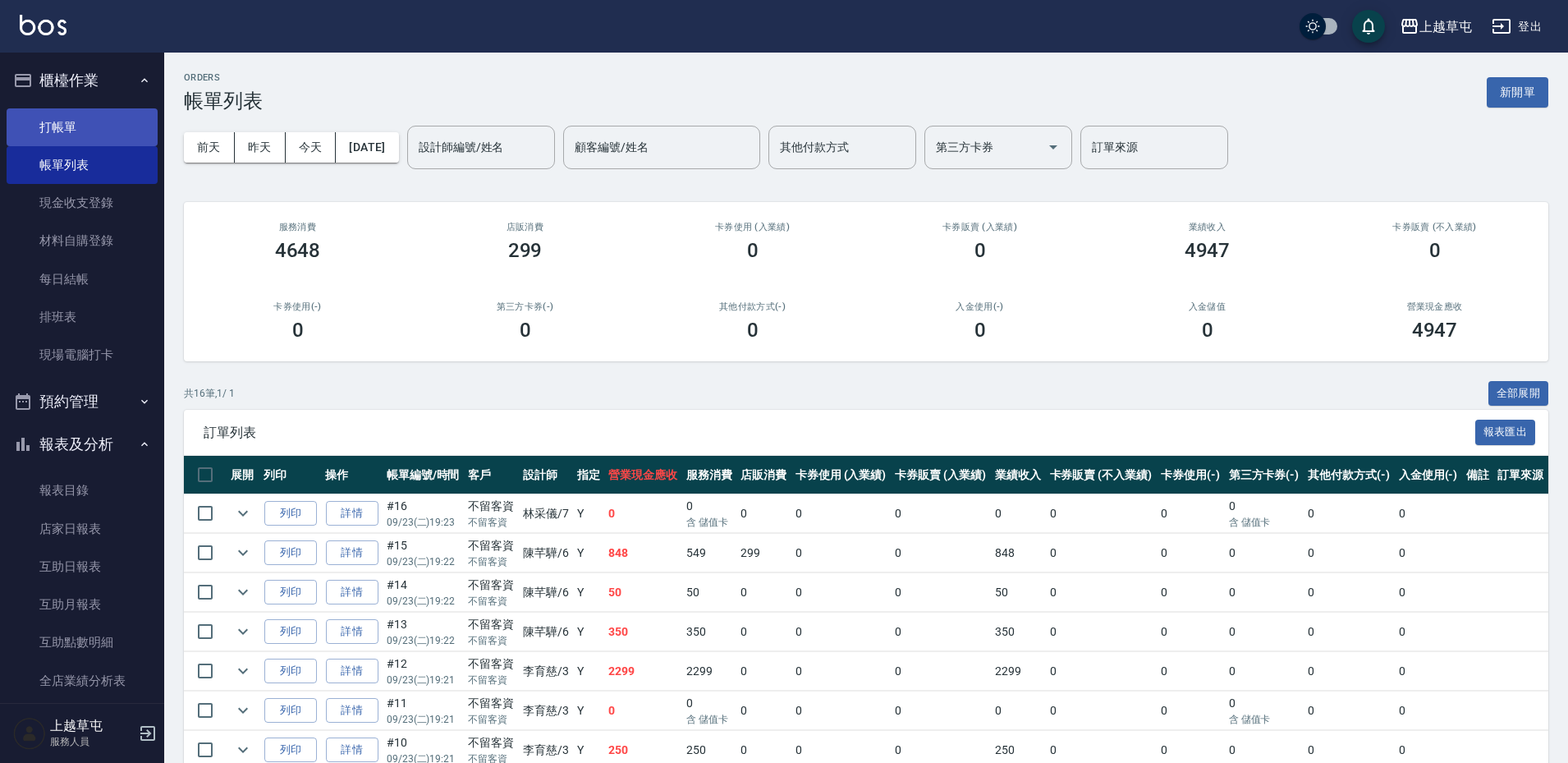
click at [84, 124] on link "打帳單" at bounding box center [82, 127] width 151 height 37
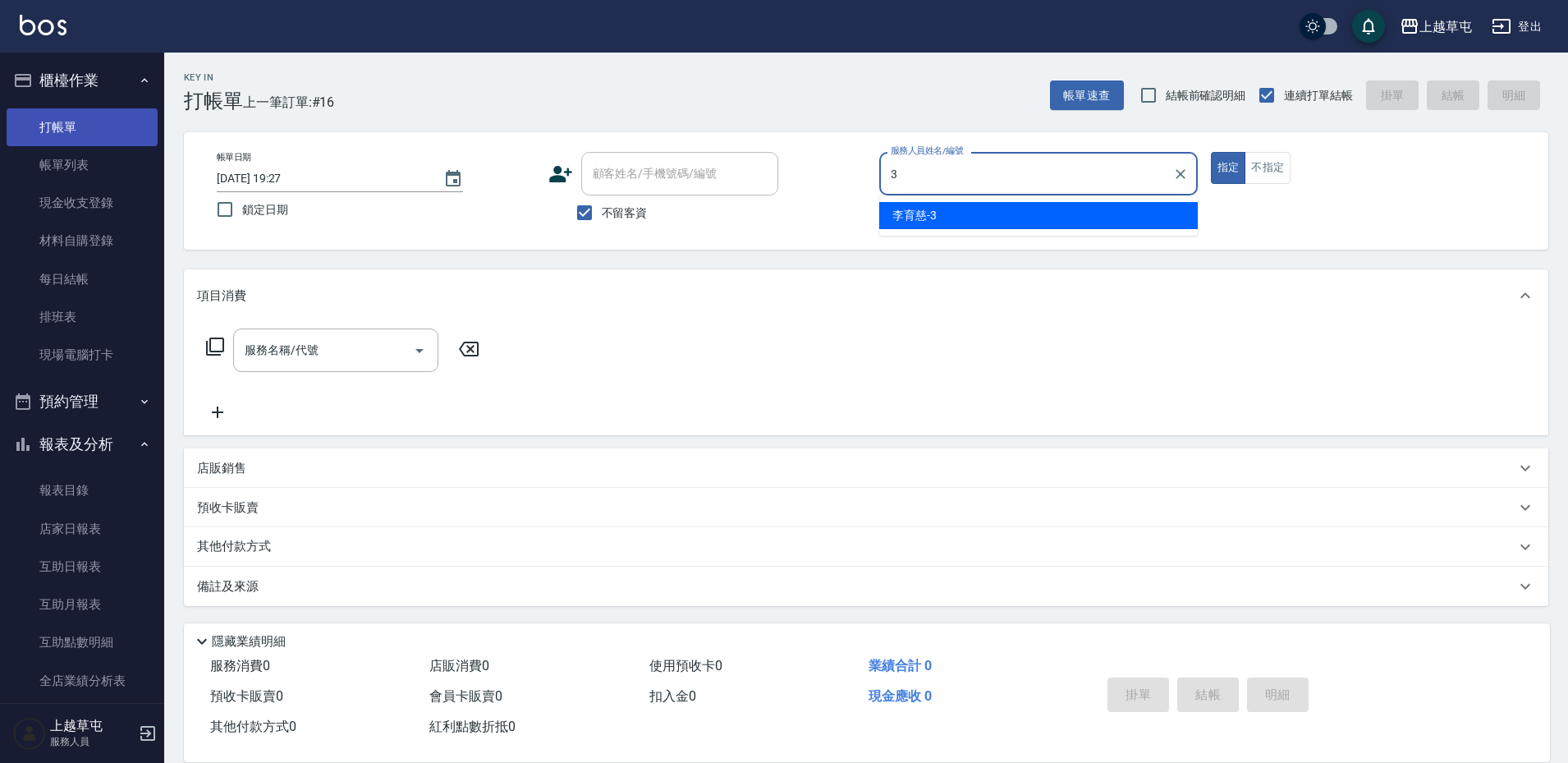
type input "[PERSON_NAME]-3"
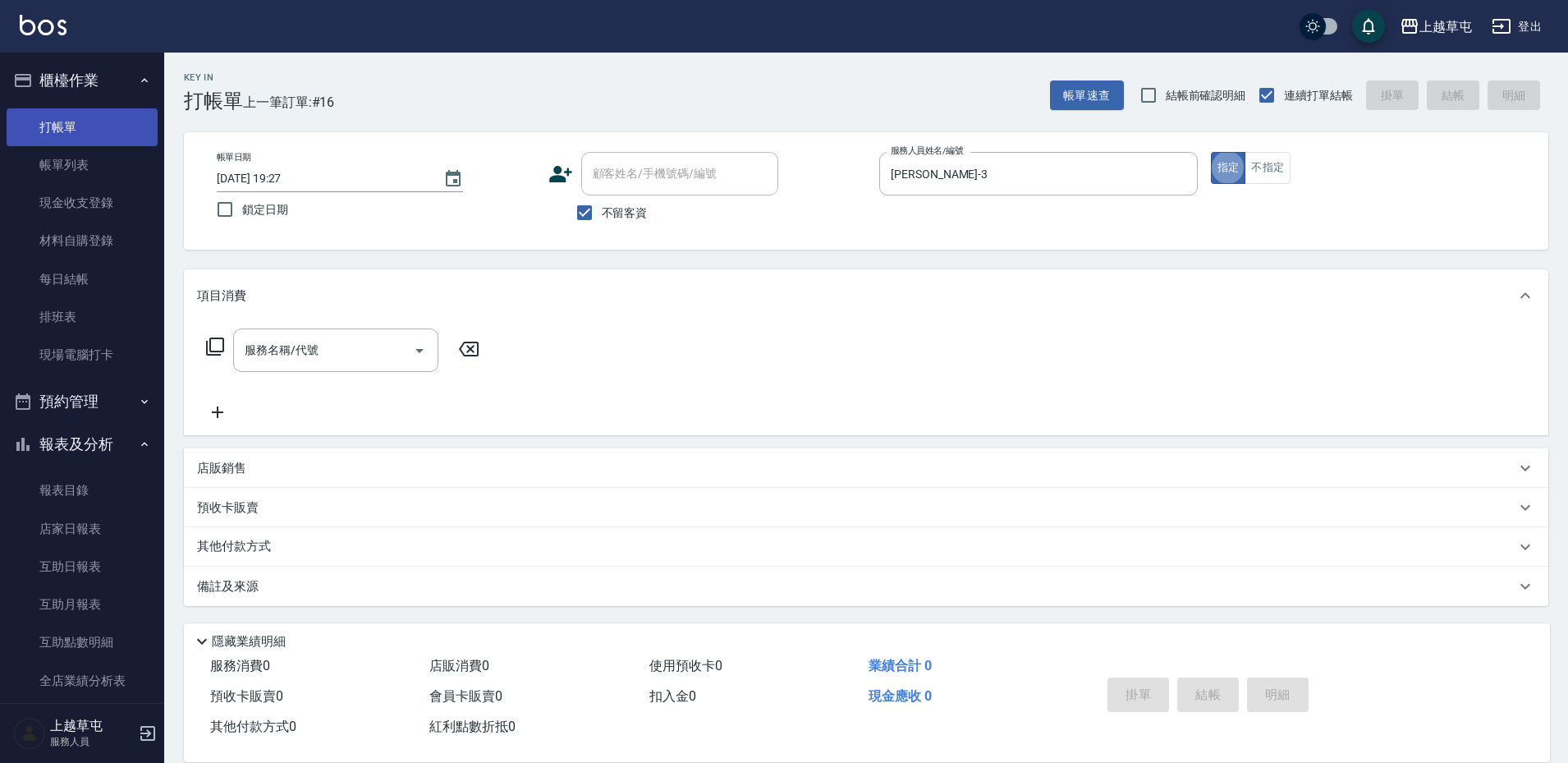
type button "true"
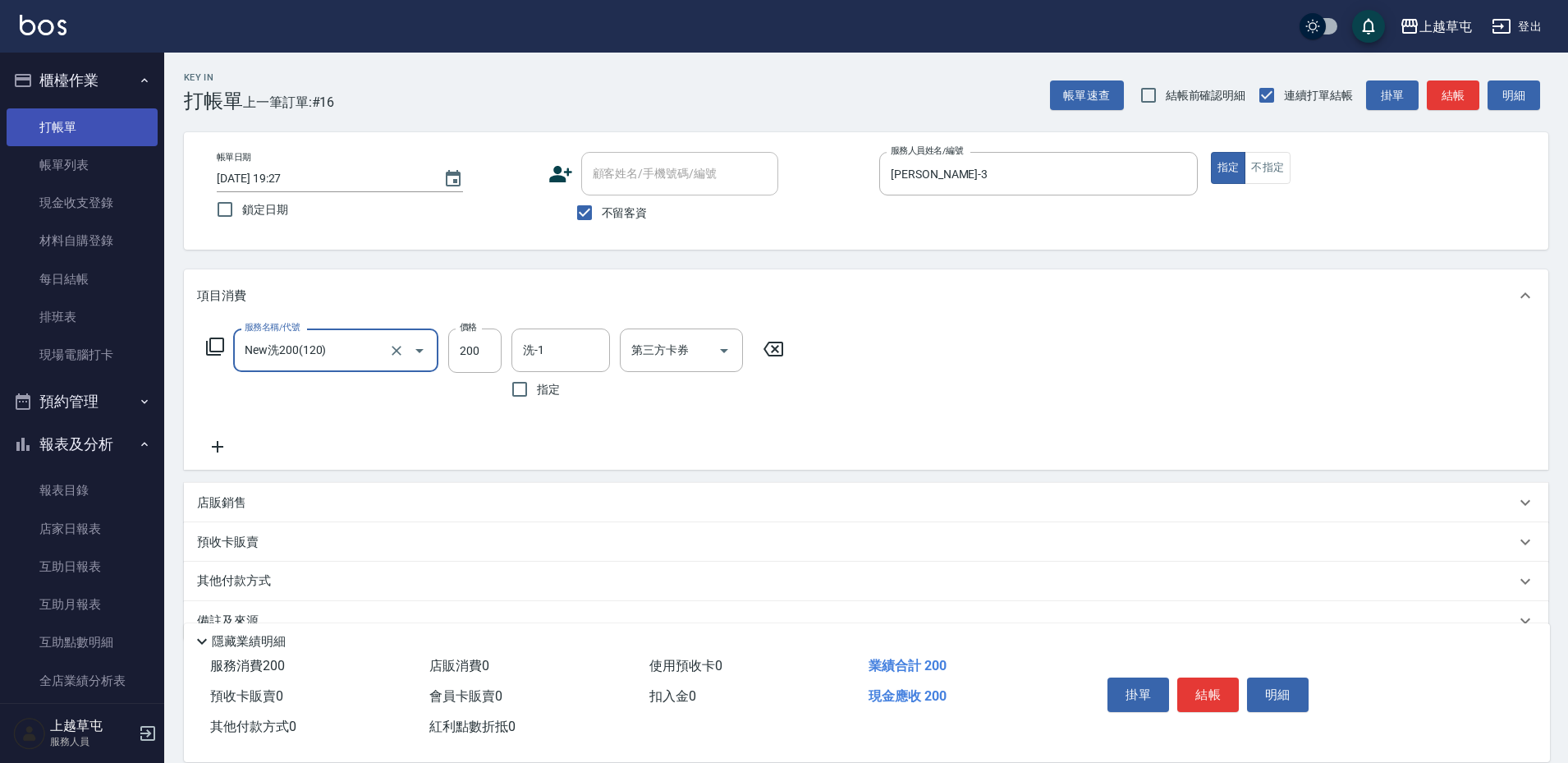
type input "New洗200(120)"
type input "[PERSON_NAME]-39"
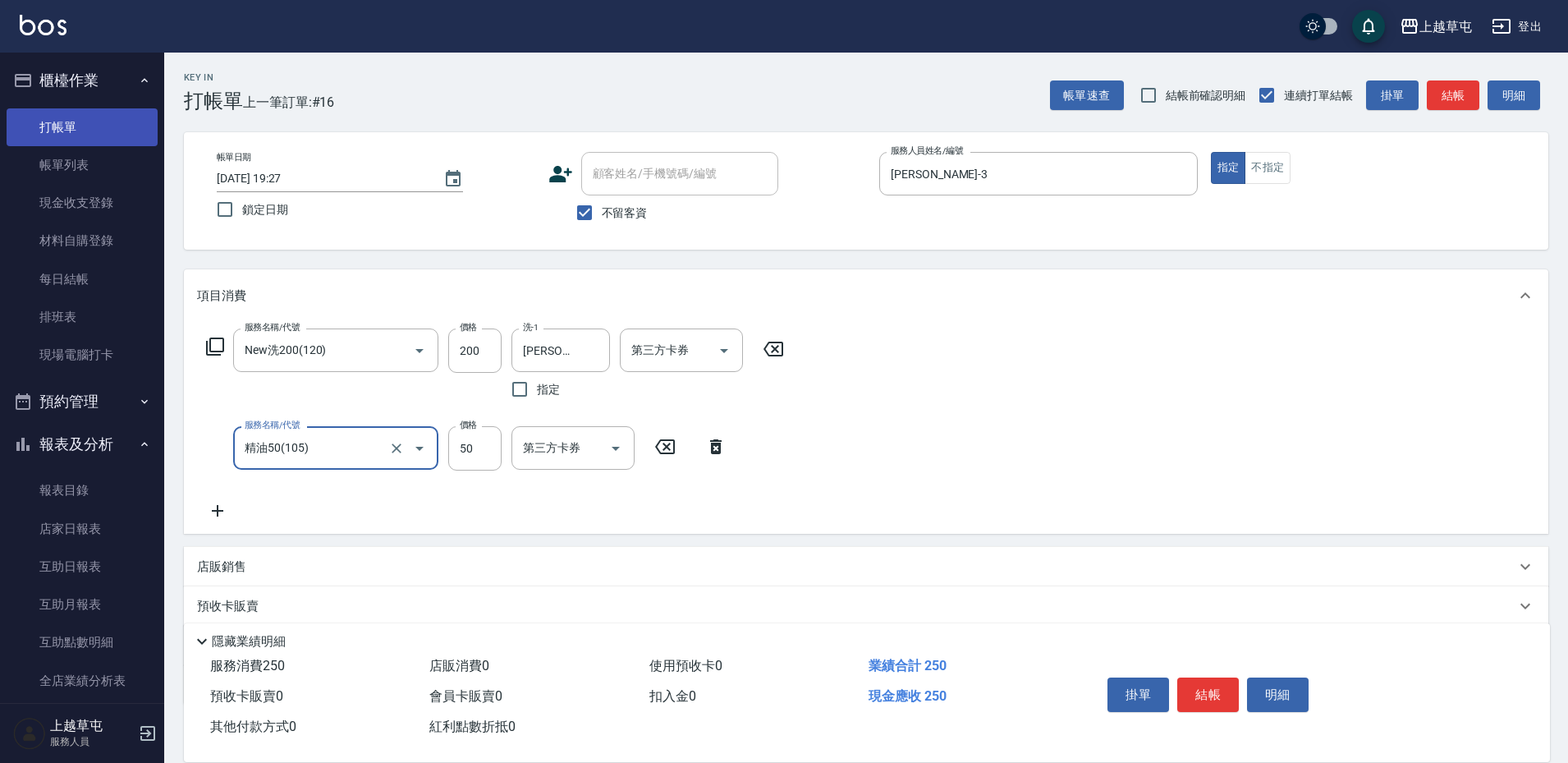
type input "精油50(105)"
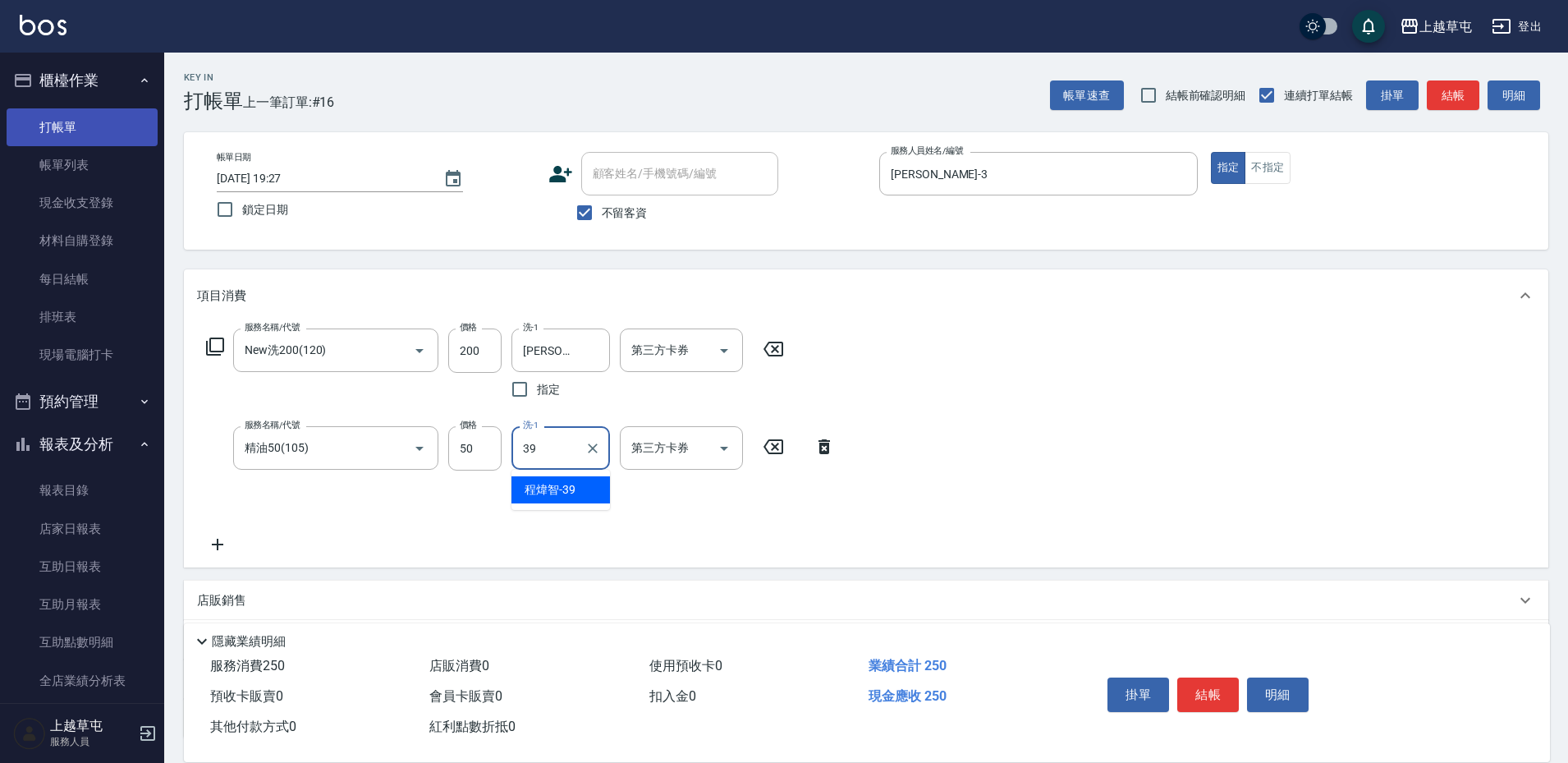
type input "[PERSON_NAME]-39"
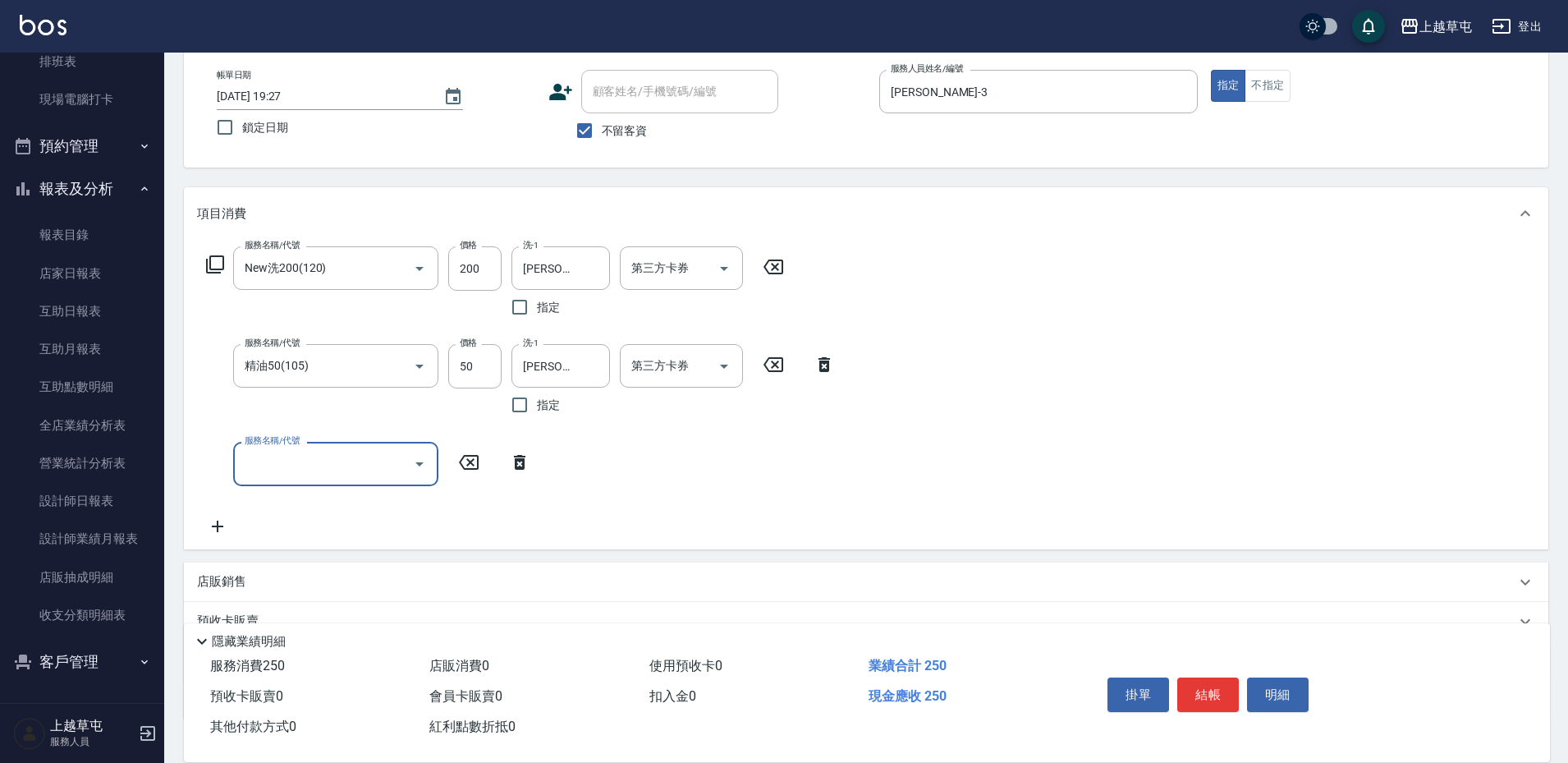
scroll to position [197, 0]
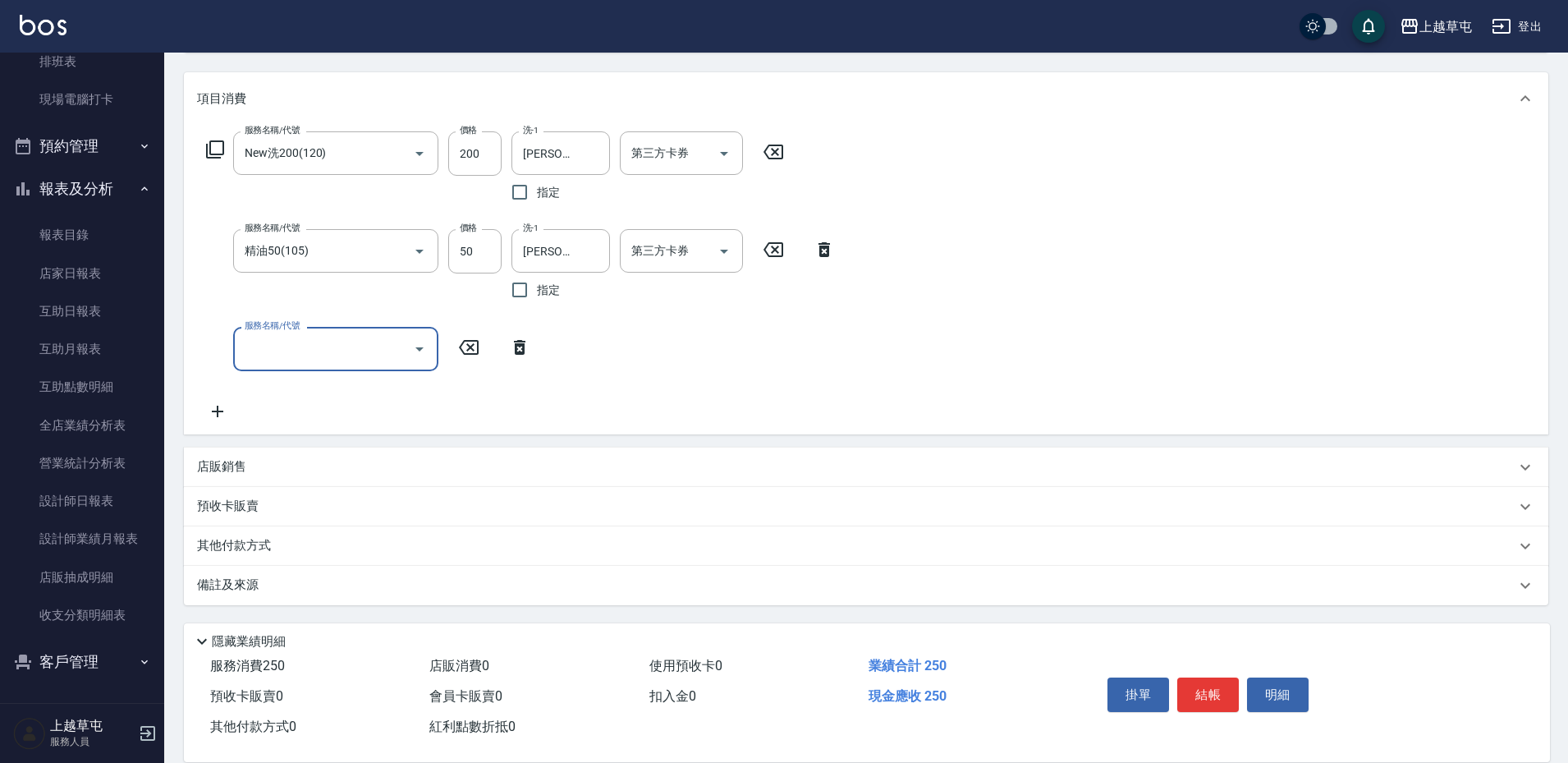
click at [236, 542] on p "其他付款方式" at bounding box center [237, 546] width 82 height 18
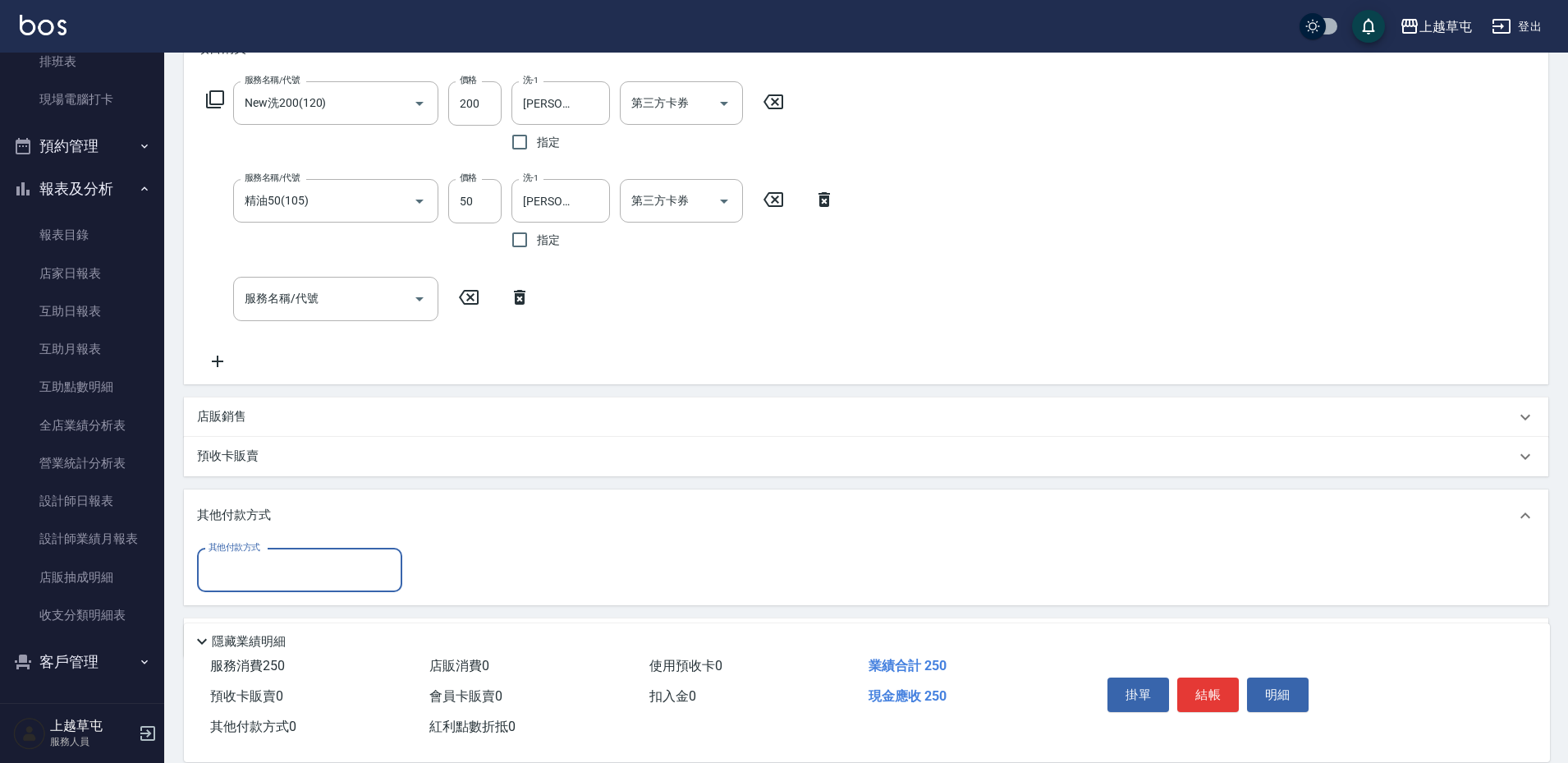
scroll to position [300, 0]
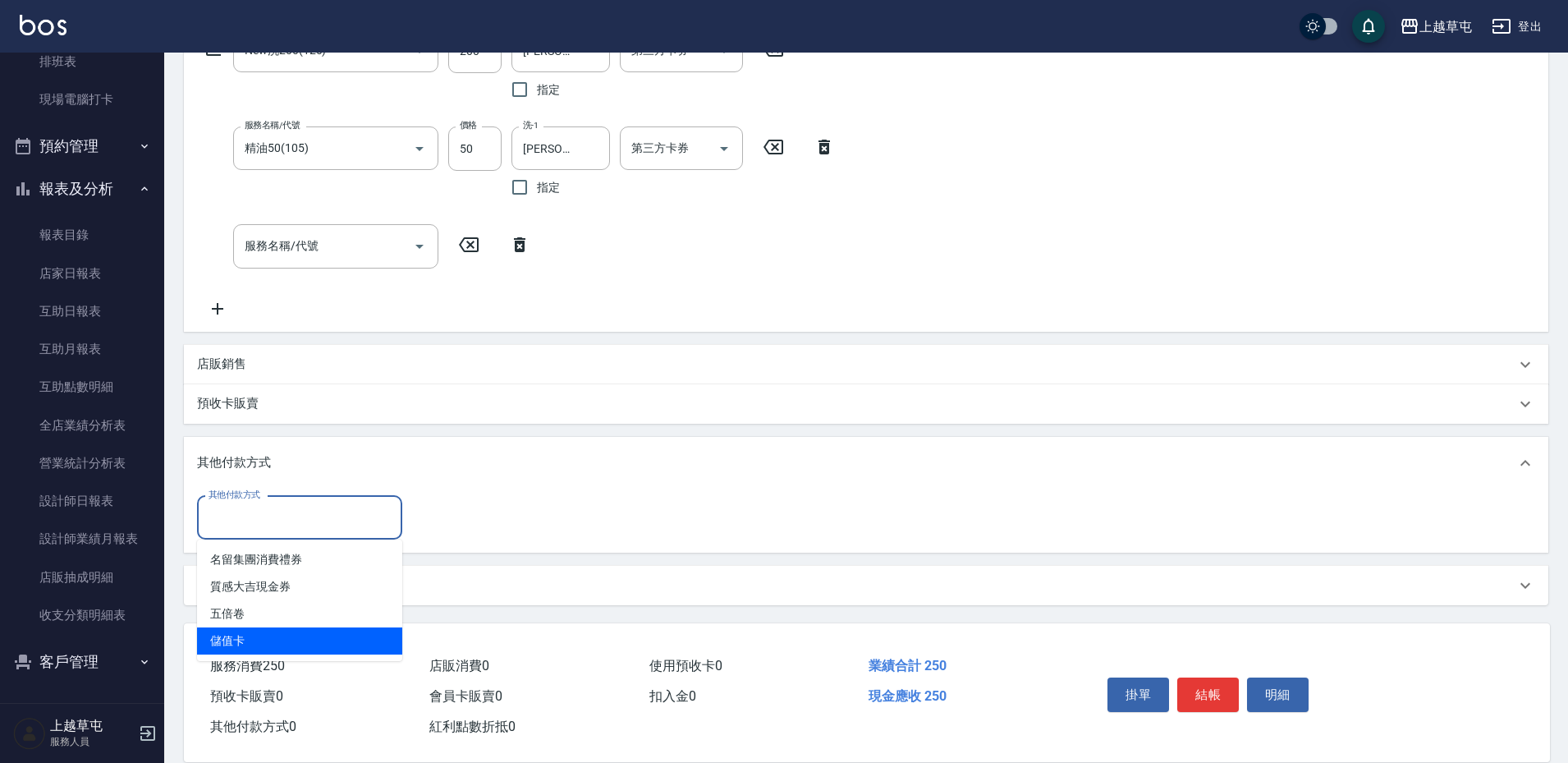
type input "儲值卡"
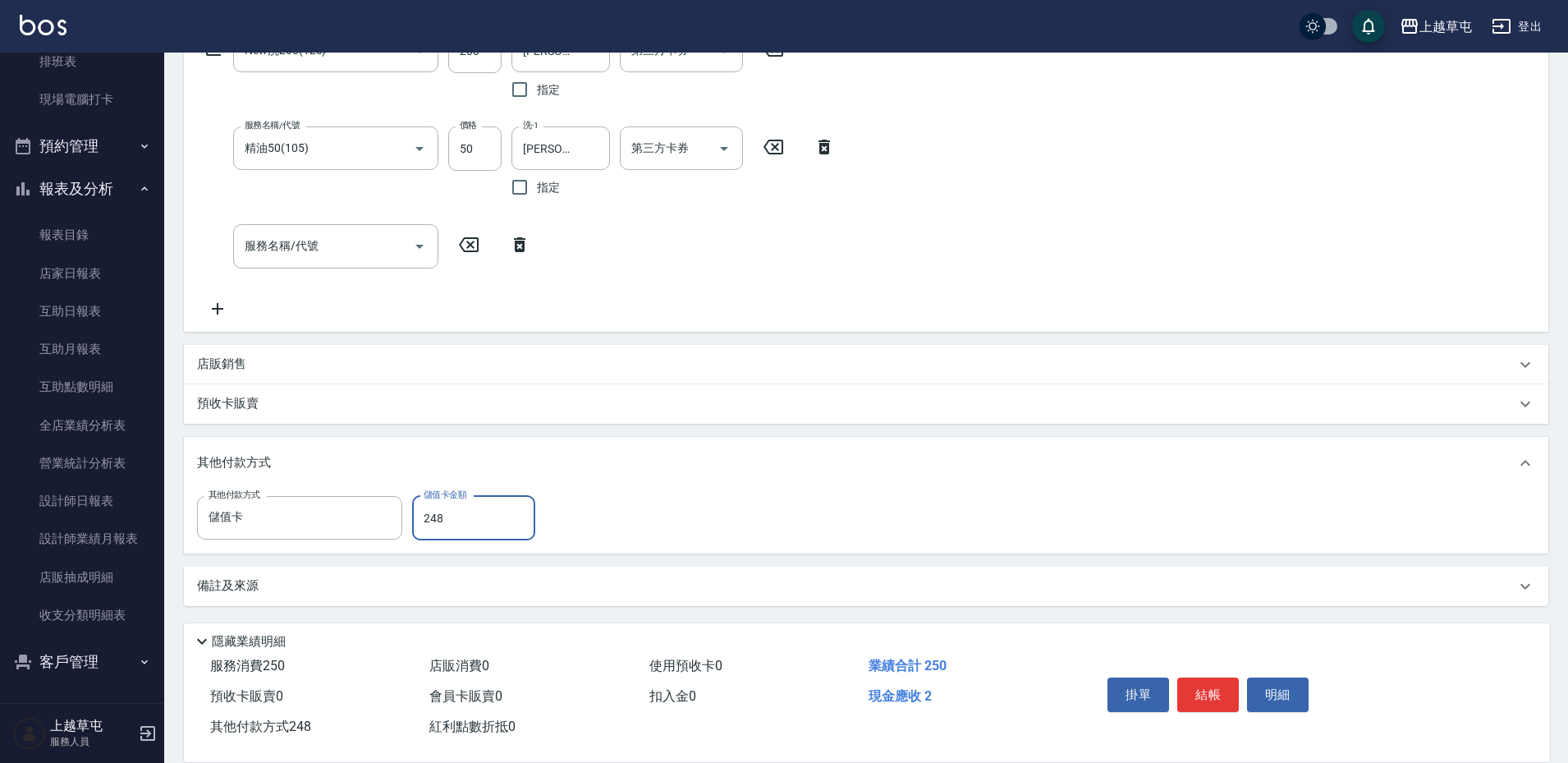
type input "248"
type input "[DATE] 19:28"
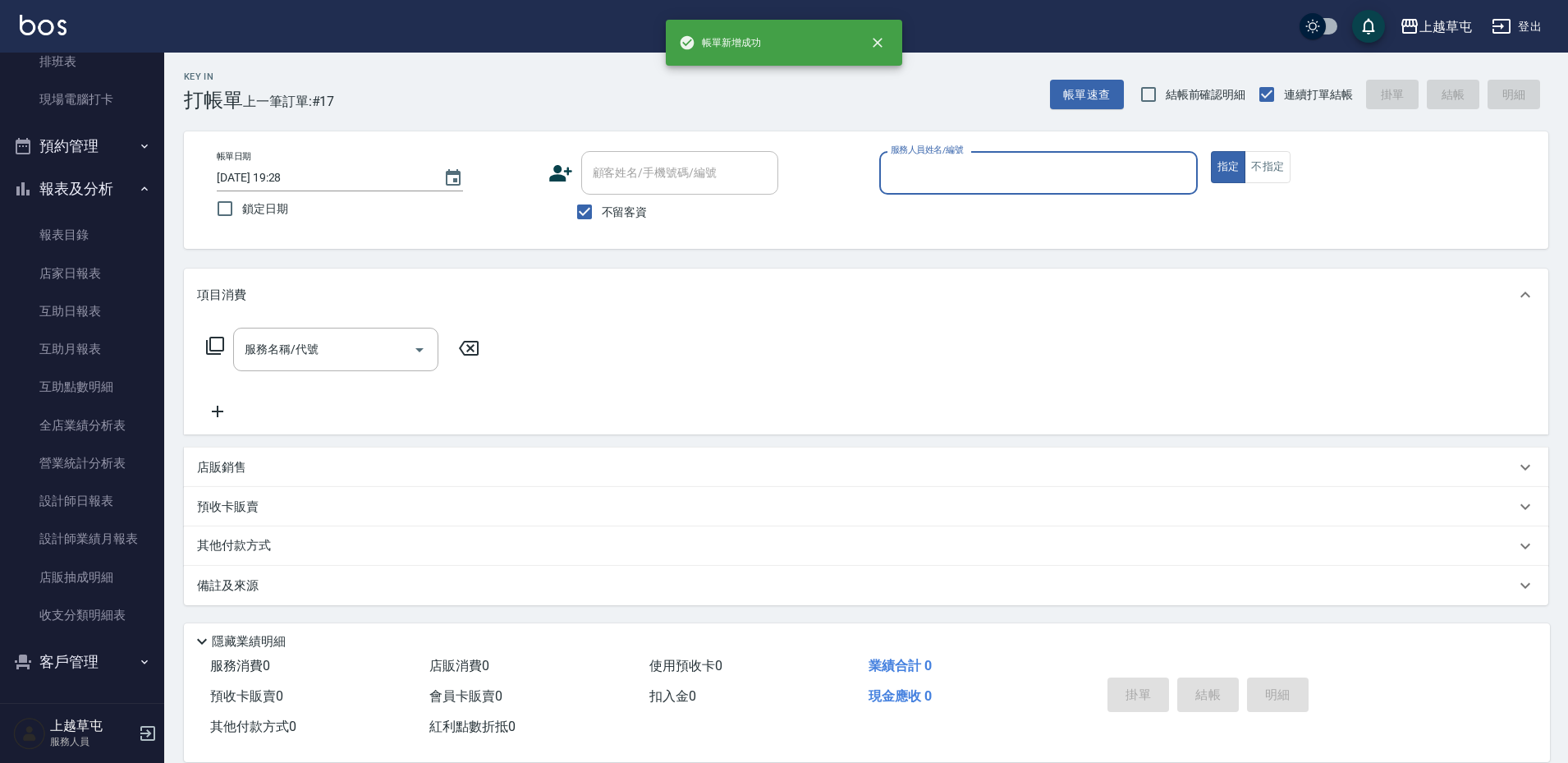
scroll to position [0, 0]
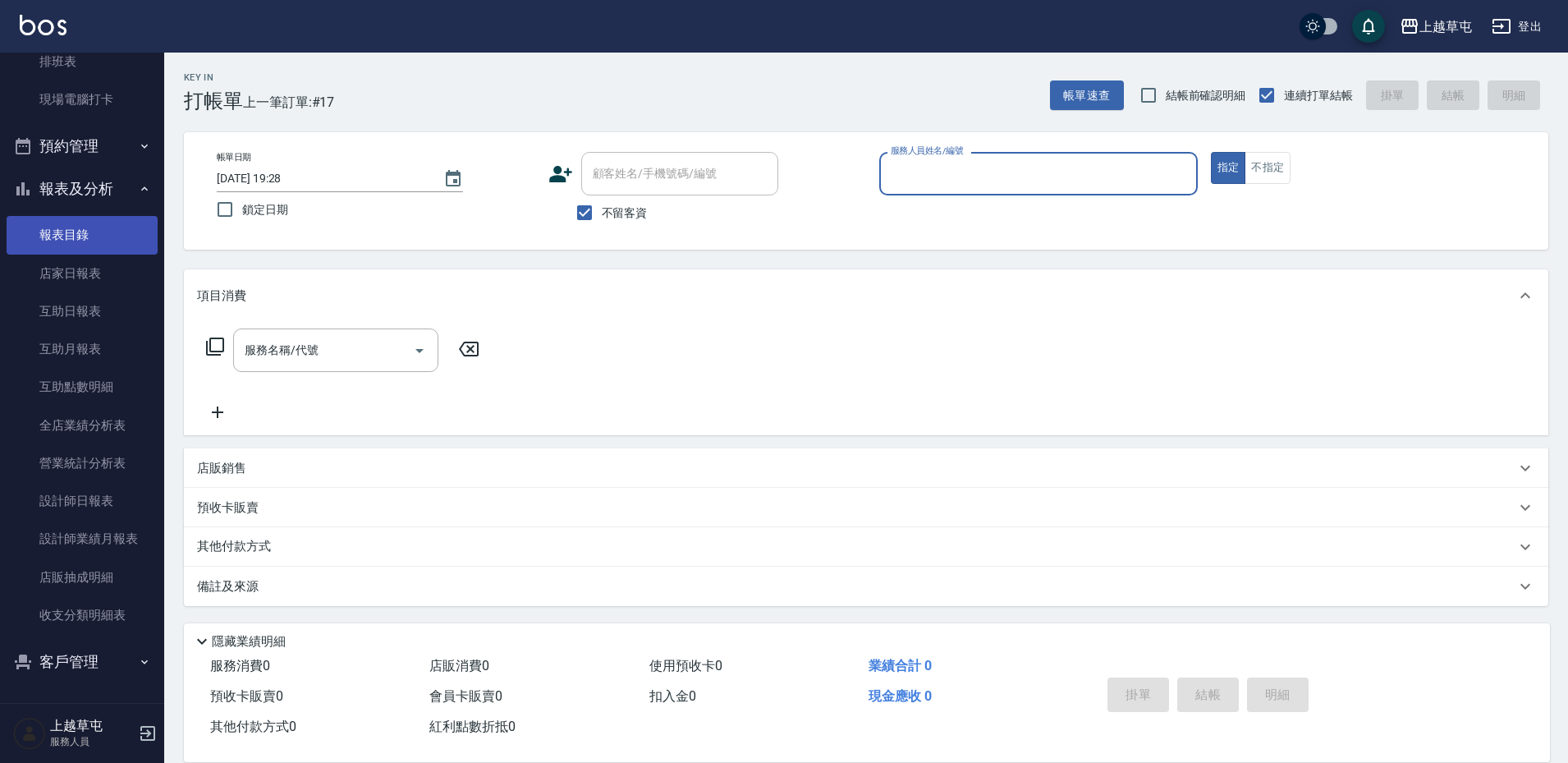
click at [63, 242] on link "報表目錄" at bounding box center [82, 234] width 151 height 37
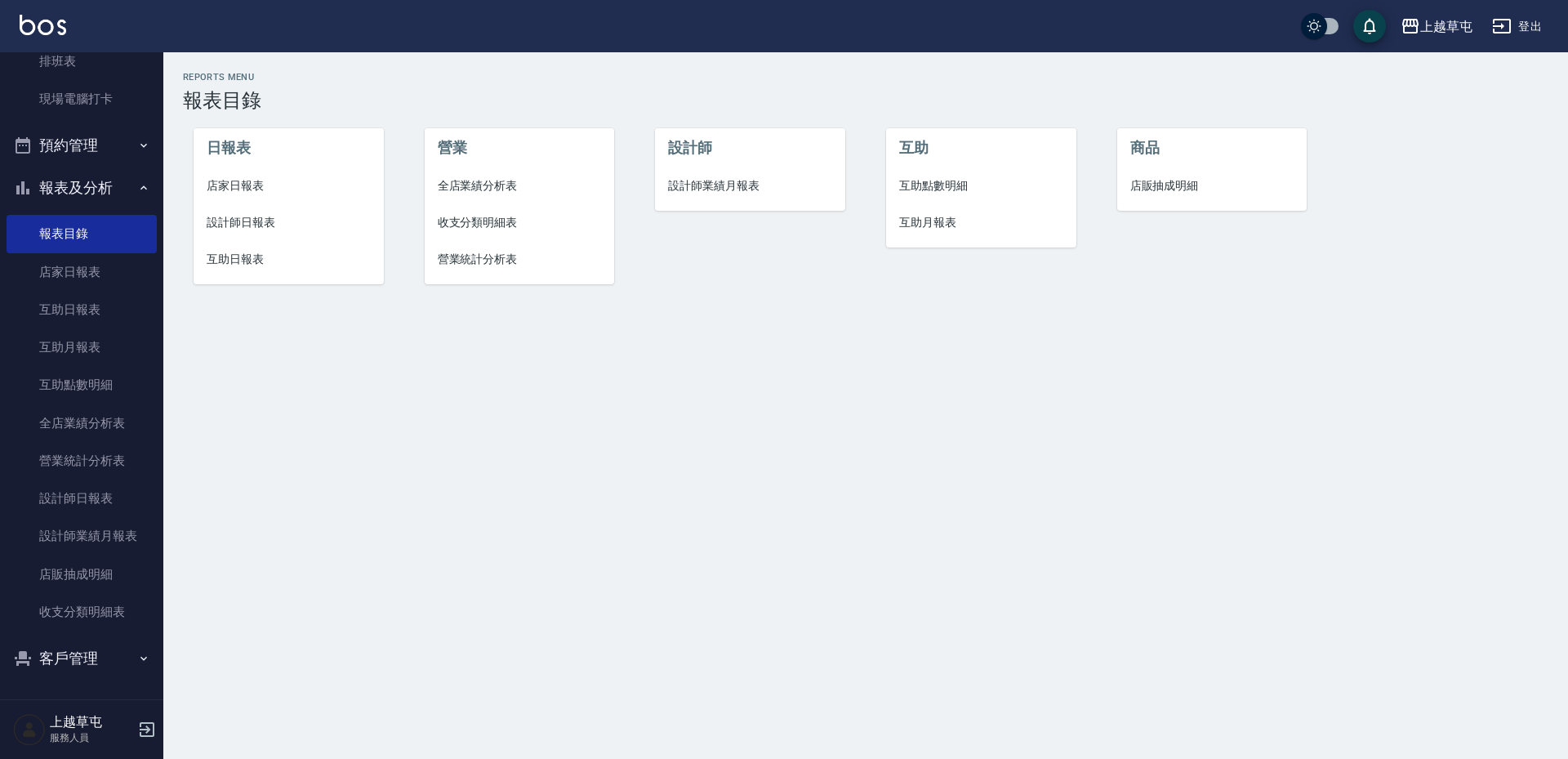
click at [244, 182] on span "店家日報表" at bounding box center [289, 185] width 164 height 17
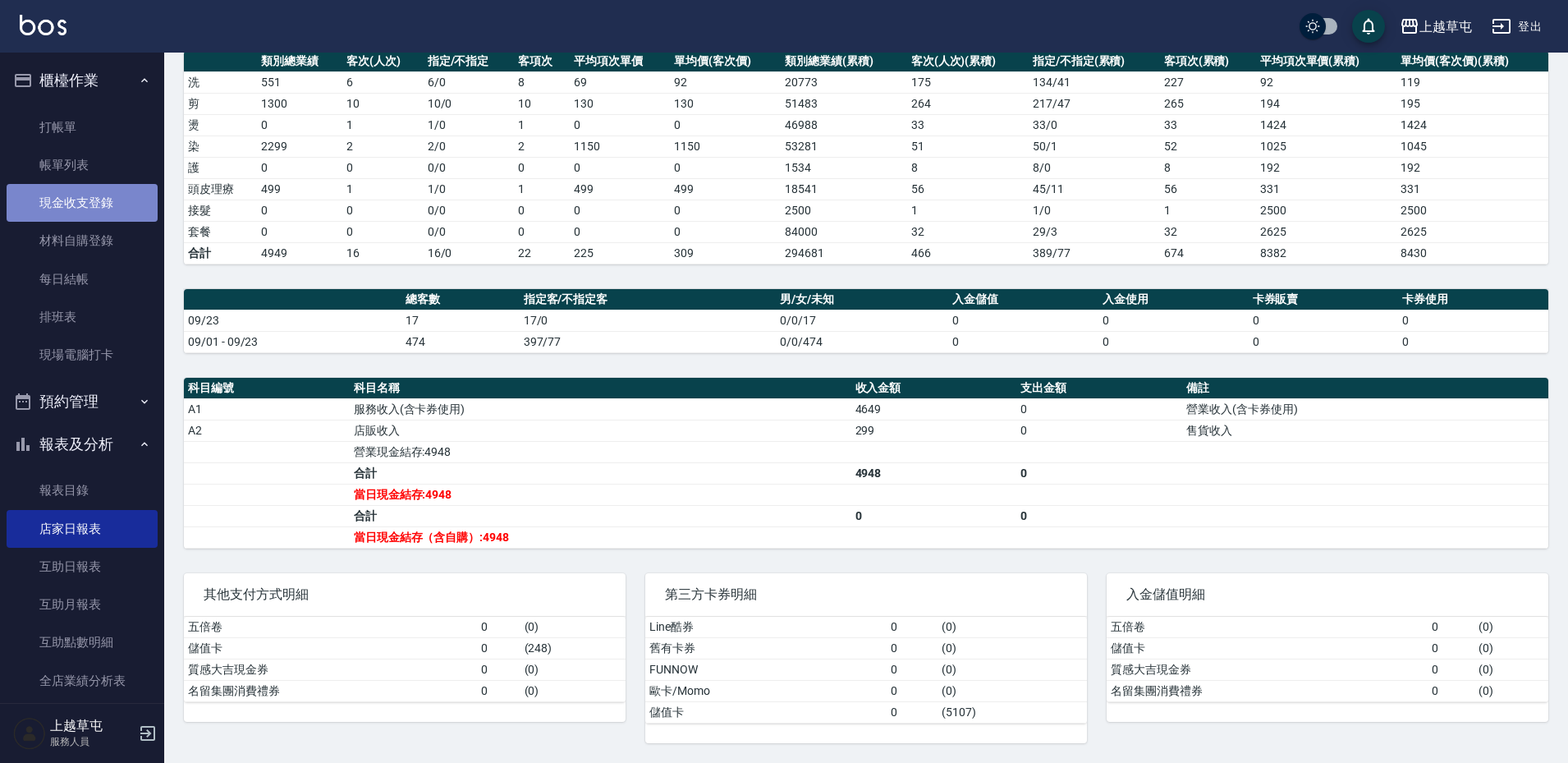
click at [93, 205] on link "現金收支登錄" at bounding box center [82, 202] width 151 height 37
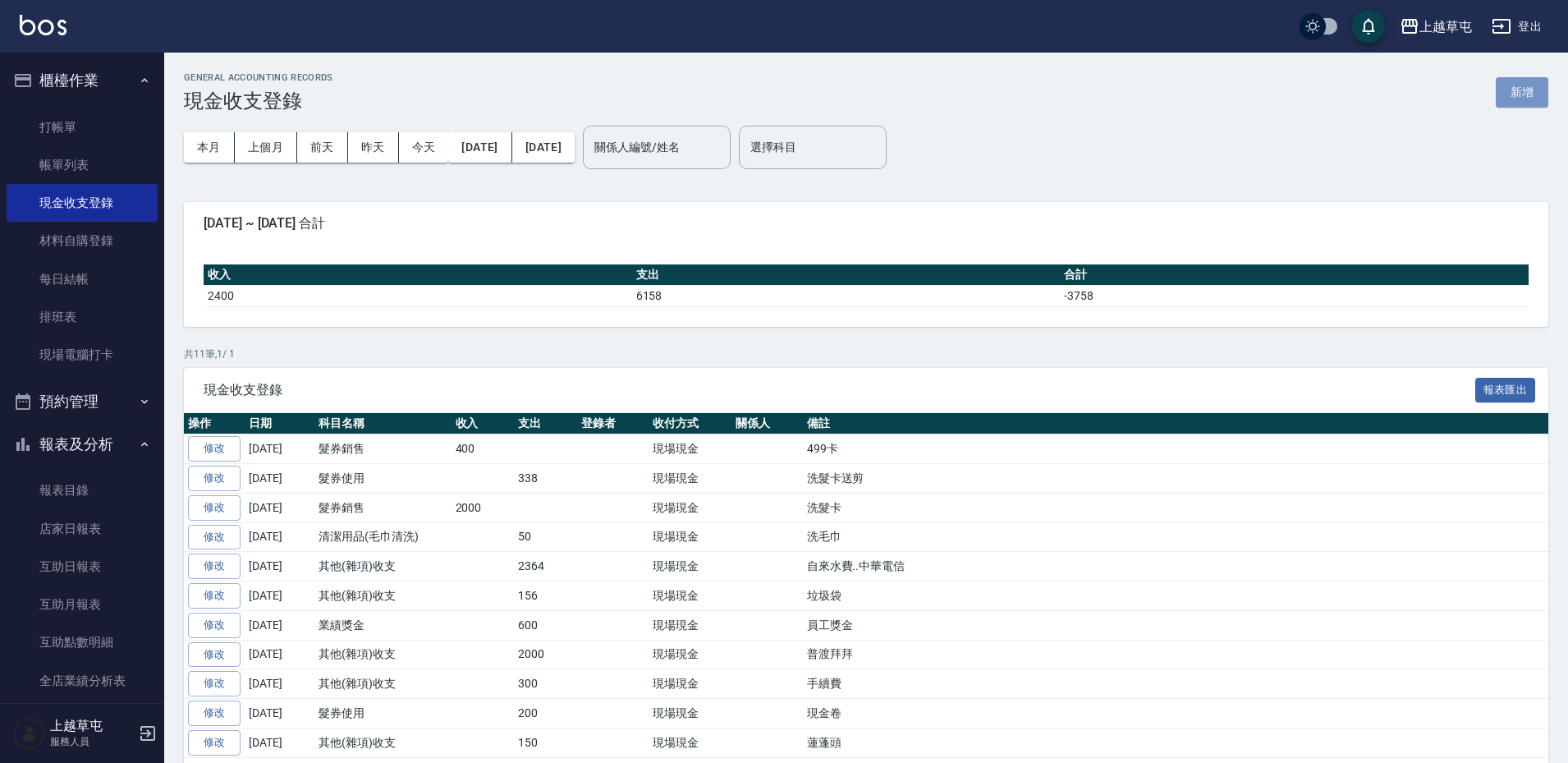
click at [1517, 89] on button "新增" at bounding box center [1522, 92] width 53 height 31
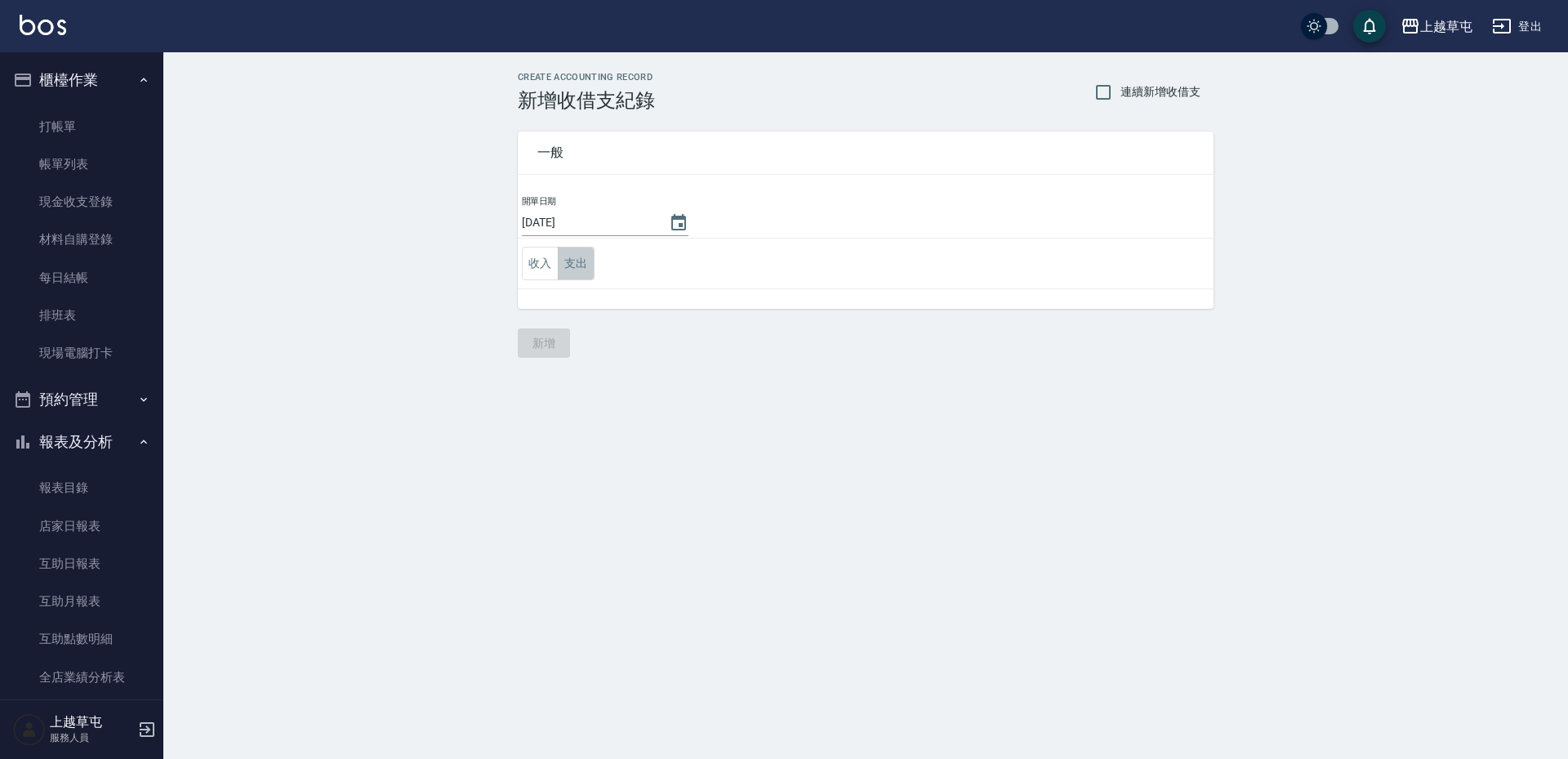
click at [581, 261] on button "支出" at bounding box center [576, 263] width 36 height 33
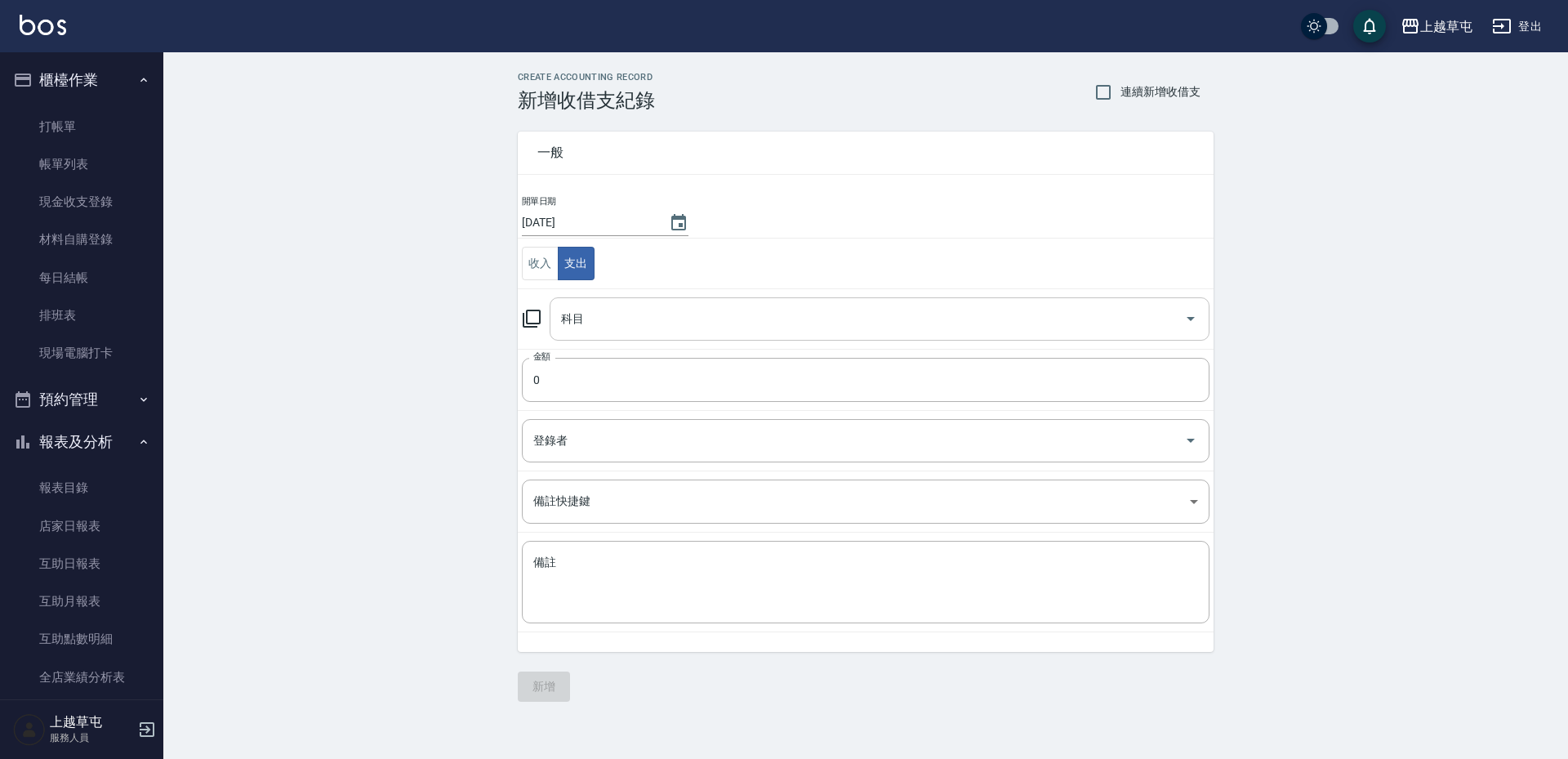
click at [635, 321] on input "科目" at bounding box center [867, 319] width 620 height 29
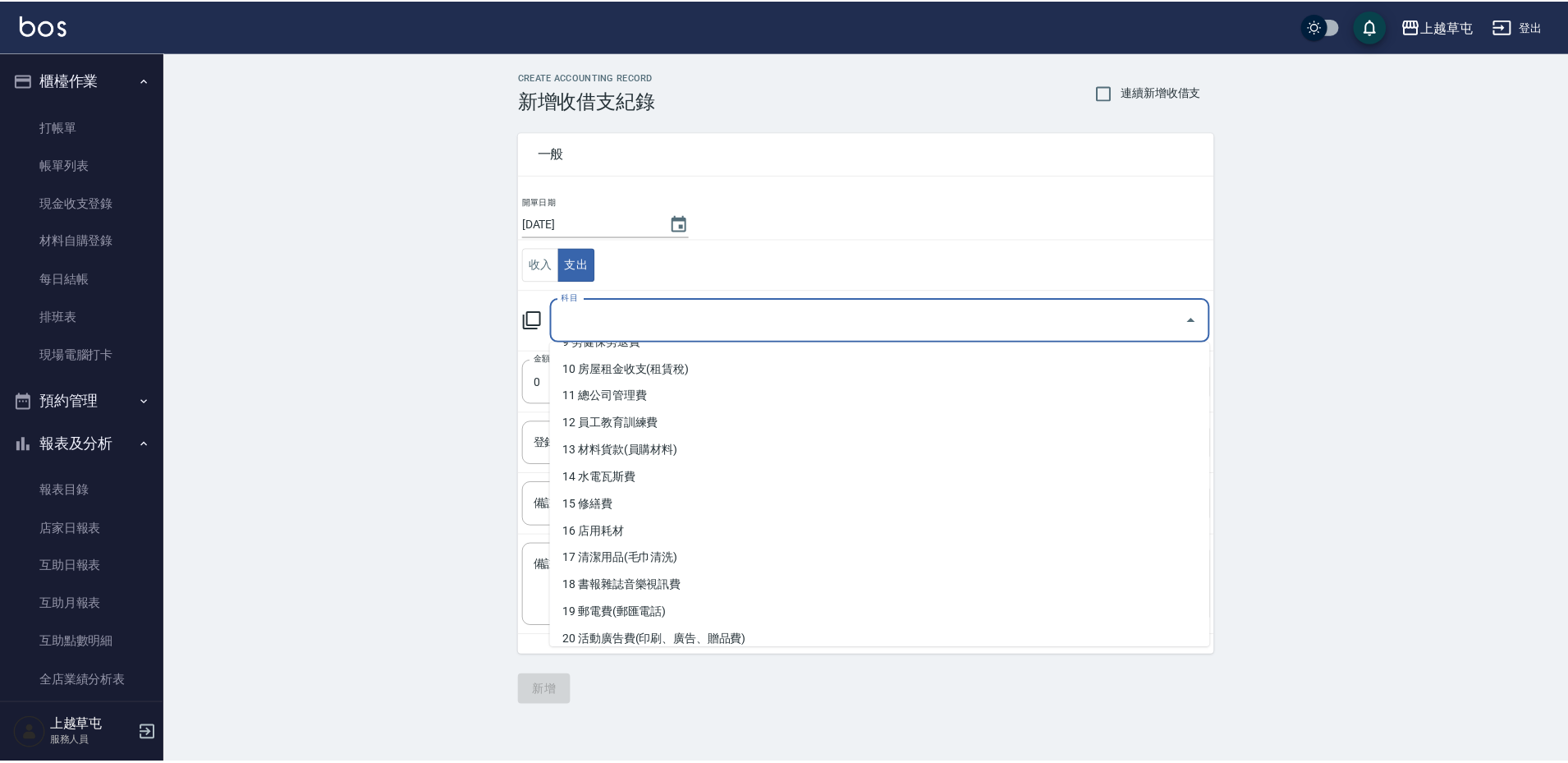
scroll to position [329, 0]
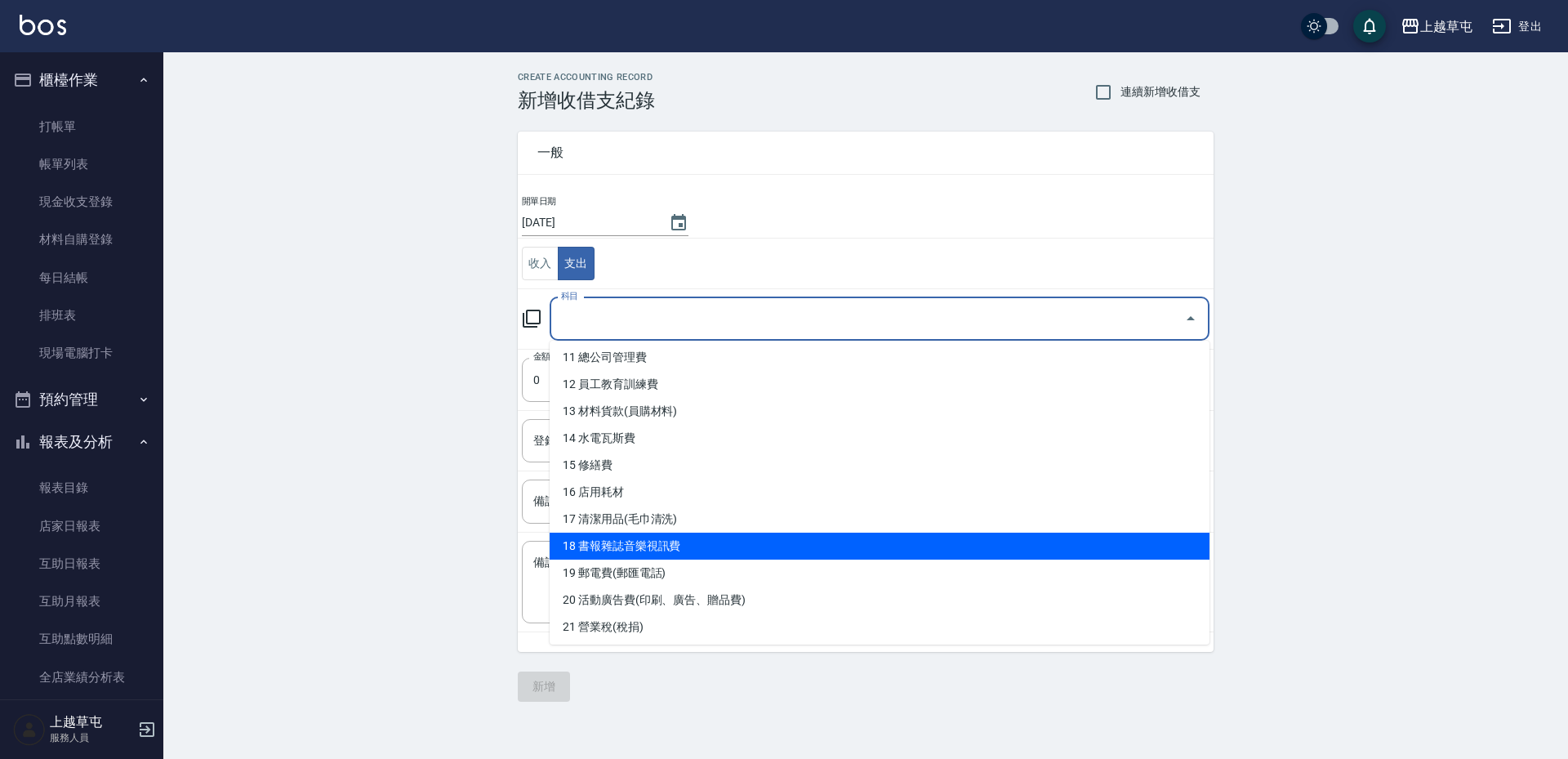
click at [744, 539] on li "18 書報雜誌音樂視訊費" at bounding box center [879, 546] width 659 height 27
type input "18 書報雜誌音樂視訊費"
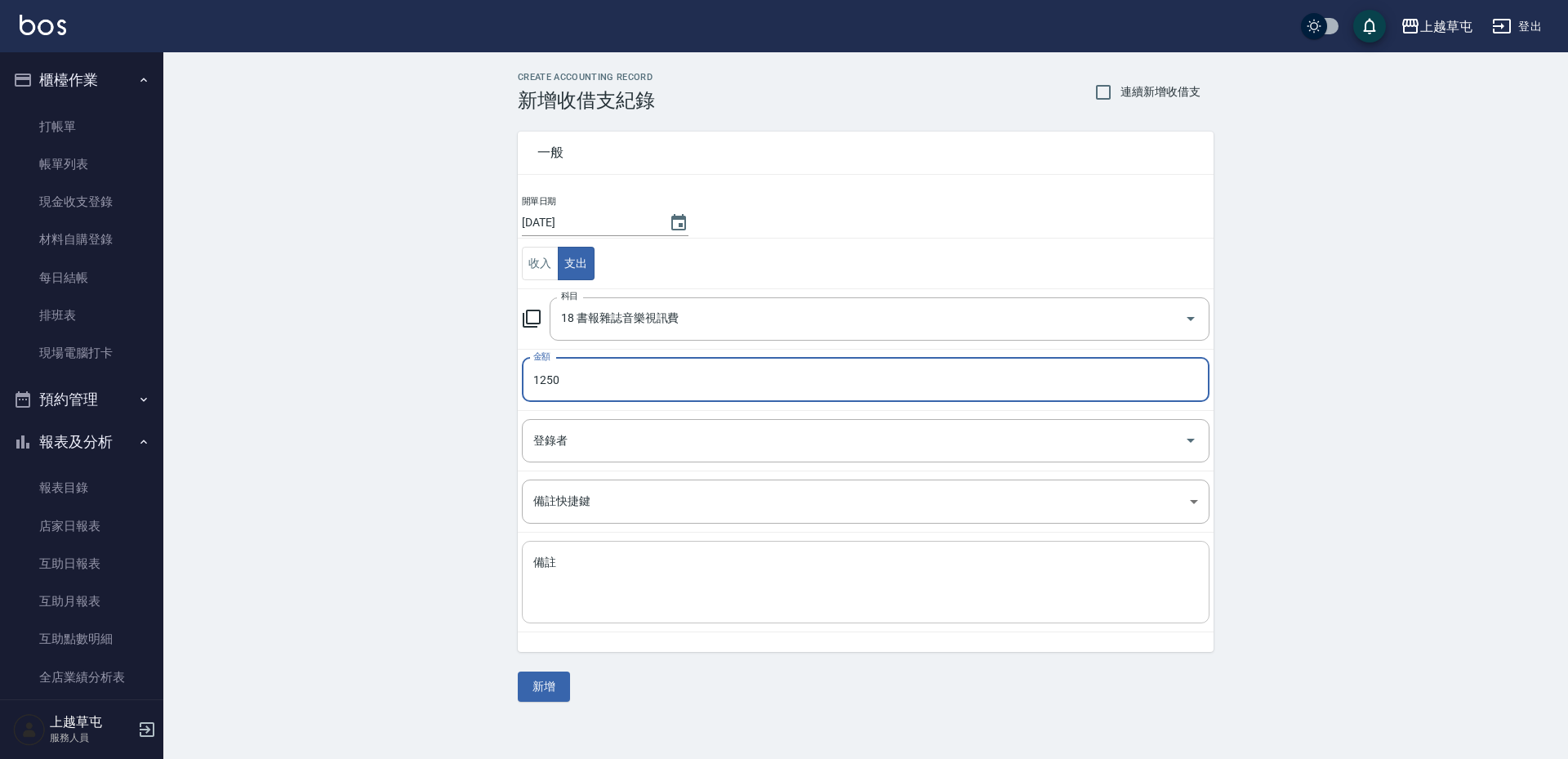
type input "1250"
click at [599, 574] on textarea "備註" at bounding box center [866, 582] width 665 height 55
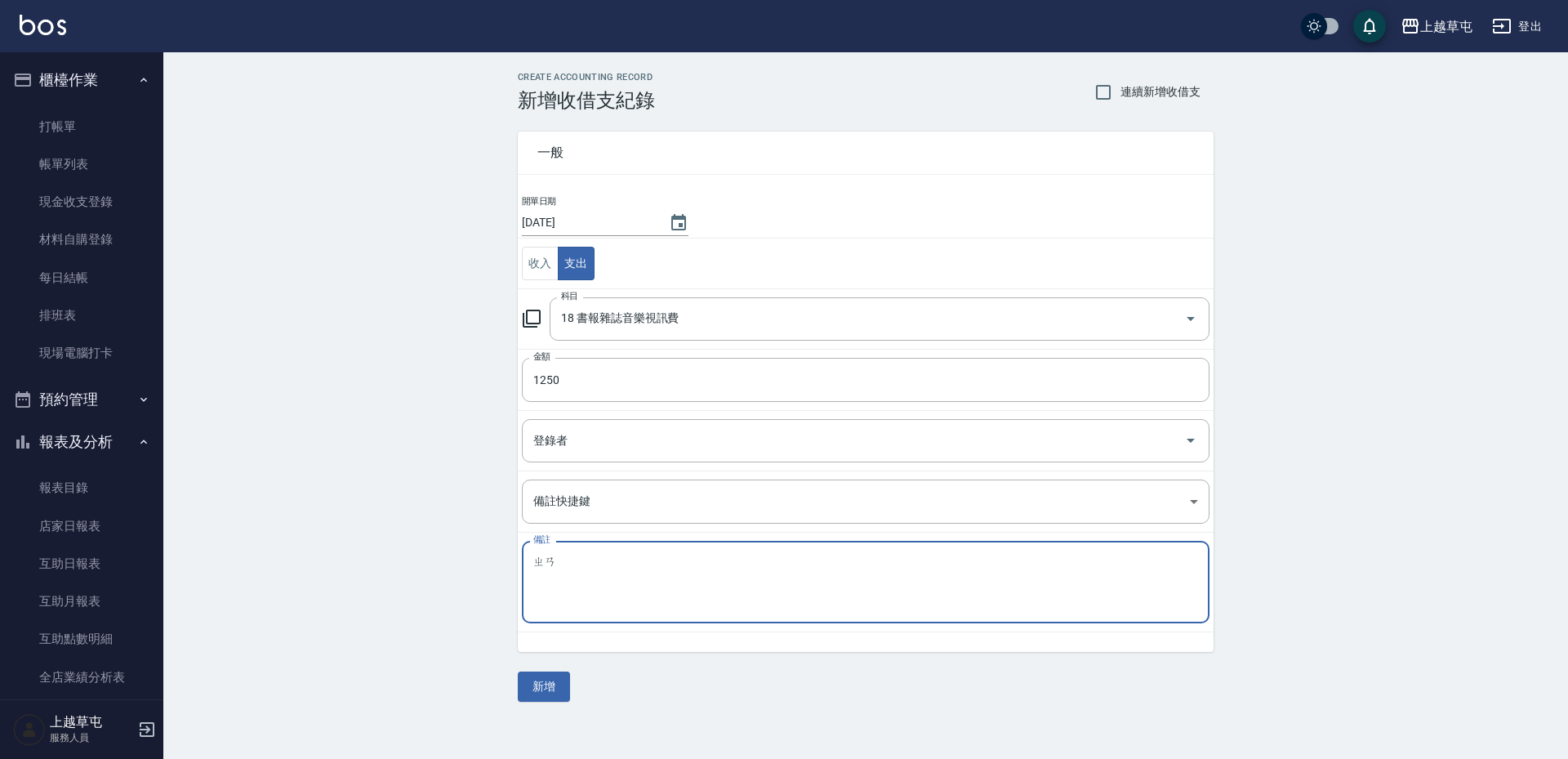
type textarea "展"
type textarea "瞻"
type textarea "攢"
type textarea "展華"
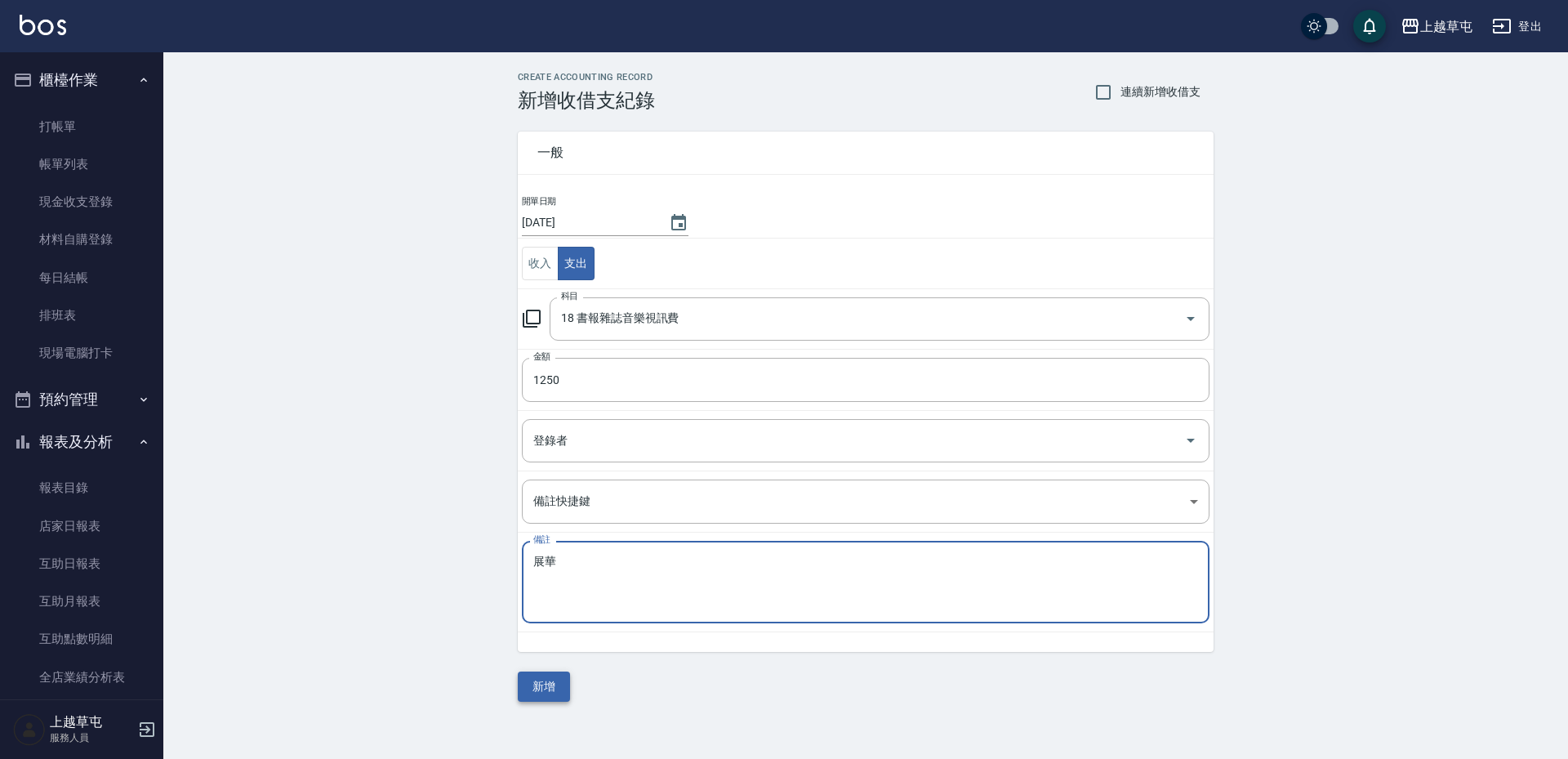
click at [542, 690] on button "新增" at bounding box center [544, 686] width 53 height 31
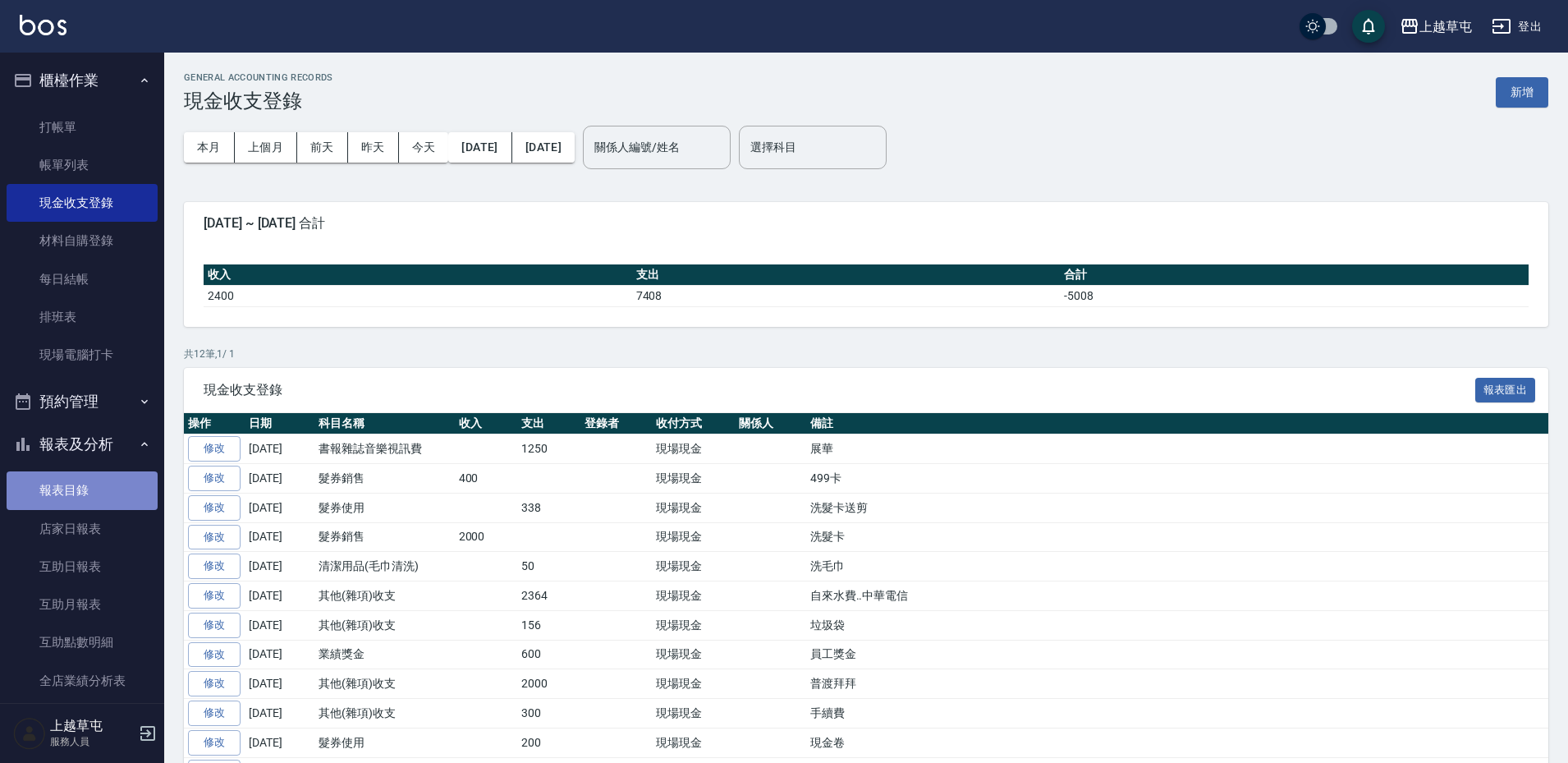
click at [82, 478] on link "報表目錄" at bounding box center [82, 489] width 151 height 37
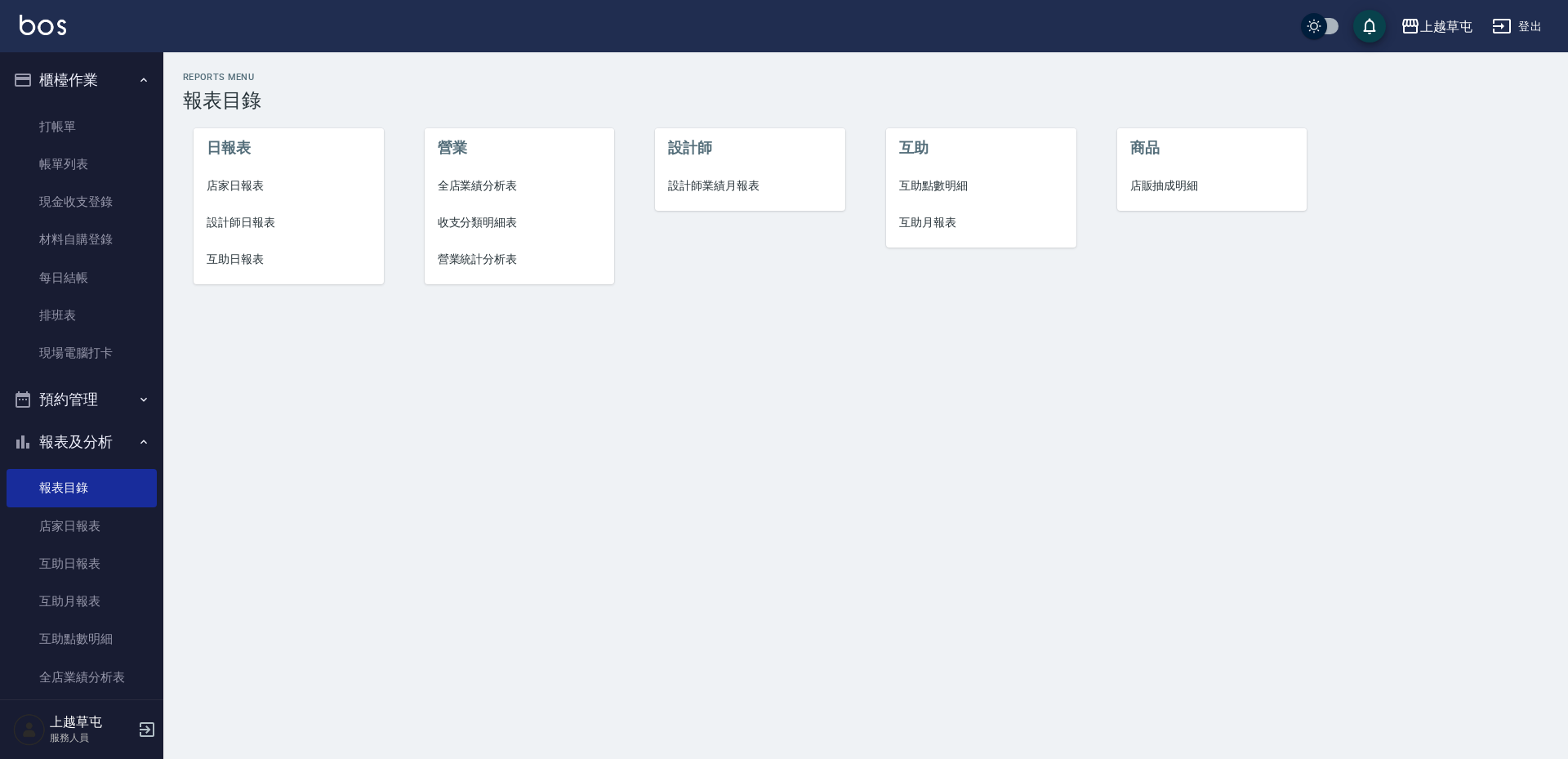
click at [233, 183] on span "店家日報表" at bounding box center [289, 185] width 164 height 17
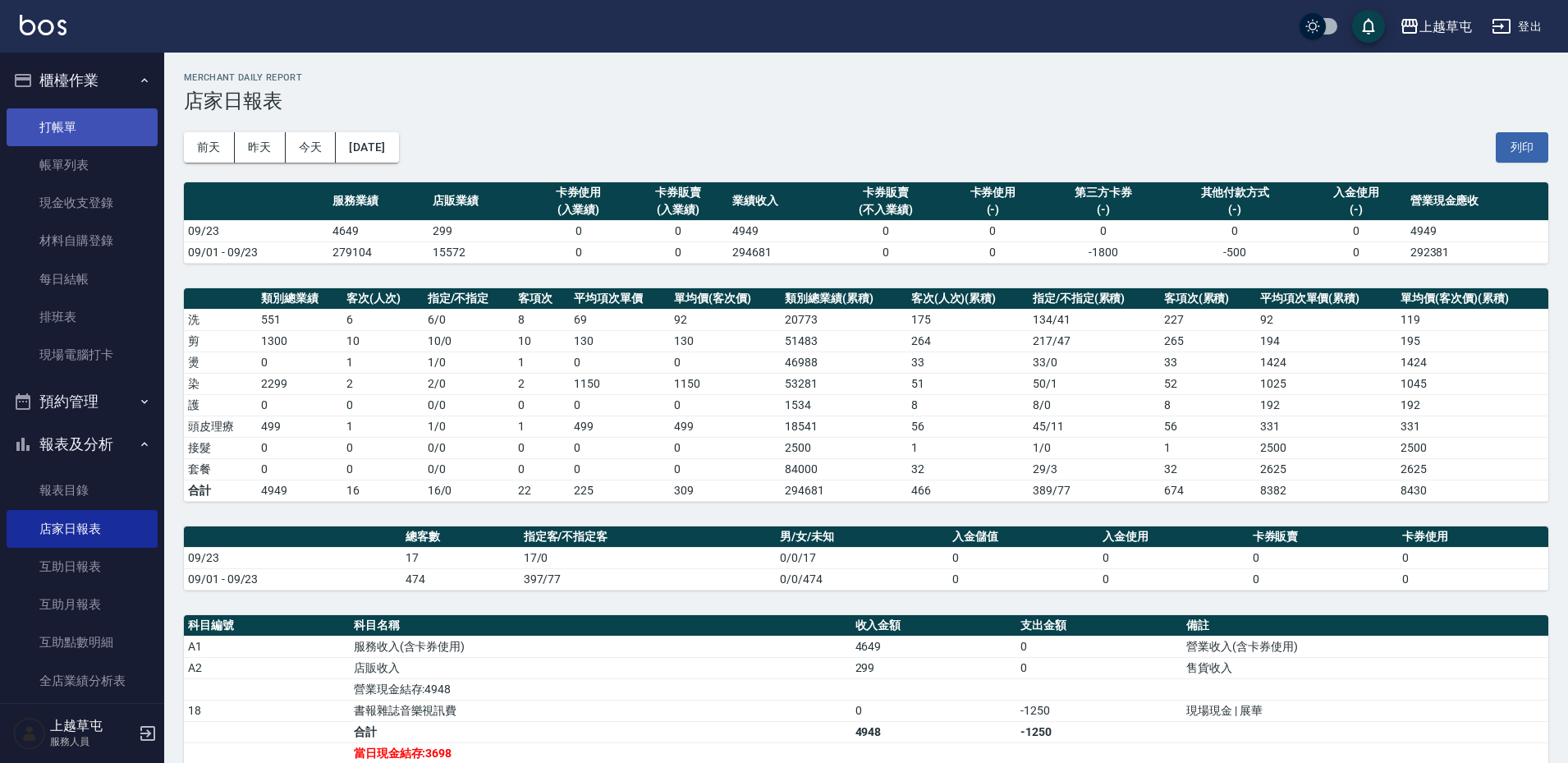
click at [84, 121] on link "打帳單" at bounding box center [82, 127] width 151 height 37
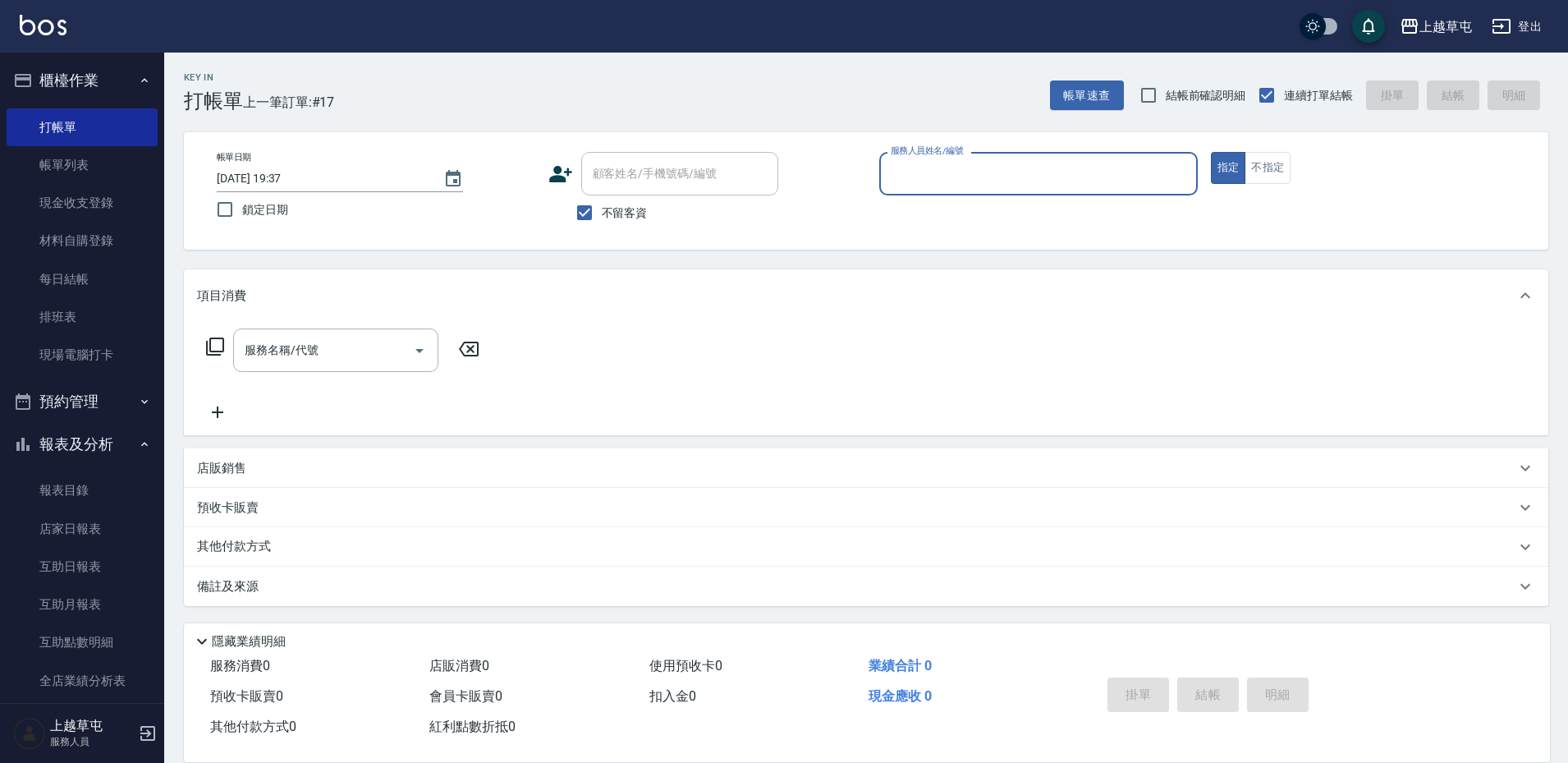
click at [945, 179] on input "服務人員姓名/編號" at bounding box center [1039, 174] width 304 height 29
type input "[PERSON_NAME]-9"
type button "true"
click at [229, 460] on p "店販銷售" at bounding box center [221, 469] width 49 height 17
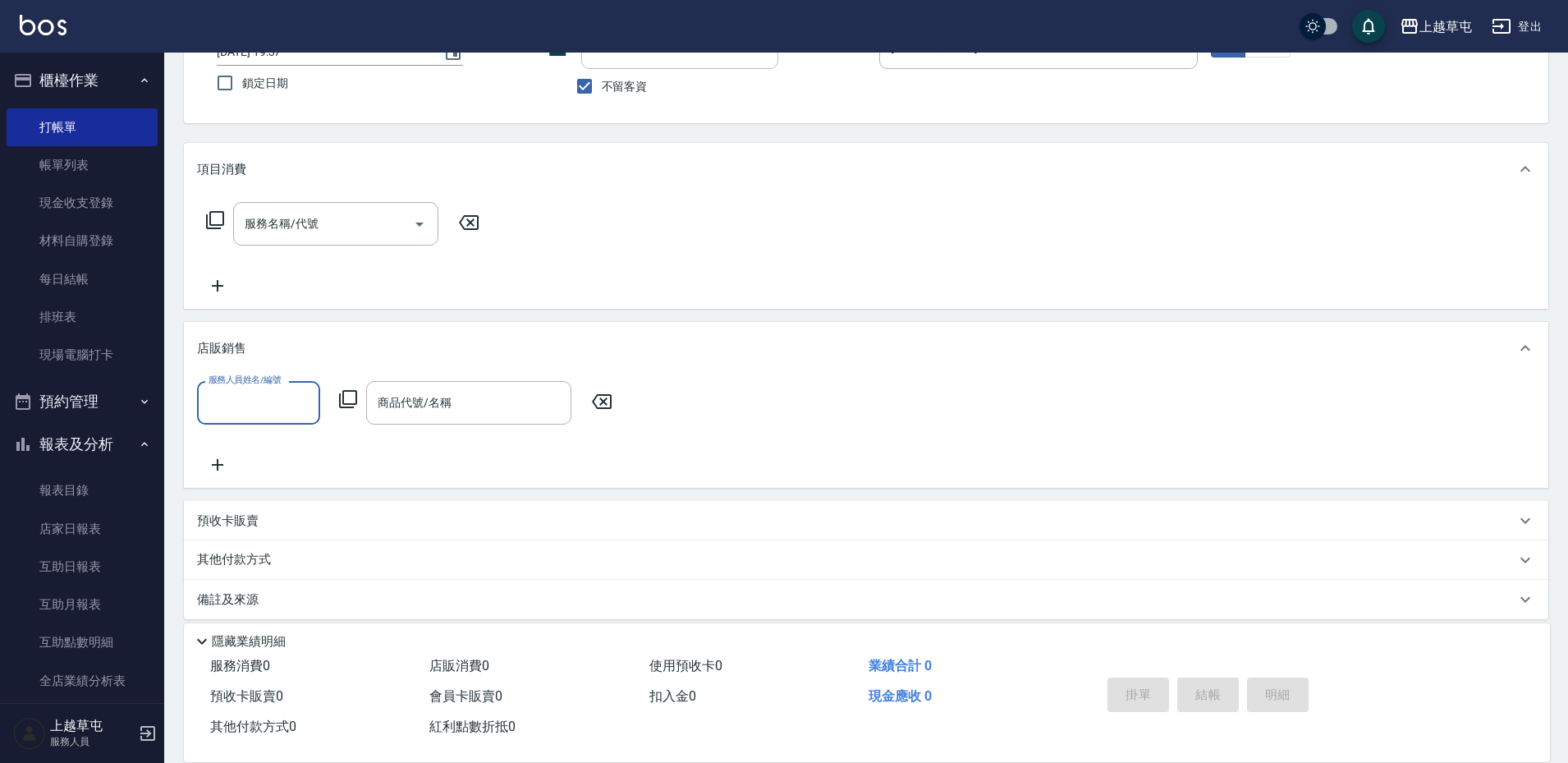
scroll to position [140, 0]
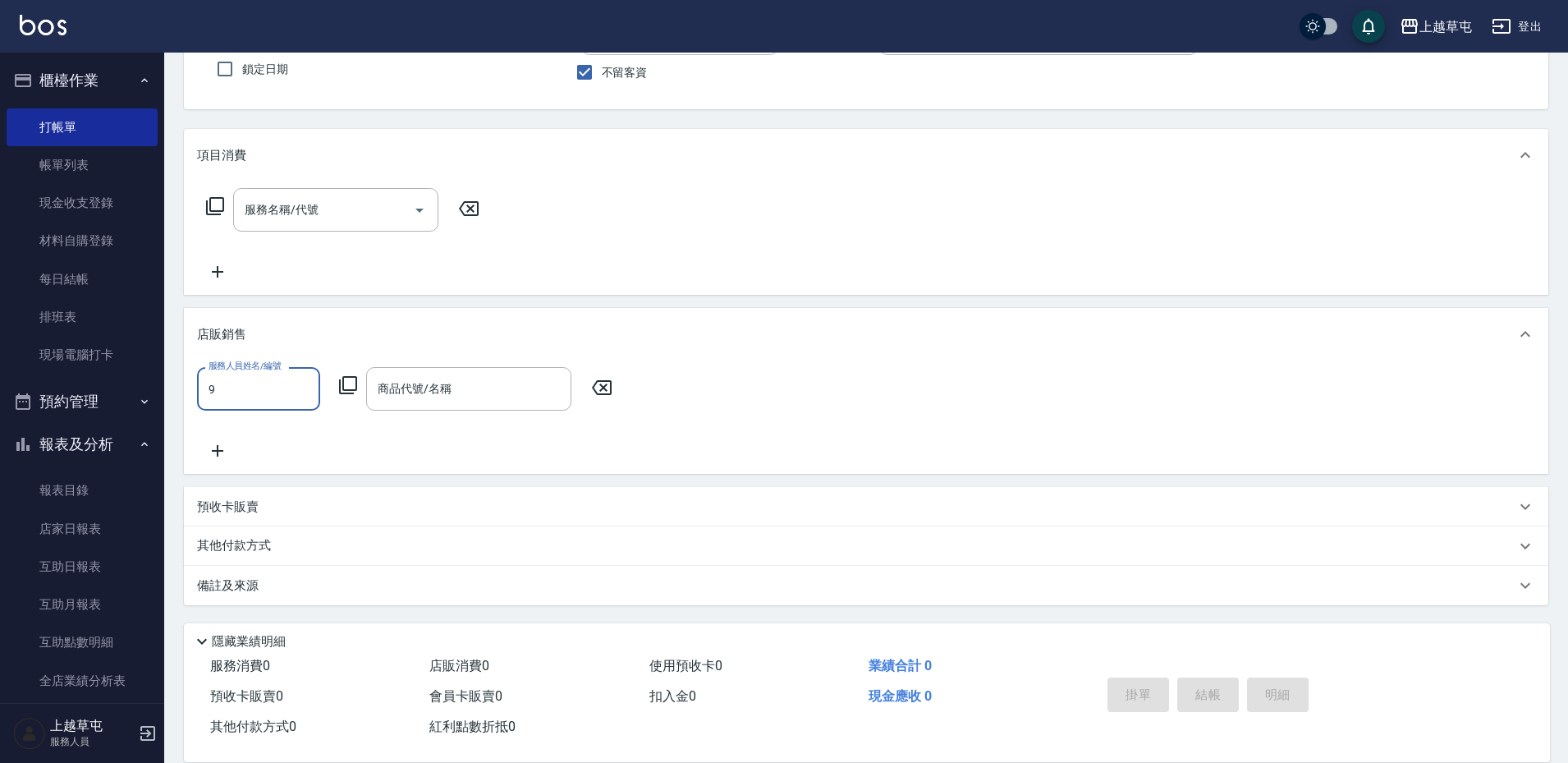
type input "[PERSON_NAME]-9"
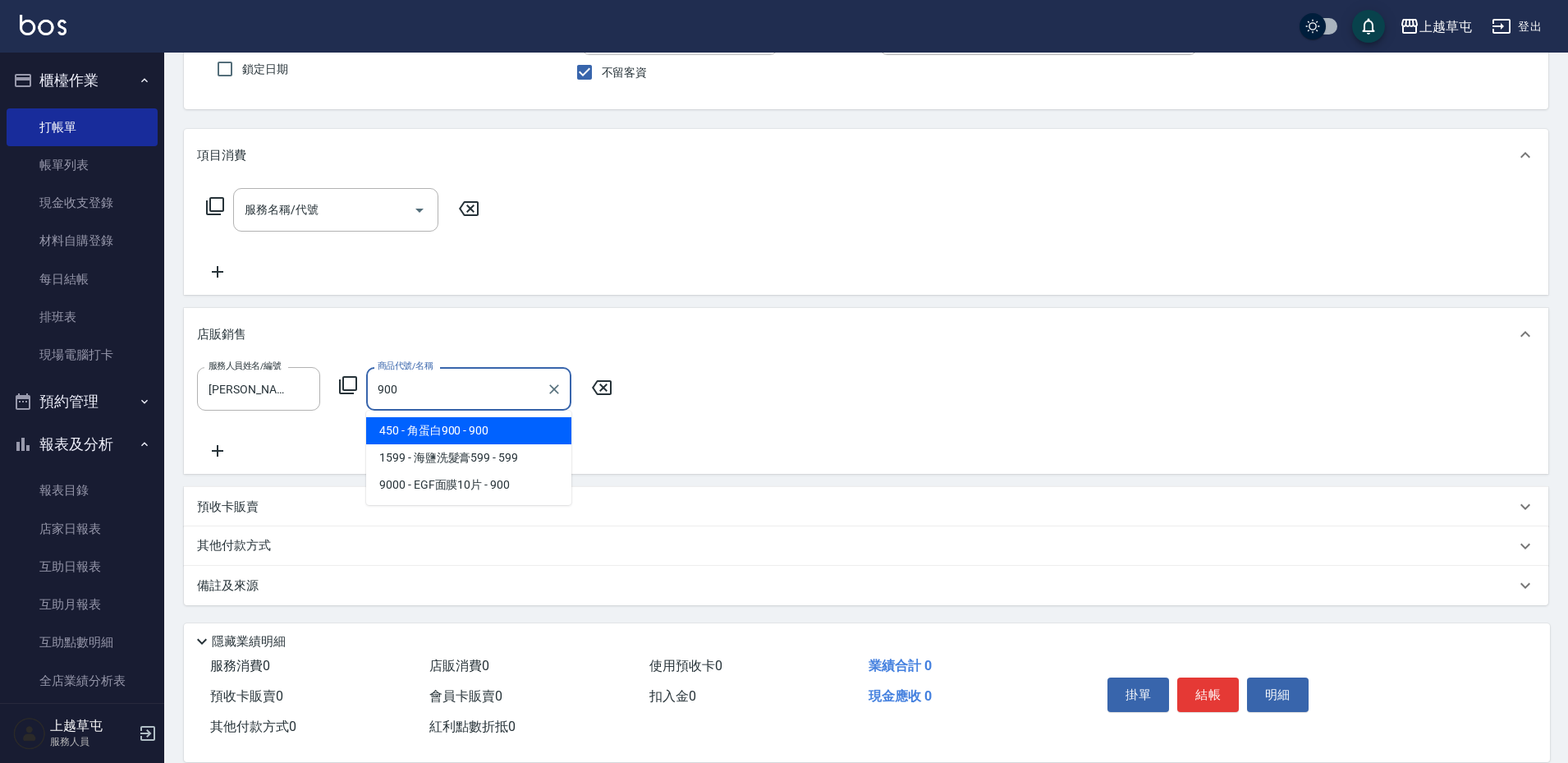
type input "角蛋白900"
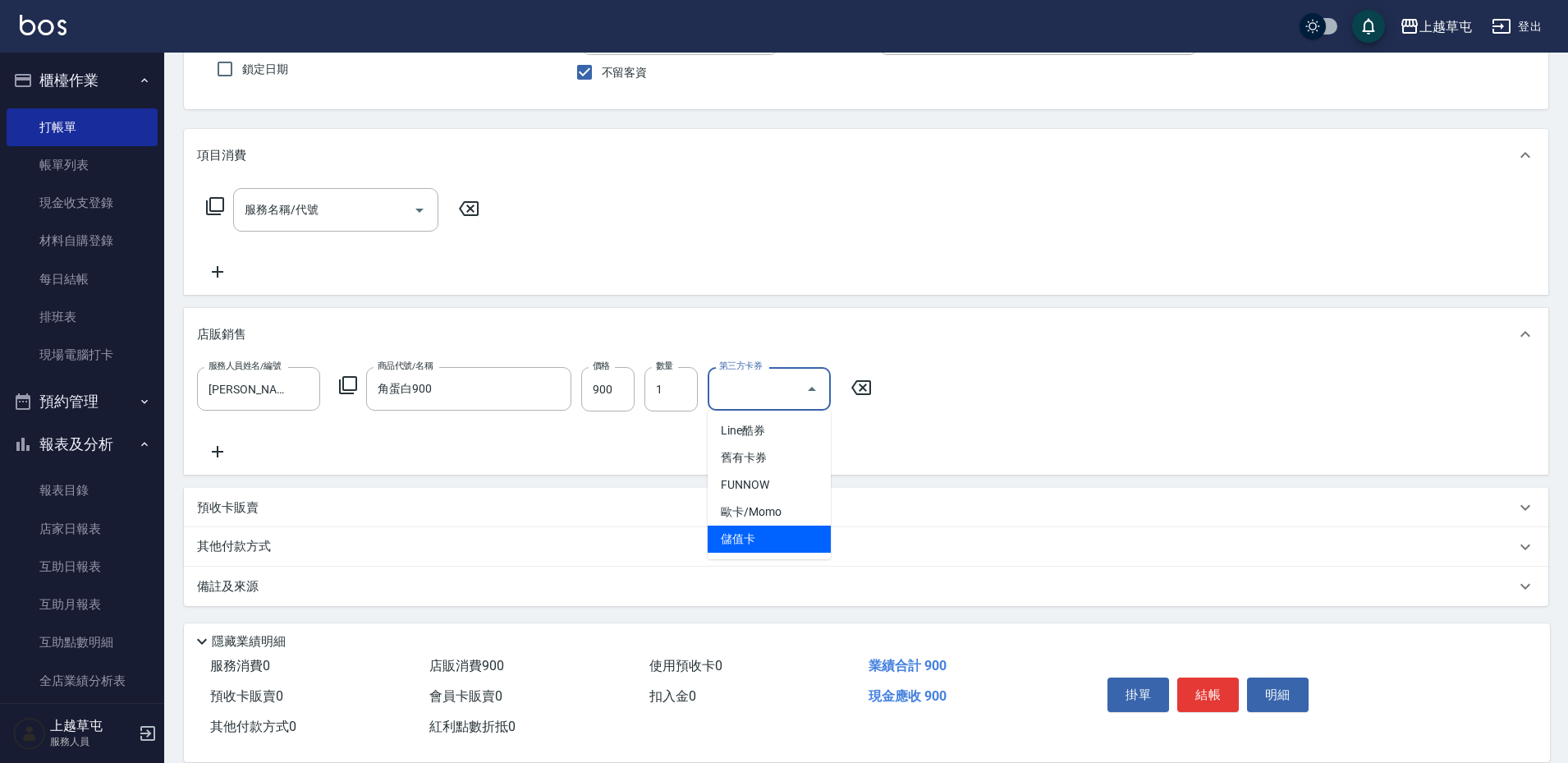
type input "儲值卡"
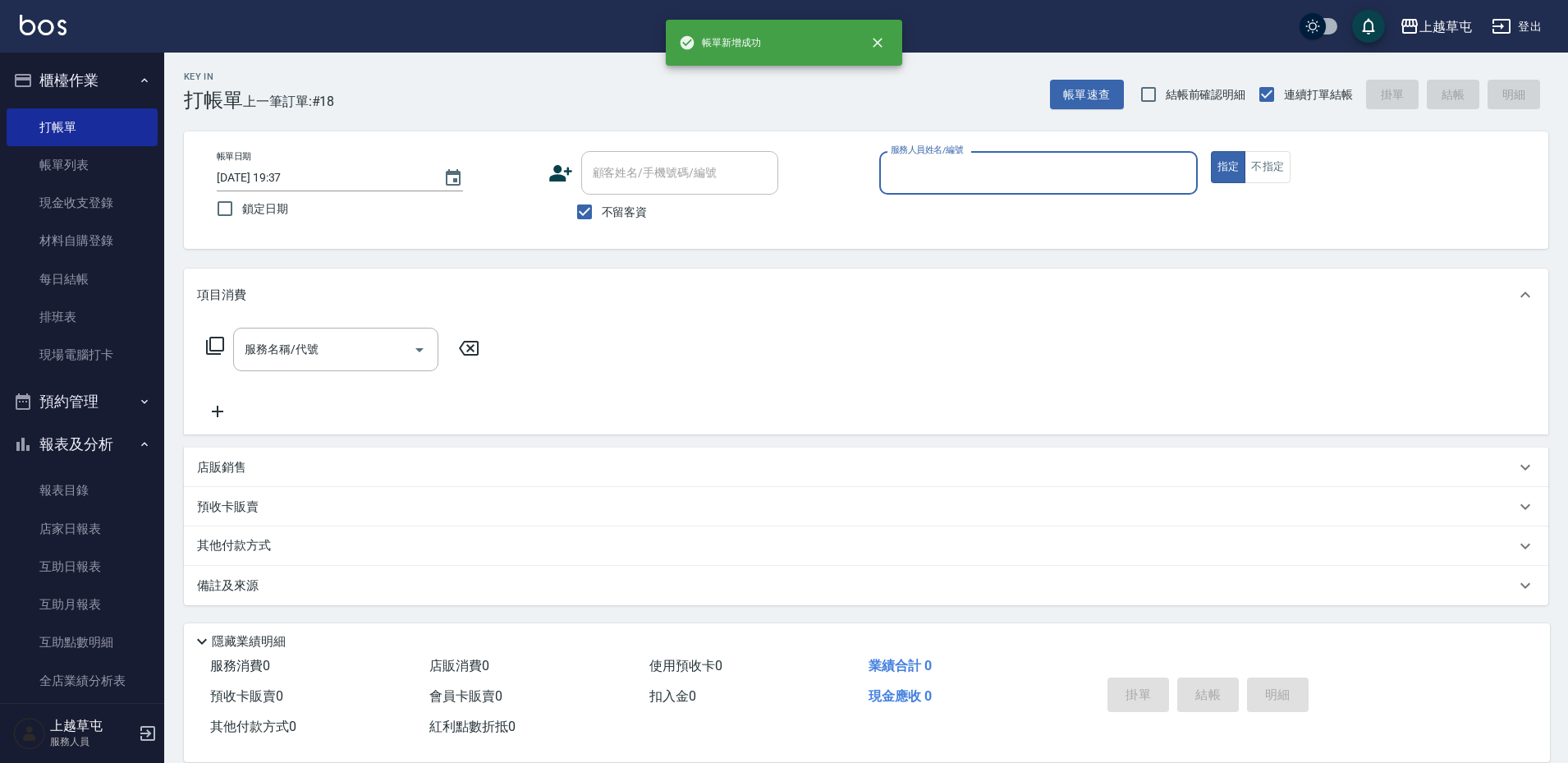
scroll to position [1, 0]
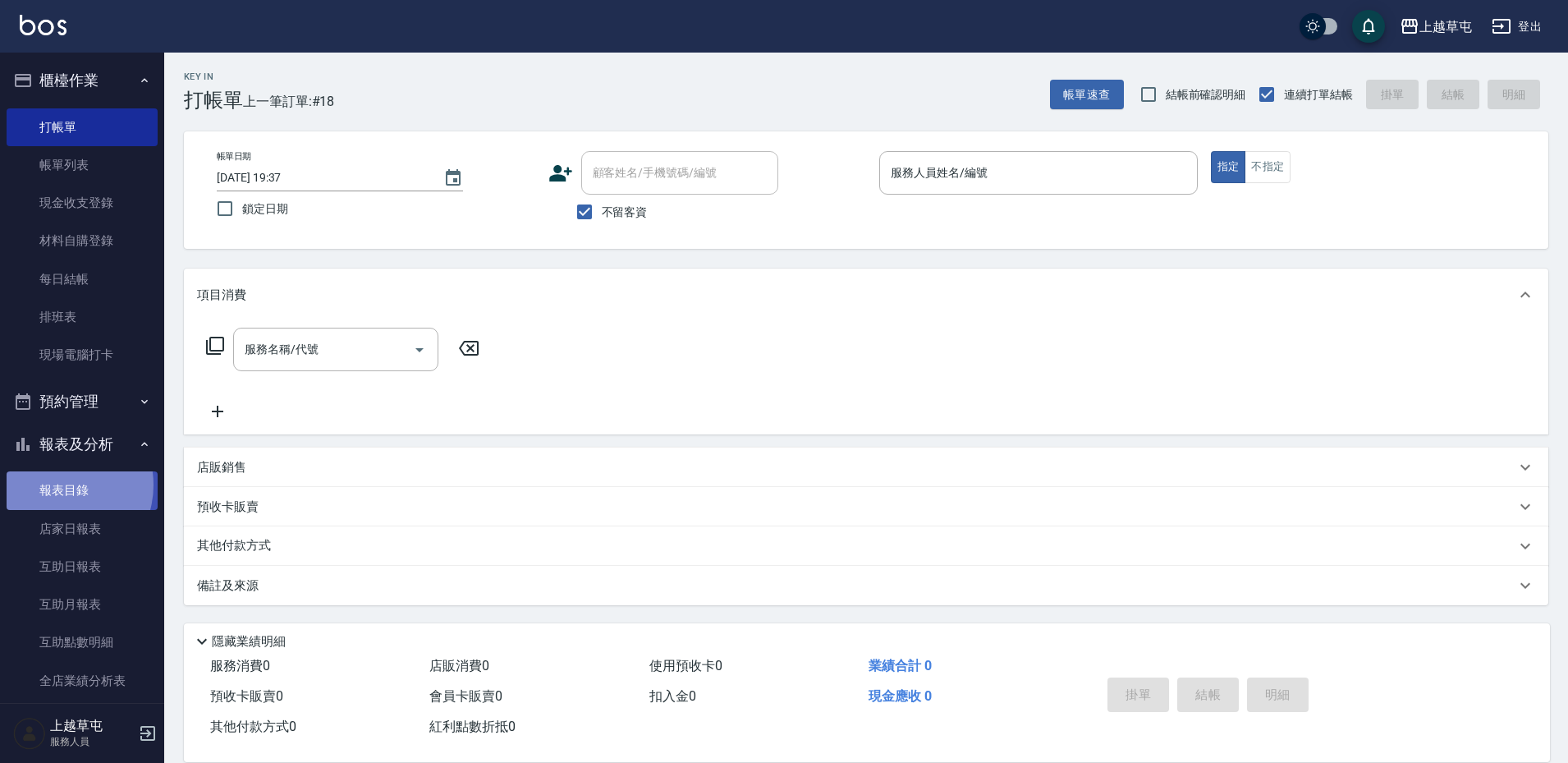
click at [60, 484] on link "報表目錄" at bounding box center [82, 489] width 151 height 37
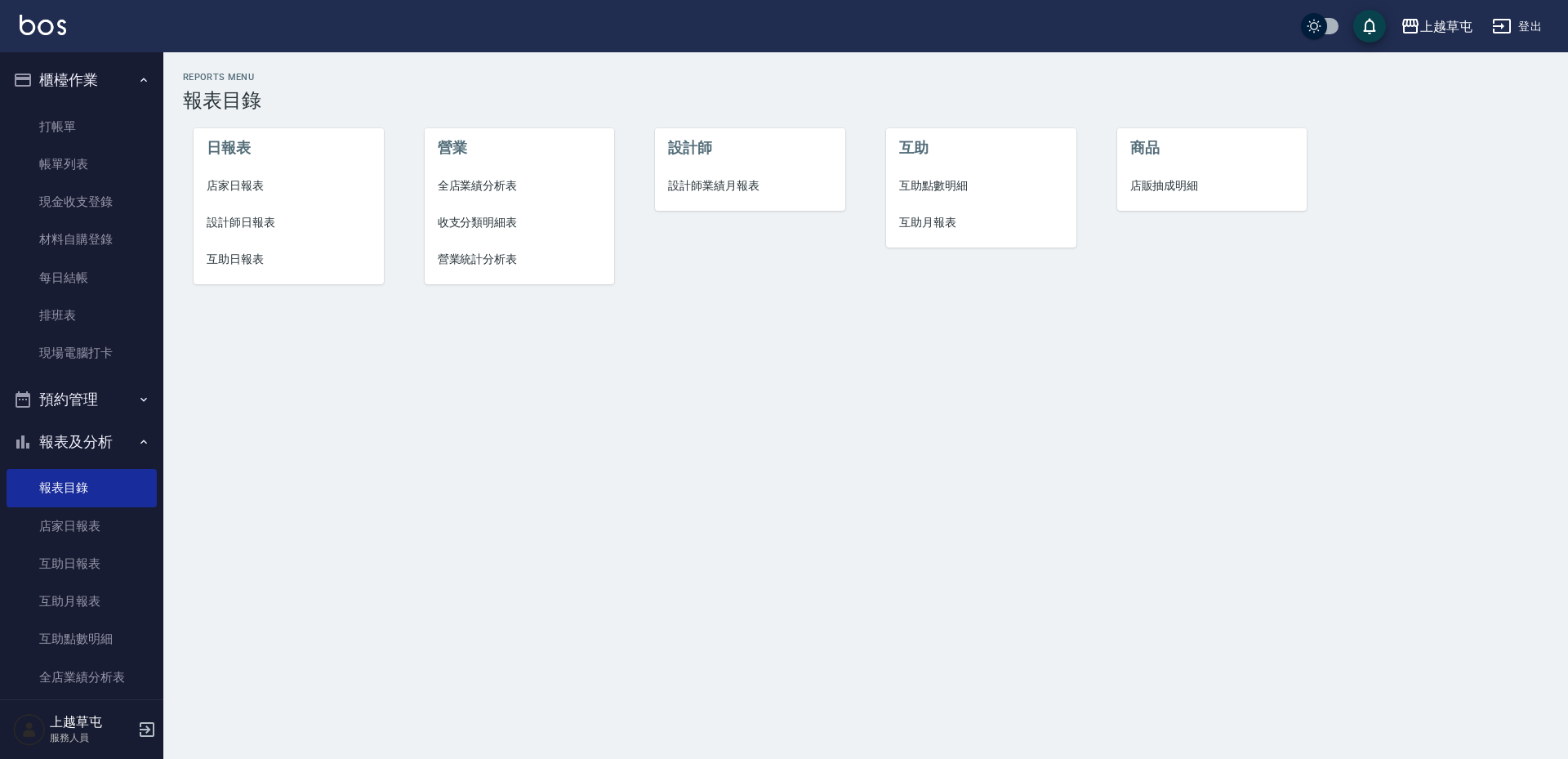
click at [236, 186] on span "店家日報表" at bounding box center [289, 185] width 164 height 17
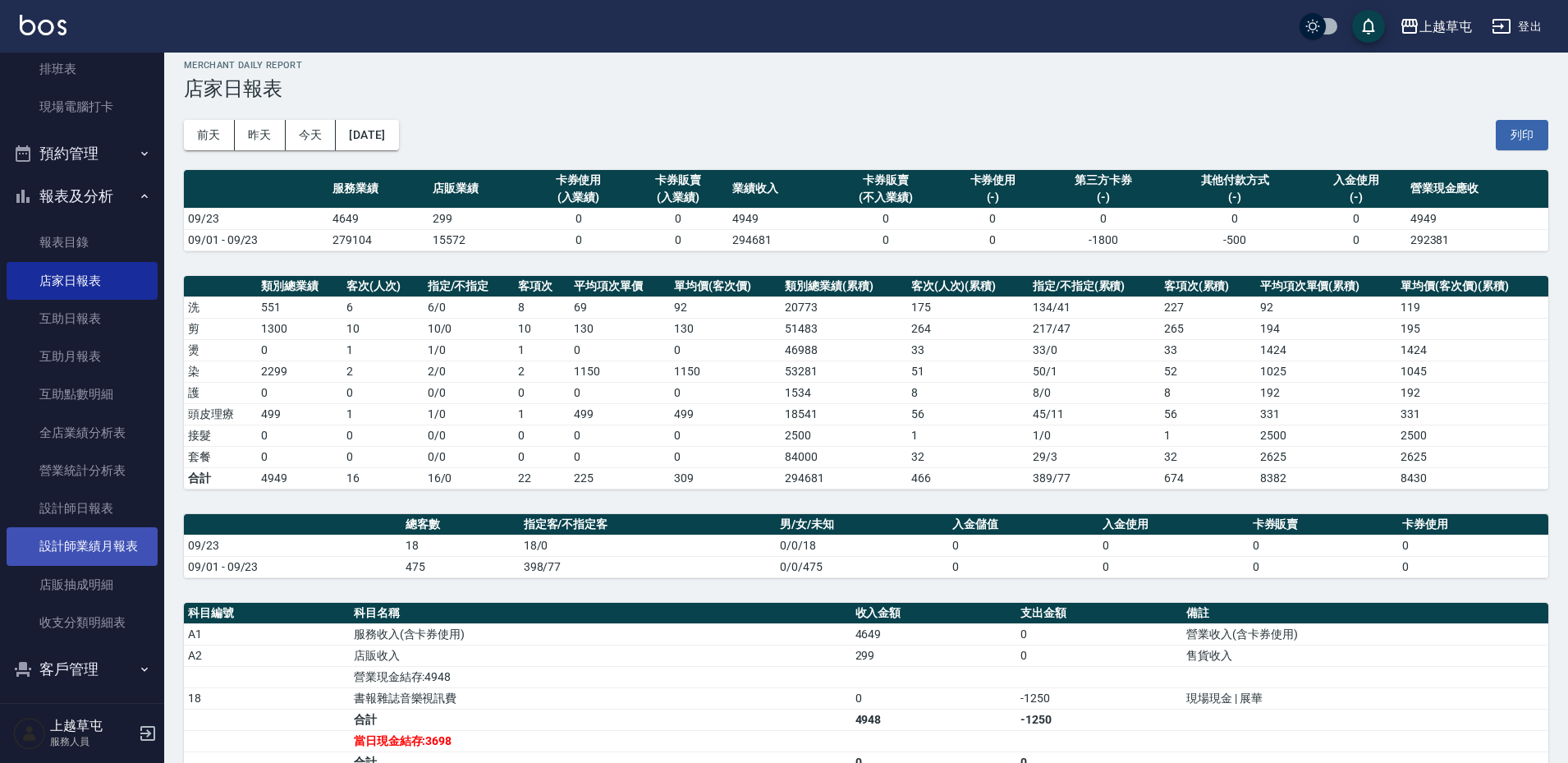
scroll to position [256, 0]
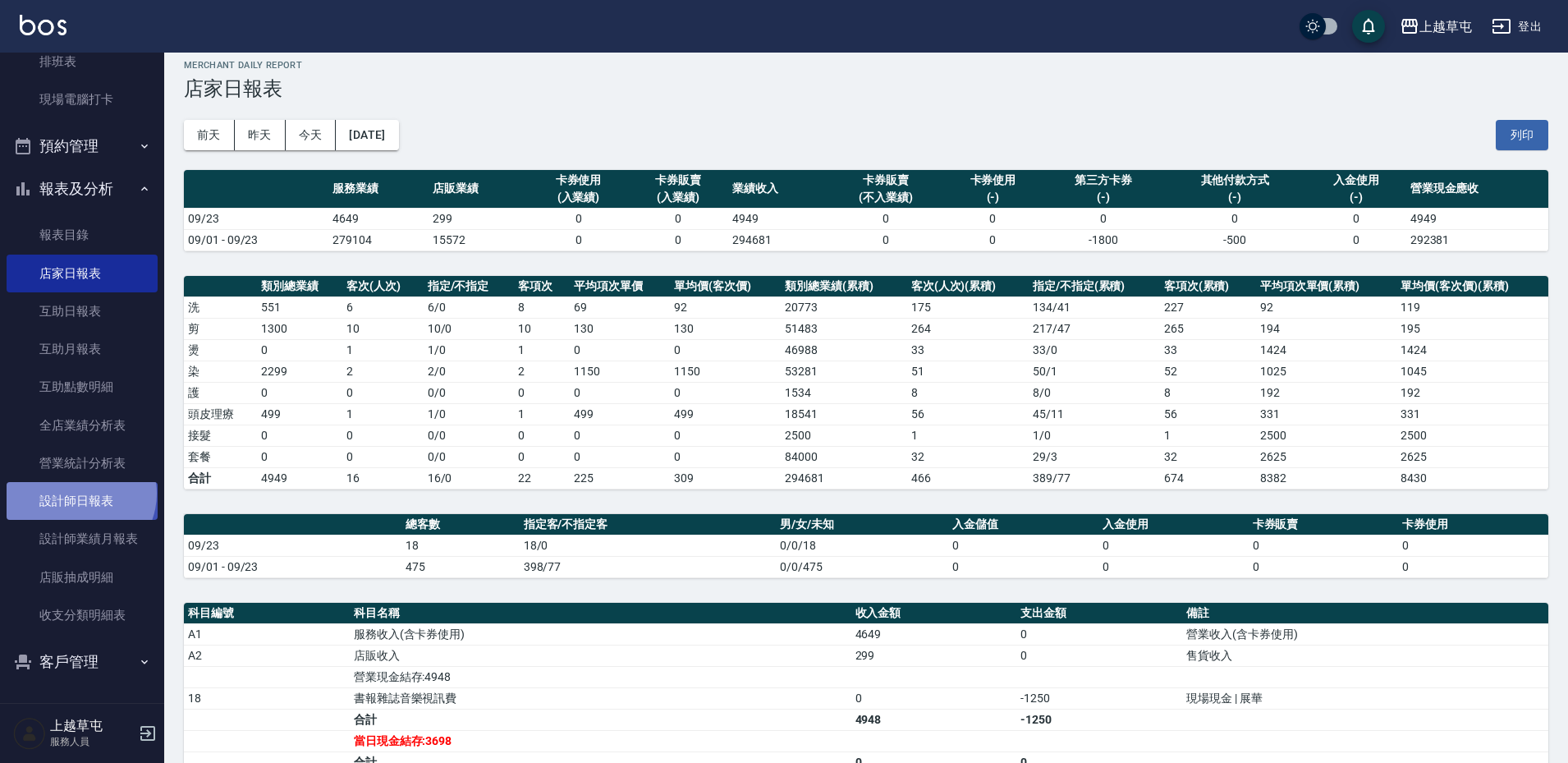
click at [79, 494] on link "設計師日報表" at bounding box center [82, 501] width 151 height 37
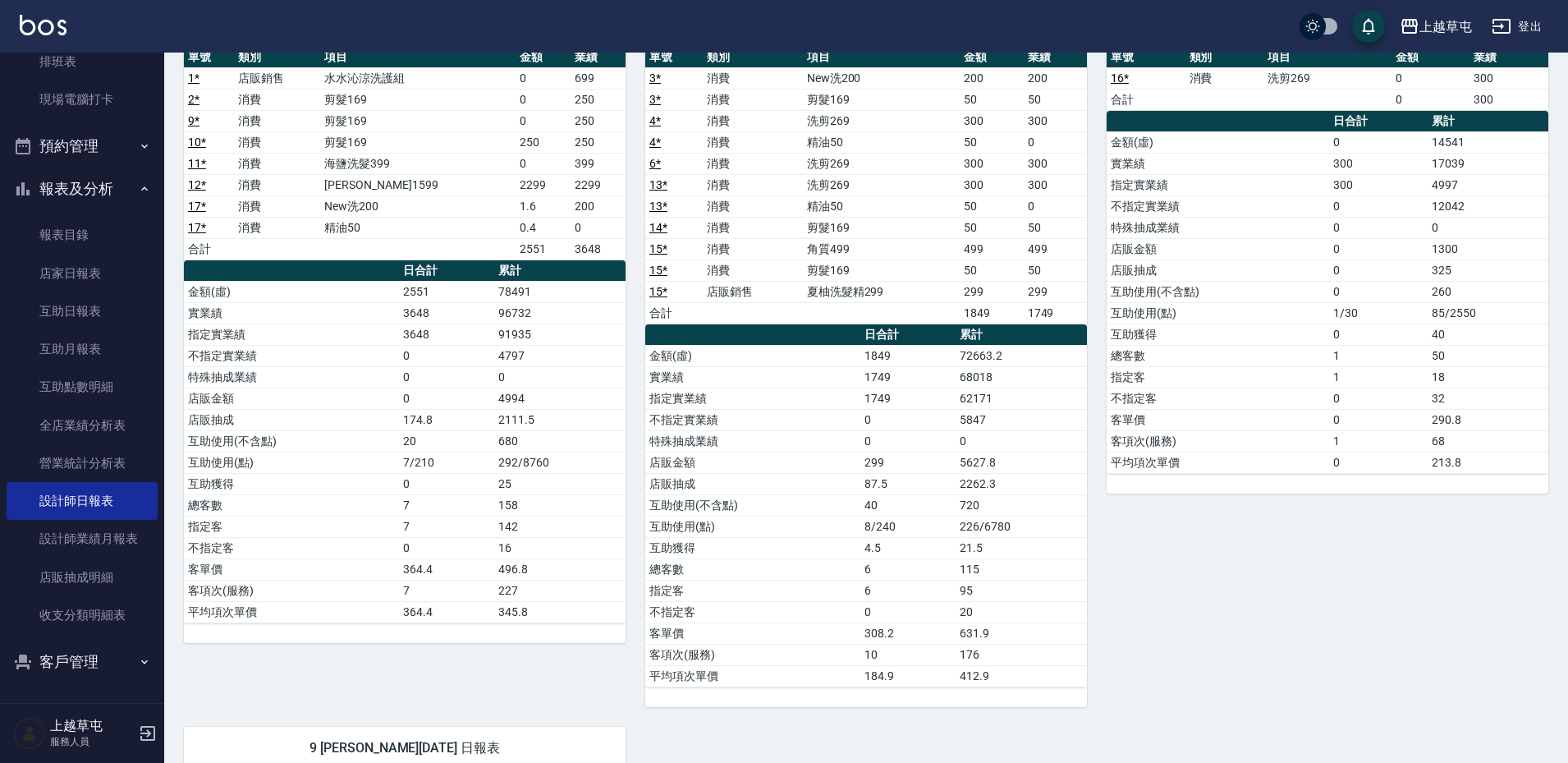
scroll to position [164, 0]
